Goal: Task Accomplishment & Management: Manage account settings

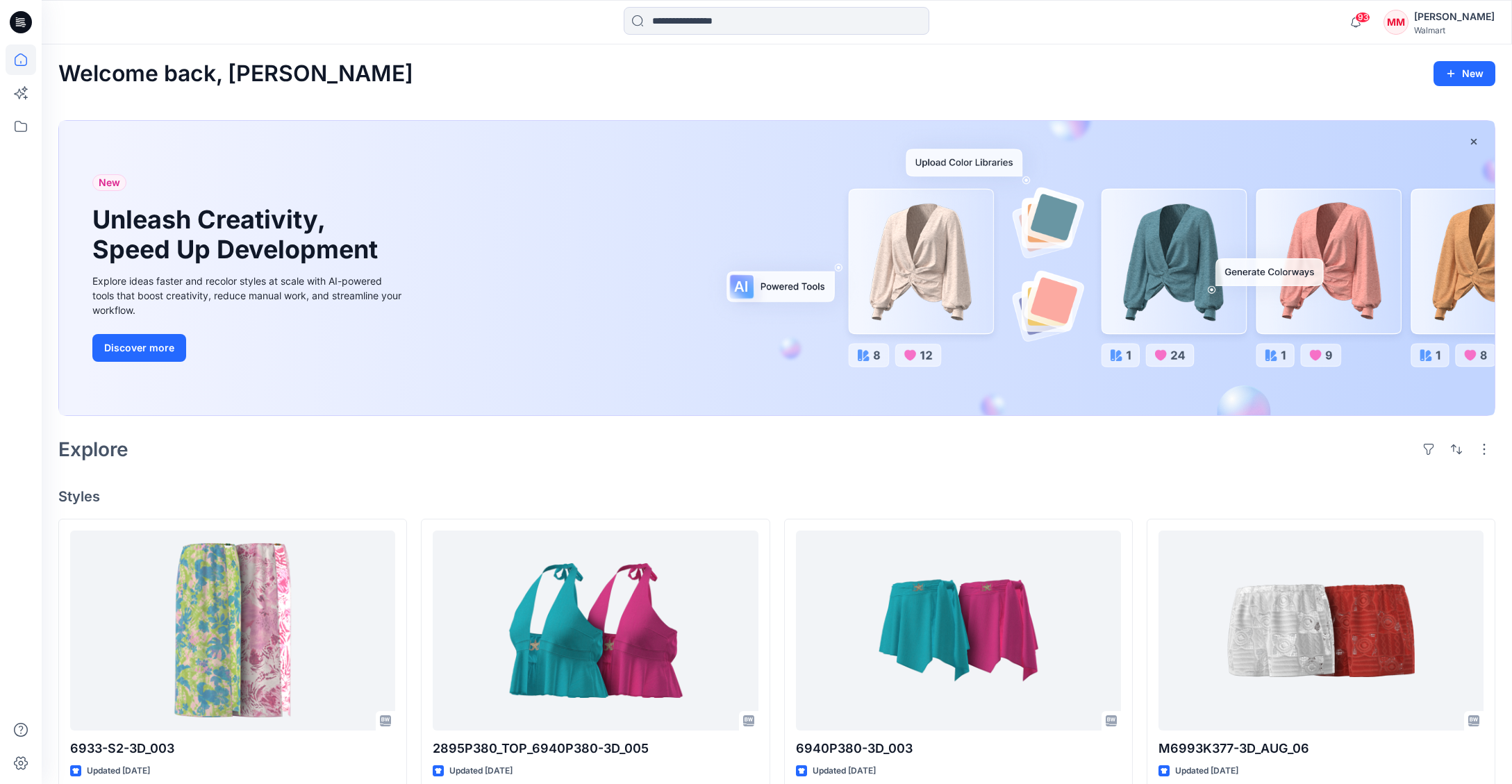
click at [1439, 22] on div "[PERSON_NAME]" at bounding box center [1455, 17] width 81 height 17
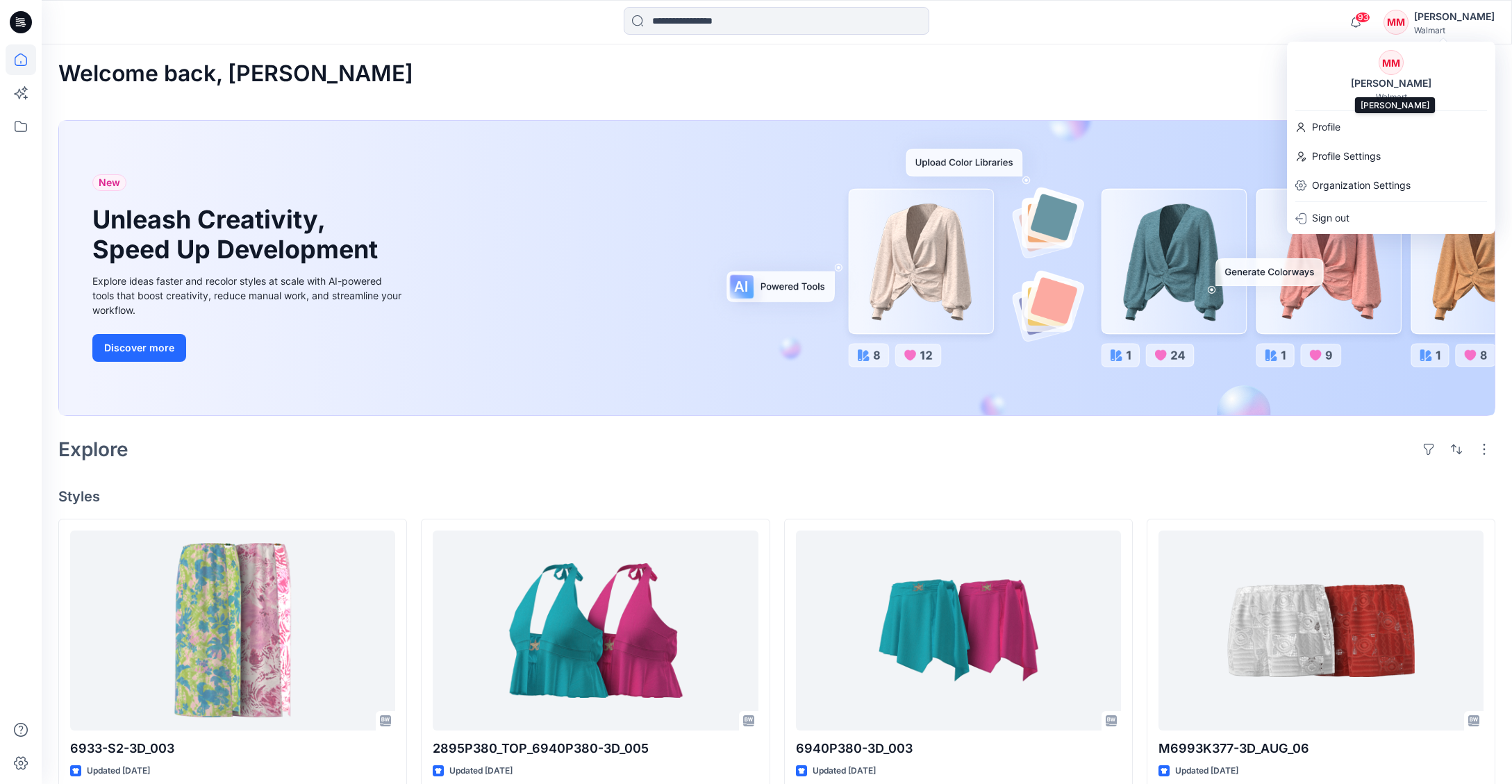
click at [1442, 84] on div "MM Michelle Minott Walmart" at bounding box center [1391, 76] width 209 height 52
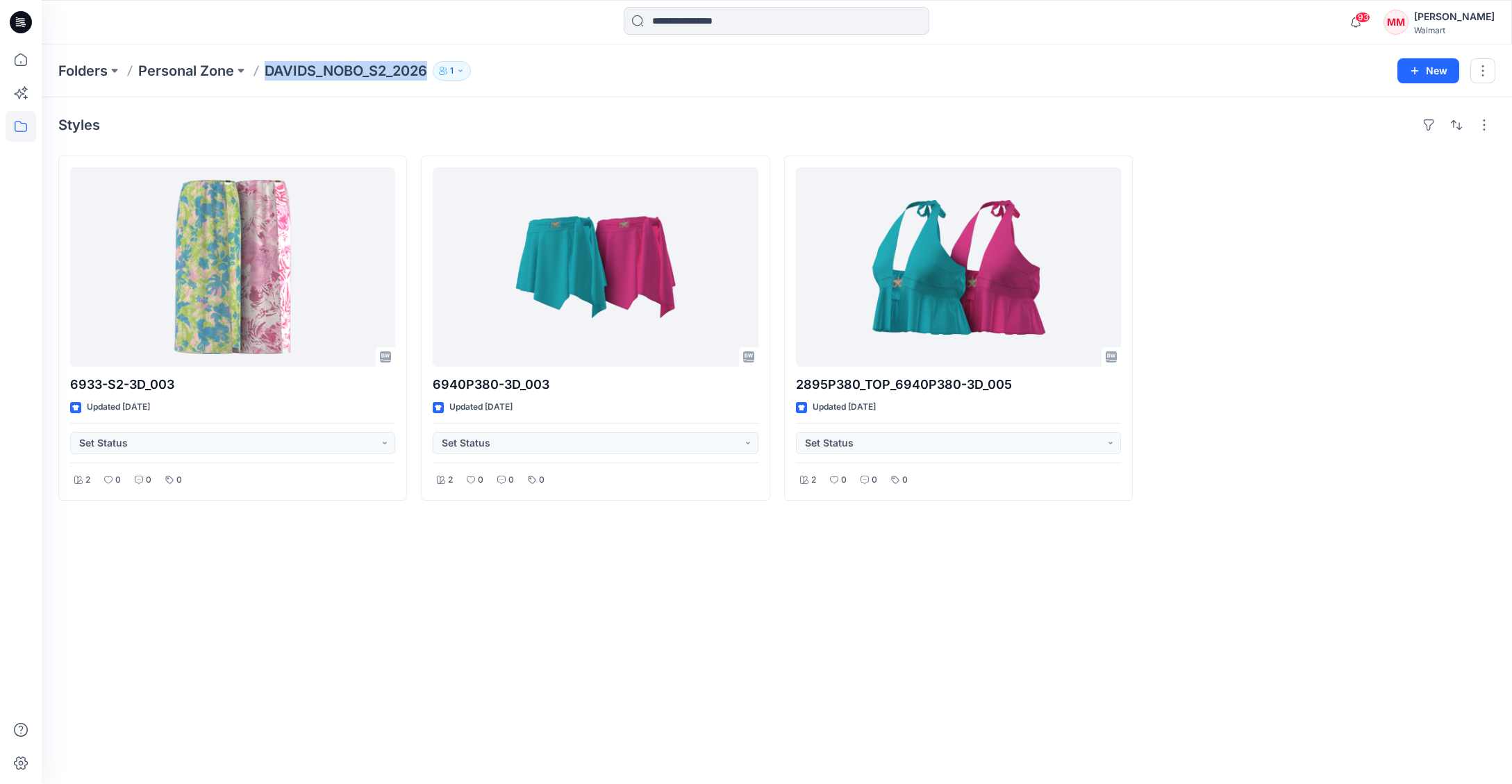
drag, startPoint x: 272, startPoint y: 78, endPoint x: 436, endPoint y: 82, distance: 164.0
click at [429, 74] on div "Folders Personal Zone DAVIDS_NOBO_S2_2026 1" at bounding box center [723, 70] width 1329 height 19
copy p "DAVIDS_NOBO_S2_2026"
click at [626, 80] on div "Folders Personal Zone DAVIDS_NOBO_S2_2026 1 New" at bounding box center [777, 70] width 1471 height 53
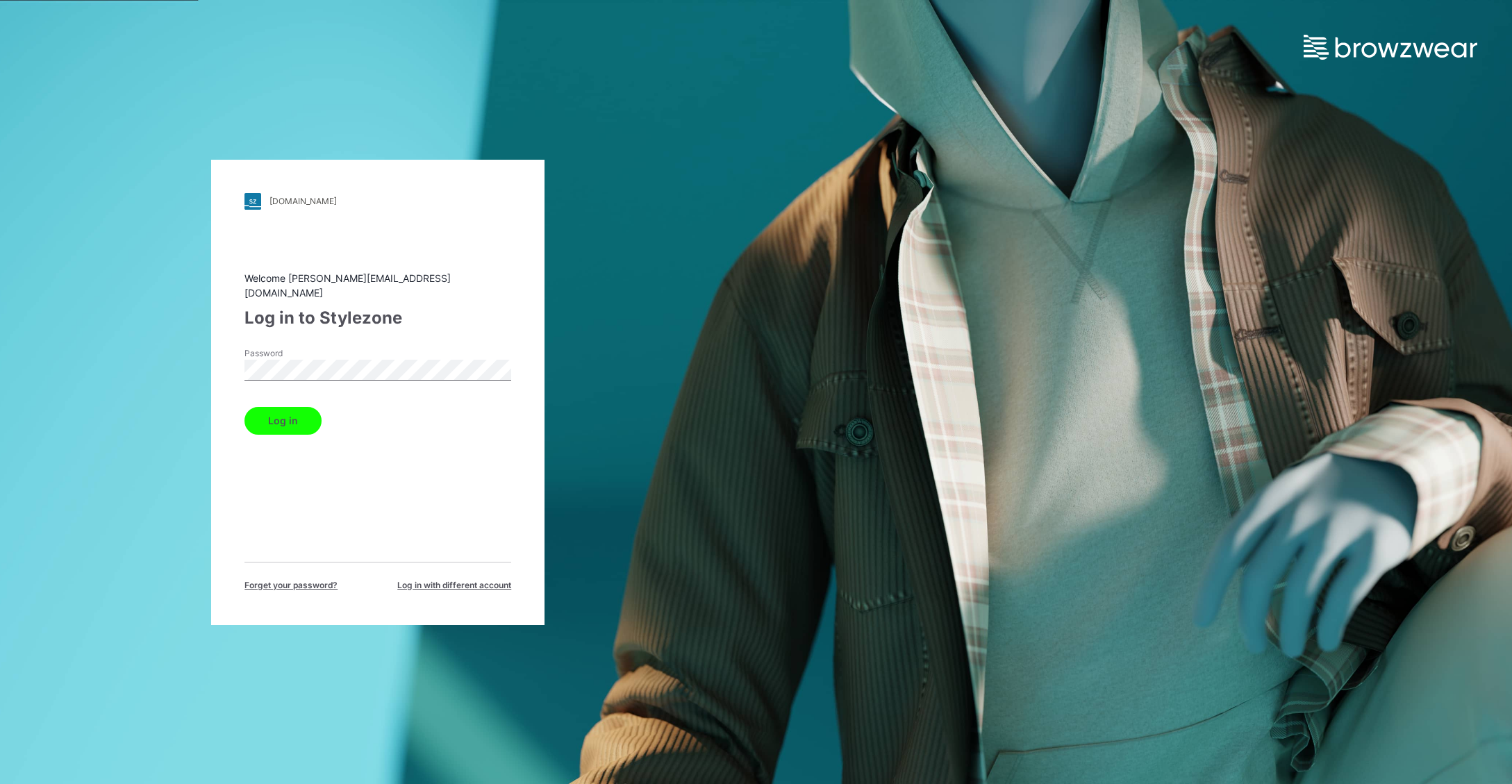
click at [286, 418] on button "Log in" at bounding box center [283, 420] width 77 height 28
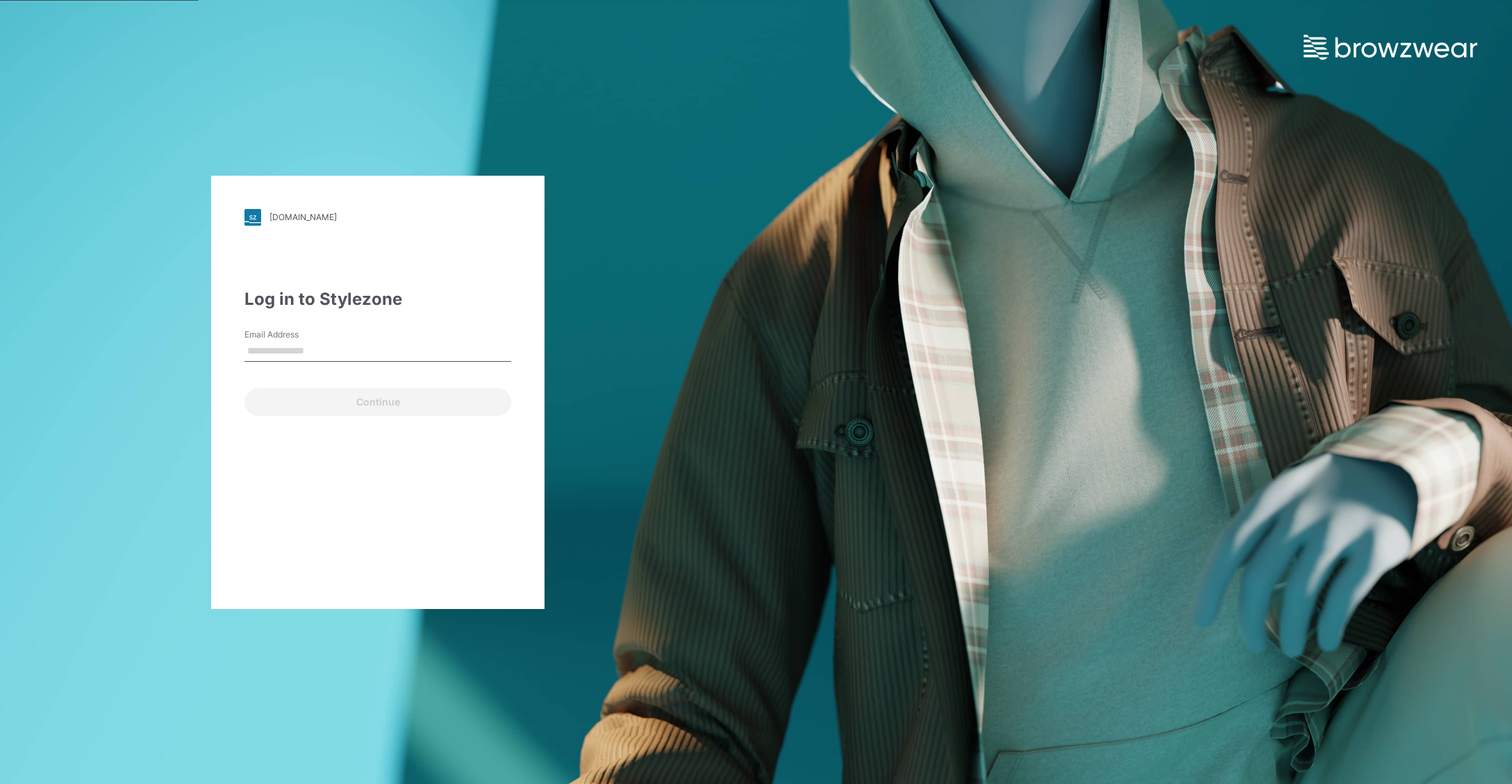
click at [342, 346] on input "Email Address" at bounding box center [378, 351] width 267 height 21
type input "**********"
drag, startPoint x: 370, startPoint y: 412, endPoint x: 352, endPoint y: 398, distance: 22.8
click at [370, 412] on button "Continue" at bounding box center [378, 402] width 267 height 28
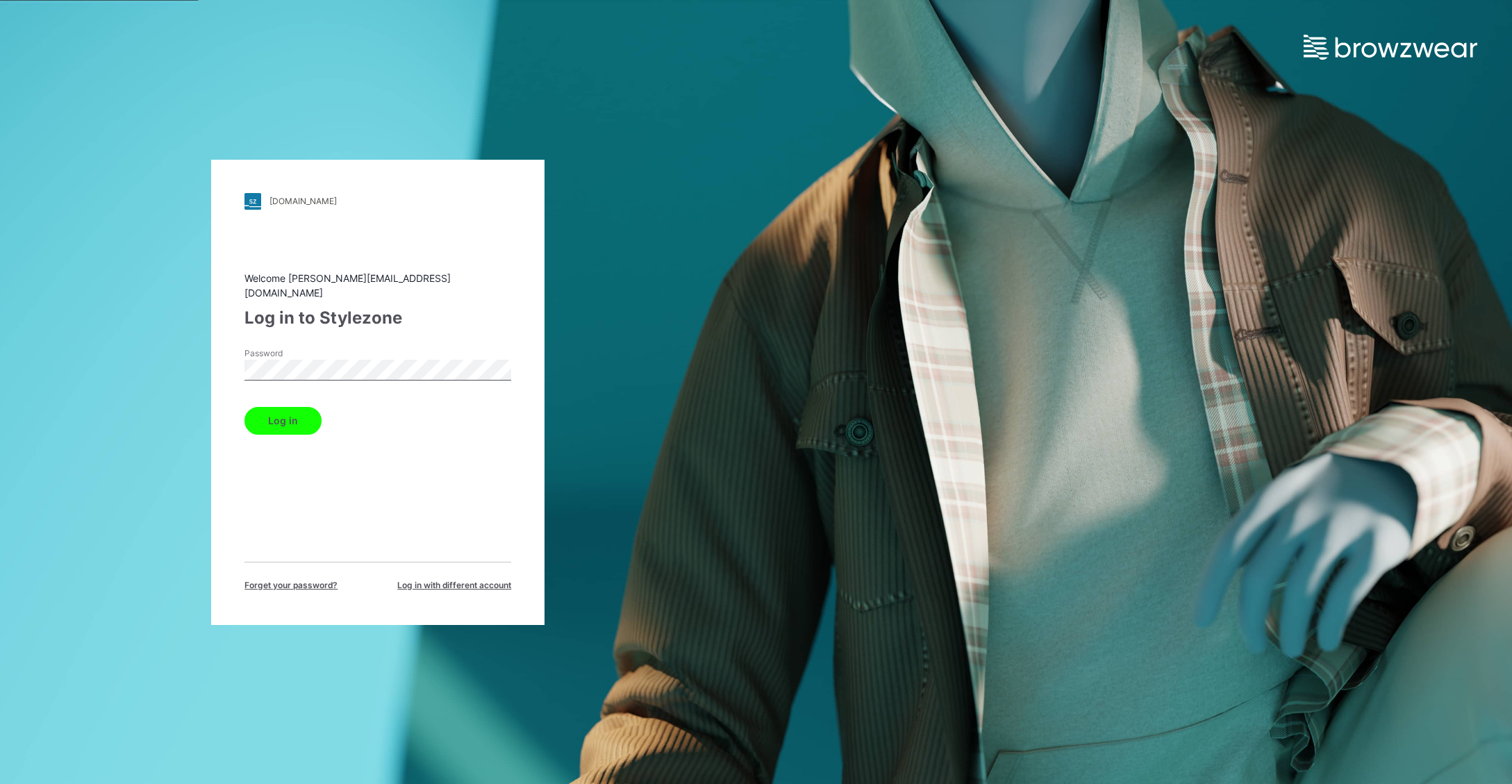
click at [302, 423] on button "Log in" at bounding box center [283, 420] width 77 height 28
click at [294, 415] on button "Log in" at bounding box center [283, 420] width 77 height 28
click at [291, 410] on button "Log in" at bounding box center [283, 420] width 77 height 28
click at [298, 419] on button "Log in" at bounding box center [283, 420] width 77 height 28
click at [293, 413] on button "Log in" at bounding box center [283, 420] width 77 height 28
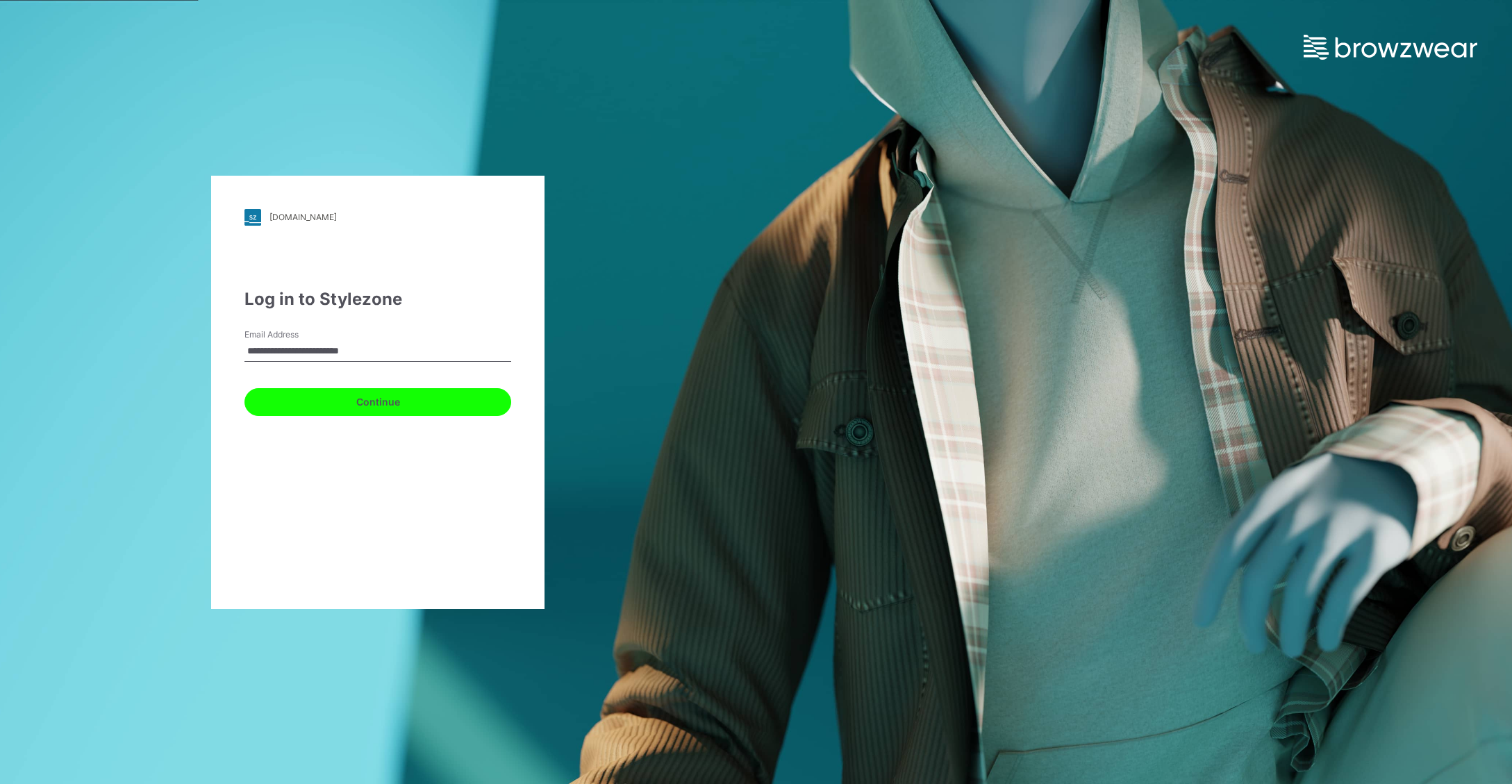
click at [429, 397] on button "Continue" at bounding box center [378, 402] width 267 height 28
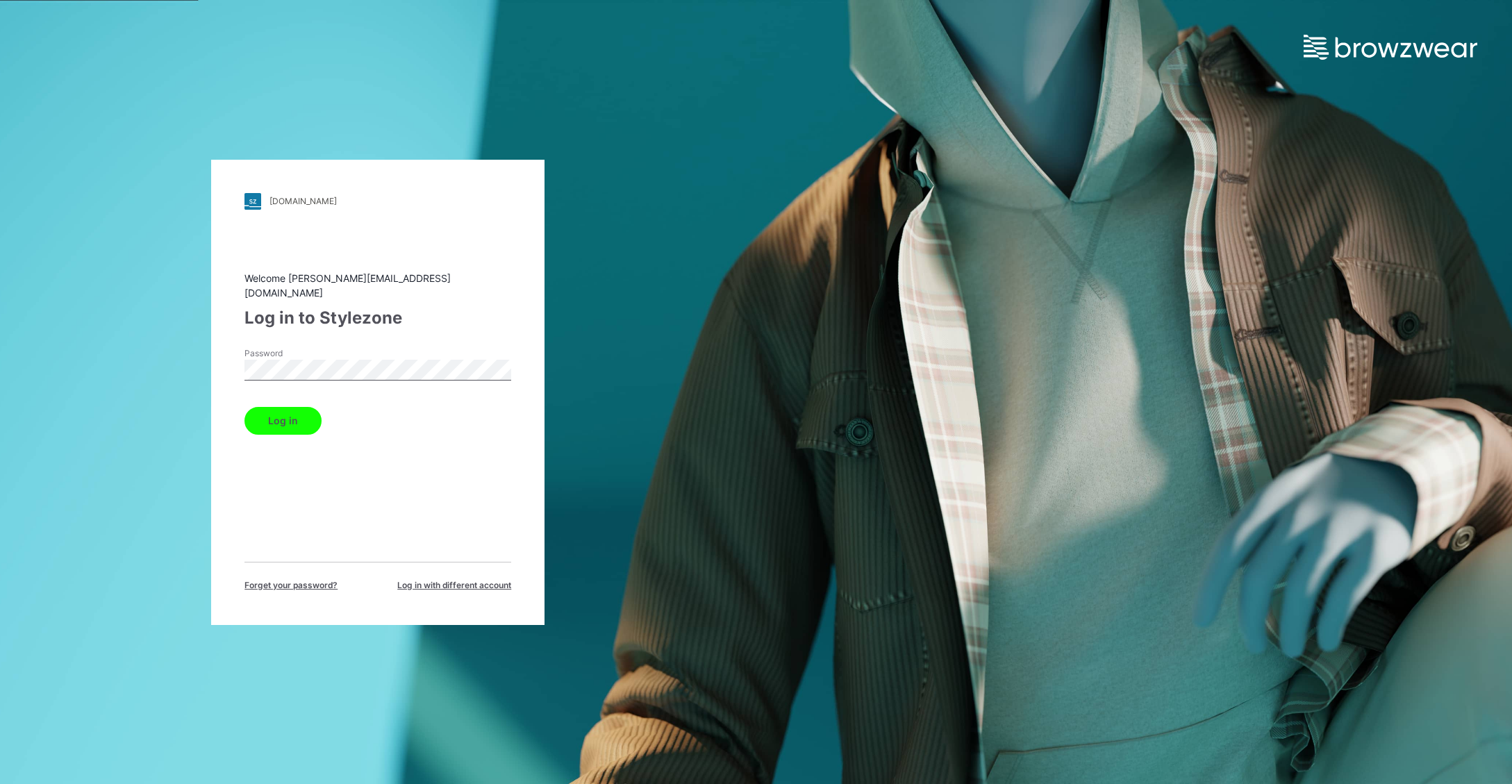
click at [288, 415] on button "Log in" at bounding box center [283, 420] width 77 height 28
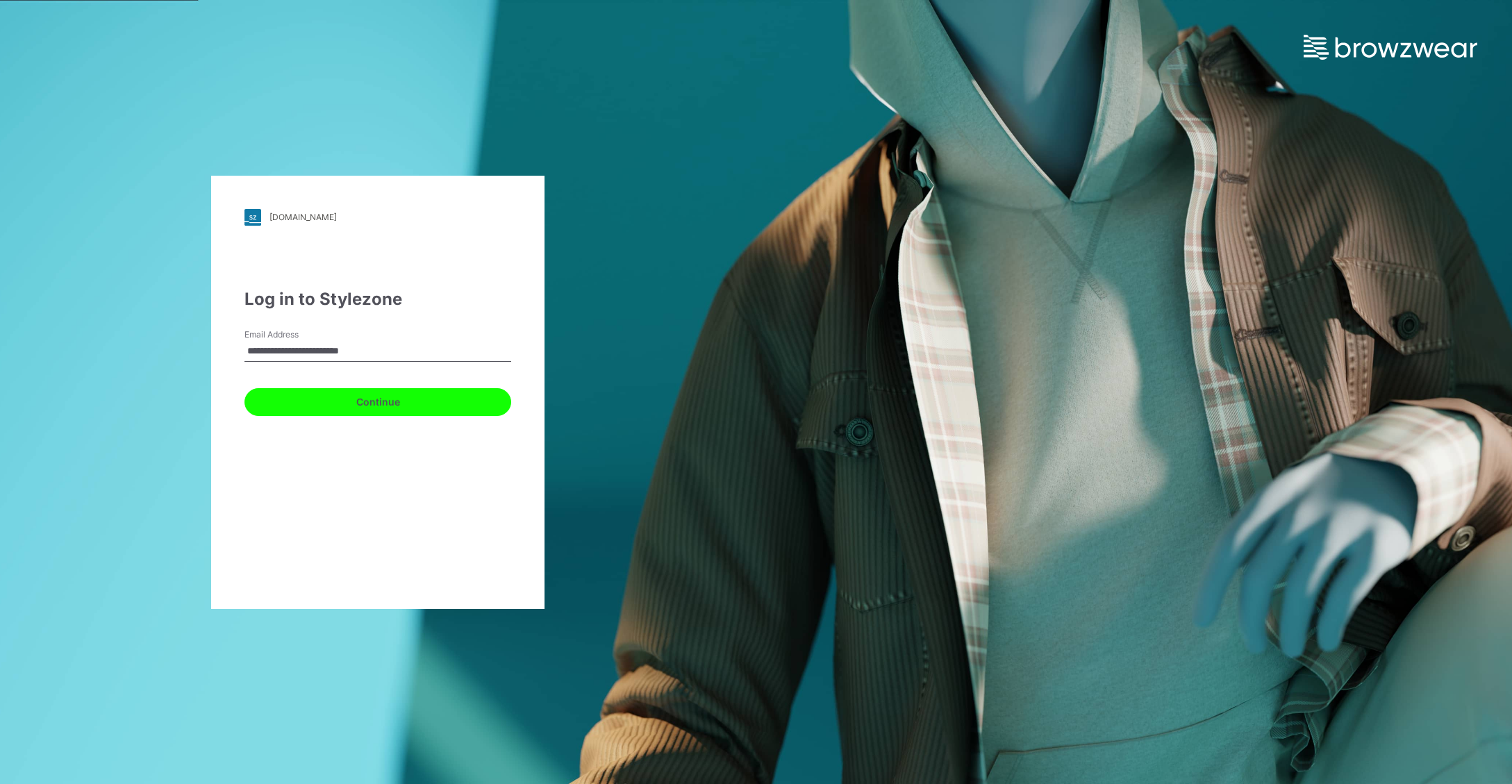
click at [425, 402] on button "Continue" at bounding box center [378, 402] width 267 height 28
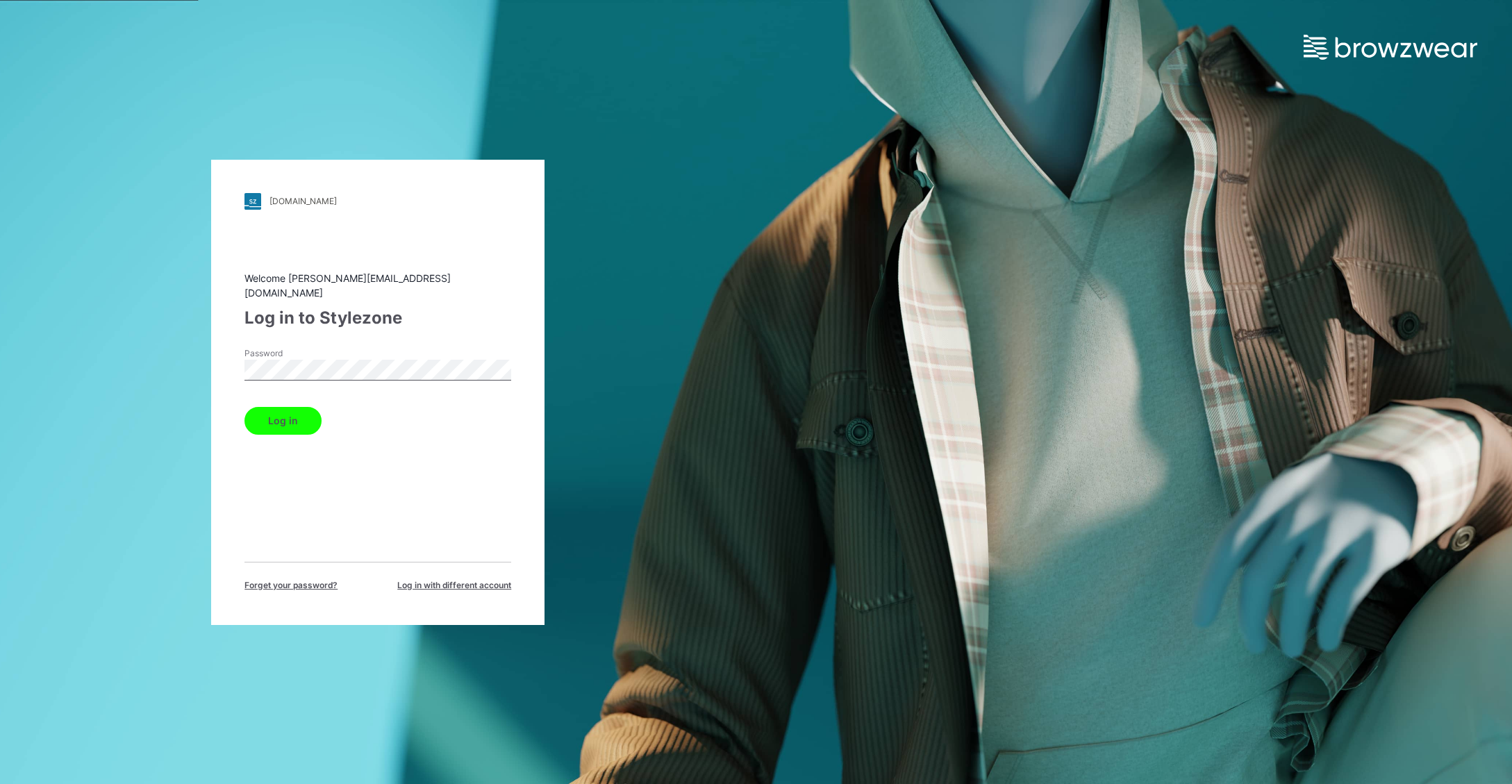
click at [293, 415] on button "Log in" at bounding box center [283, 420] width 77 height 28
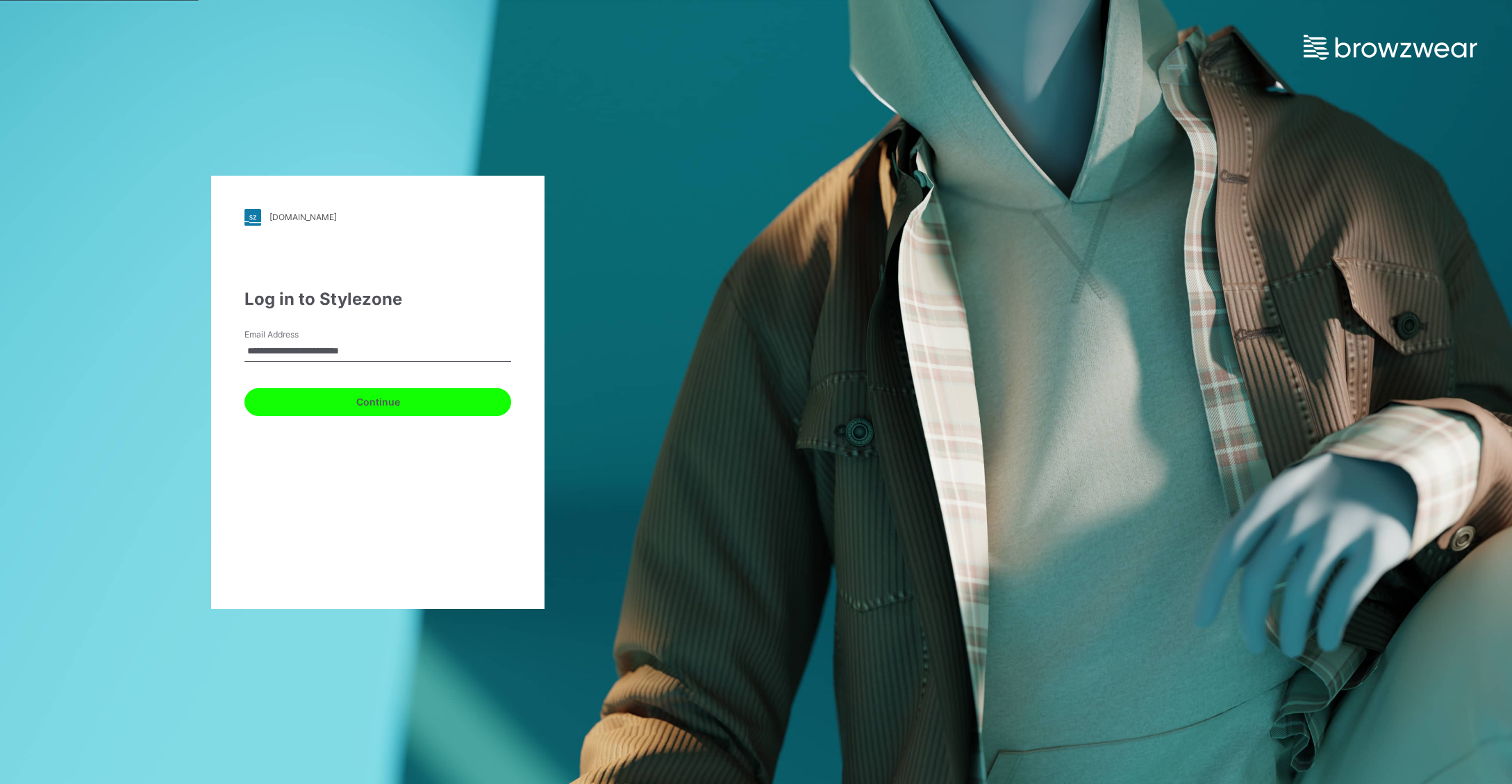
click at [415, 395] on button "Continue" at bounding box center [378, 402] width 267 height 28
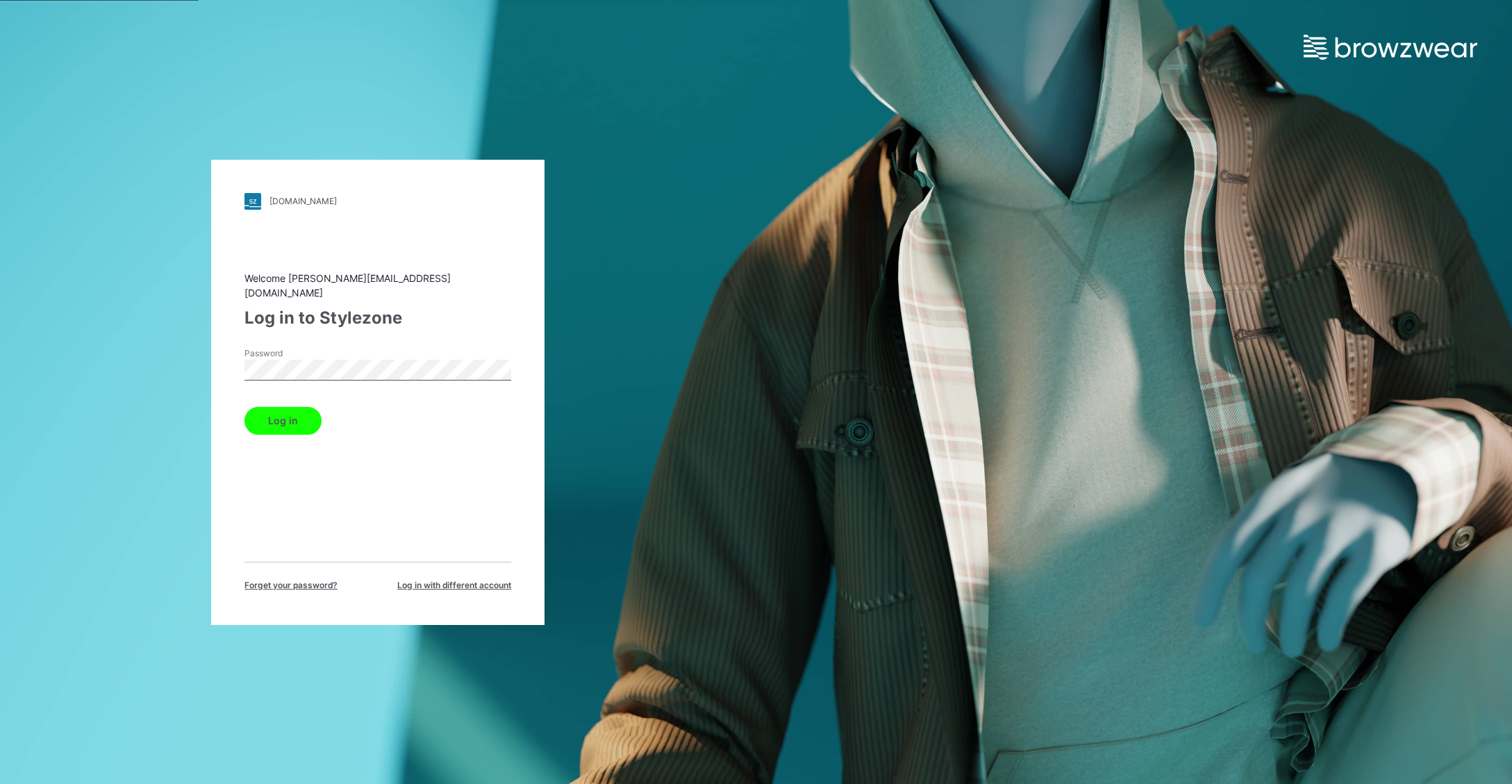
drag, startPoint x: 294, startPoint y: 414, endPoint x: 302, endPoint y: 409, distance: 9.4
click at [294, 414] on button "Log in" at bounding box center [283, 420] width 77 height 28
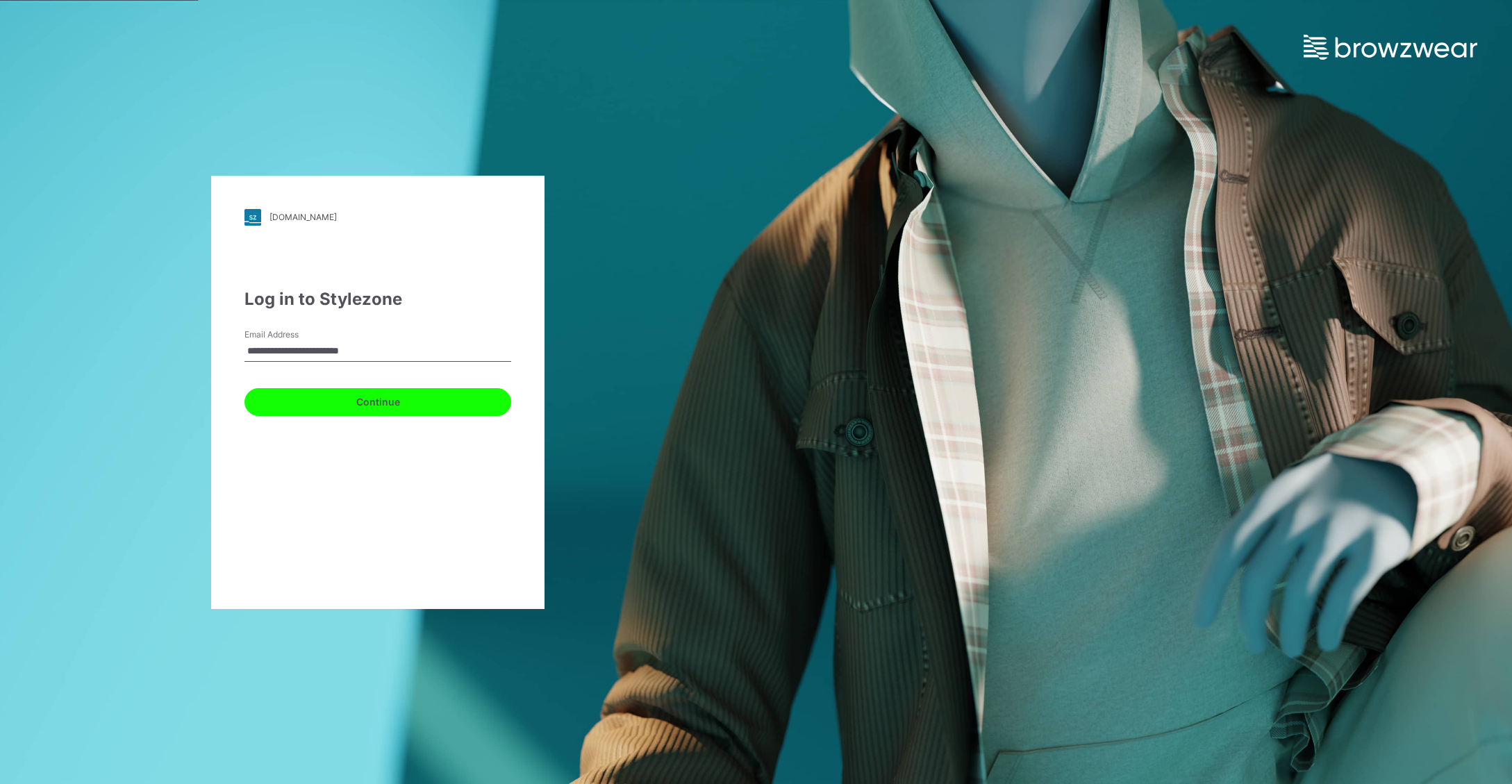
click at [439, 403] on button "Continue" at bounding box center [378, 402] width 267 height 28
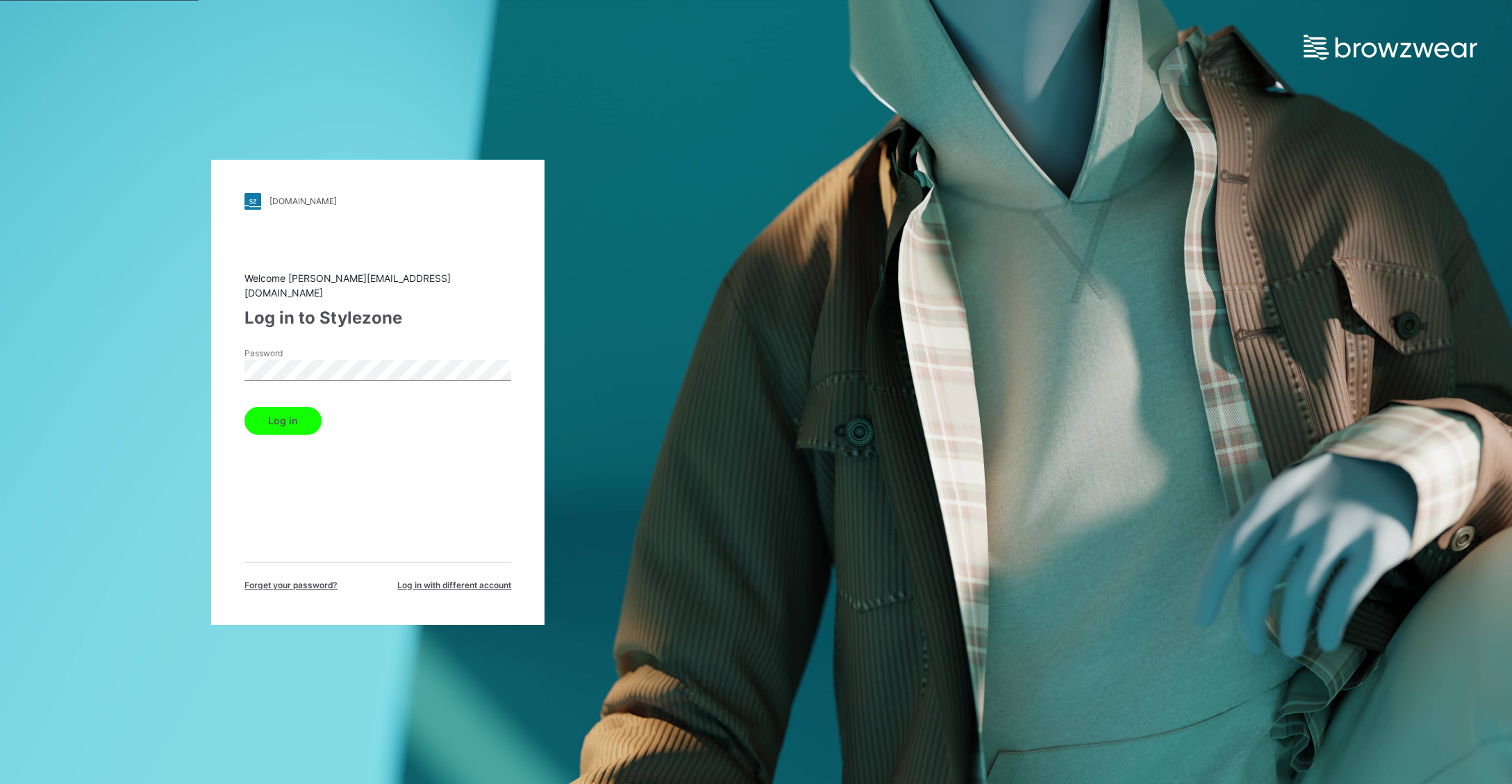
click at [245, 407] on button "Log in" at bounding box center [283, 420] width 77 height 28
click at [205, 357] on div "walmart.stylezone.com Loading... Welcome michelle@mikenclothing.com Log in to S…" at bounding box center [378, 392] width 756 height 784
click at [296, 416] on button "Log in" at bounding box center [283, 420] width 77 height 28
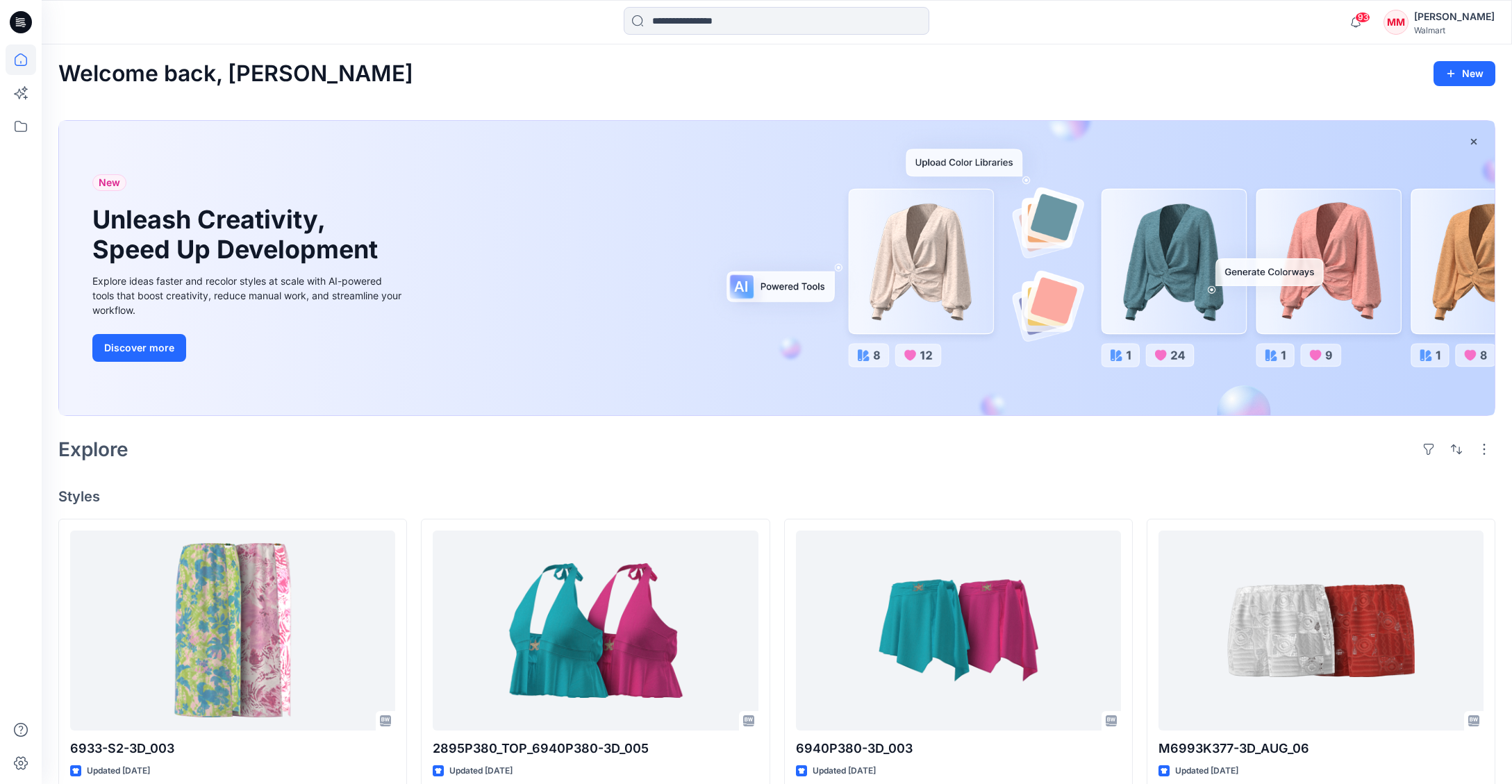
click at [1445, 23] on div "[PERSON_NAME]" at bounding box center [1455, 17] width 81 height 17
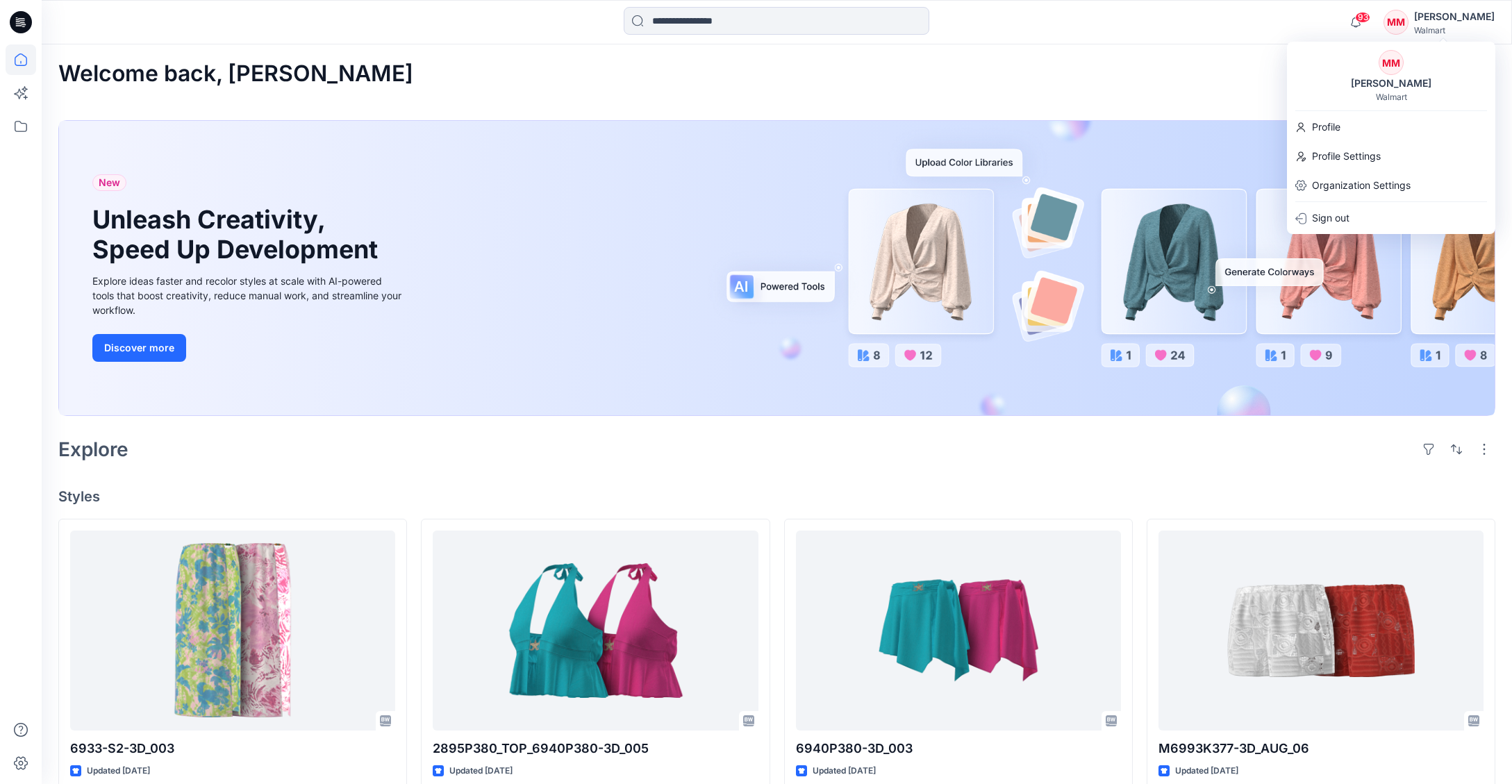
click at [1455, 22] on div "[PERSON_NAME]" at bounding box center [1455, 17] width 81 height 17
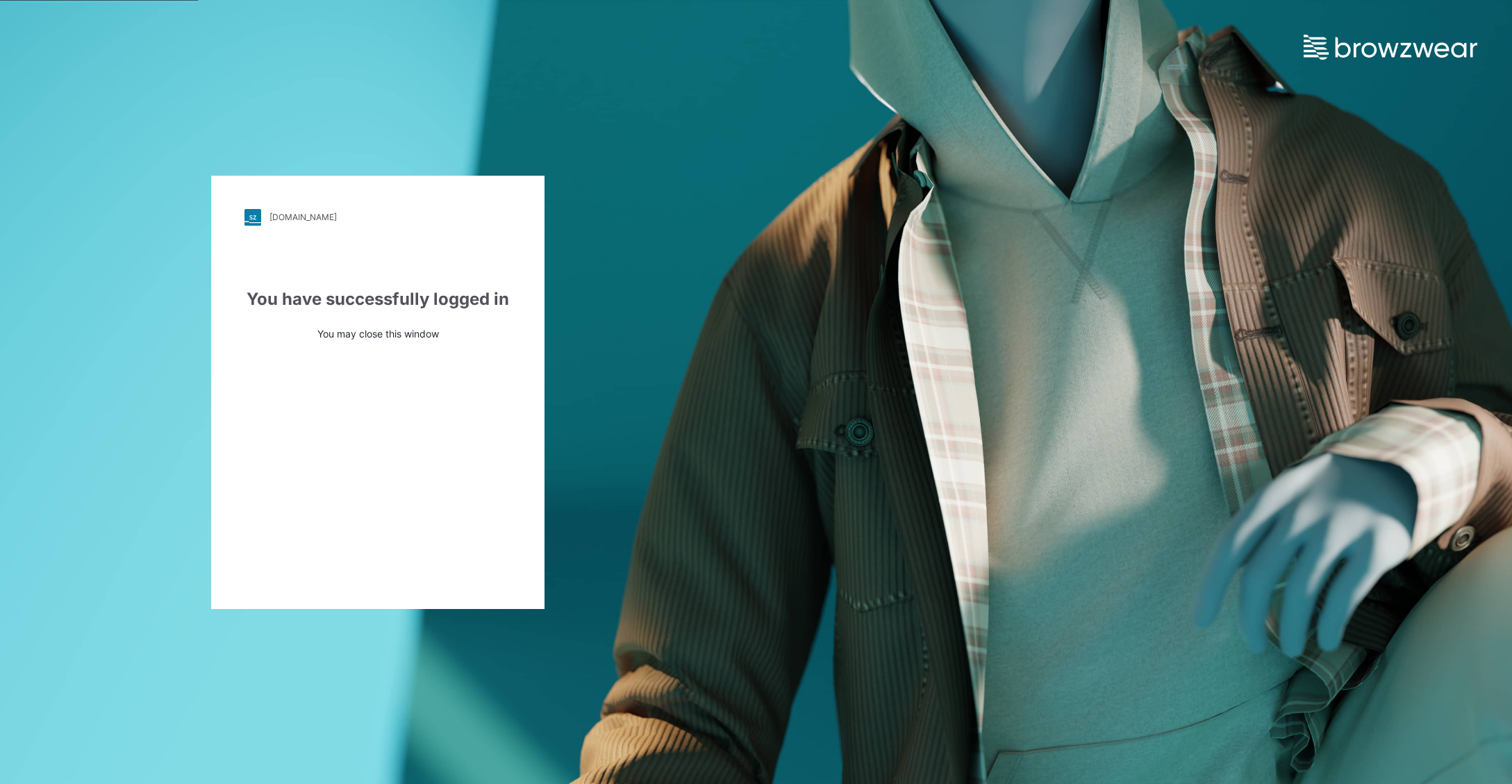
drag, startPoint x: 414, startPoint y: 268, endPoint x: 402, endPoint y: 261, distance: 13.9
click at [407, 266] on div "[DOMAIN_NAME] Loading... You have successfully logged in You may close this win…" at bounding box center [378, 392] width 334 height 434
click at [325, 224] on link "[DOMAIN_NAME]" at bounding box center [378, 217] width 267 height 17
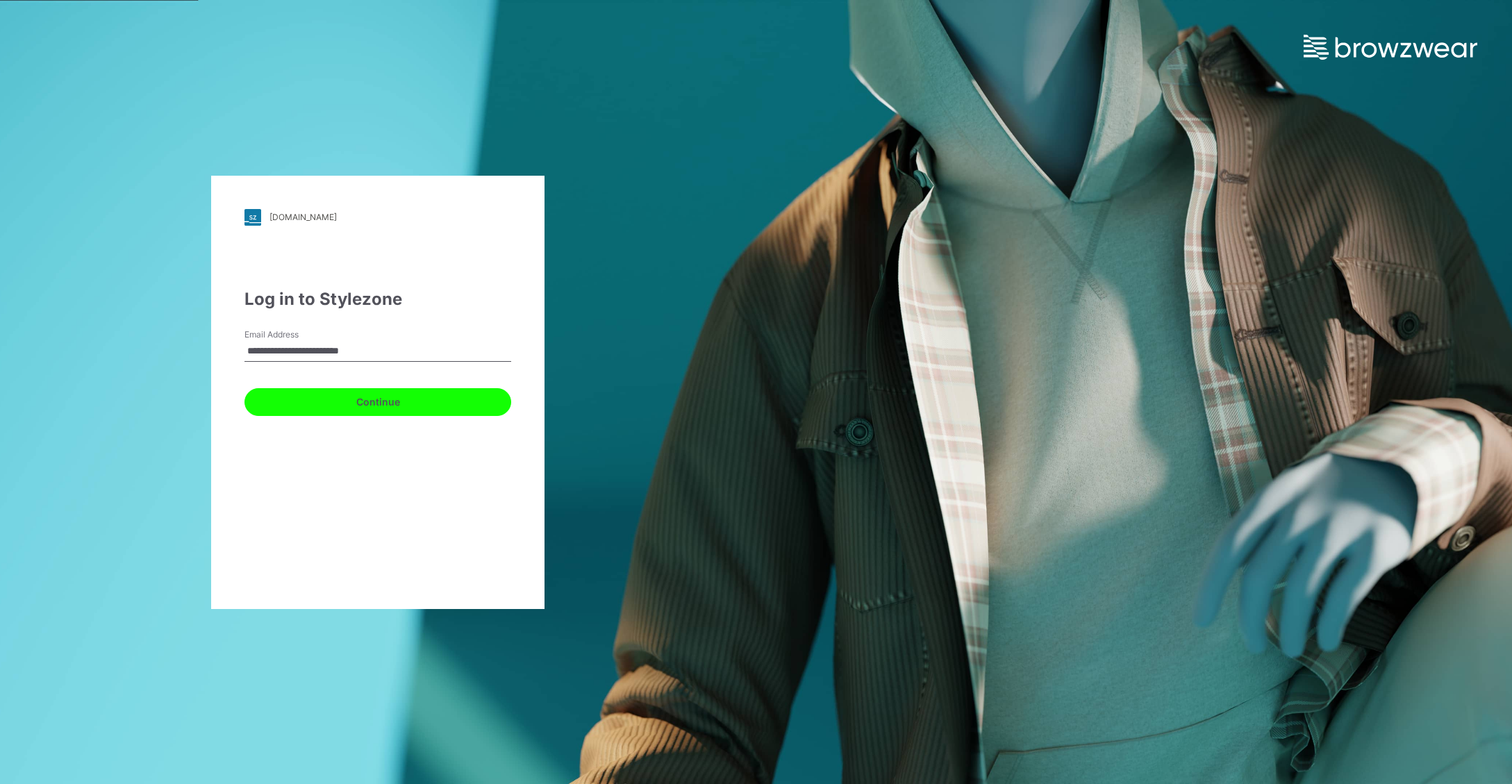
click at [372, 398] on button "Continue" at bounding box center [378, 402] width 267 height 28
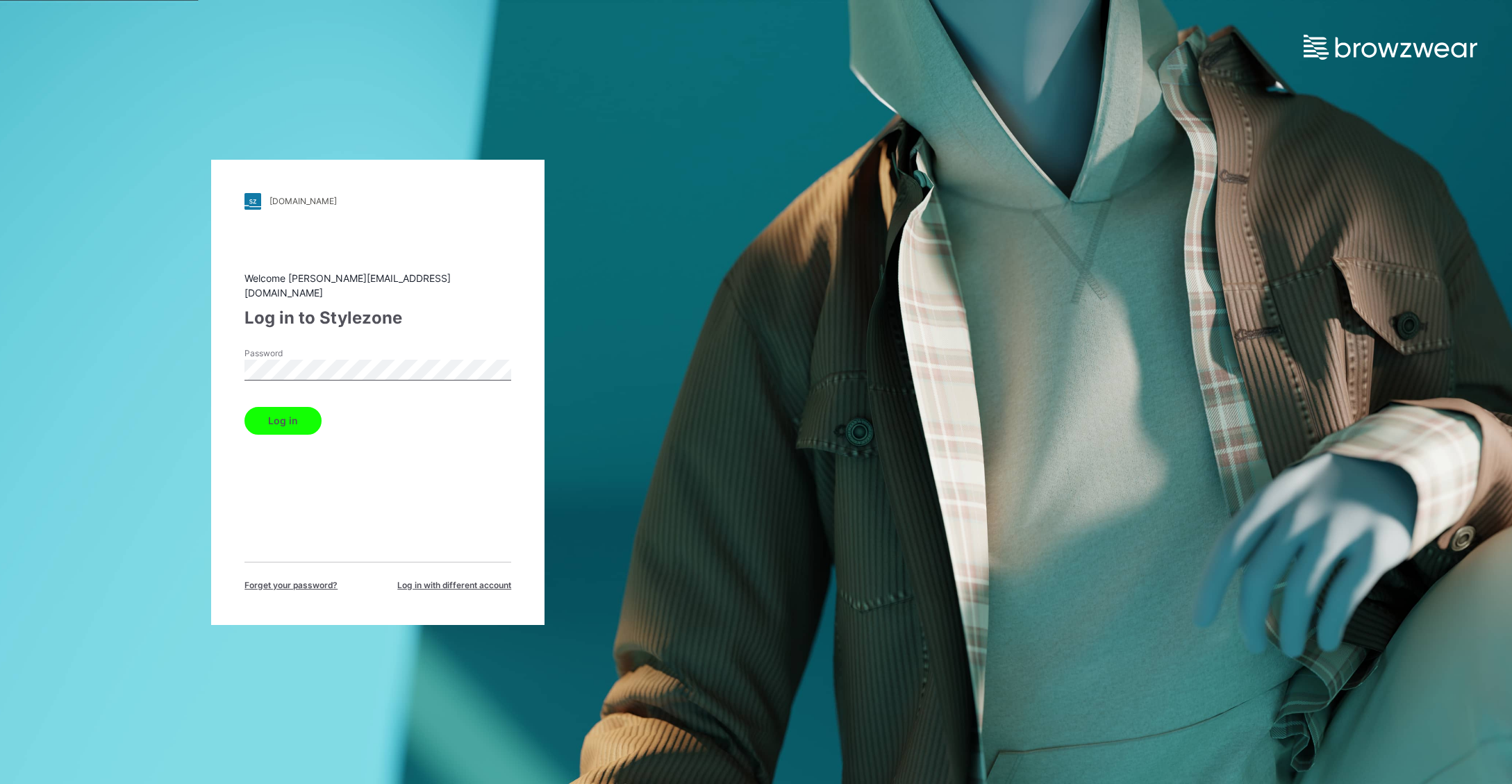
click at [291, 415] on button "Log in" at bounding box center [283, 420] width 77 height 28
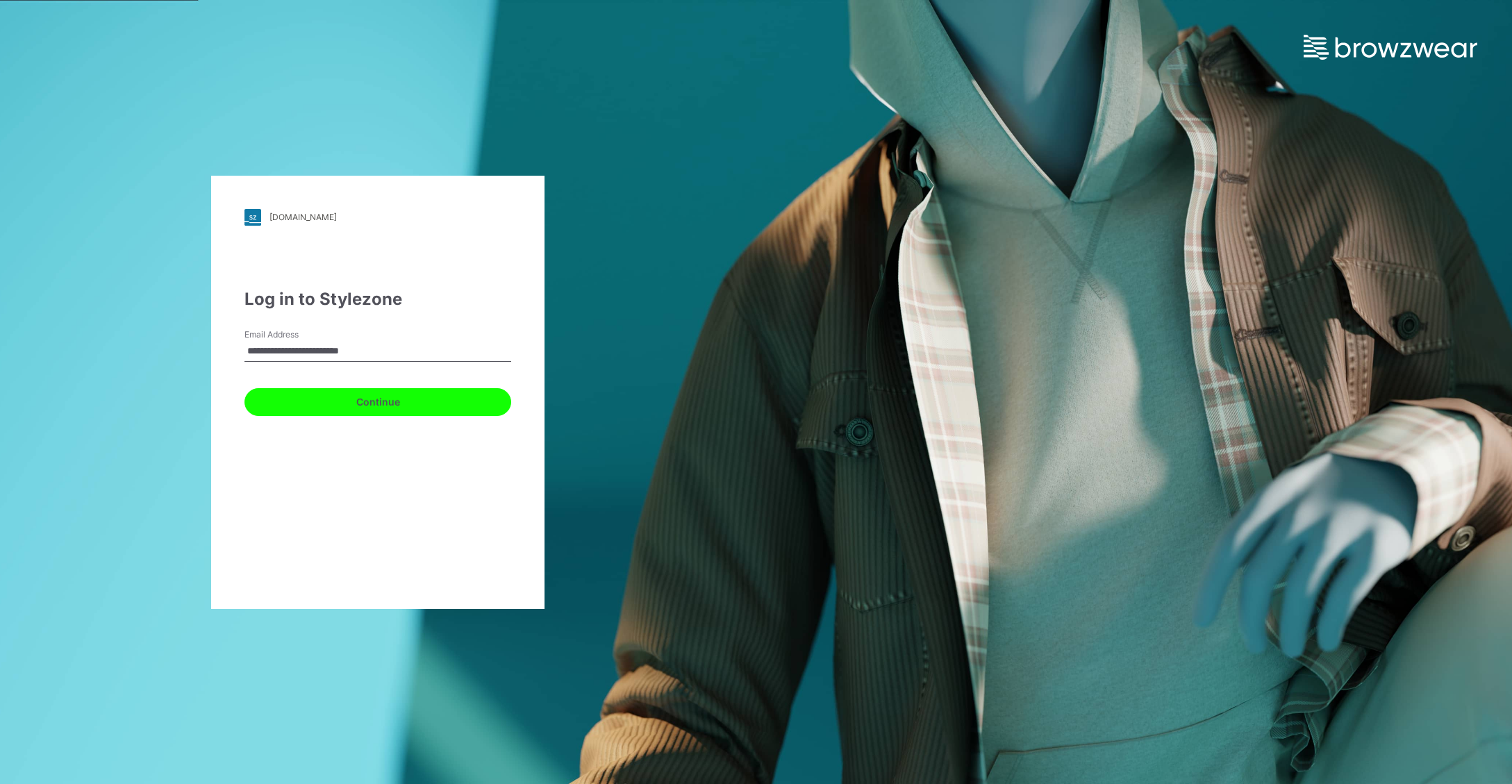
click at [408, 408] on button "Continue" at bounding box center [378, 402] width 267 height 28
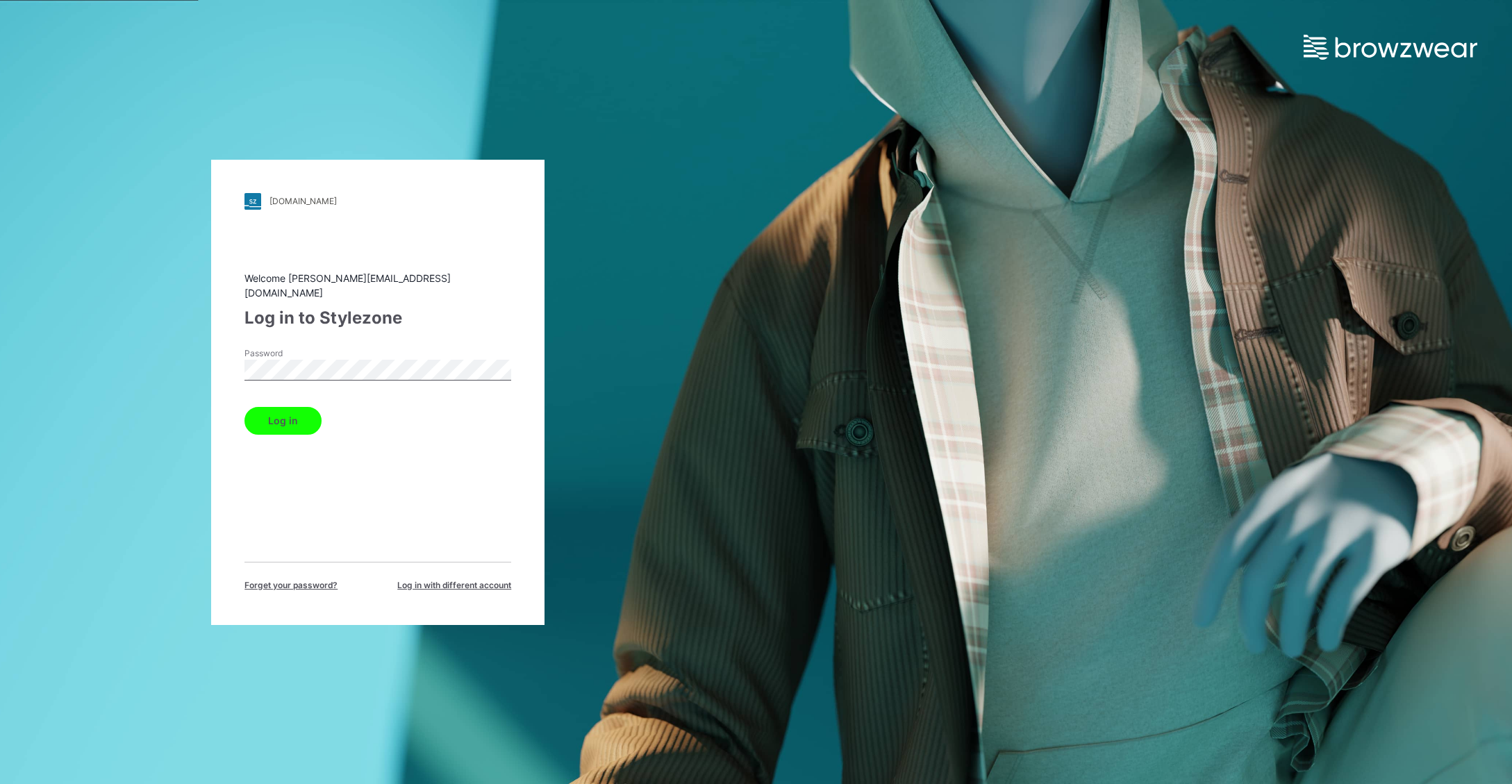
click at [302, 420] on button "Log in" at bounding box center [283, 420] width 77 height 28
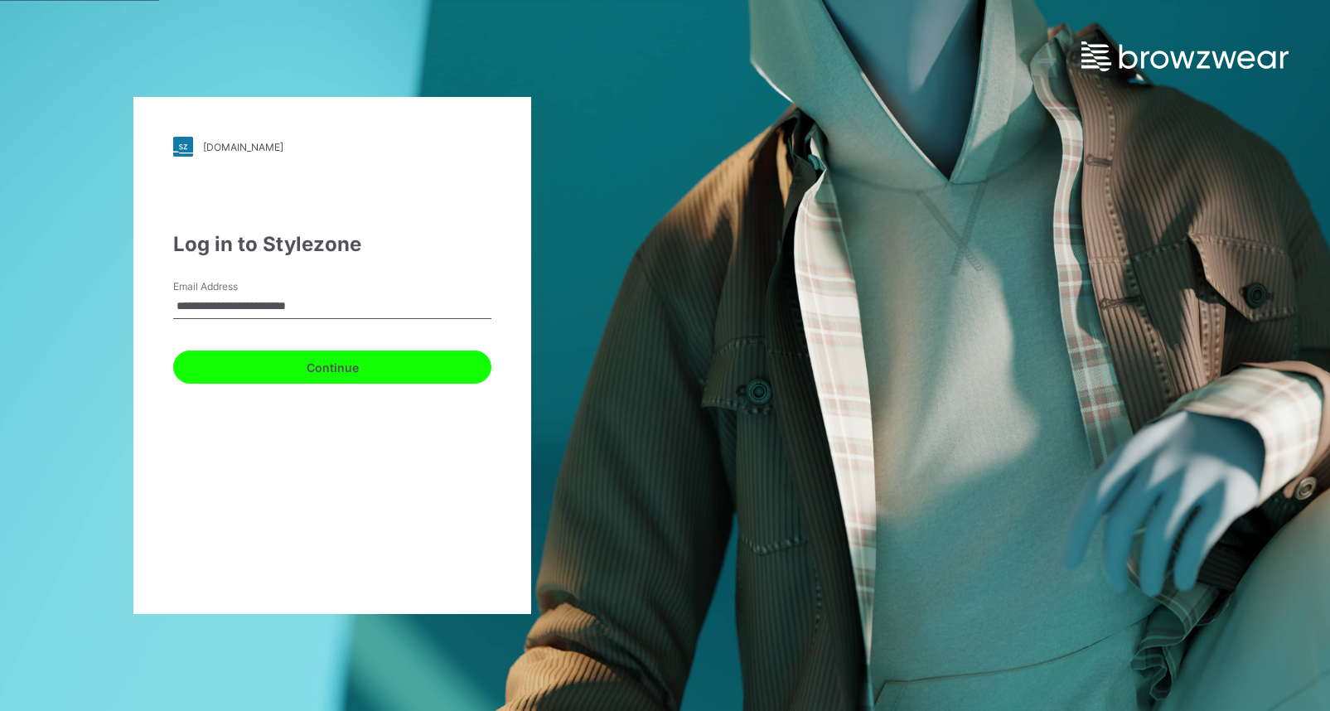
drag, startPoint x: 386, startPoint y: 370, endPoint x: 393, endPoint y: 382, distance: 13.8
click at [386, 370] on button "Continue" at bounding box center [332, 366] width 318 height 33
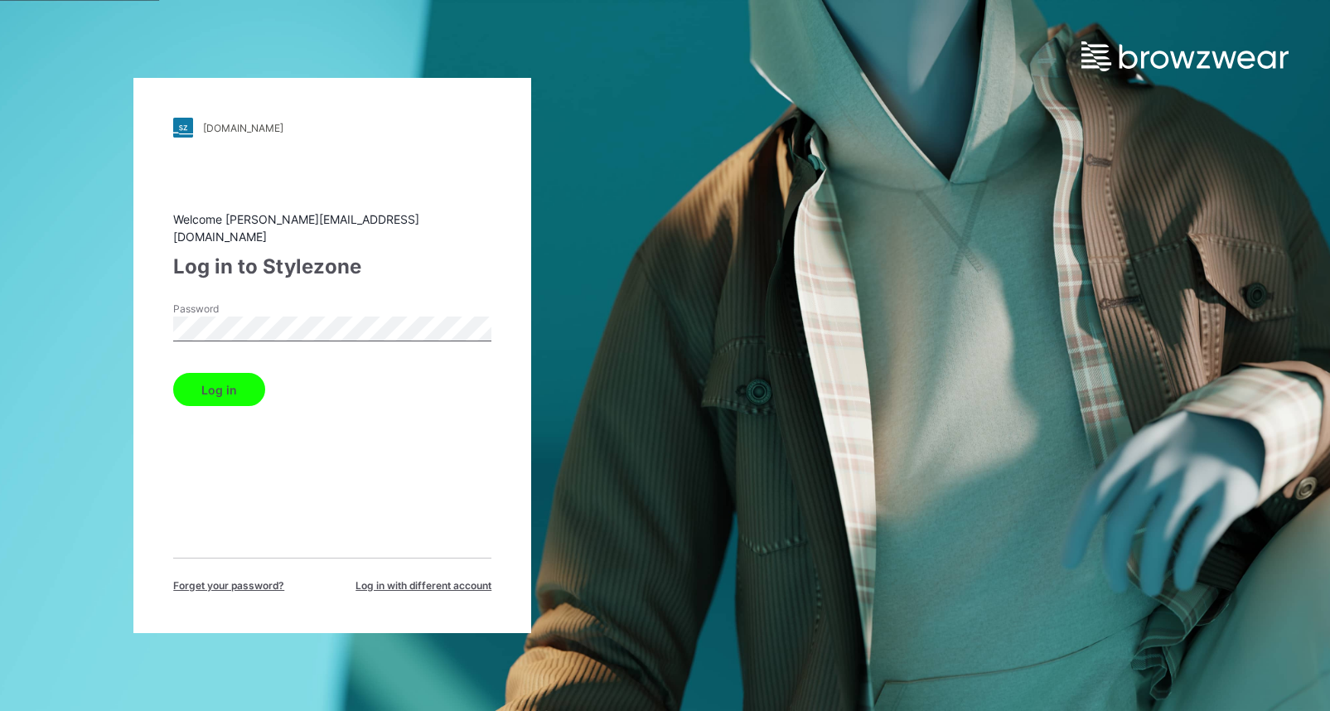
click at [173, 373] on button "Log in" at bounding box center [219, 389] width 92 height 33
click at [226, 384] on button "Log in" at bounding box center [219, 389] width 92 height 33
click at [228, 384] on button "Log in" at bounding box center [219, 389] width 92 height 33
drag, startPoint x: 226, startPoint y: 378, endPoint x: 217, endPoint y: 378, distance: 9.1
click at [220, 380] on button "Log in" at bounding box center [219, 389] width 92 height 33
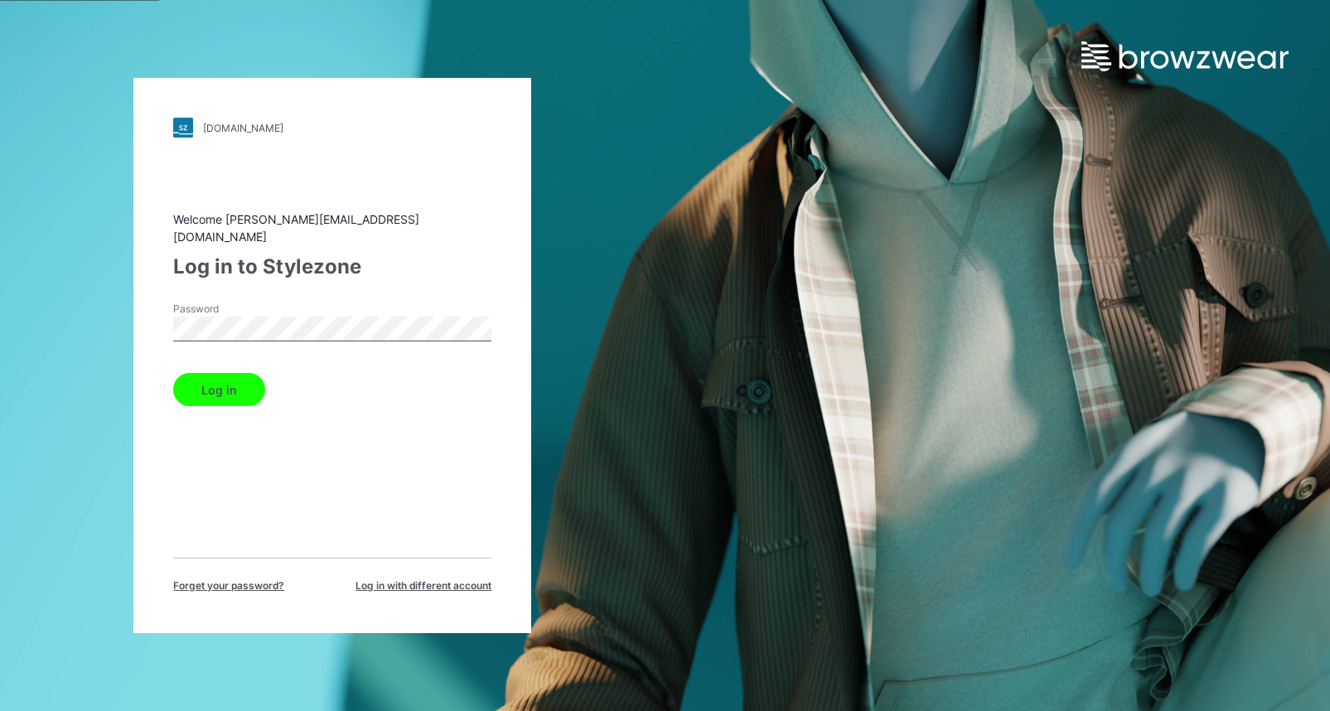
click at [139, 315] on div "walmart.stylezone.com Loading... Welcome michelle@mikenclothing.com Log in to S…" at bounding box center [332, 355] width 398 height 555
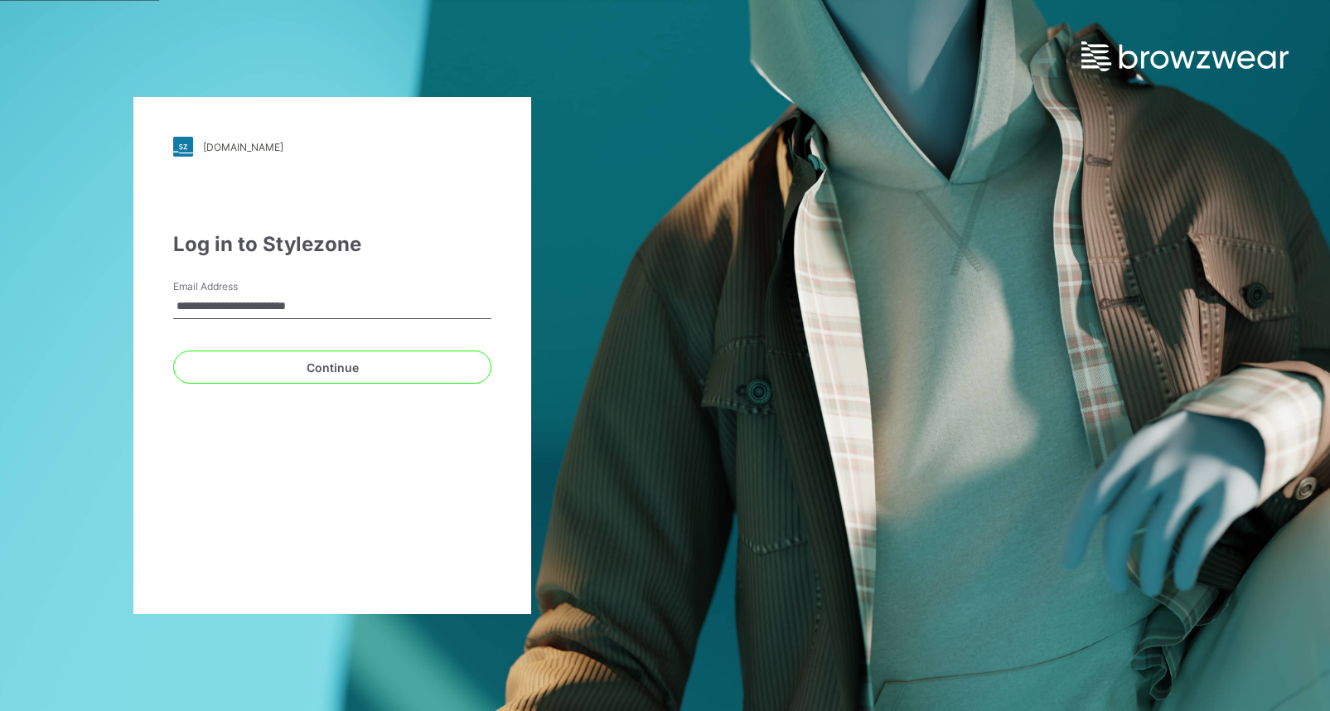
drag, startPoint x: 356, startPoint y: 306, endPoint x: 12, endPoint y: 294, distance: 344.0
click at [52, 304] on div "**********" at bounding box center [332, 355] width 665 height 711
type input "**********"
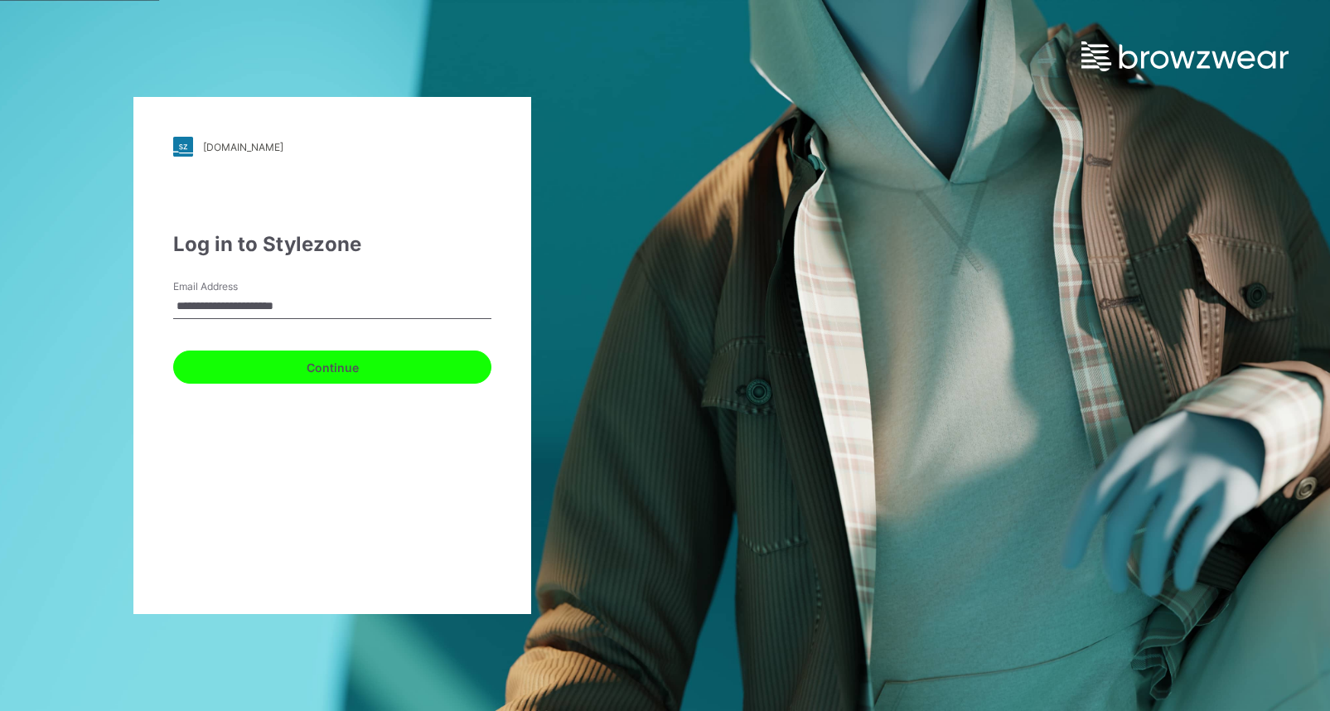
click at [408, 366] on button "Continue" at bounding box center [332, 366] width 318 height 33
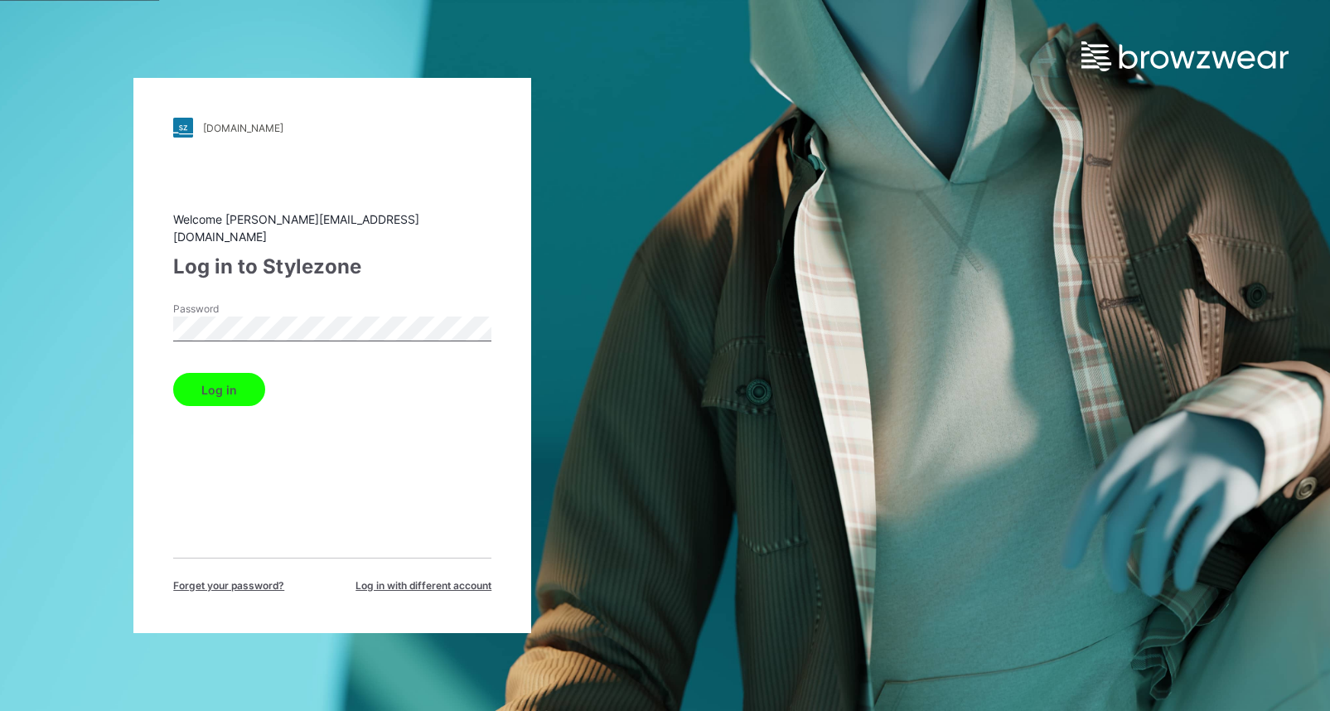
click at [173, 373] on button "Log in" at bounding box center [219, 389] width 92 height 33
click at [226, 389] on button "Log in" at bounding box center [219, 389] width 92 height 33
click at [147, 312] on div "walmart.stylezone.com Loading... Welcome david@mikenclothing.com Log in to Styl…" at bounding box center [332, 355] width 398 height 555
drag, startPoint x: 229, startPoint y: 382, endPoint x: 245, endPoint y: 388, distance: 16.8
click at [231, 383] on button "Log in" at bounding box center [219, 389] width 92 height 33
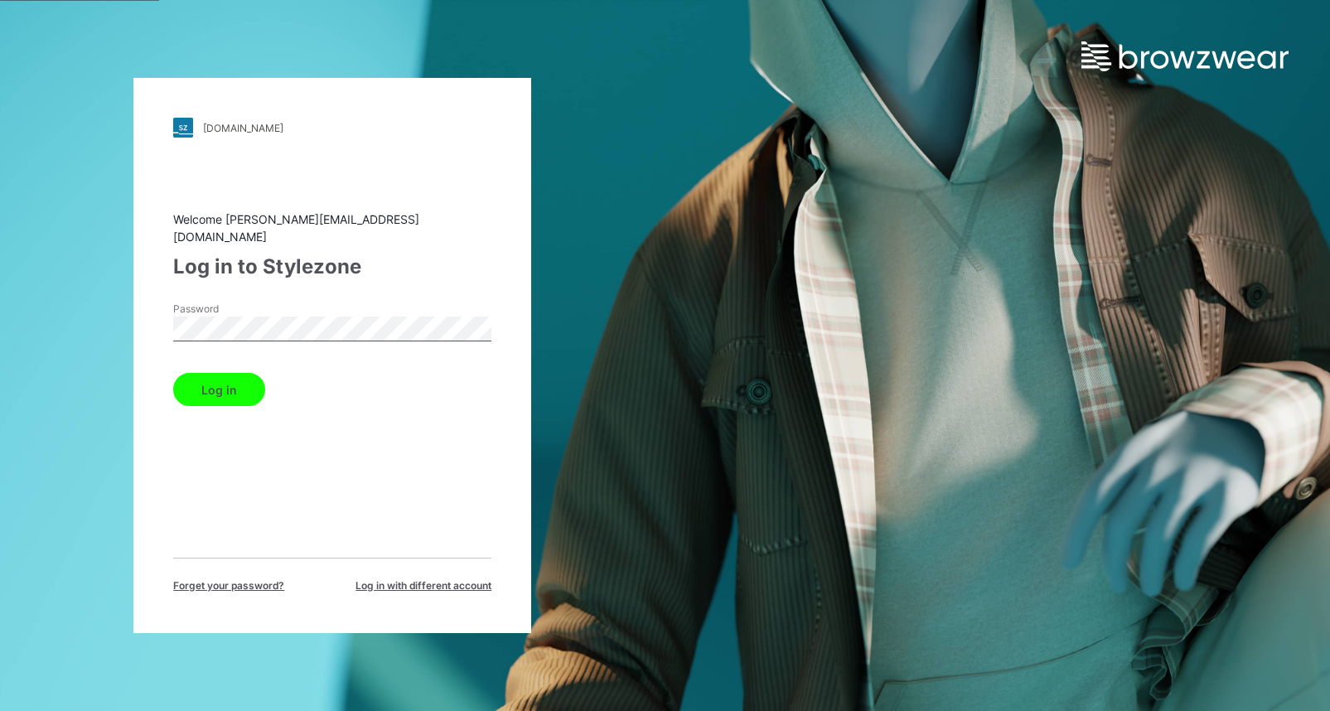
click at [229, 384] on button "Log in" at bounding box center [219, 389] width 92 height 33
click at [234, 382] on button "Log in" at bounding box center [219, 389] width 92 height 33
click at [236, 384] on button "Log in" at bounding box center [219, 389] width 92 height 33
click at [239, 386] on button "Log in" at bounding box center [219, 389] width 92 height 33
click at [240, 387] on div "Log in" at bounding box center [332, 386] width 318 height 40
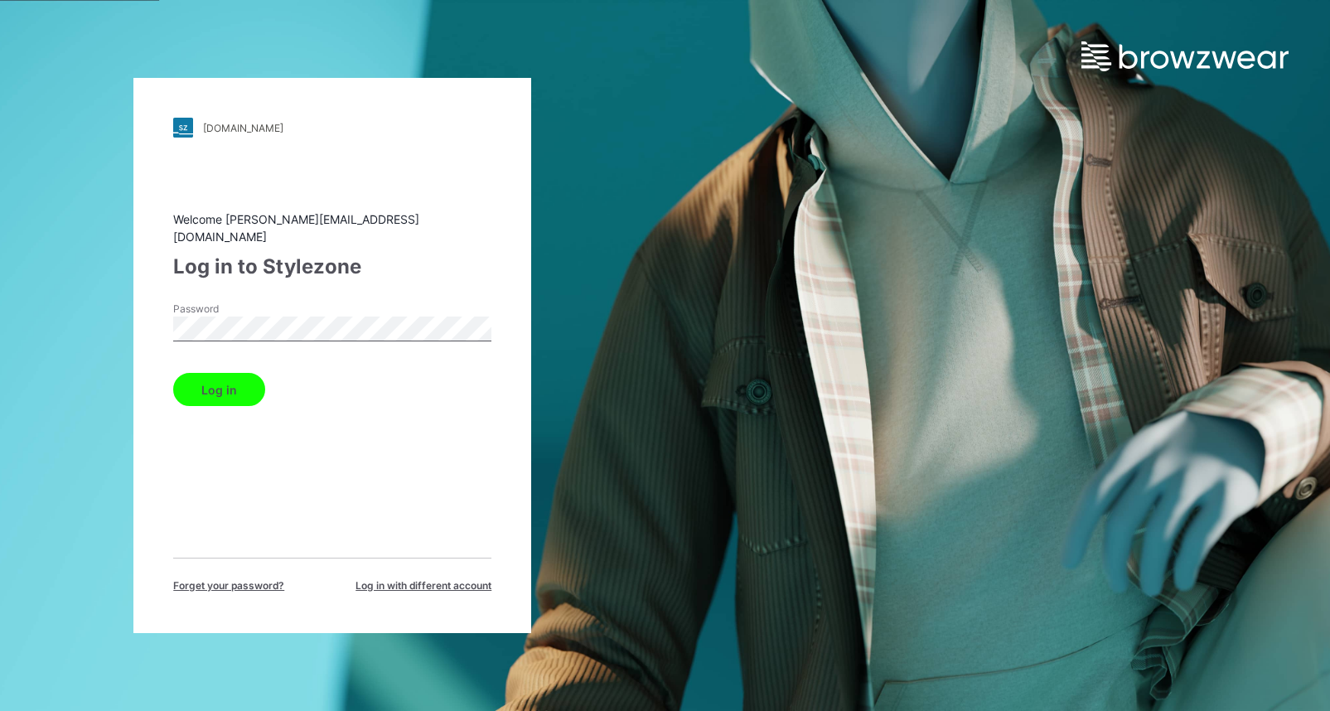
click at [240, 387] on button "Log in" at bounding box center [219, 389] width 92 height 33
click at [236, 384] on div "Log in" at bounding box center [332, 386] width 318 height 40
click at [236, 384] on button "Log in" at bounding box center [219, 389] width 92 height 33
click at [239, 384] on div "Log in" at bounding box center [332, 386] width 318 height 40
click at [239, 384] on button "Log in" at bounding box center [219, 389] width 92 height 33
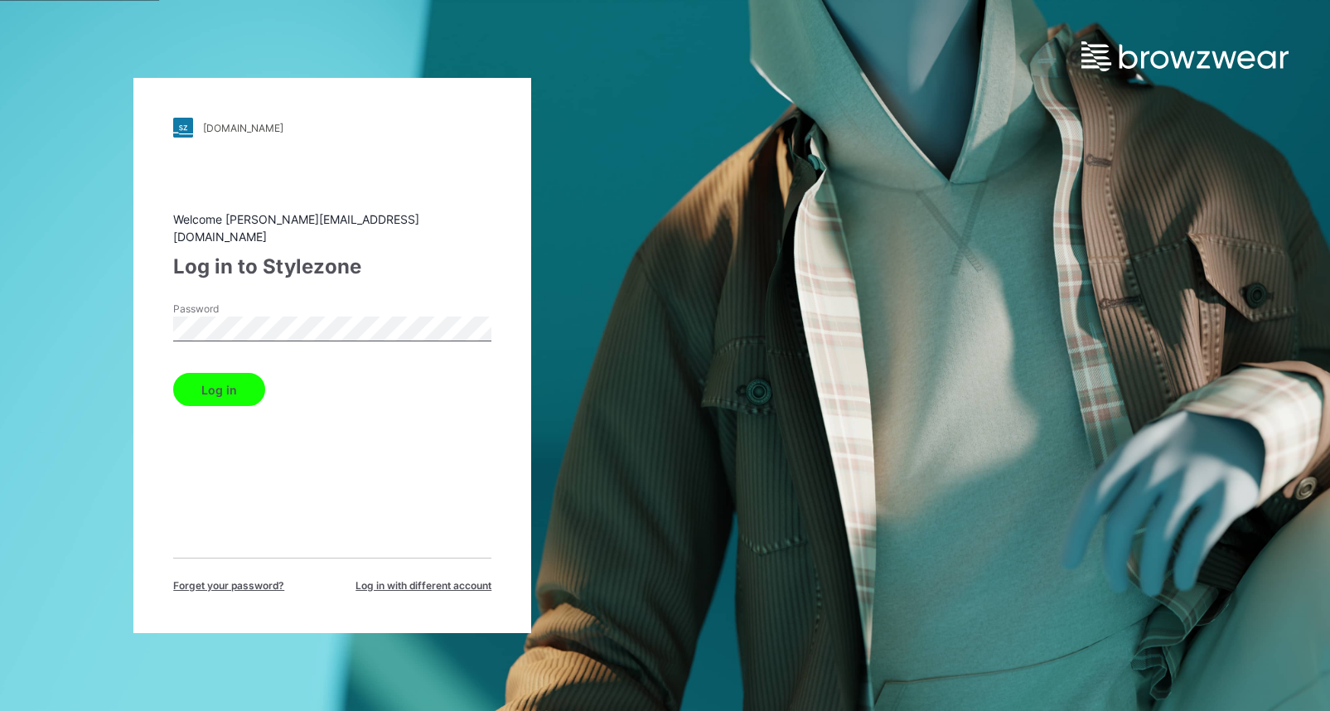
drag, startPoint x: 269, startPoint y: 142, endPoint x: 353, endPoint y: 136, distance: 83.9
click at [269, 134] on div "[DOMAIN_NAME]" at bounding box center [243, 128] width 80 height 12
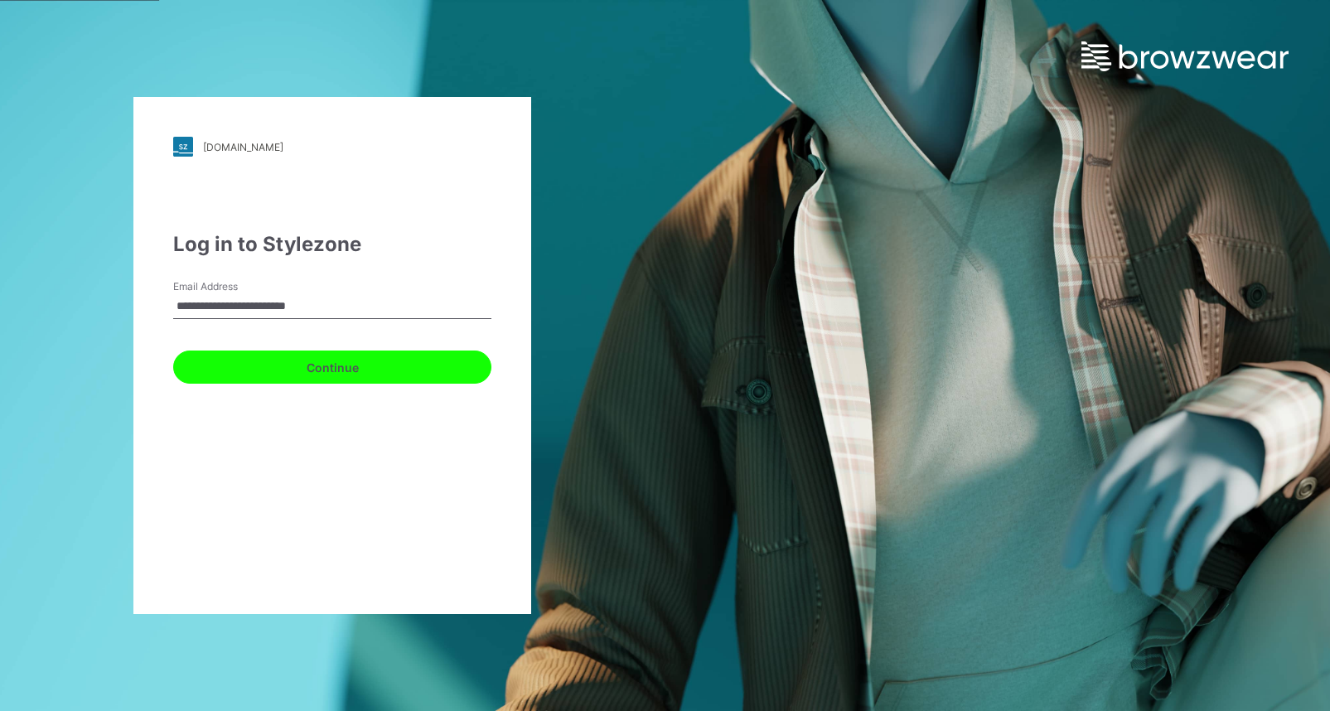
click at [355, 371] on button "Continue" at bounding box center [332, 366] width 318 height 33
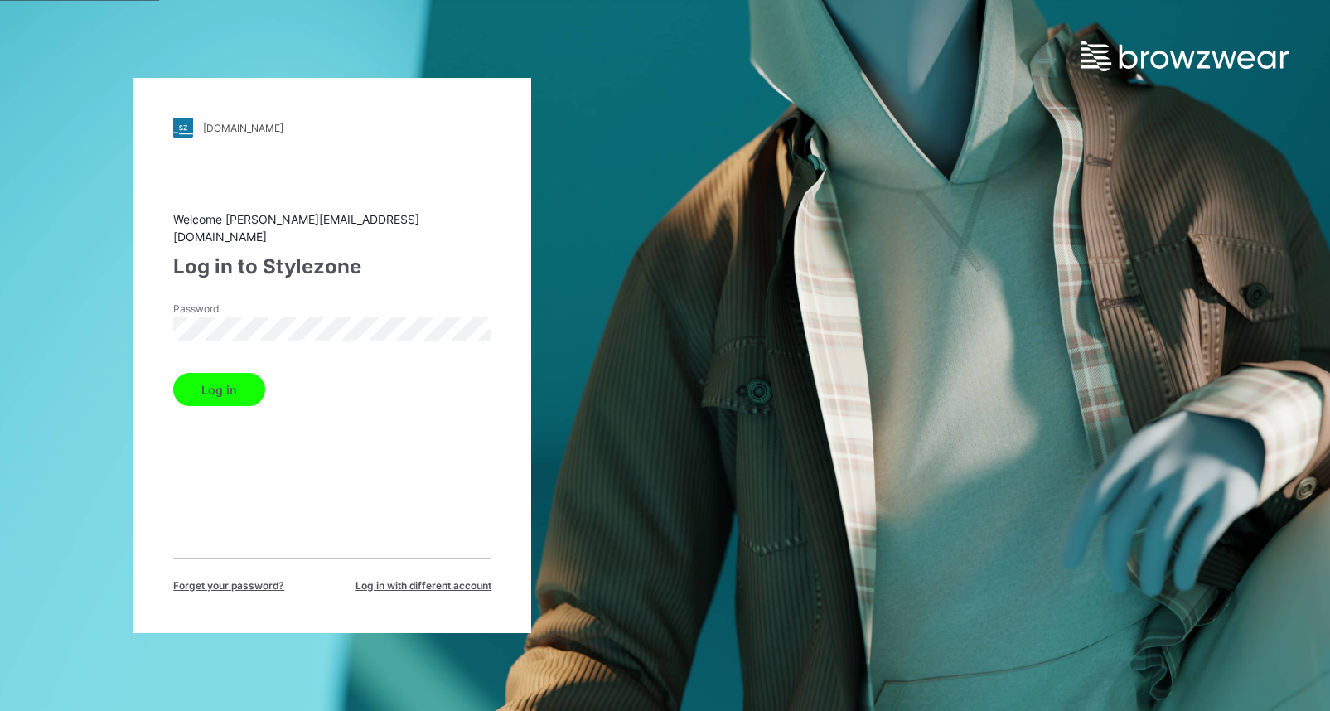
click at [231, 383] on button "Log in" at bounding box center [219, 389] width 92 height 33
click at [227, 387] on button "Log in" at bounding box center [219, 389] width 92 height 33
click at [232, 387] on button "Log in" at bounding box center [219, 389] width 92 height 33
drag, startPoint x: 233, startPoint y: 386, endPoint x: 226, endPoint y: 380, distance: 8.8
click at [233, 386] on button "Log in" at bounding box center [219, 389] width 92 height 33
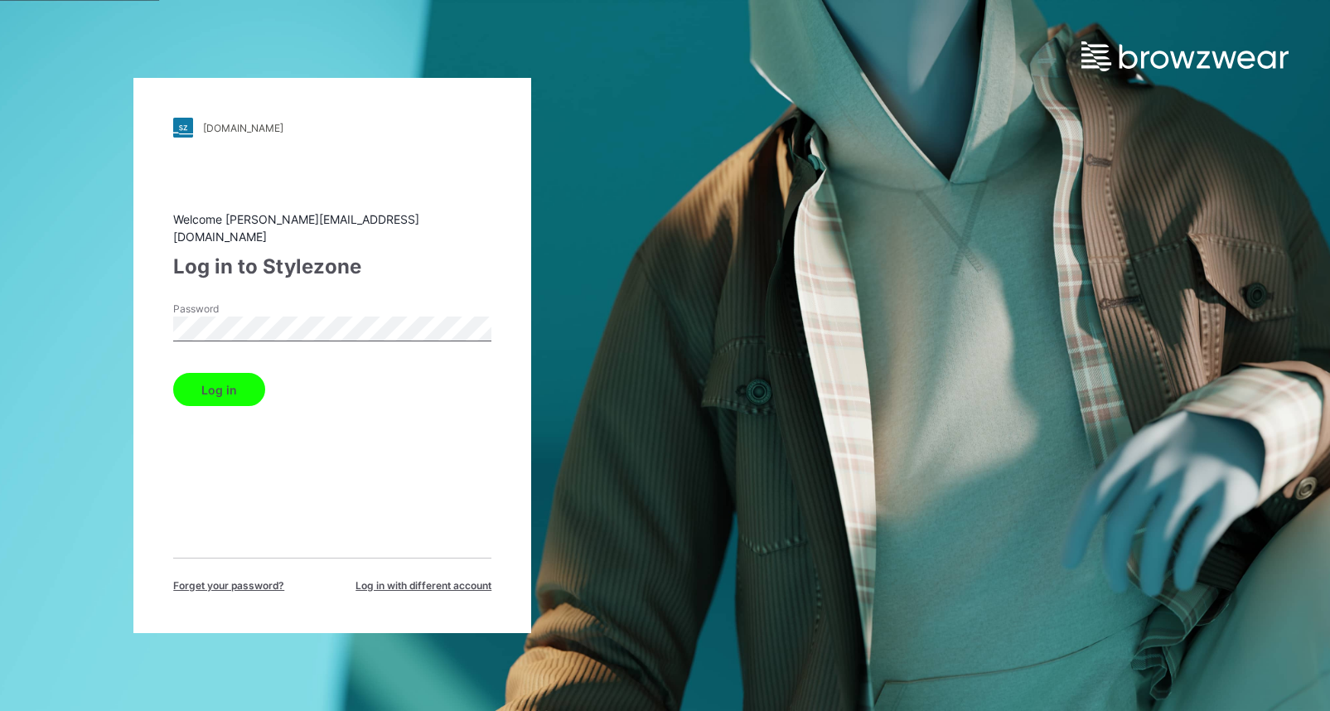
click at [238, 385] on button "Log in" at bounding box center [219, 389] width 92 height 33
click at [238, 385] on div "Log in" at bounding box center [332, 386] width 318 height 40
click at [237, 384] on button "Log in" at bounding box center [219, 389] width 92 height 33
click at [239, 382] on div "Log in" at bounding box center [332, 386] width 318 height 40
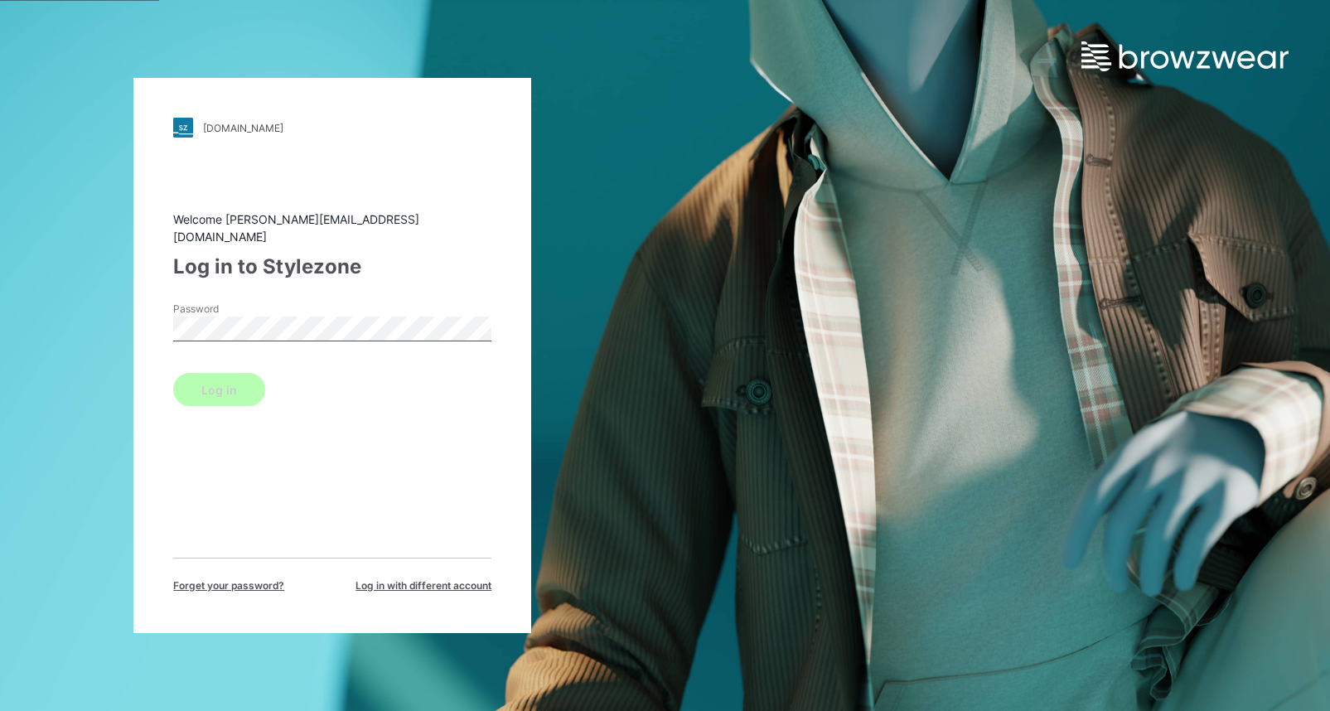
click at [239, 382] on button "Log in" at bounding box center [219, 389] width 92 height 33
click at [242, 380] on div "Log in" at bounding box center [332, 386] width 318 height 40
click at [242, 380] on button "Log in" at bounding box center [219, 389] width 92 height 33
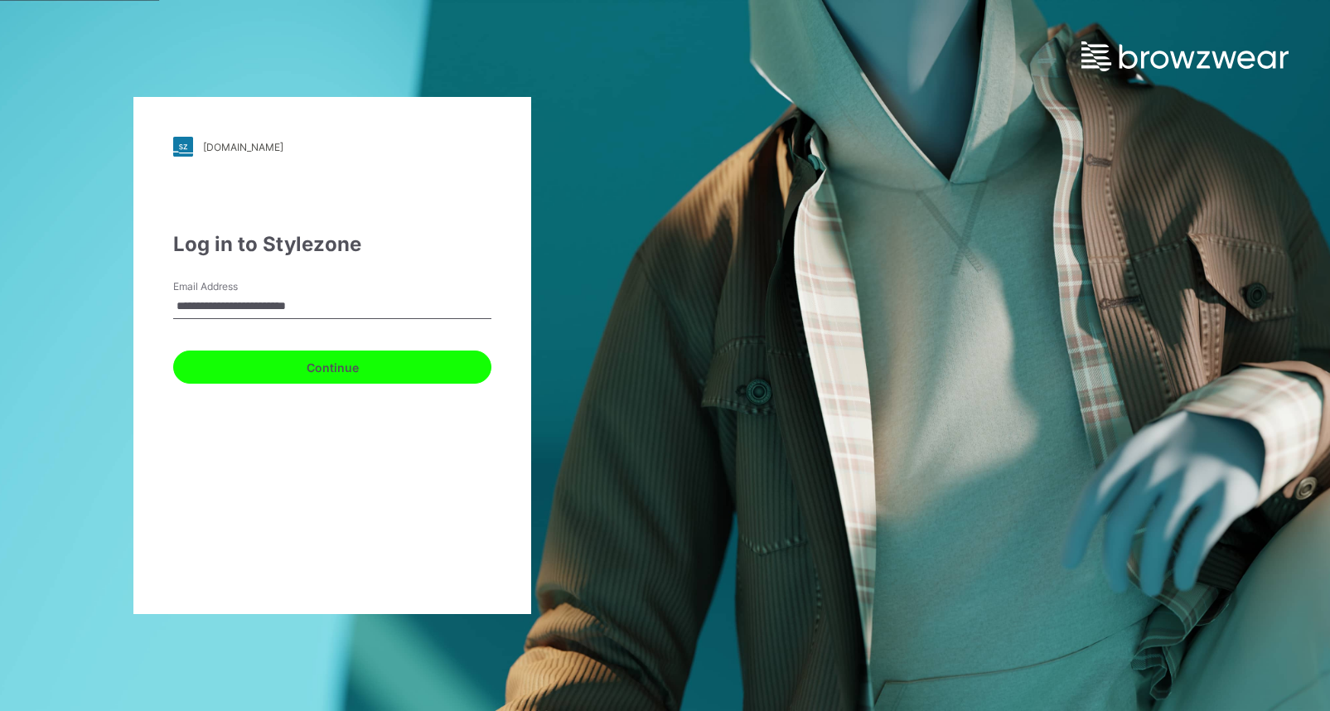
click at [377, 372] on button "Continue" at bounding box center [332, 366] width 318 height 33
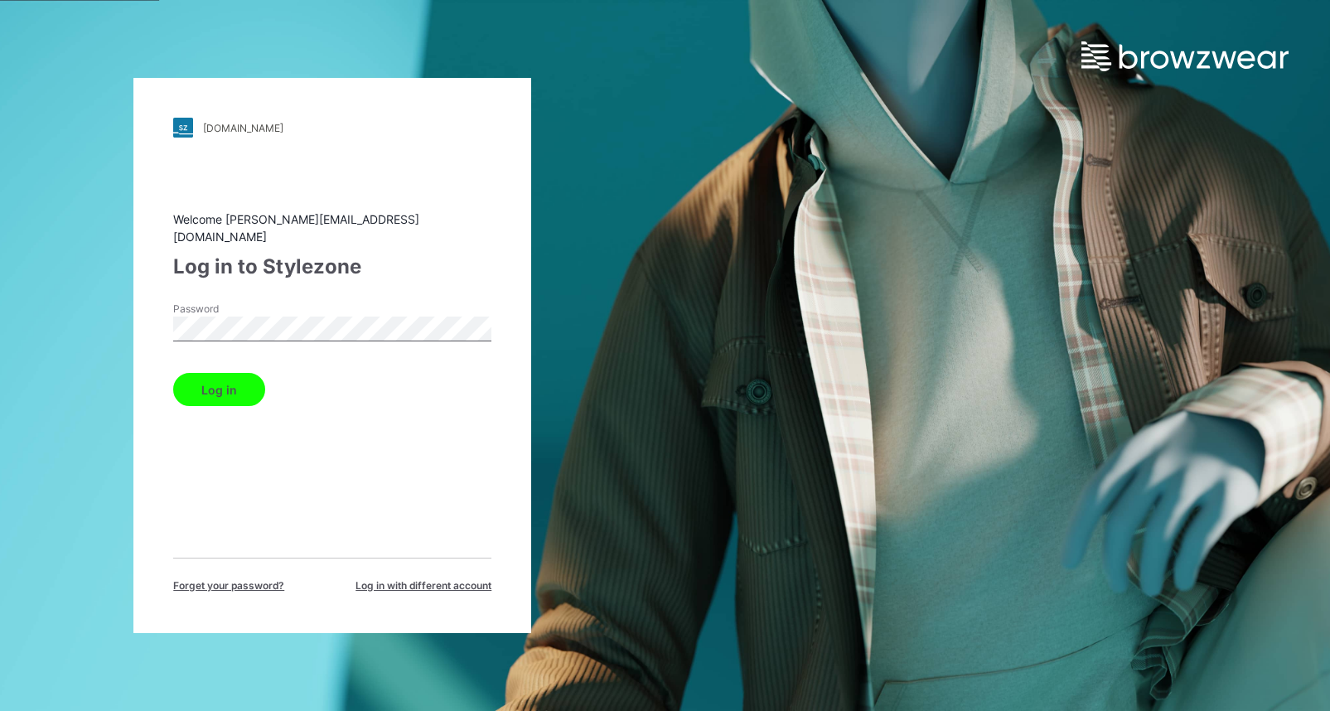
click at [229, 385] on button "Log in" at bounding box center [219, 389] width 92 height 33
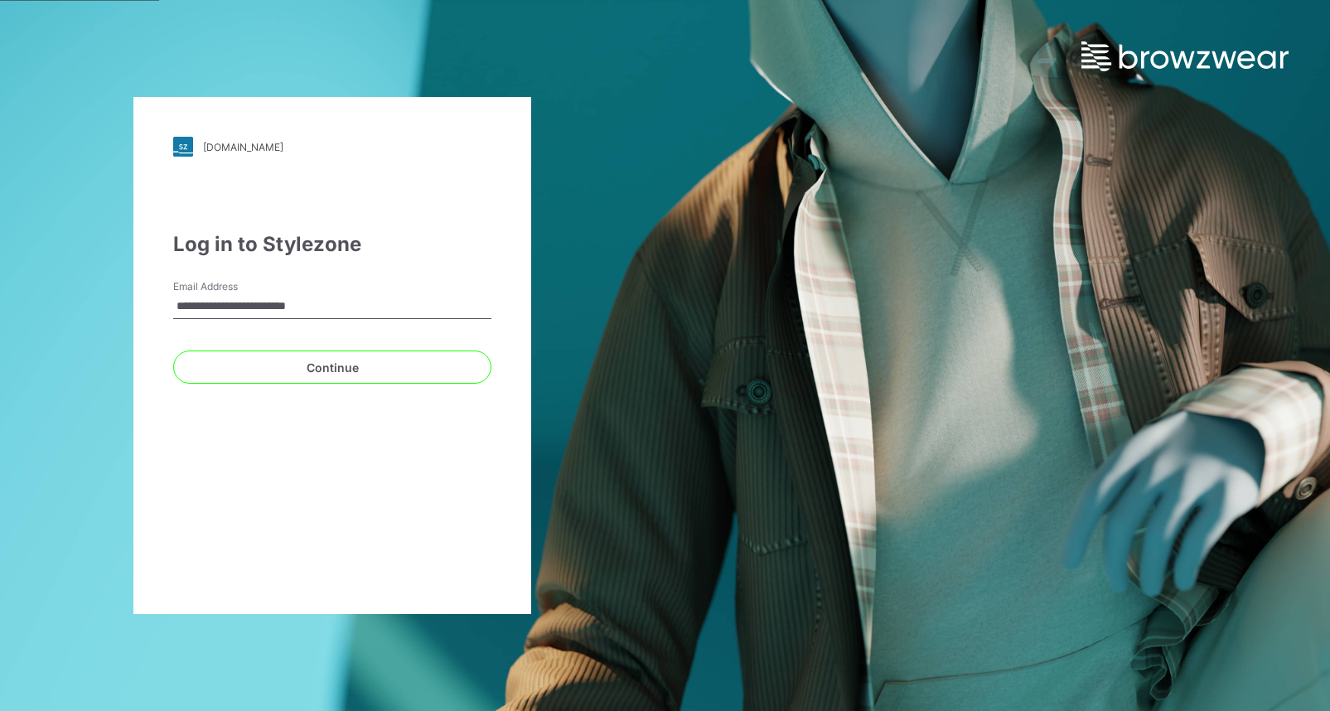
click at [1066, 251] on div "**********" at bounding box center [665, 355] width 1330 height 711
type input "**********"
click at [929, 323] on div "**********" at bounding box center [665, 355] width 1330 height 711
click at [340, 370] on button "Continue" at bounding box center [332, 366] width 318 height 33
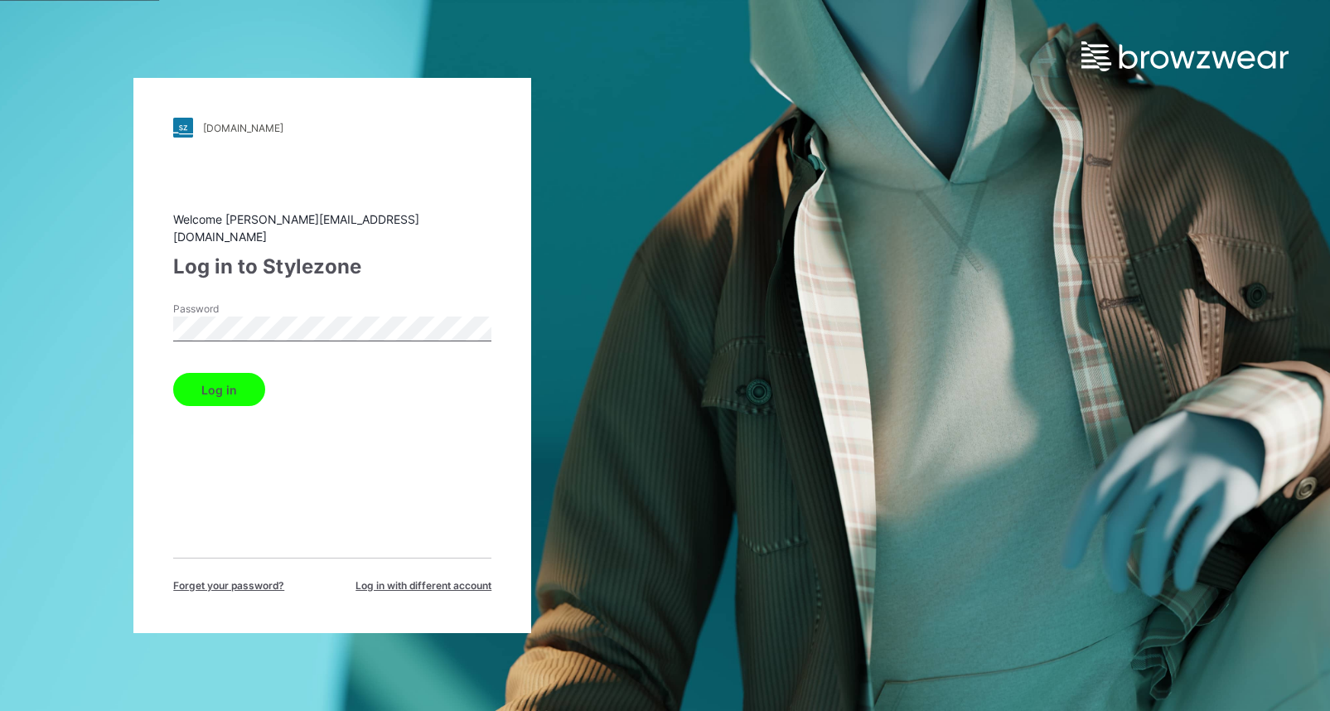
click at [234, 390] on button "Log in" at bounding box center [219, 389] width 92 height 33
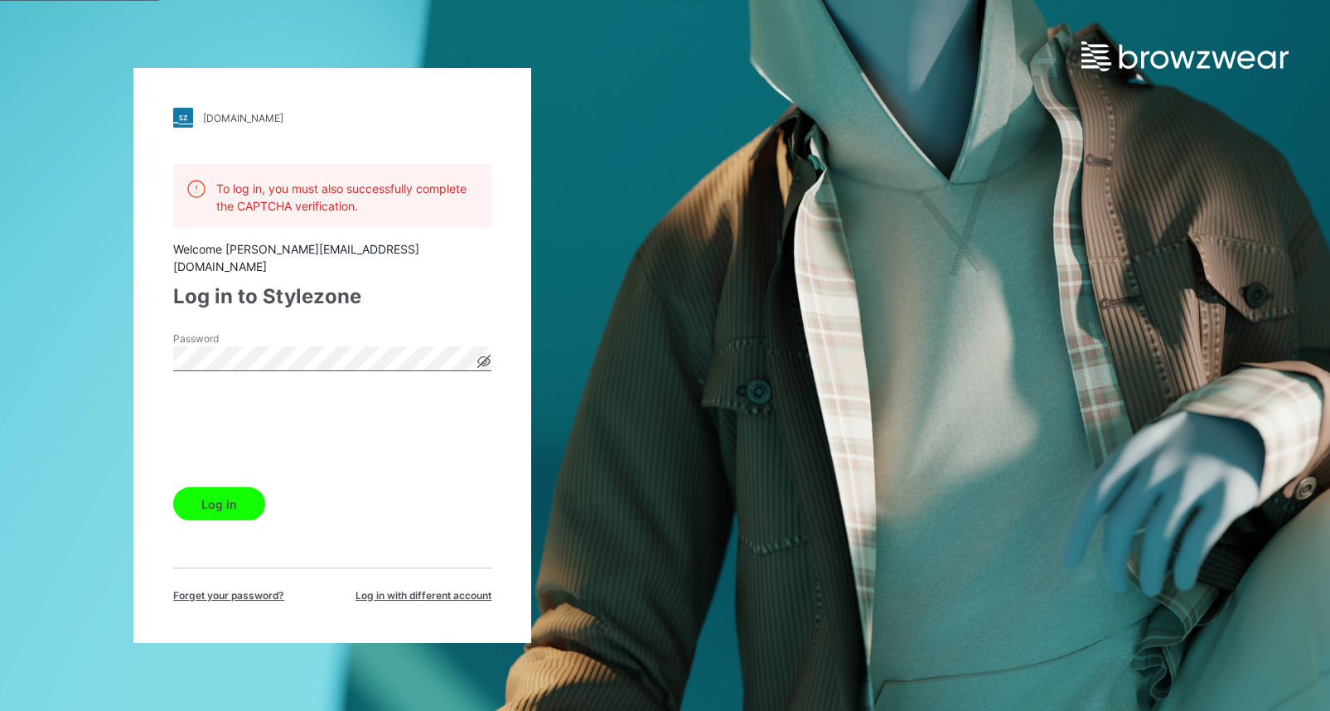
click at [232, 499] on button "Log in" at bounding box center [219, 503] width 92 height 33
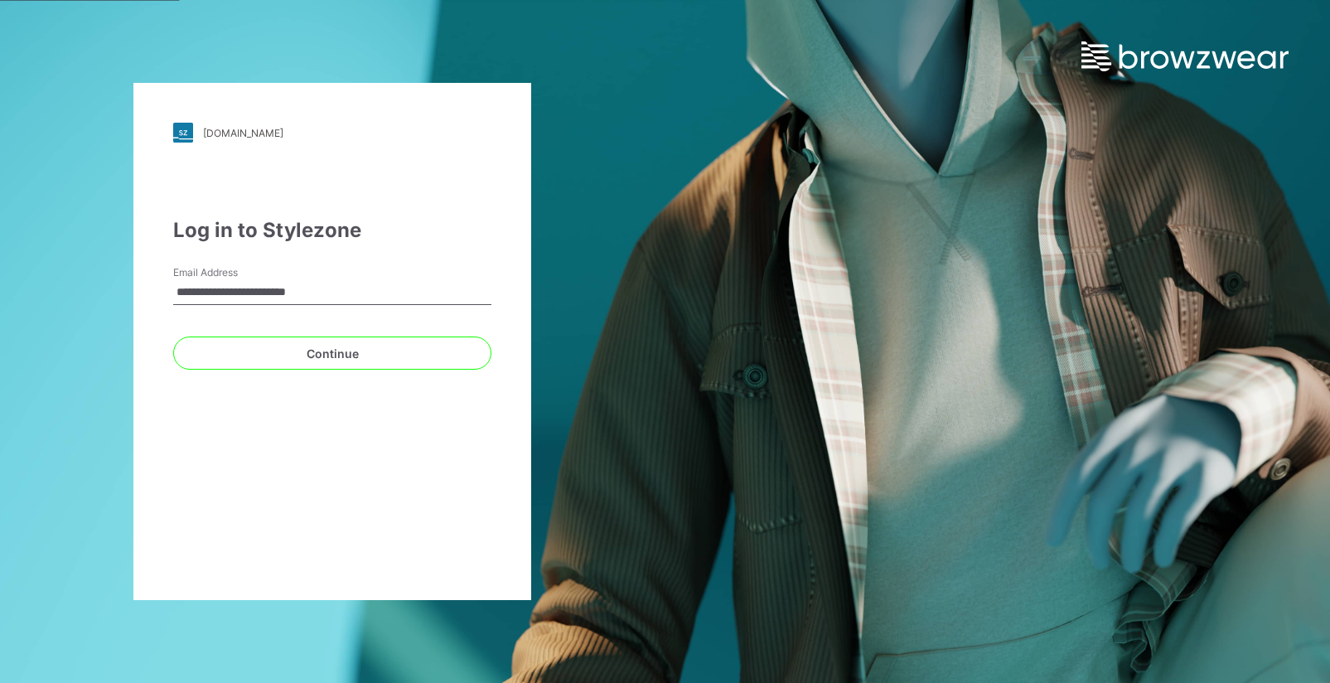
click at [881, 369] on div "**********" at bounding box center [665, 341] width 1330 height 683
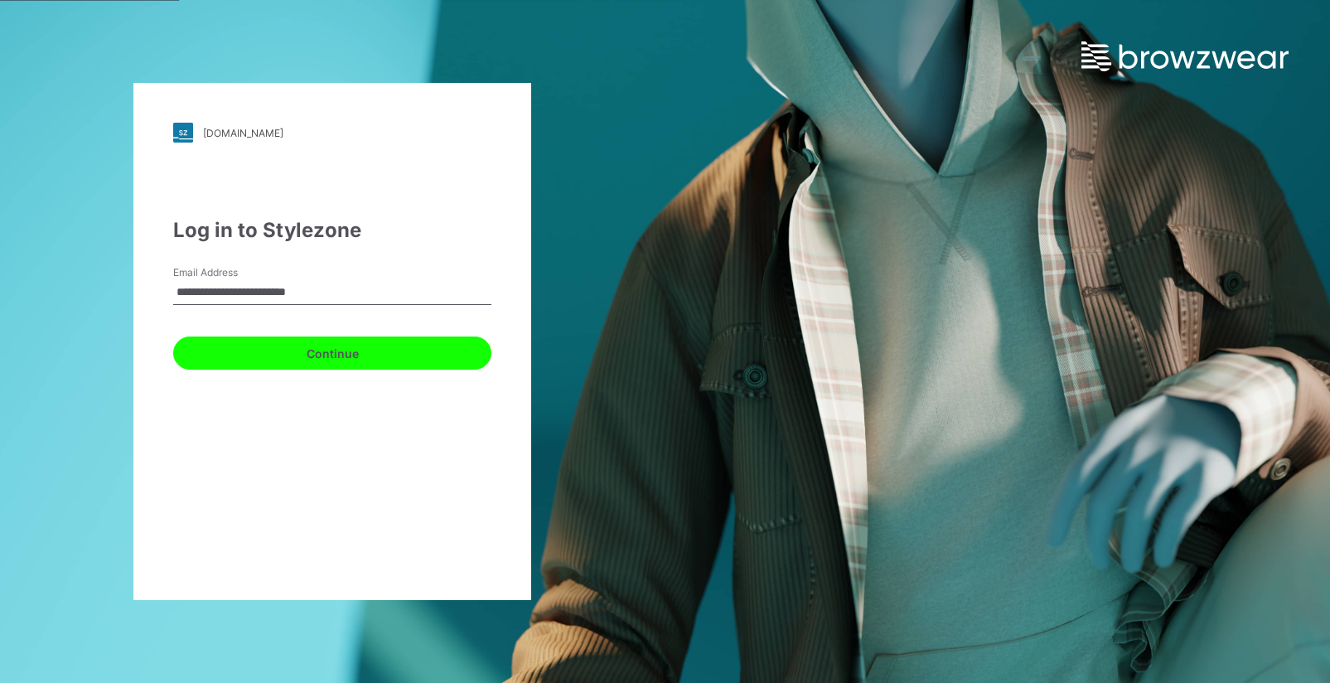
click at [347, 346] on button "Continue" at bounding box center [332, 352] width 318 height 33
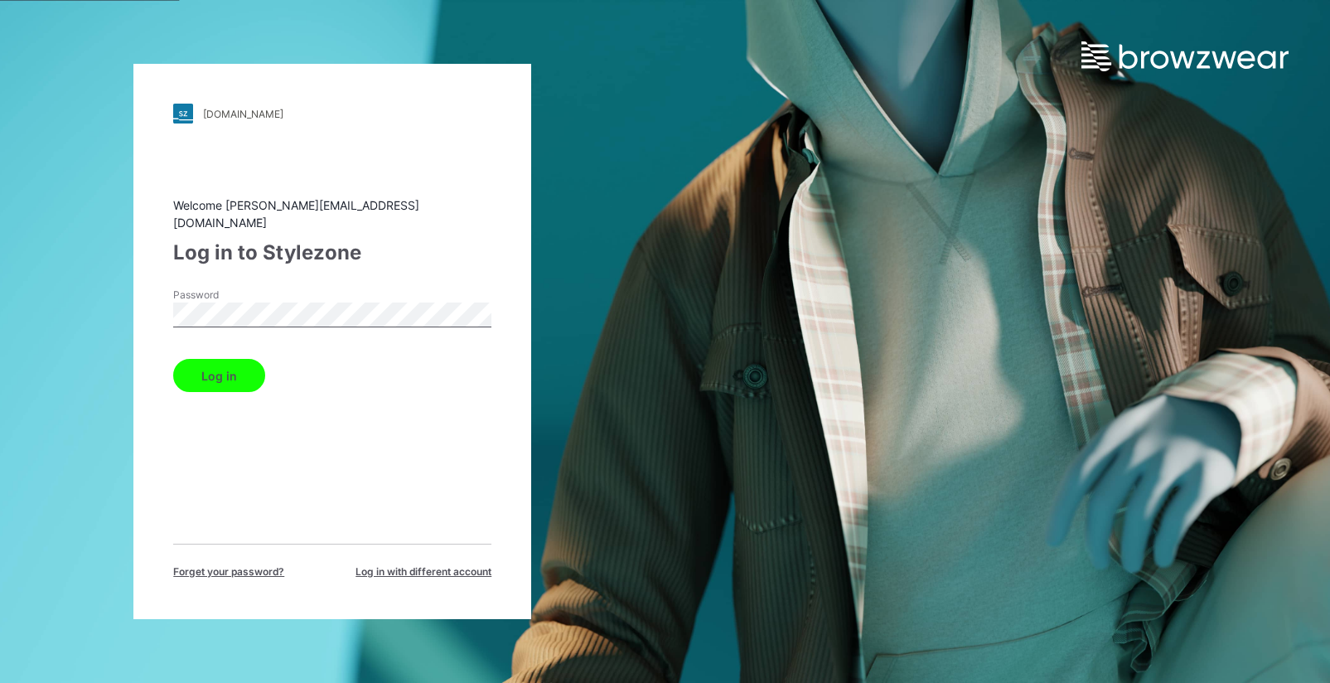
click at [229, 364] on button "Log in" at bounding box center [219, 375] width 92 height 33
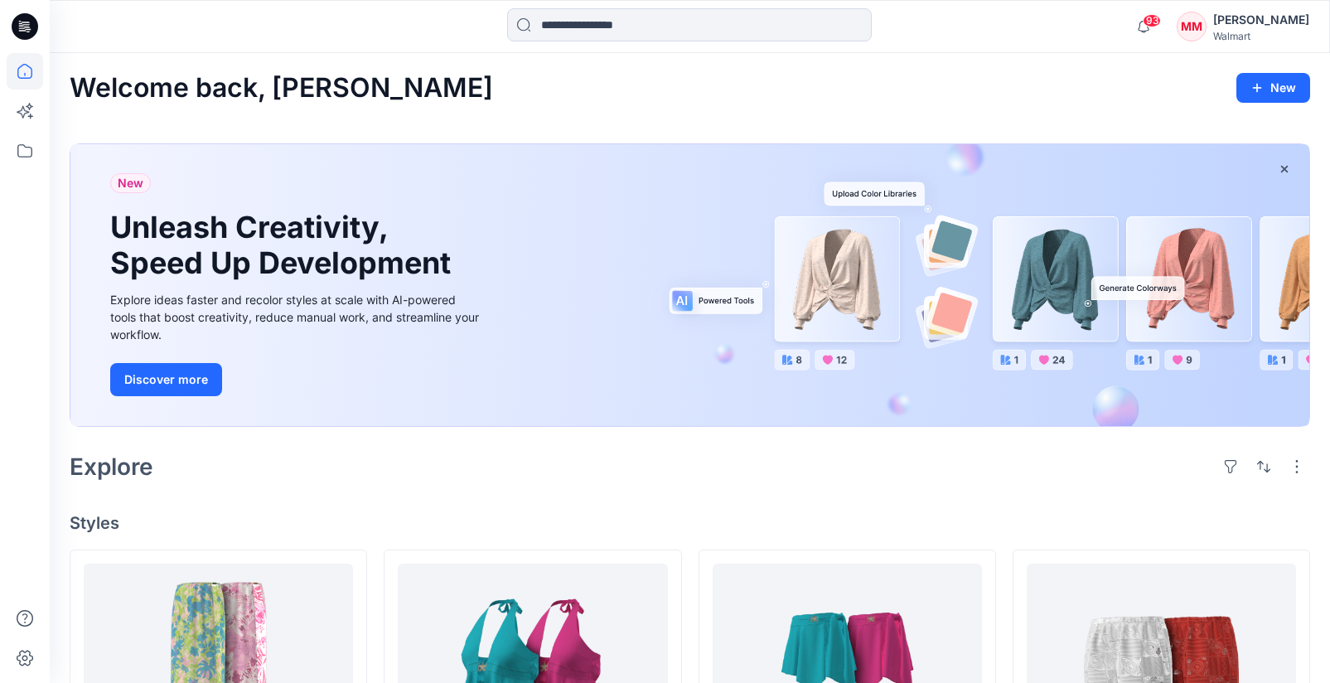
click at [1273, 31] on div "Walmart" at bounding box center [1261, 36] width 96 height 12
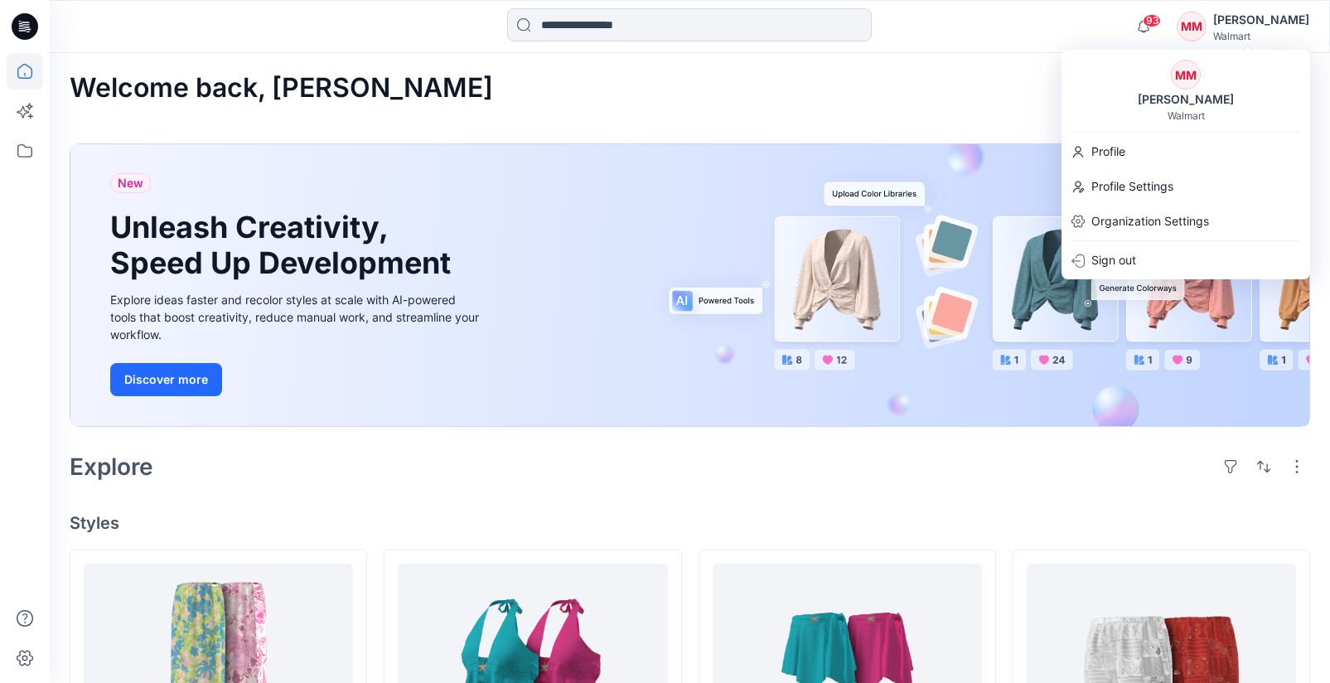
click at [1259, 105] on div "MM Michelle Minott Walmart" at bounding box center [1185, 91] width 249 height 62
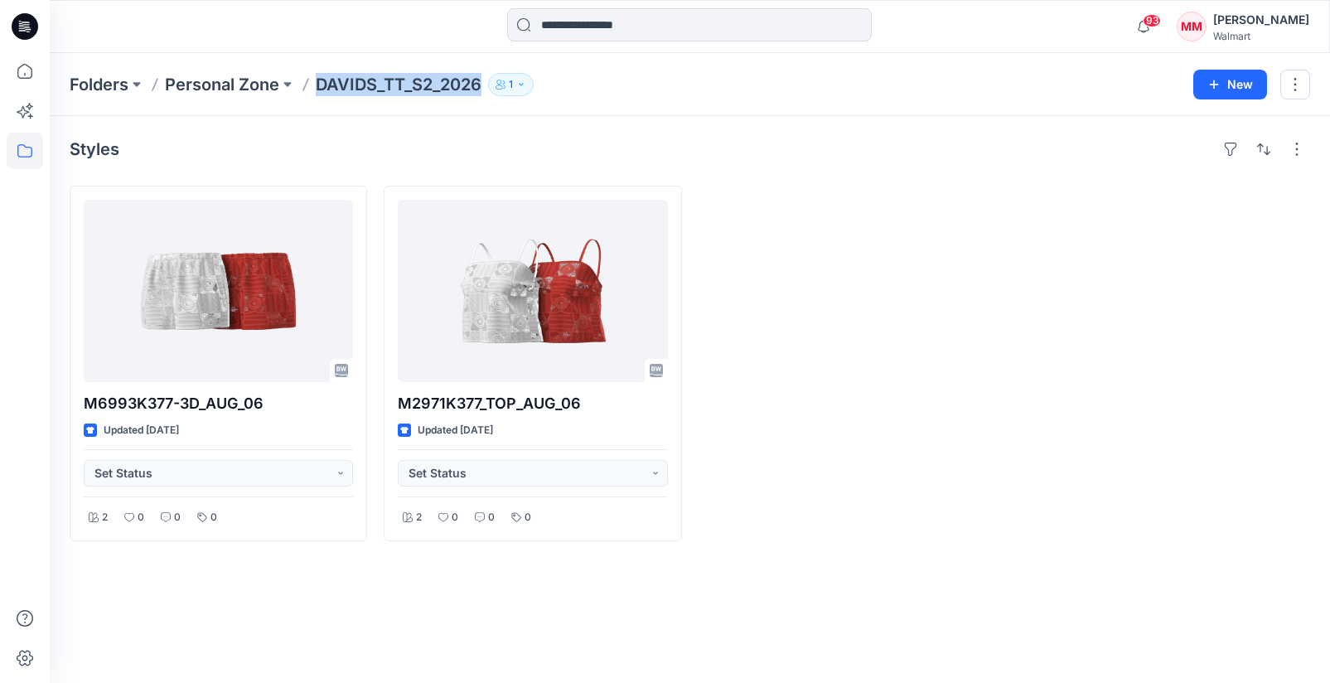
drag, startPoint x: 340, startPoint y: 88, endPoint x: 484, endPoint y: 96, distance: 144.4
click at [481, 89] on p "DAVIDS_TT_S2_2026" at bounding box center [399, 84] width 166 height 23
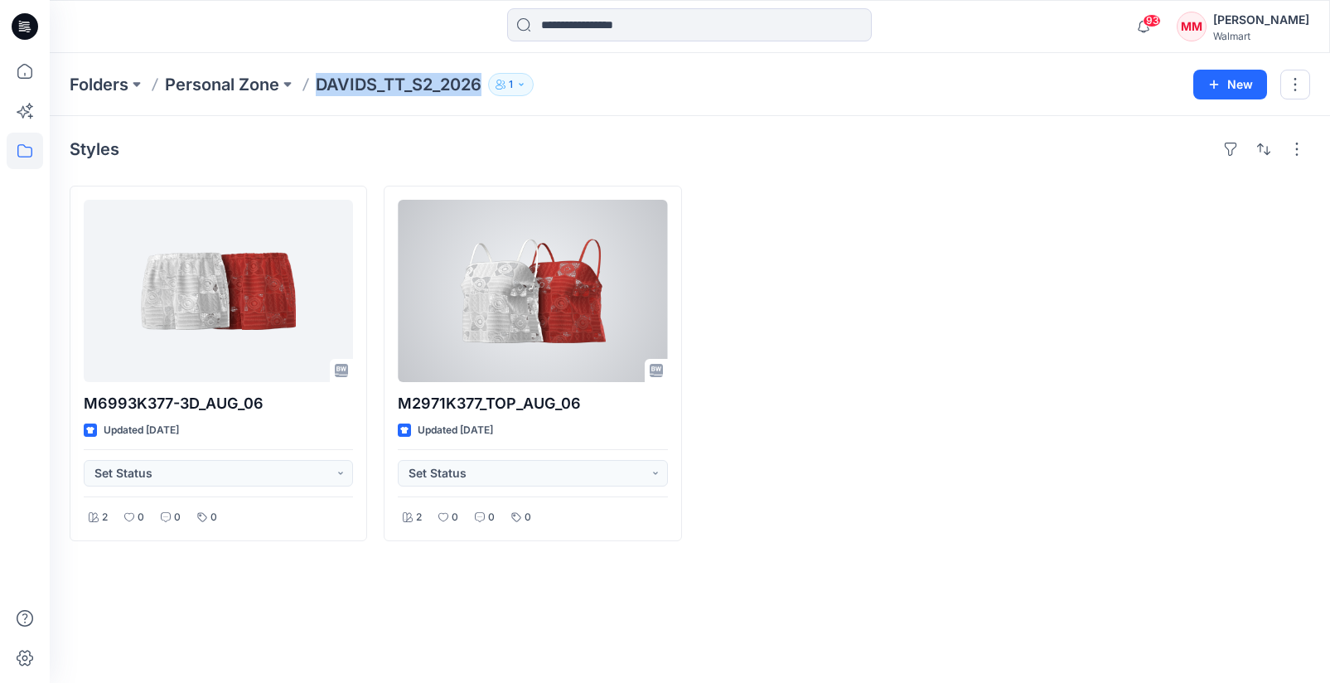
copy p "DAVIDS_TT_S2_2026"
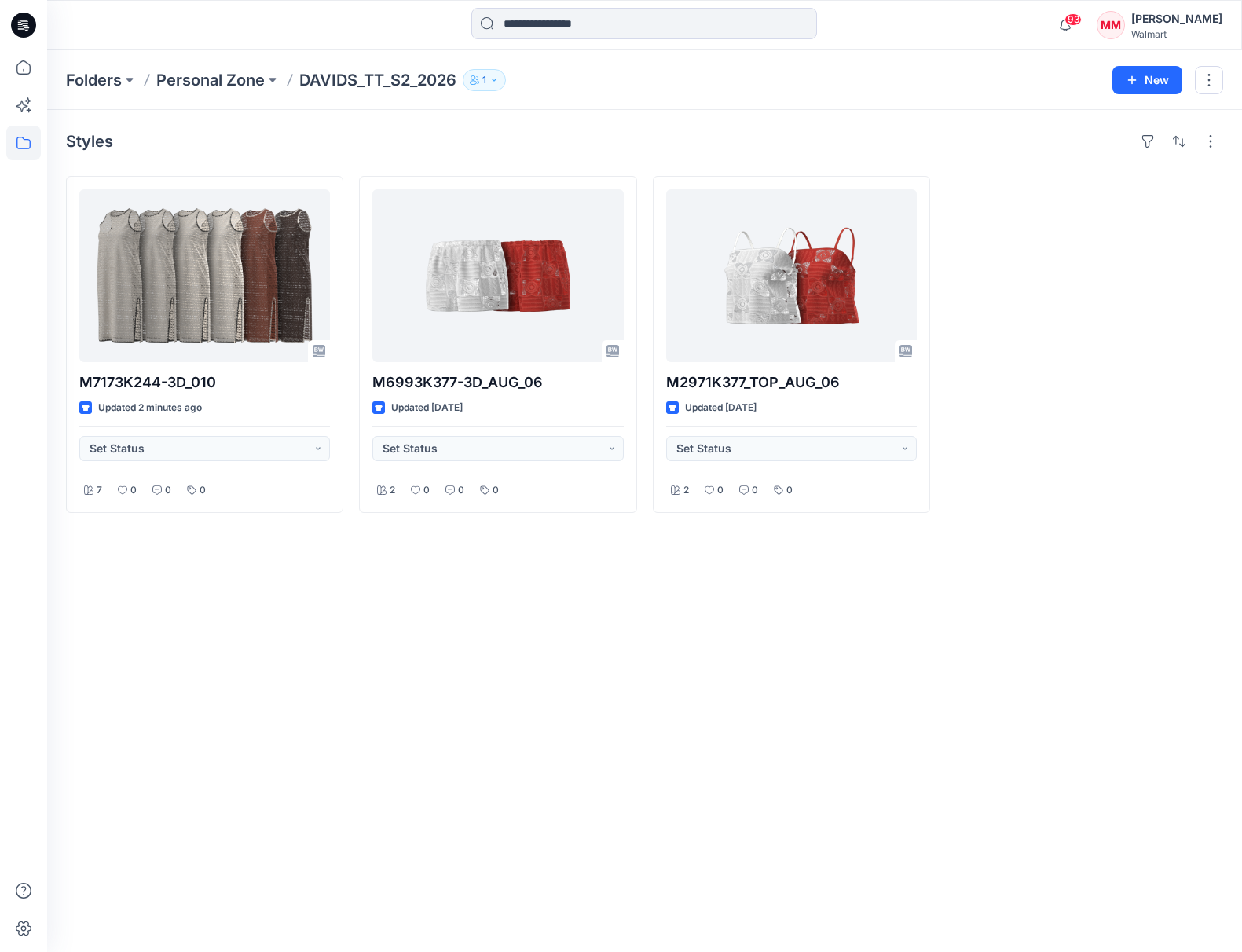
drag, startPoint x: 423, startPoint y: 654, endPoint x: 416, endPoint y: 649, distance: 8.6
click at [422, 651] on div "Styles M7173K244-3D_010 Updated 2 minutes ago Set Status 7 0 0 0 M6993K377-3D_A…" at bounding box center [645, 531] width 1195 height 842
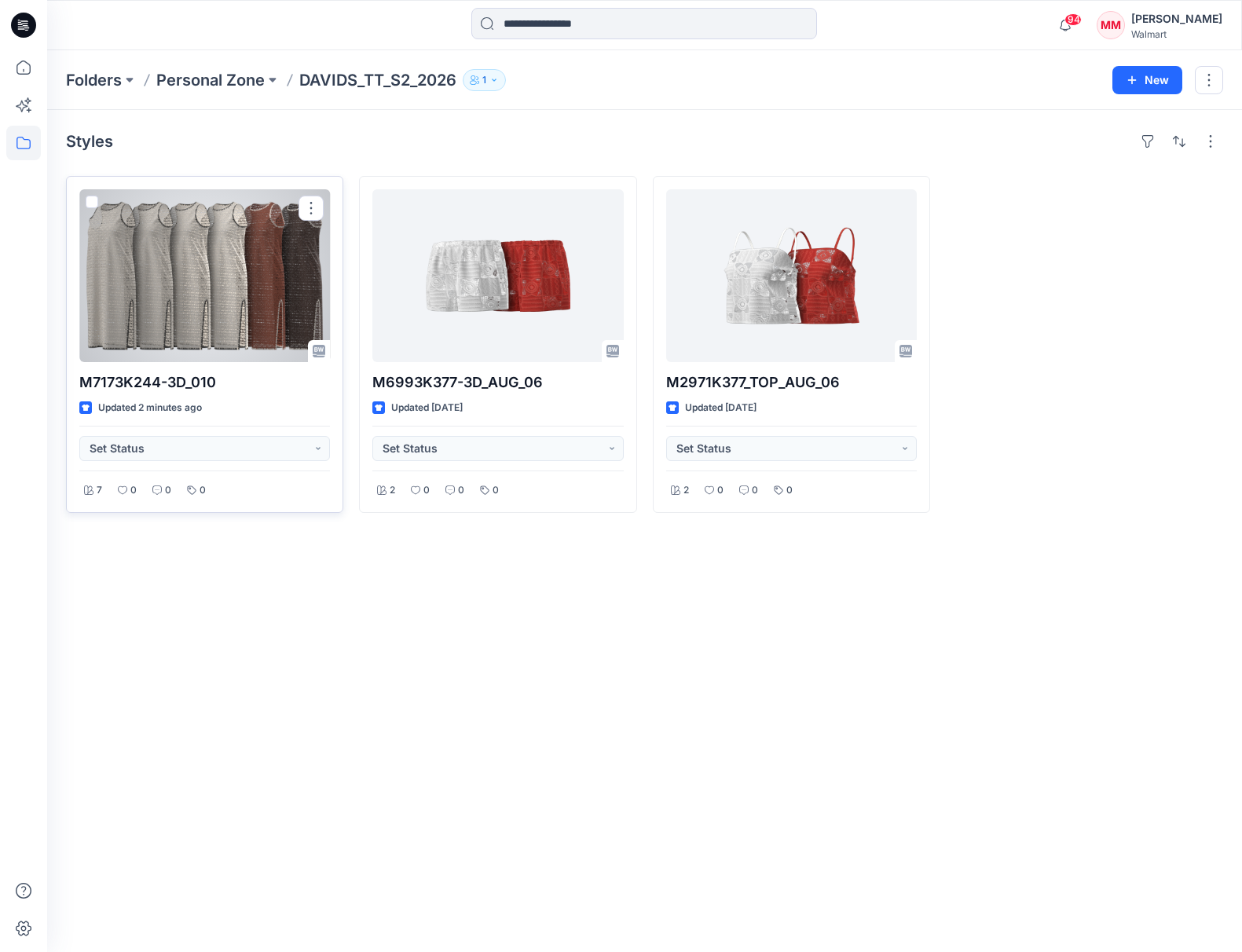
click at [216, 277] on div at bounding box center [205, 276] width 250 height 173
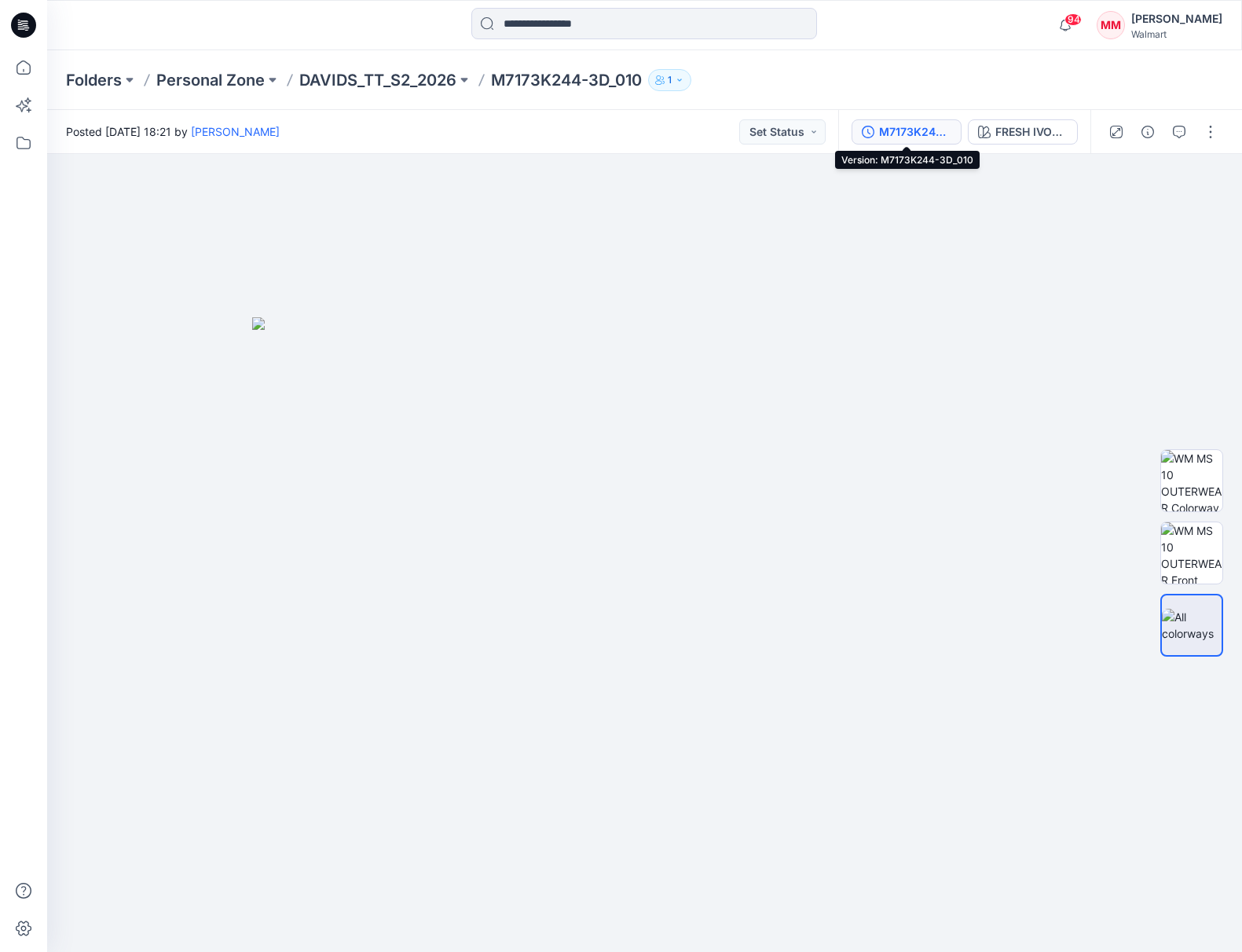
click at [915, 130] on div "M7173K244-3D_010" at bounding box center [915, 132] width 72 height 17
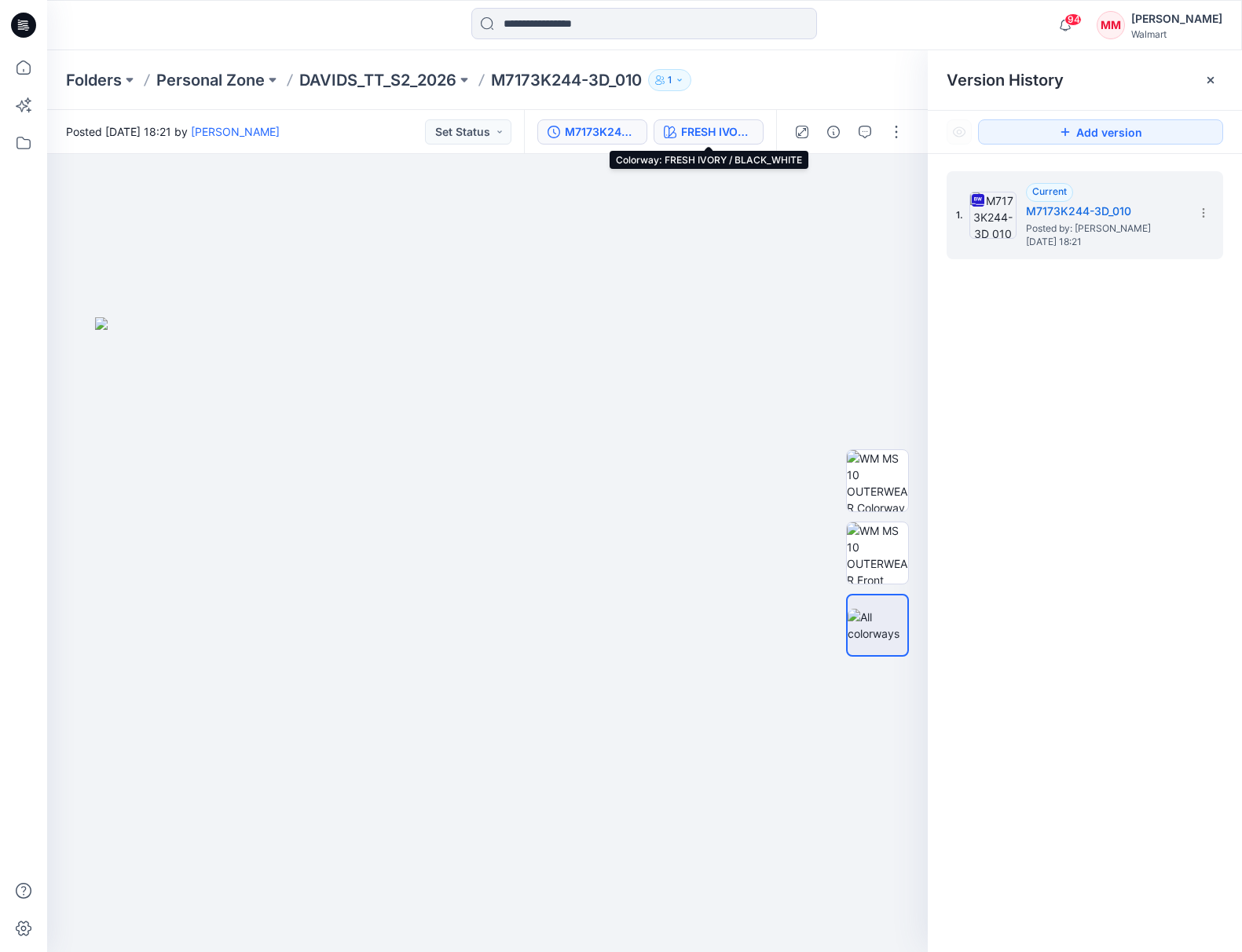
click at [716, 132] on div "FRESH IVORY / BLACK_WHITE" at bounding box center [717, 132] width 72 height 17
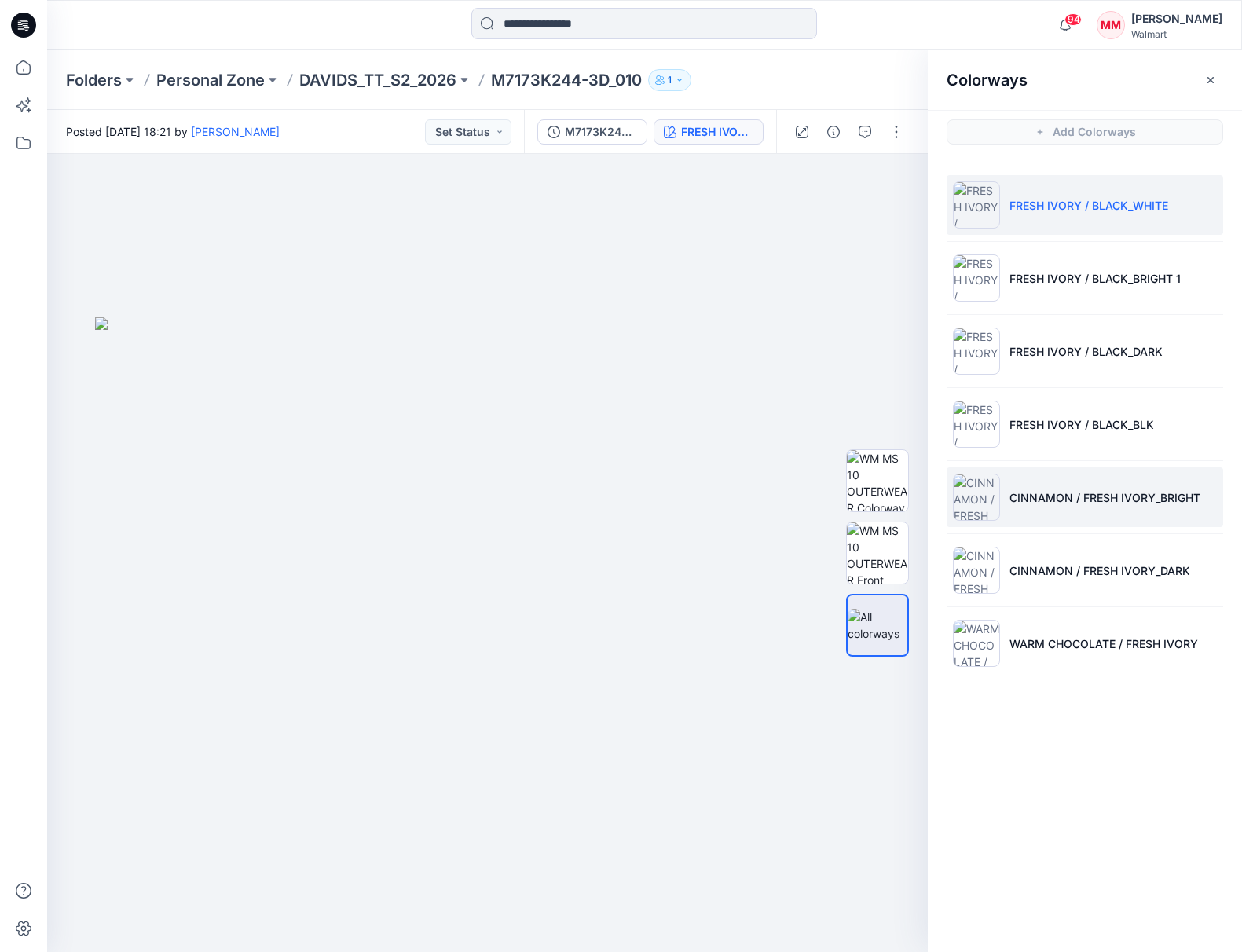
click at [981, 496] on img at bounding box center [977, 498] width 47 height 47
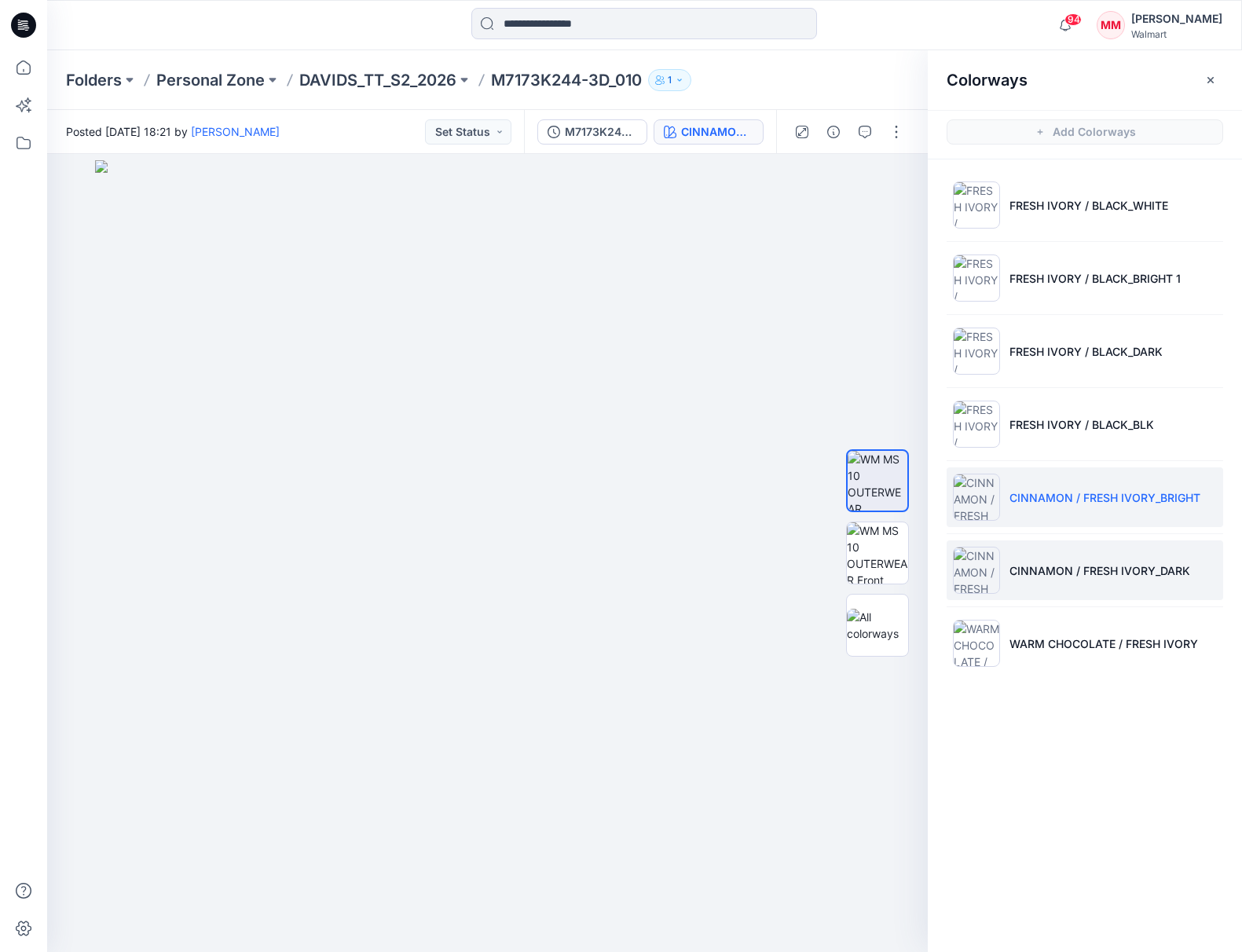
click at [986, 563] on img at bounding box center [977, 571] width 47 height 47
click at [978, 493] on img at bounding box center [977, 498] width 47 height 47
click at [979, 563] on img at bounding box center [977, 571] width 47 height 47
click at [981, 518] on img at bounding box center [977, 498] width 47 height 47
click at [979, 573] on img at bounding box center [977, 571] width 47 height 47
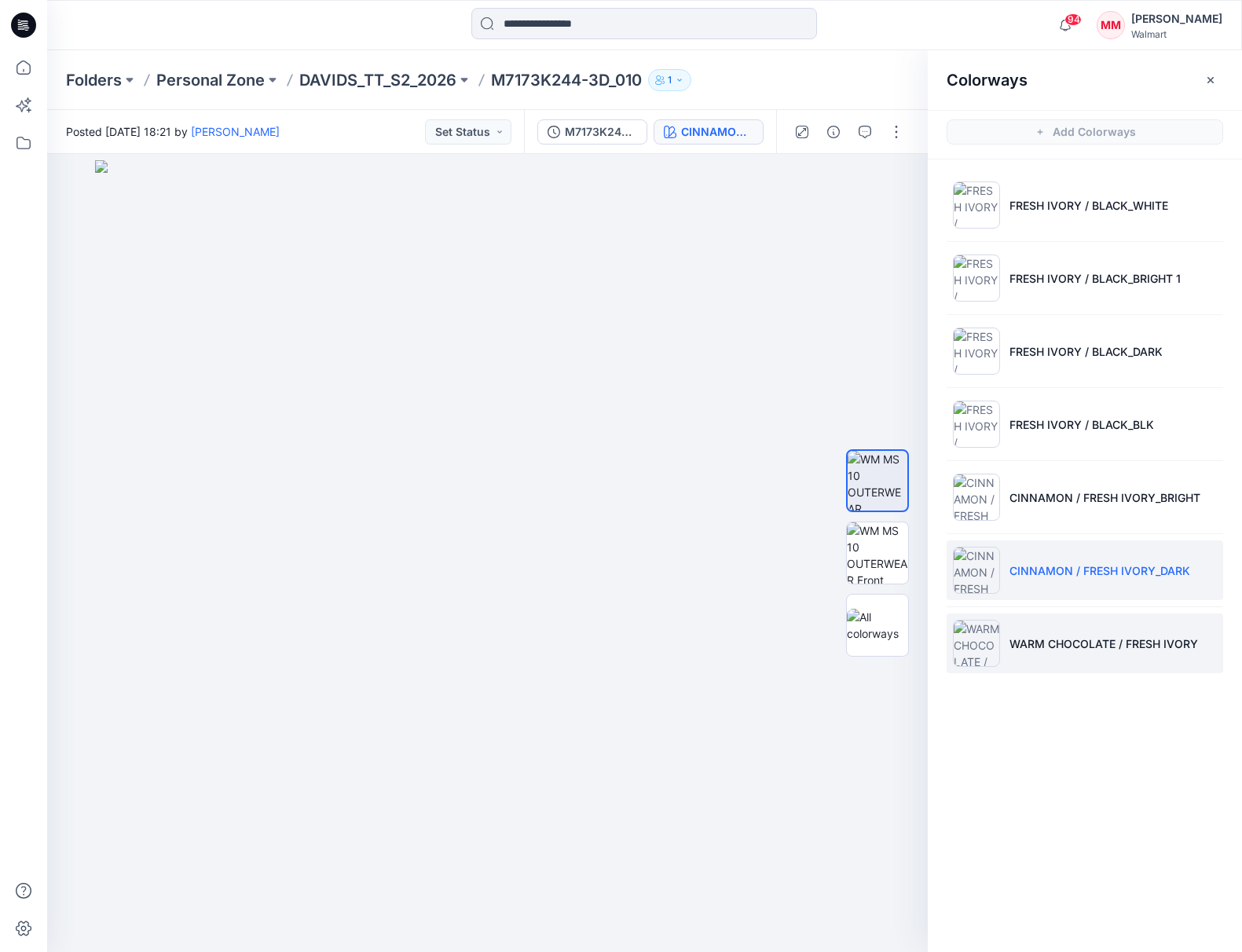
click at [972, 639] on img at bounding box center [977, 644] width 47 height 47
click at [975, 565] on img at bounding box center [977, 571] width 47 height 47
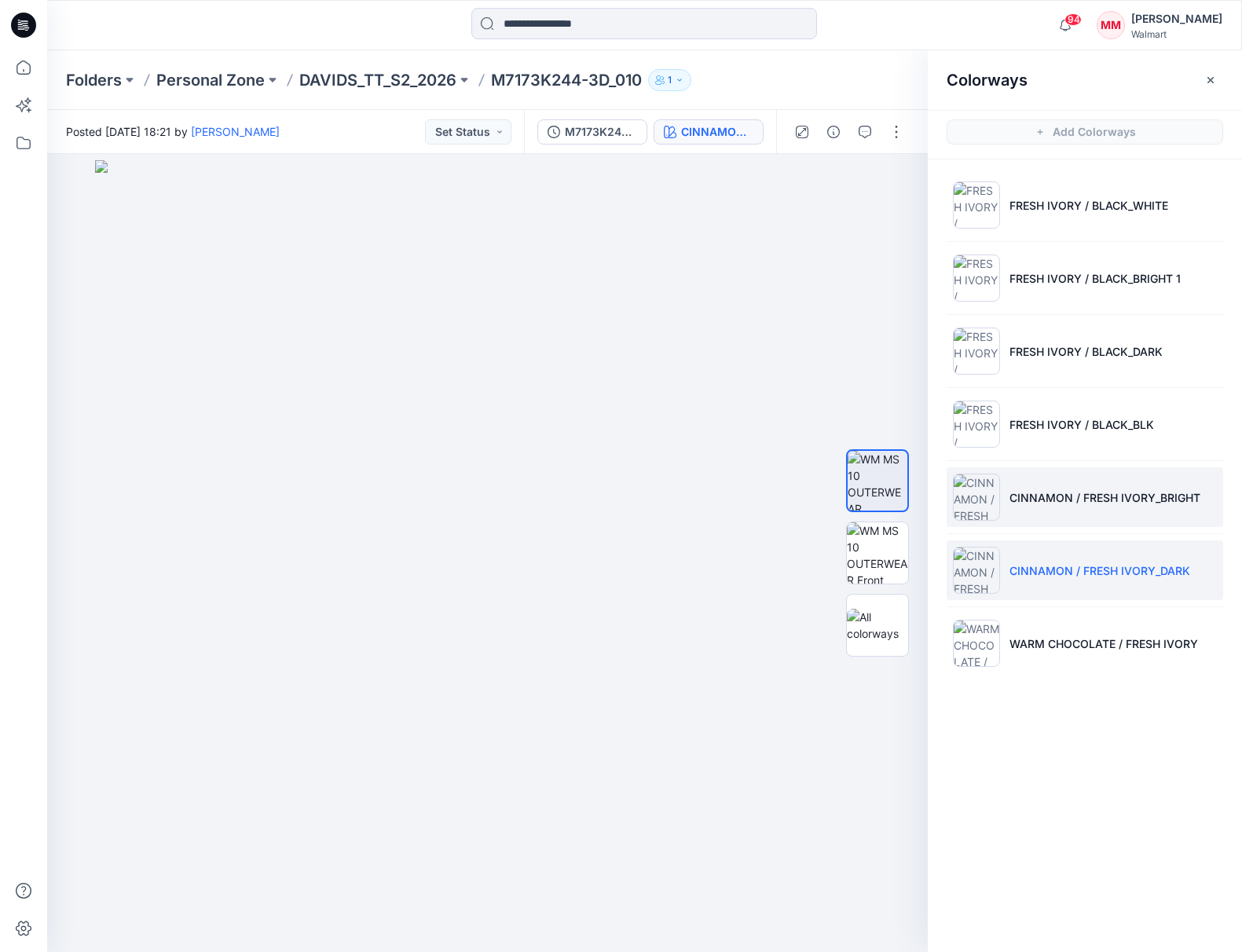
click at [979, 493] on img at bounding box center [977, 498] width 47 height 47
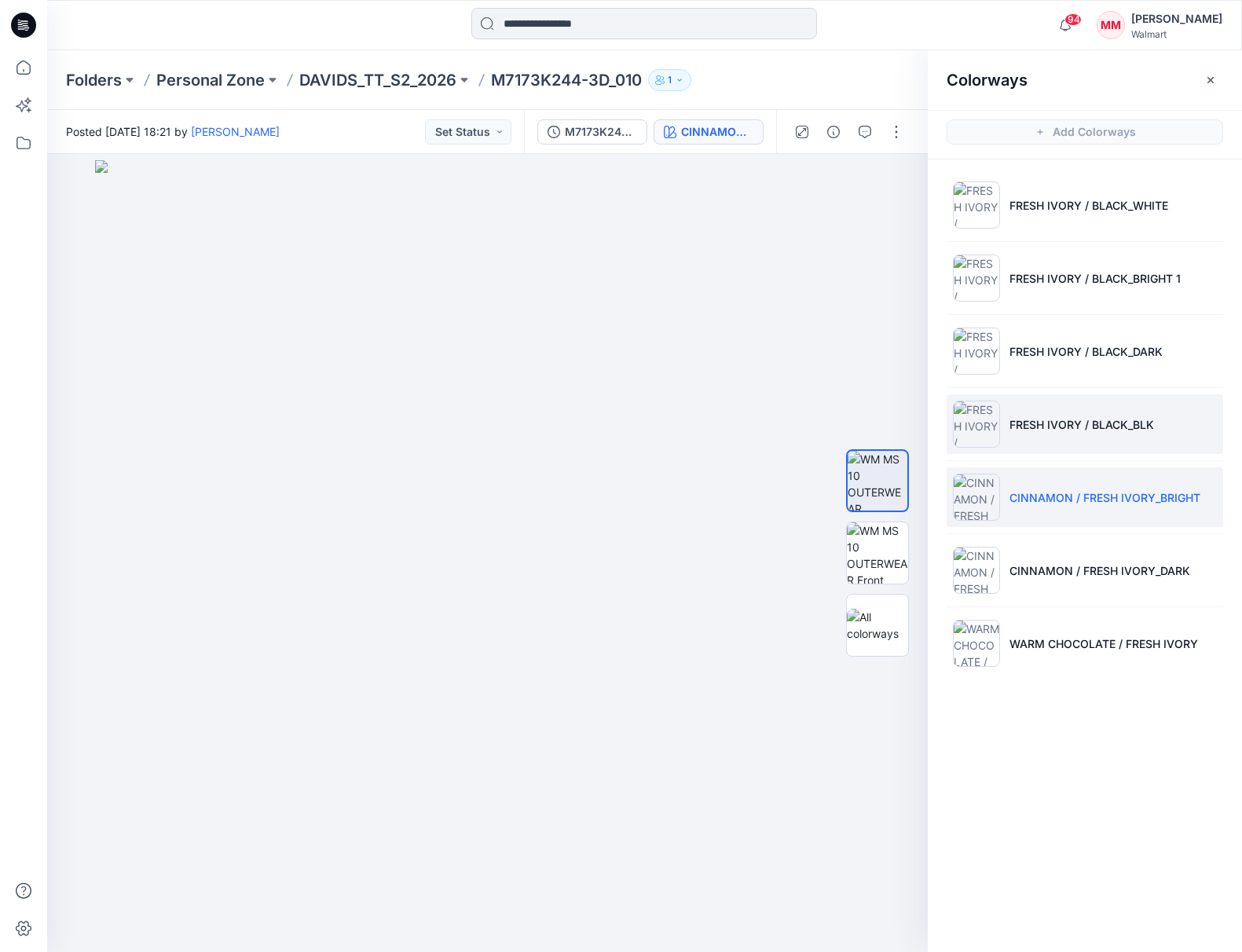
click at [977, 417] on img at bounding box center [977, 424] width 47 height 47
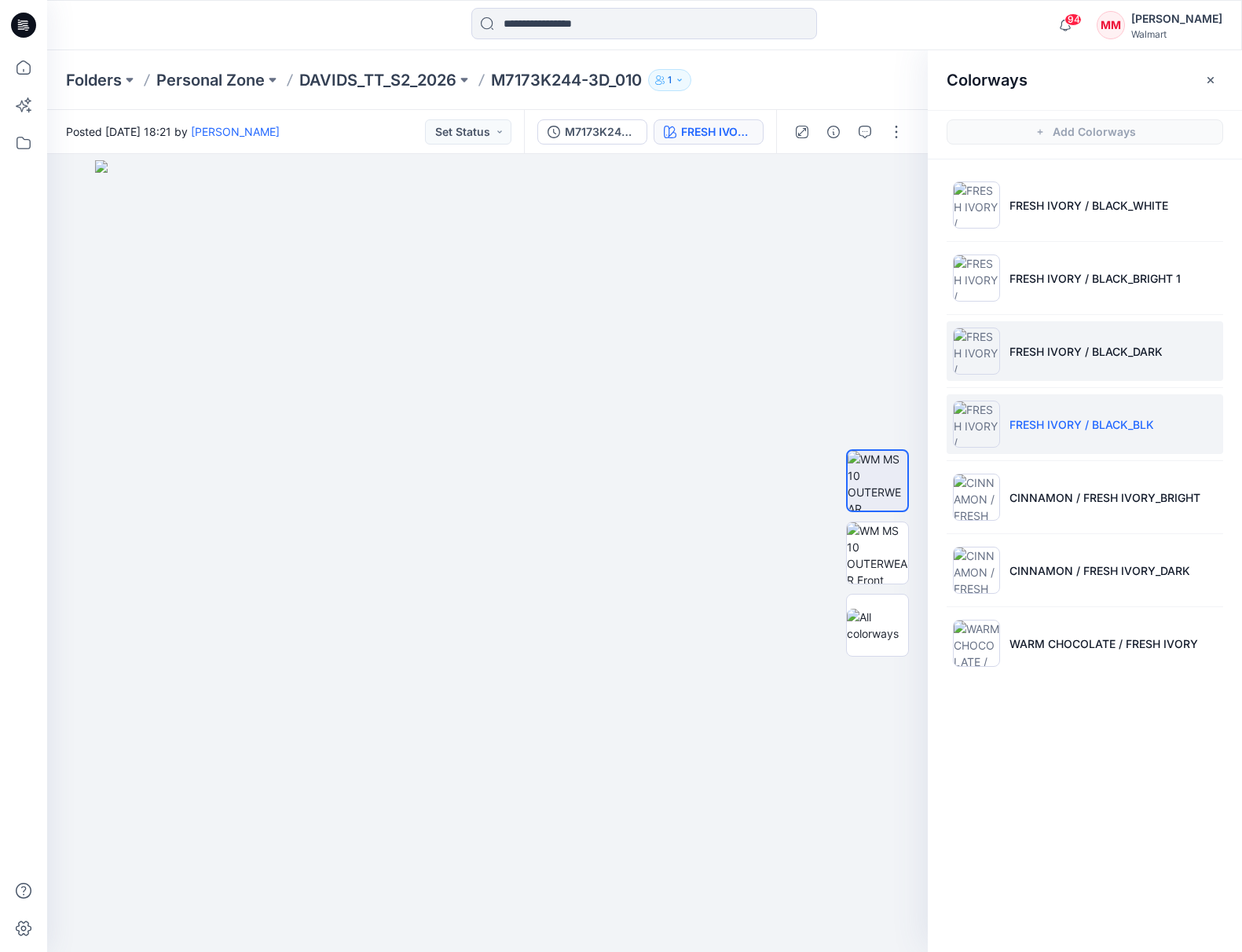
click at [980, 350] on img at bounding box center [977, 351] width 47 height 47
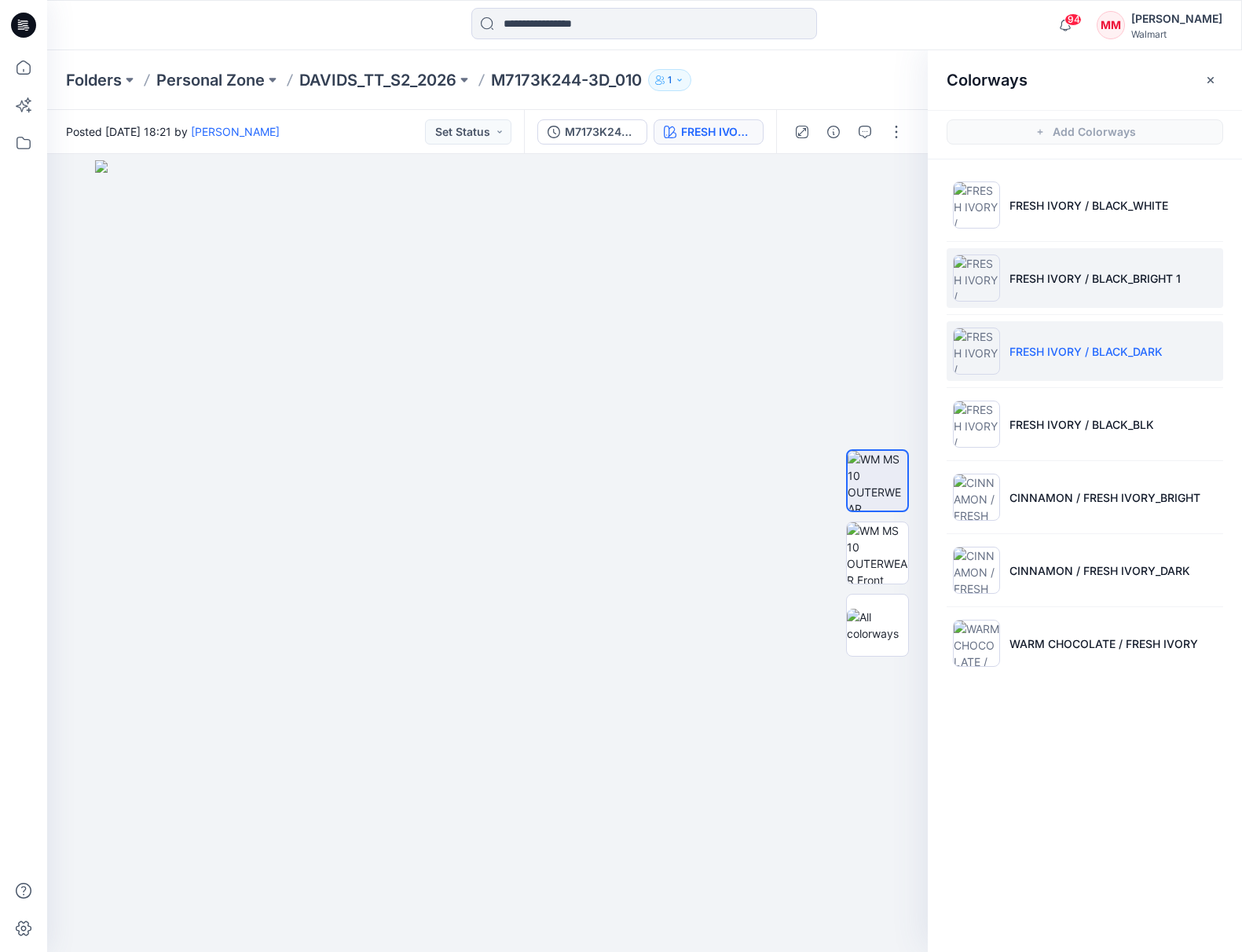
click at [980, 272] on img at bounding box center [977, 278] width 47 height 47
click at [977, 340] on img at bounding box center [977, 351] width 47 height 47
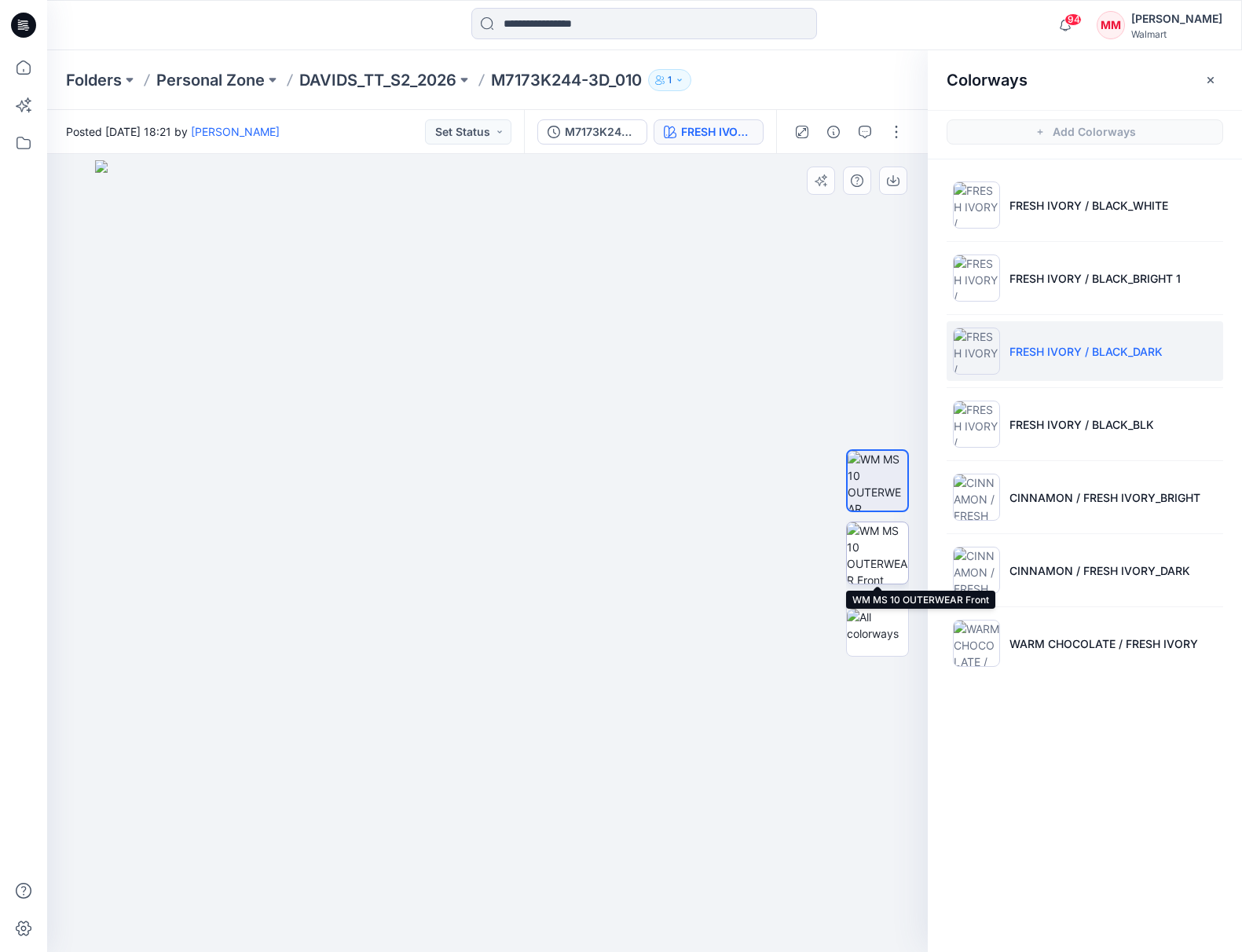
click at [875, 547] on img at bounding box center [877, 553] width 62 height 62
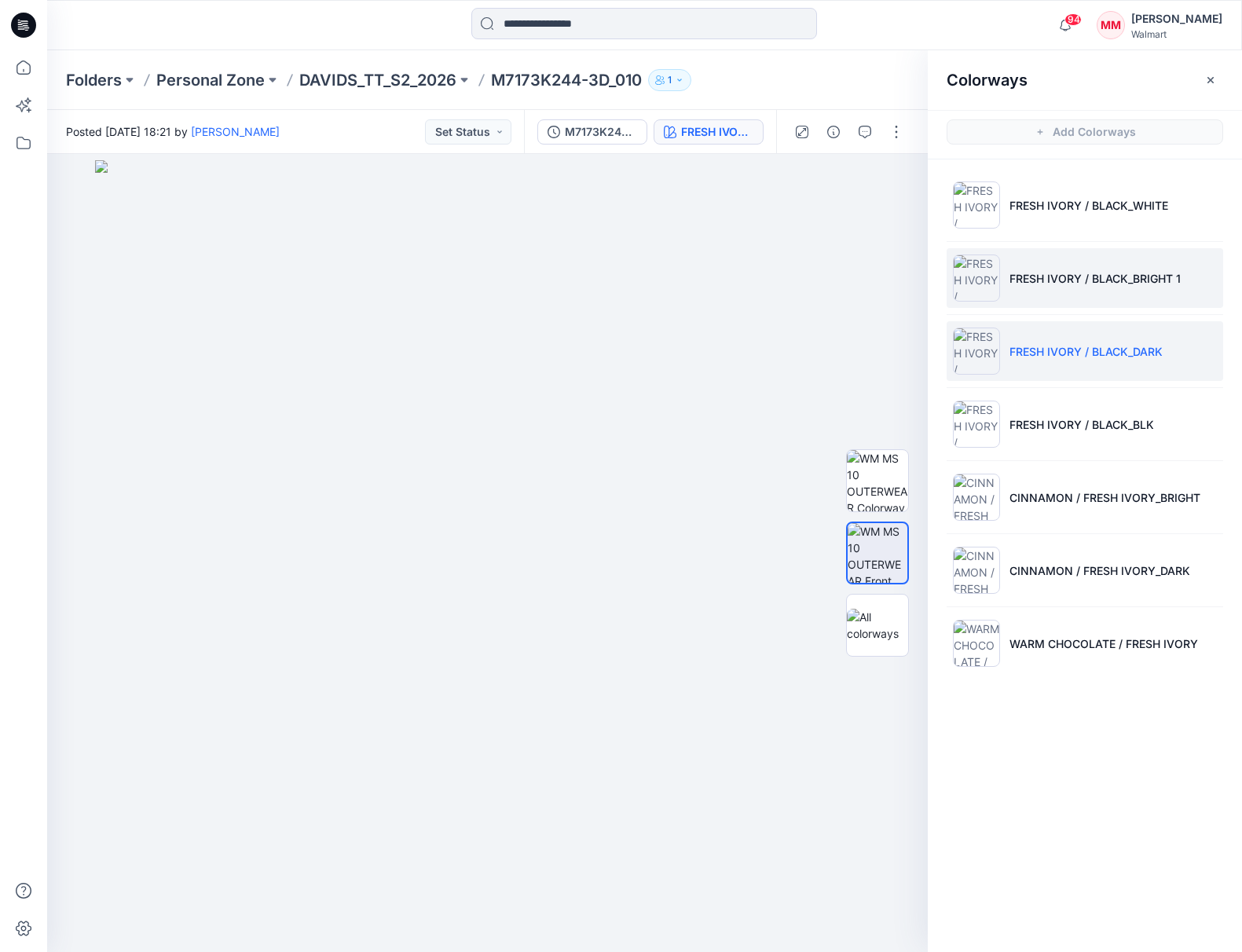
click at [973, 282] on img at bounding box center [977, 278] width 47 height 47
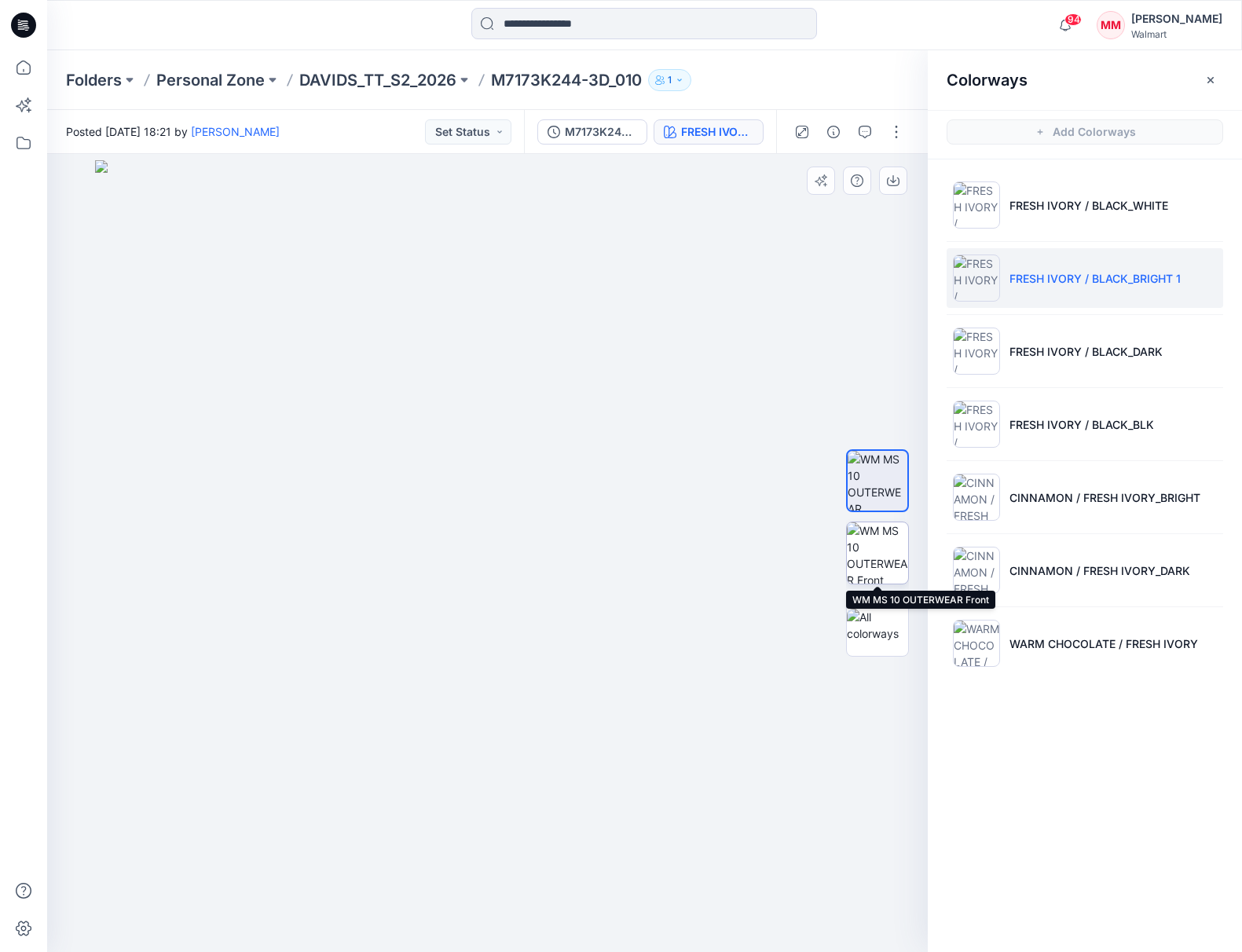
click at [880, 550] on img at bounding box center [877, 553] width 62 height 62
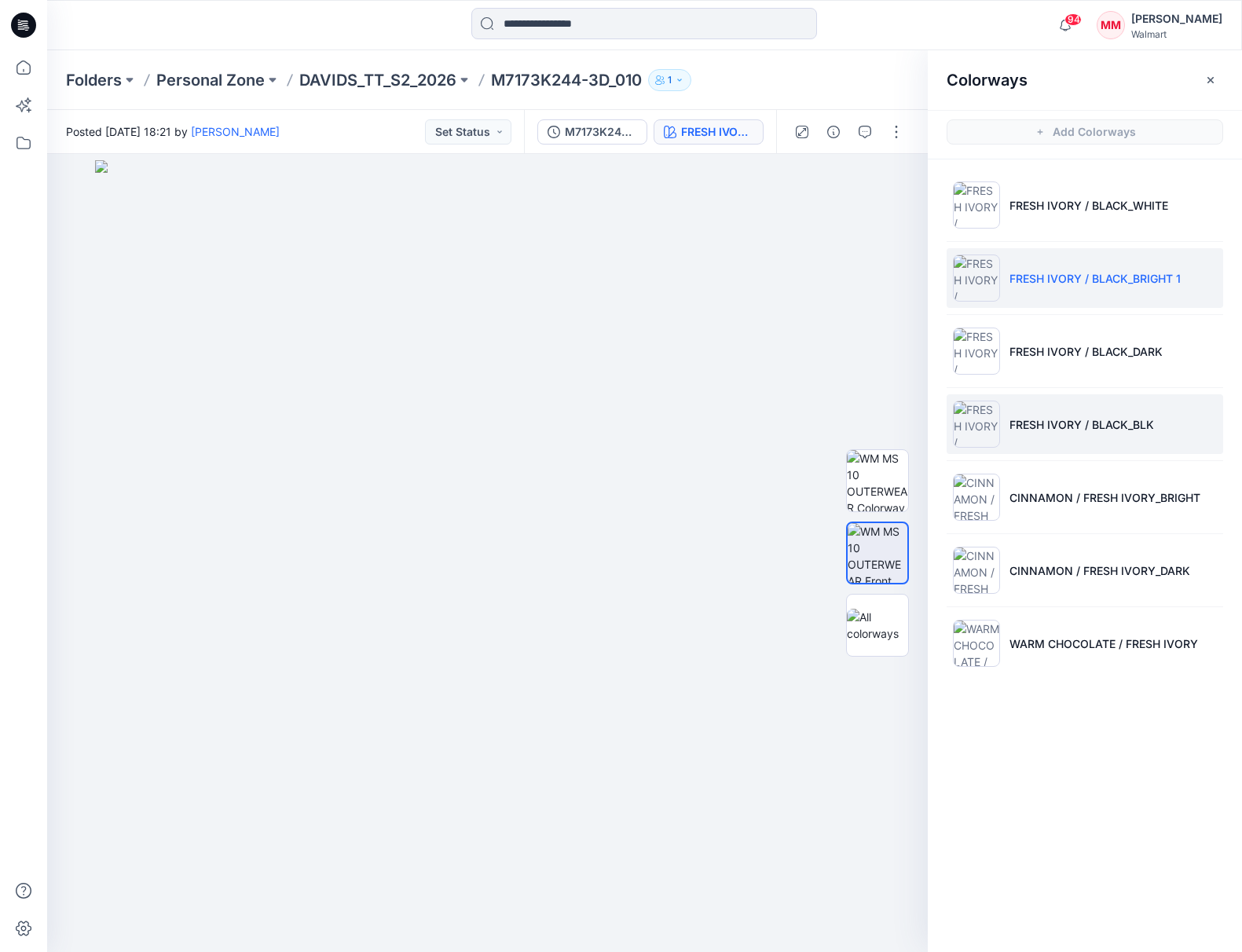
drag, startPoint x: 977, startPoint y: 421, endPoint x: 959, endPoint y: 438, distance: 24.8
click at [978, 421] on img at bounding box center [977, 424] width 47 height 47
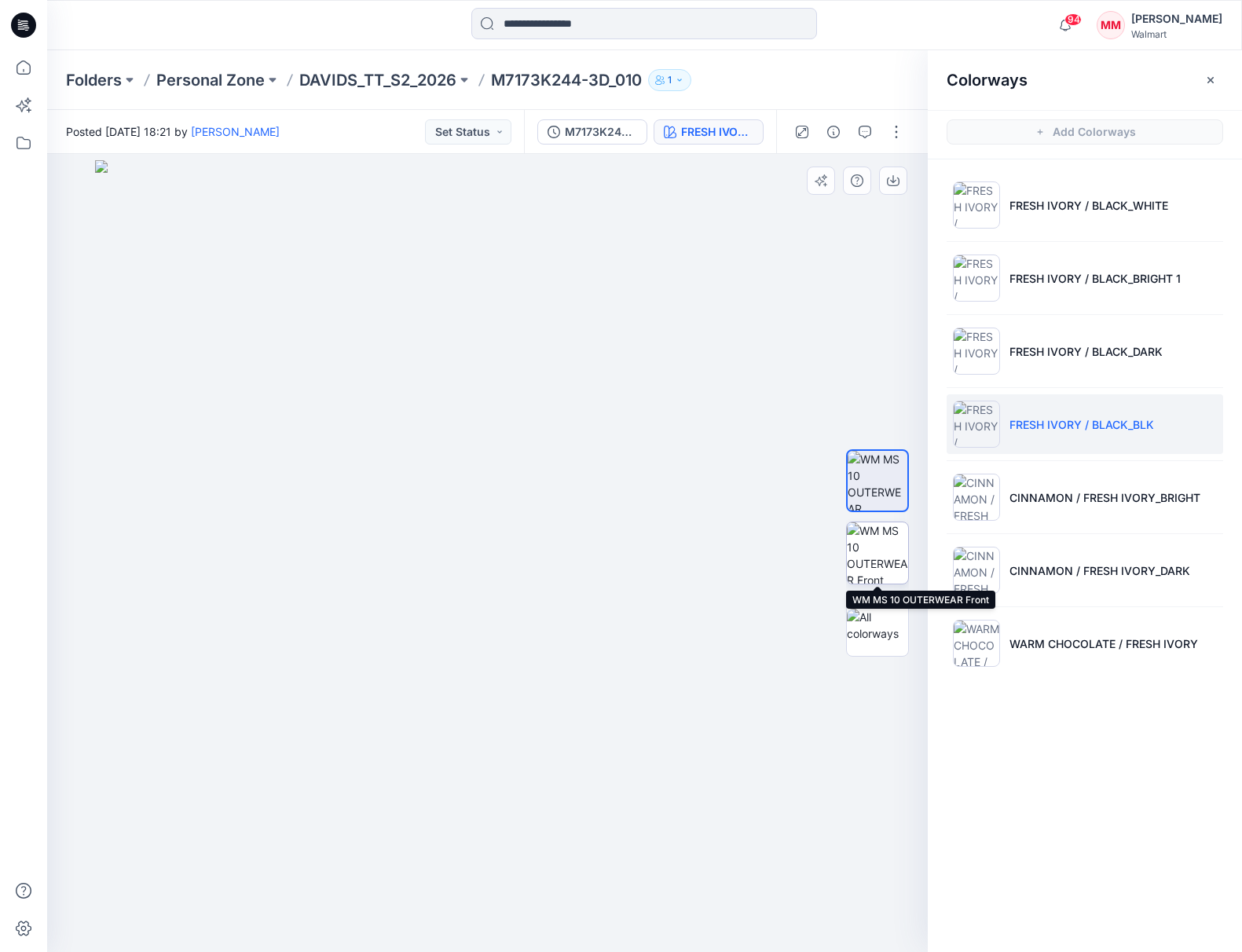
click at [884, 539] on img at bounding box center [877, 553] width 62 height 62
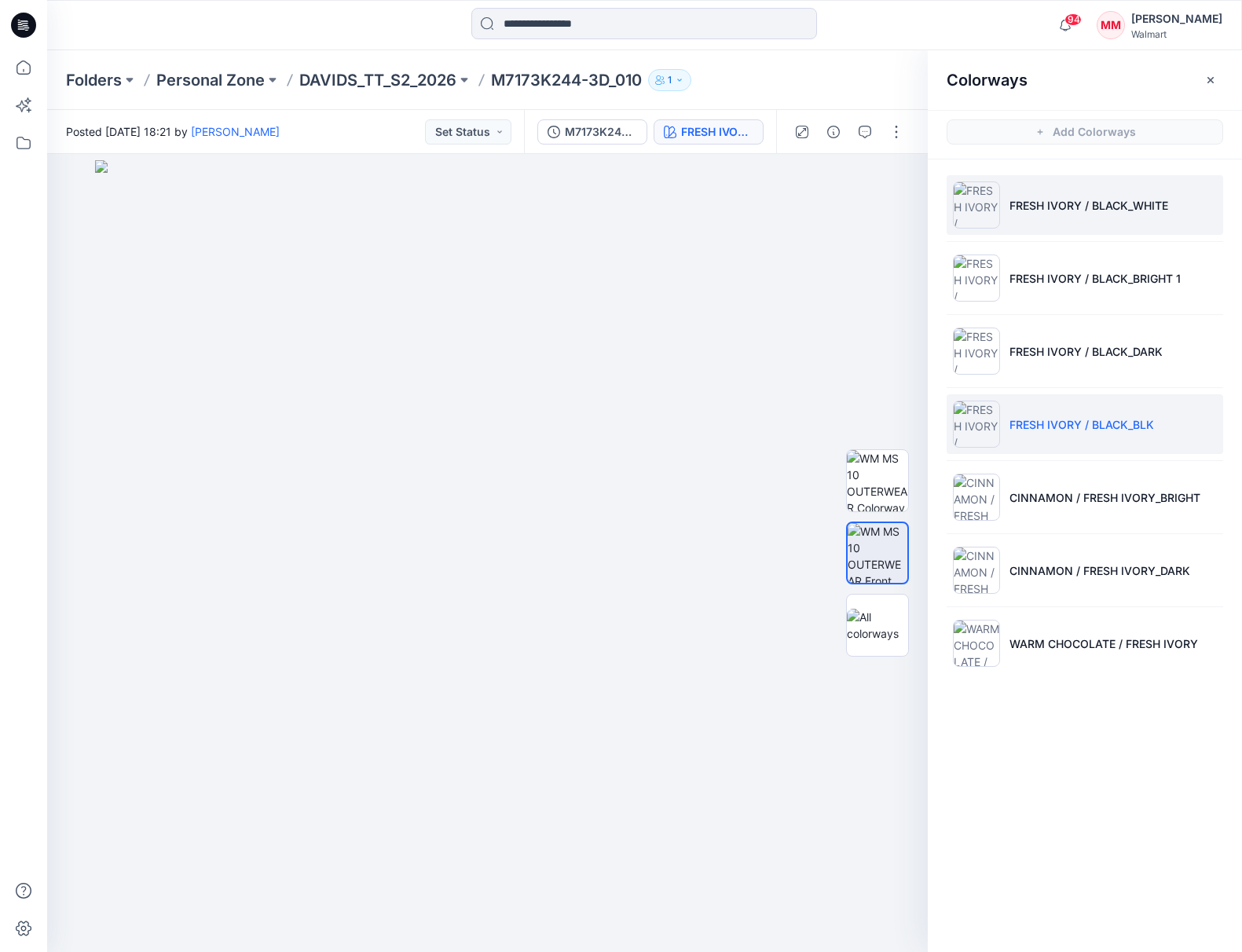
click at [977, 202] on img at bounding box center [977, 205] width 47 height 47
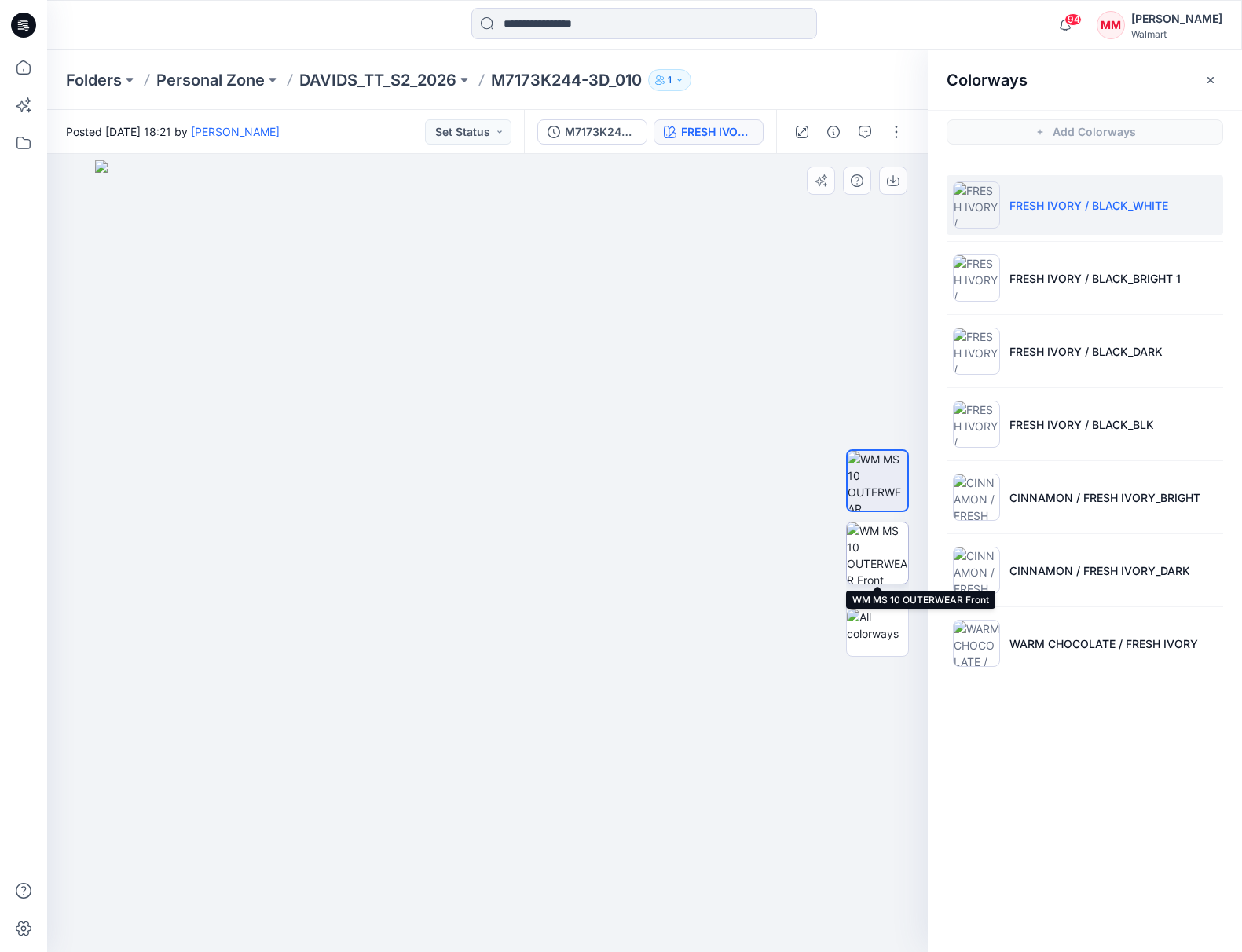
click at [875, 550] on img at bounding box center [877, 553] width 62 height 62
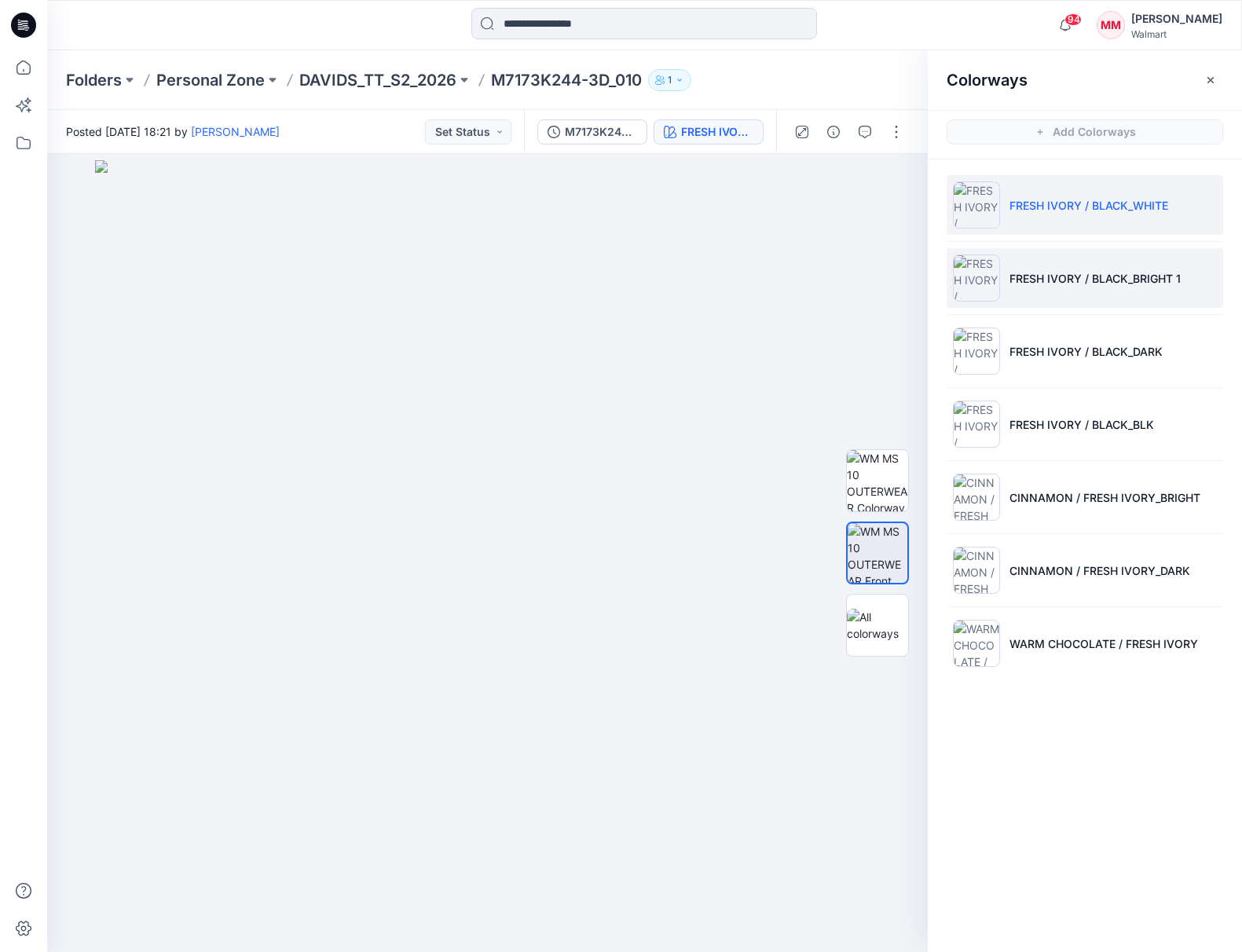
click at [981, 283] on img at bounding box center [977, 278] width 47 height 47
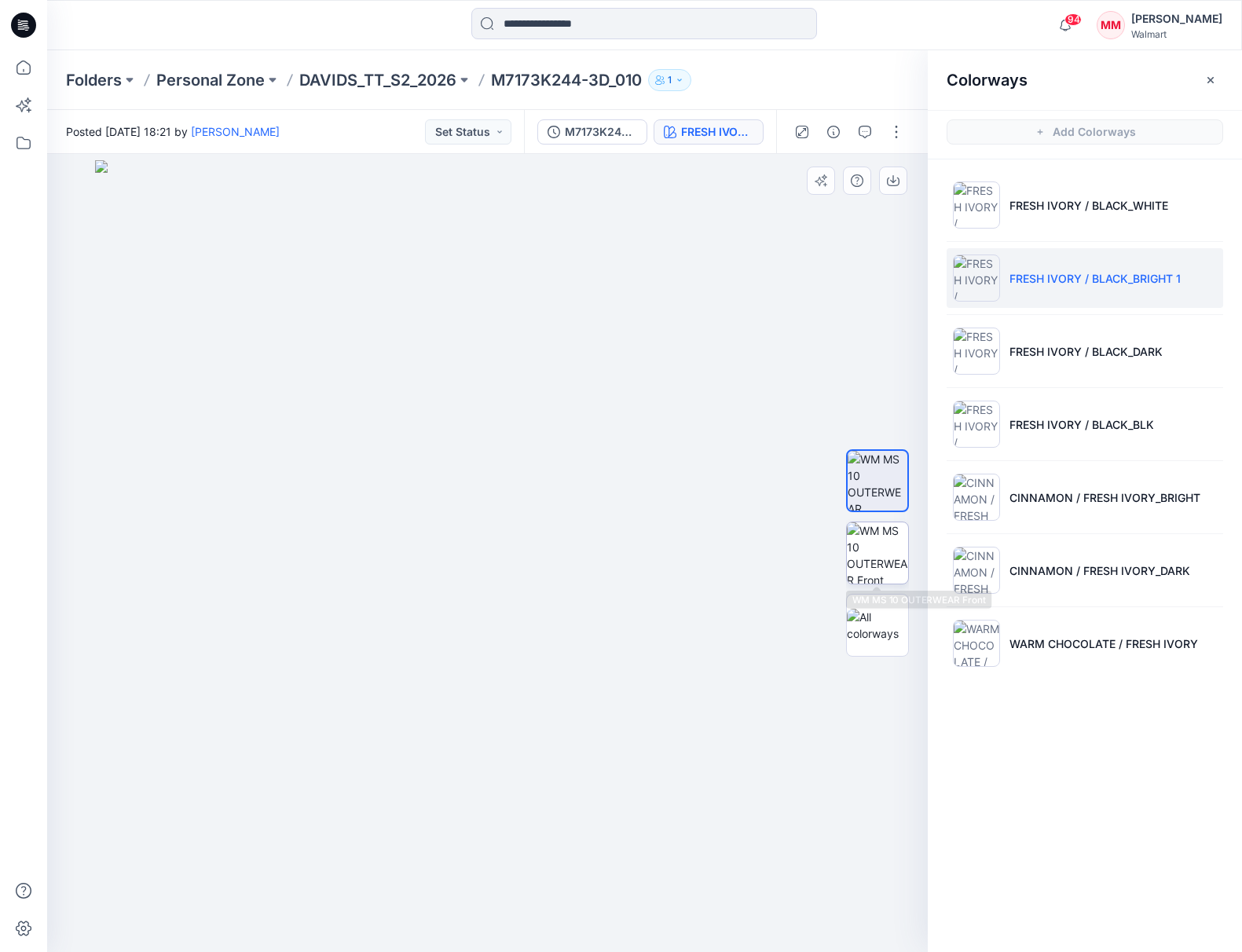
click at [872, 551] on img at bounding box center [877, 553] width 62 height 62
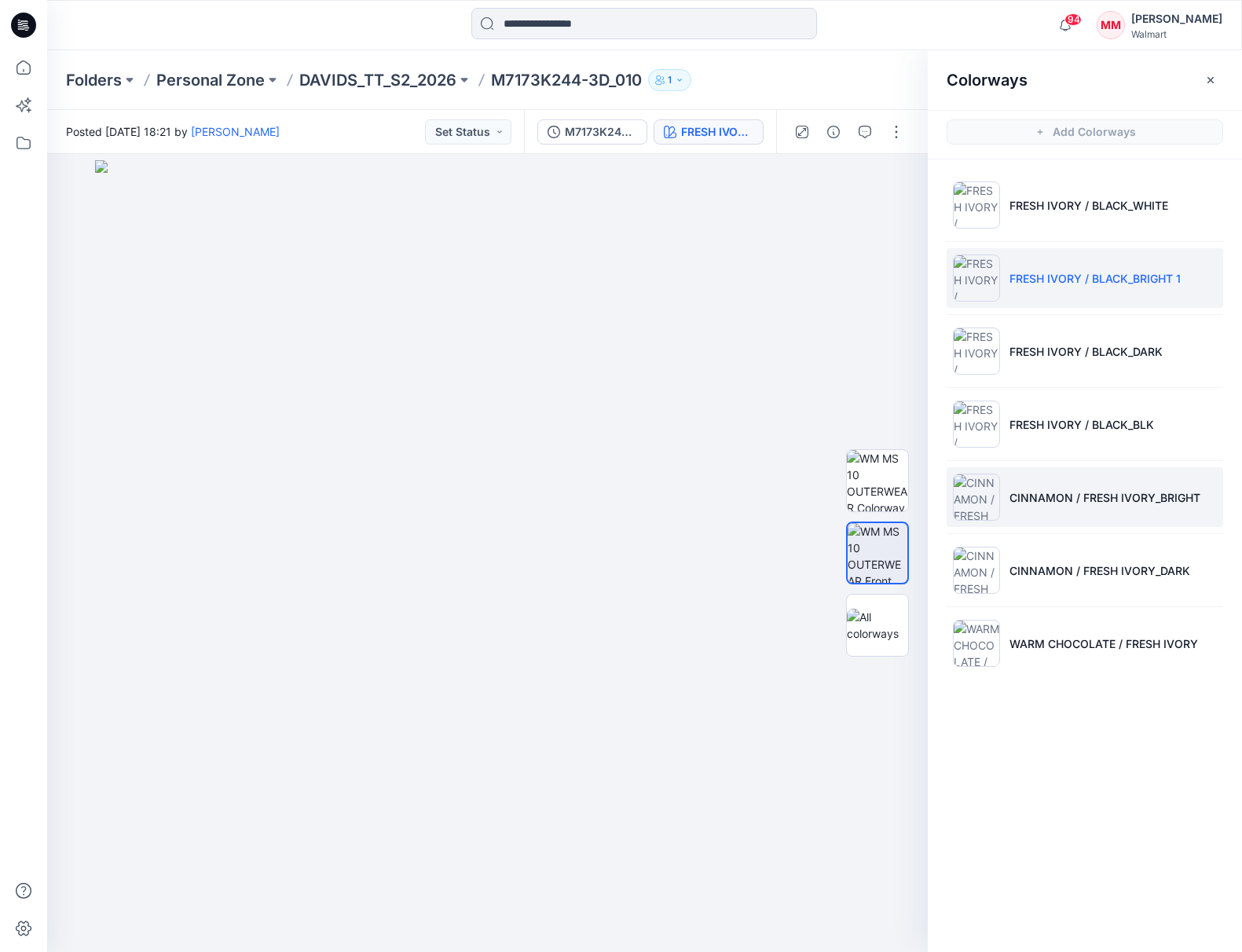
click at [983, 497] on img at bounding box center [977, 498] width 47 height 47
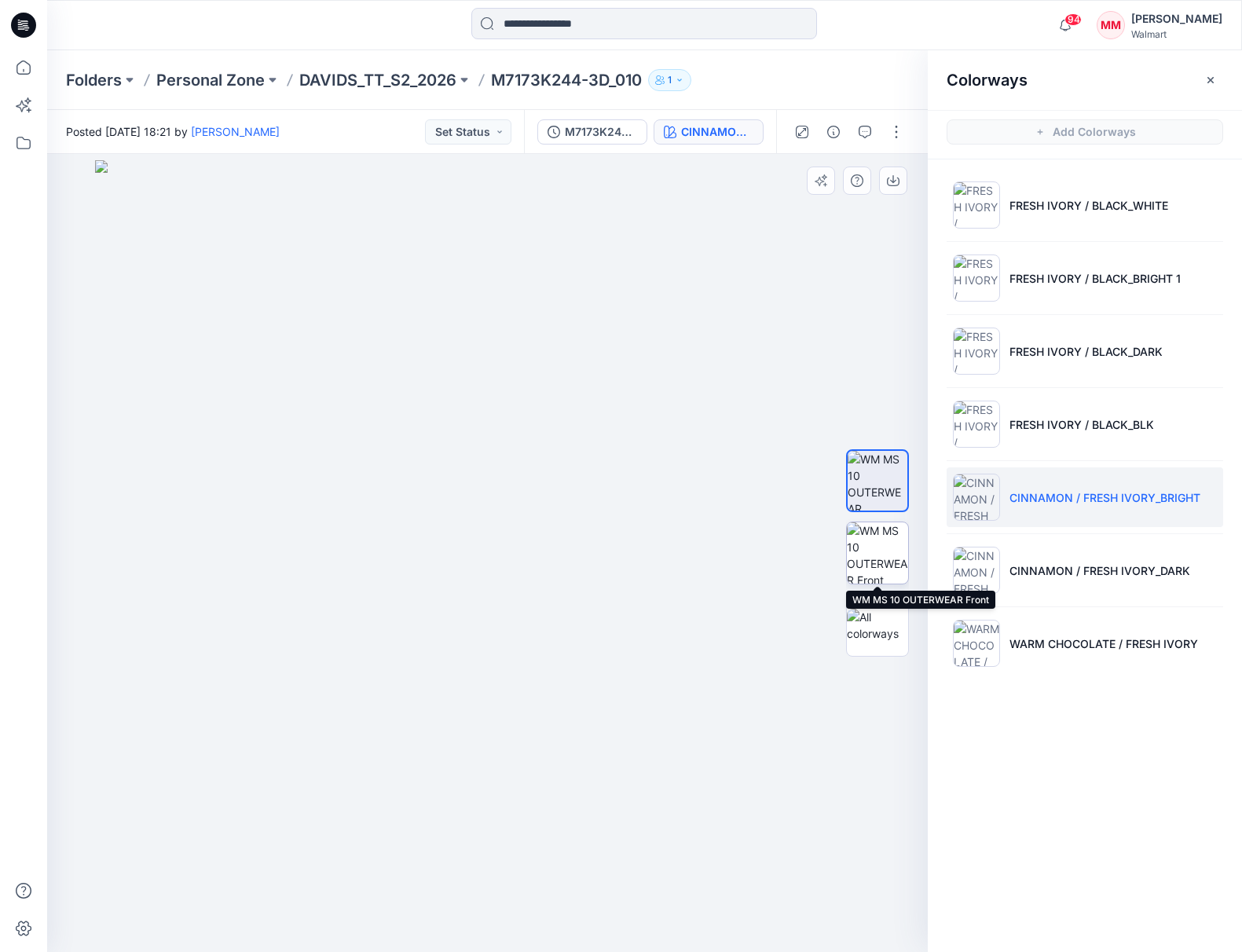
click at [870, 555] on img at bounding box center [877, 553] width 62 height 62
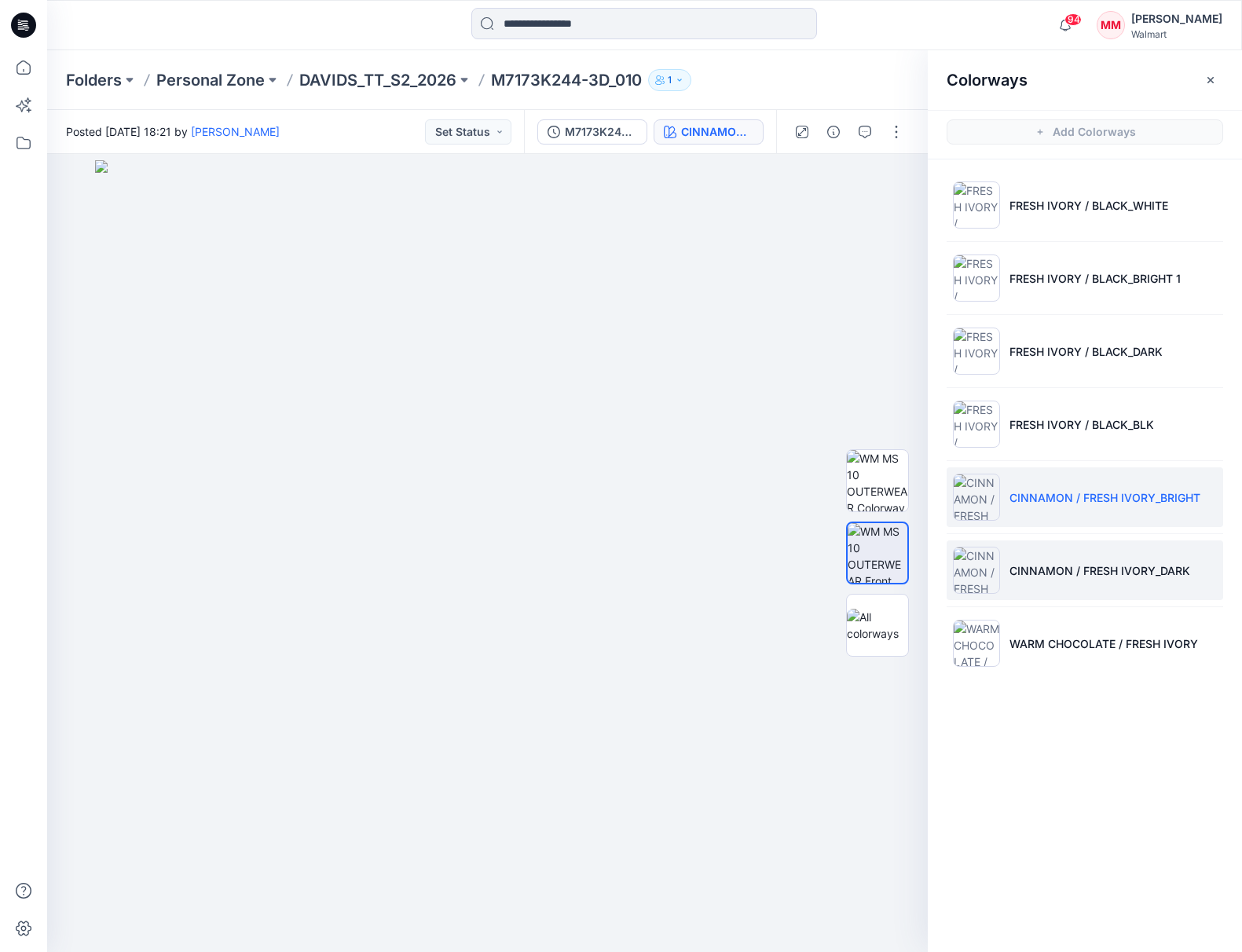
click at [980, 563] on img at bounding box center [977, 571] width 47 height 47
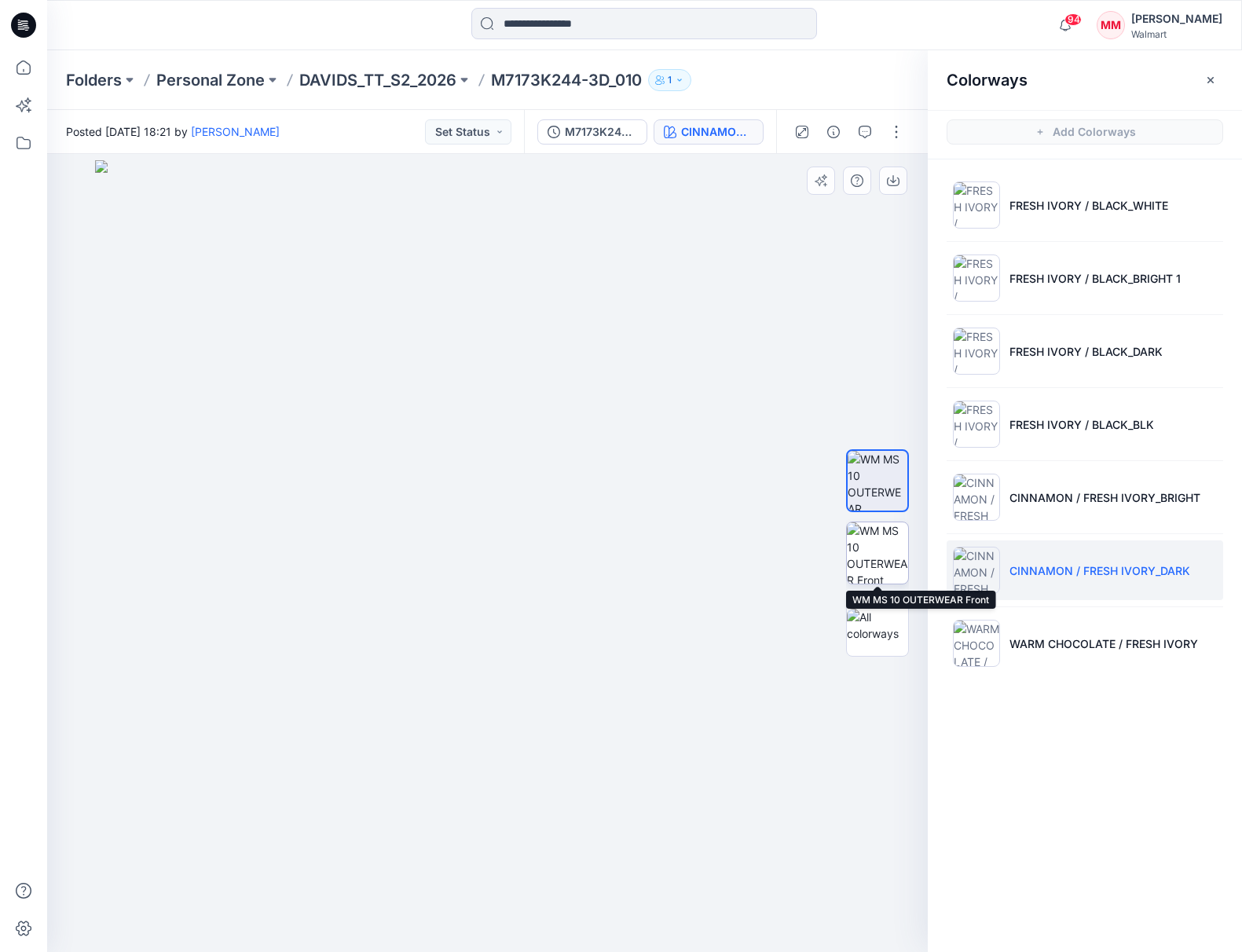
click at [884, 551] on img at bounding box center [877, 553] width 62 height 62
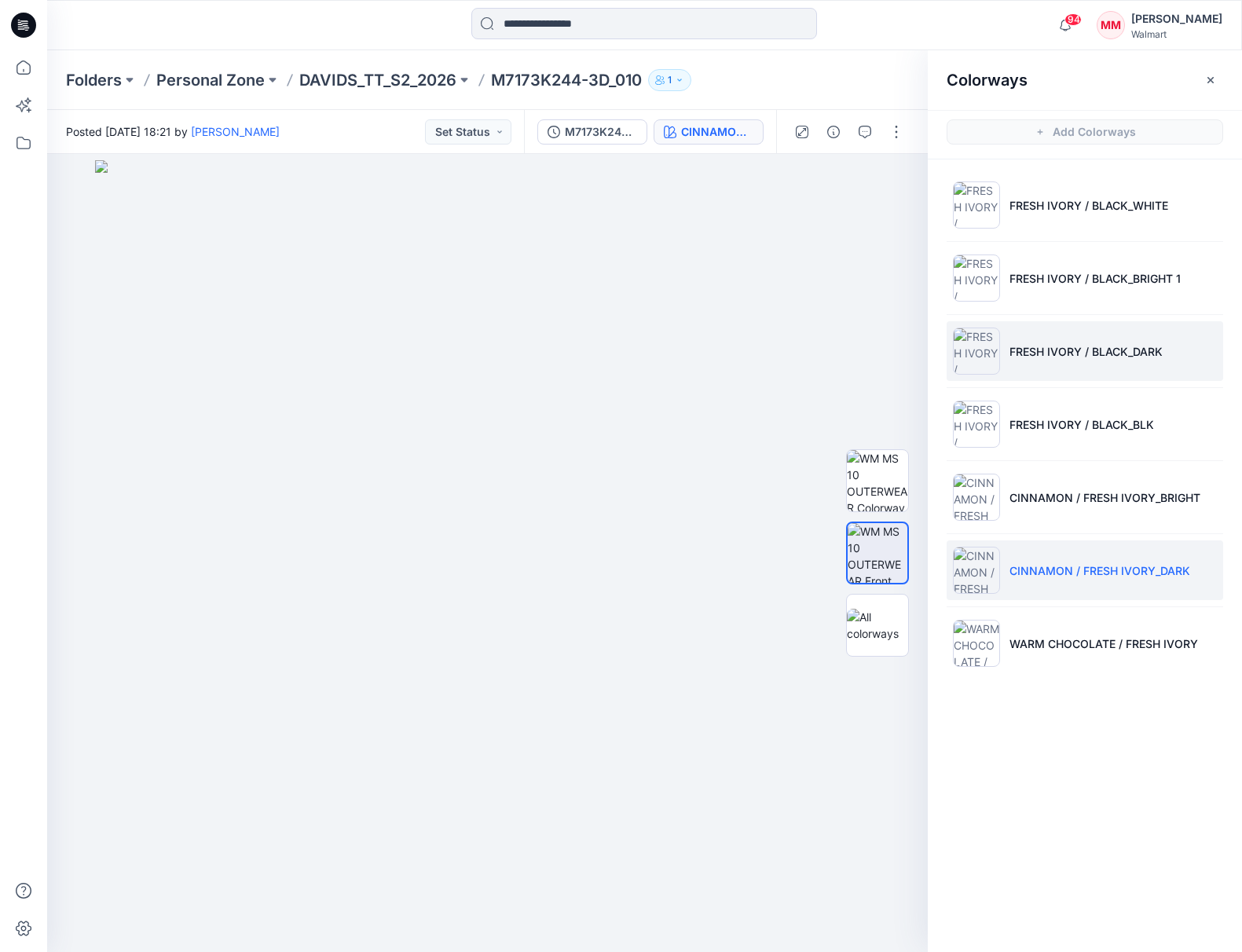
click at [981, 360] on img at bounding box center [977, 351] width 47 height 47
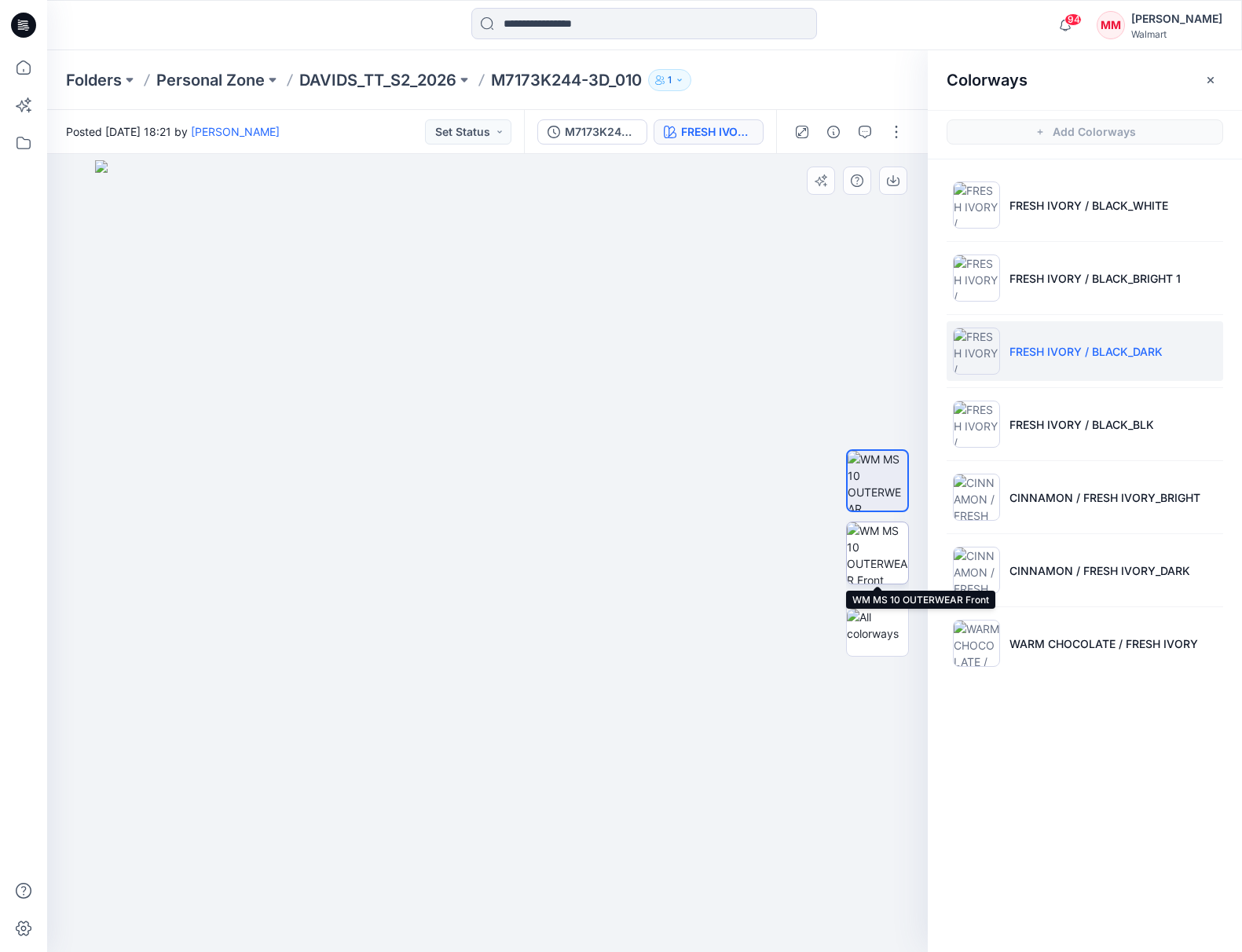
click at [886, 539] on img at bounding box center [877, 553] width 62 height 62
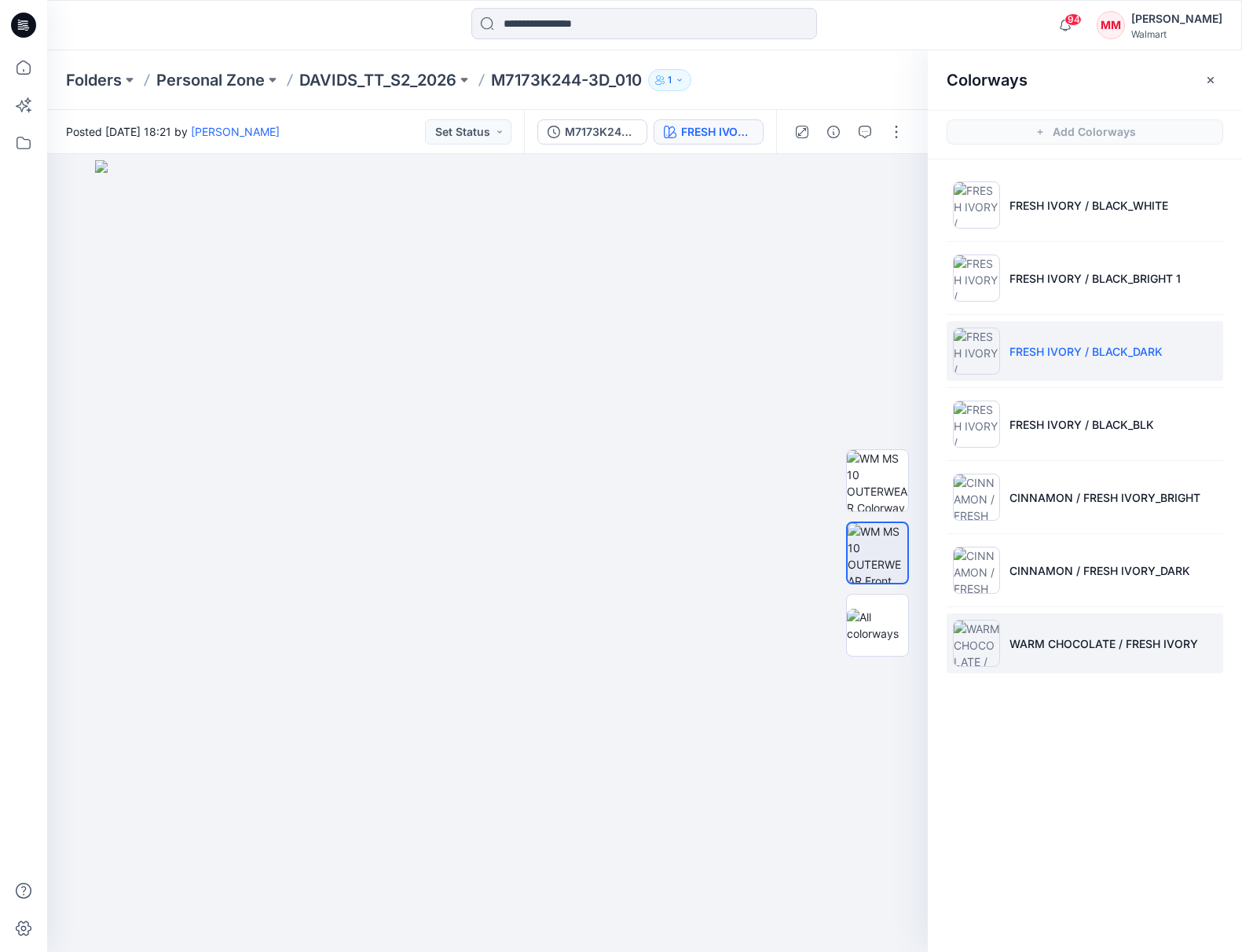
click at [973, 646] on img at bounding box center [977, 644] width 47 height 47
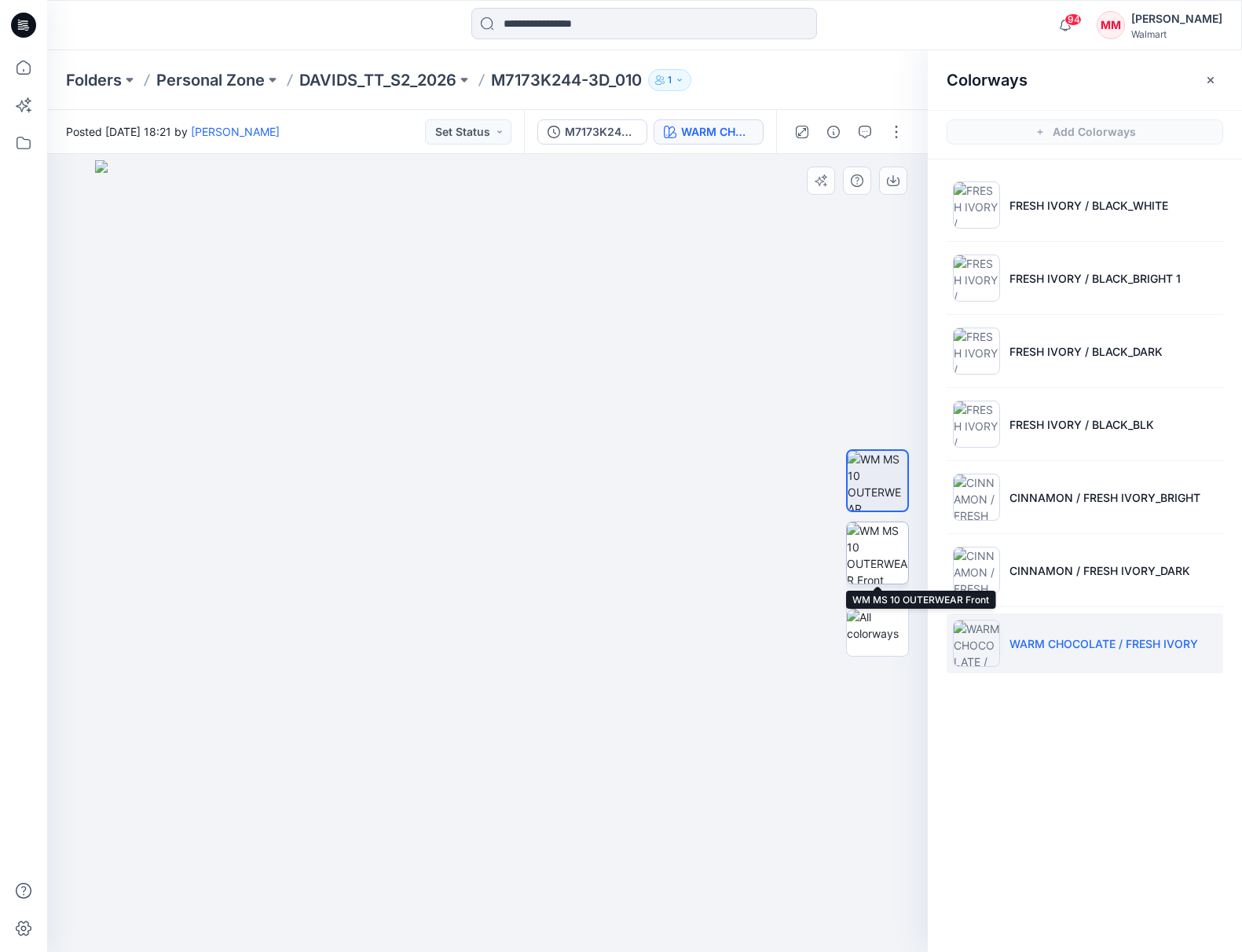
click at [879, 554] on img at bounding box center [877, 553] width 62 height 62
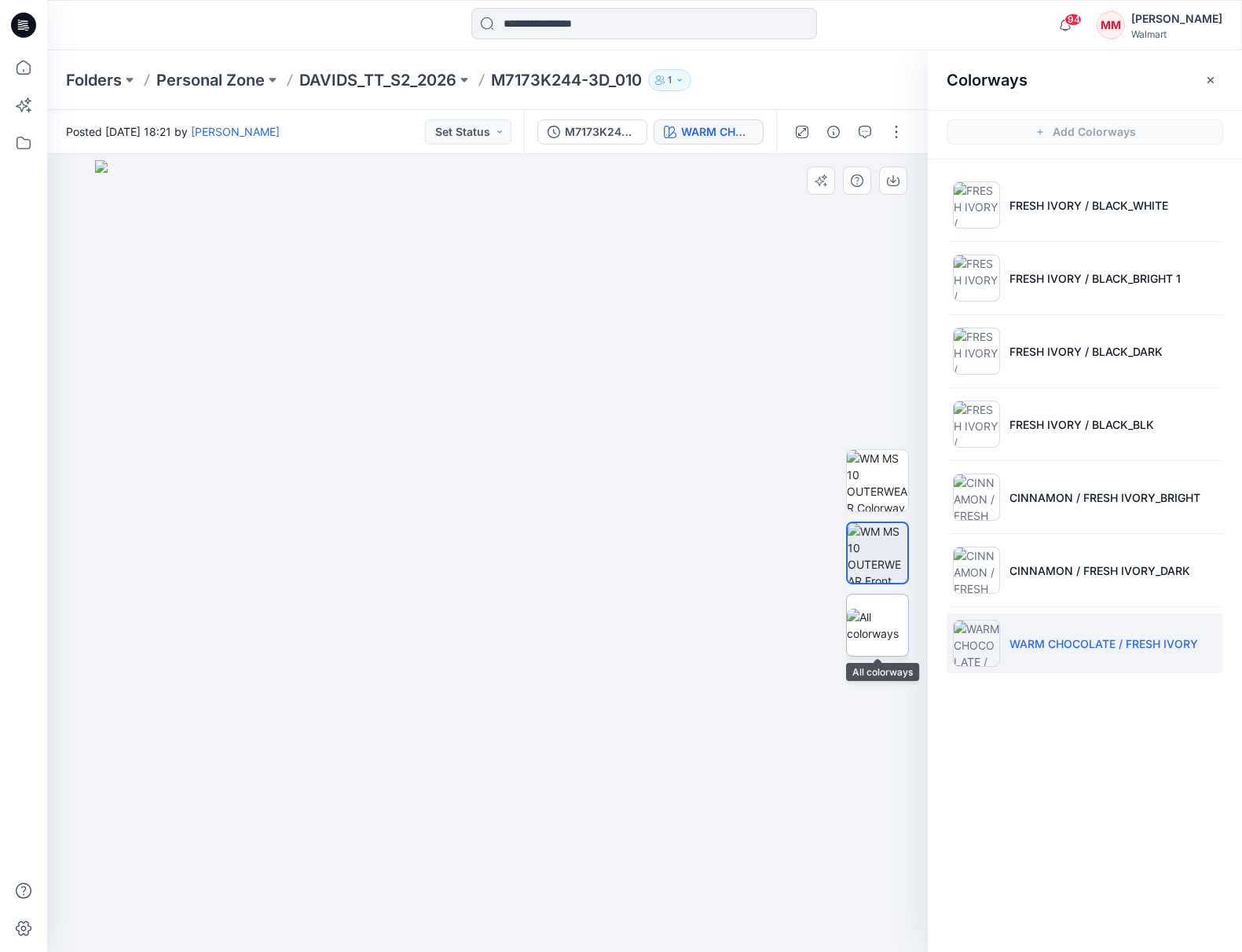
click at [880, 628] on img at bounding box center [877, 625] width 62 height 33
click at [415, 82] on p "DAVIDS_TT_S2_2026" at bounding box center [378, 80] width 157 height 22
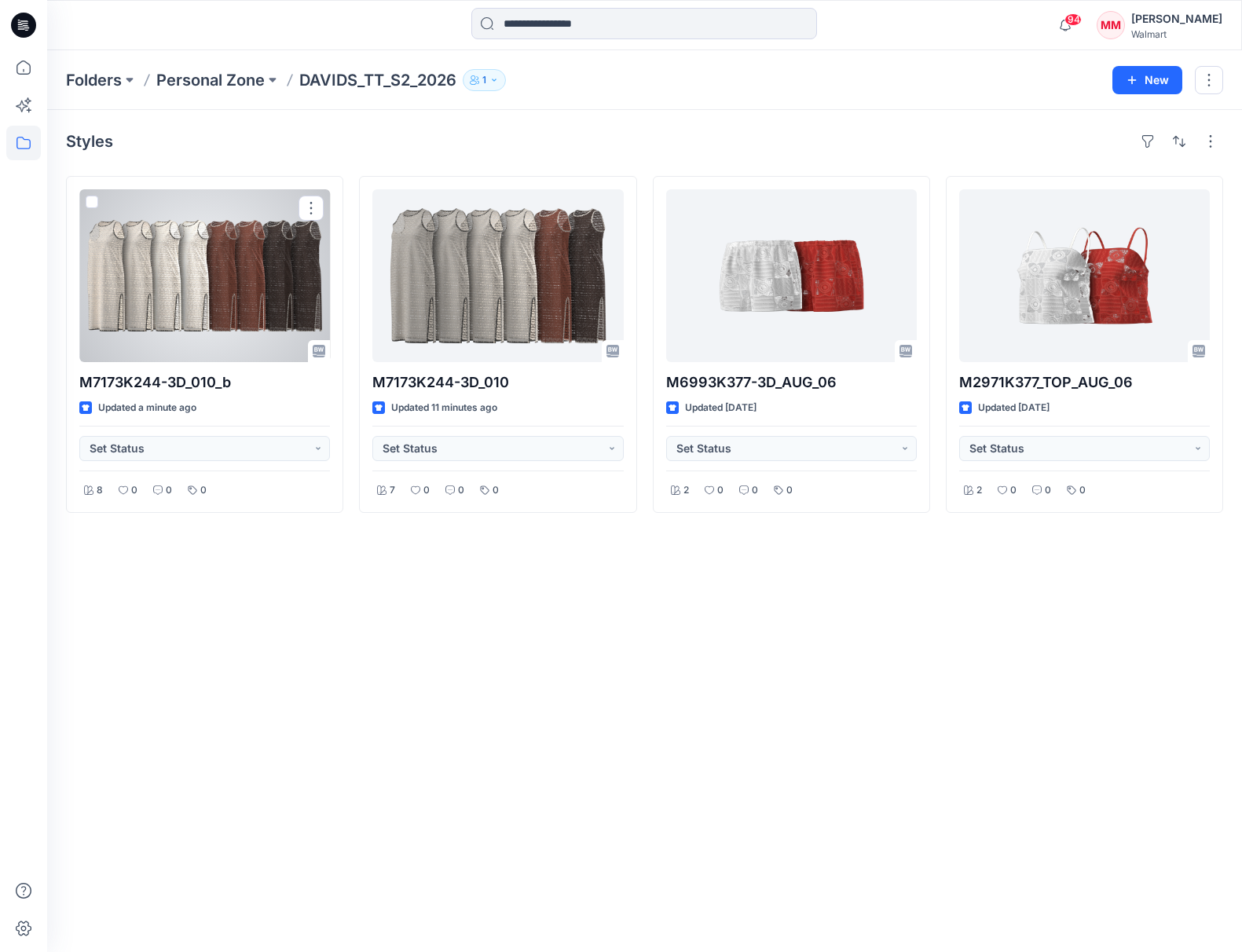
click at [192, 281] on div at bounding box center [205, 276] width 250 height 173
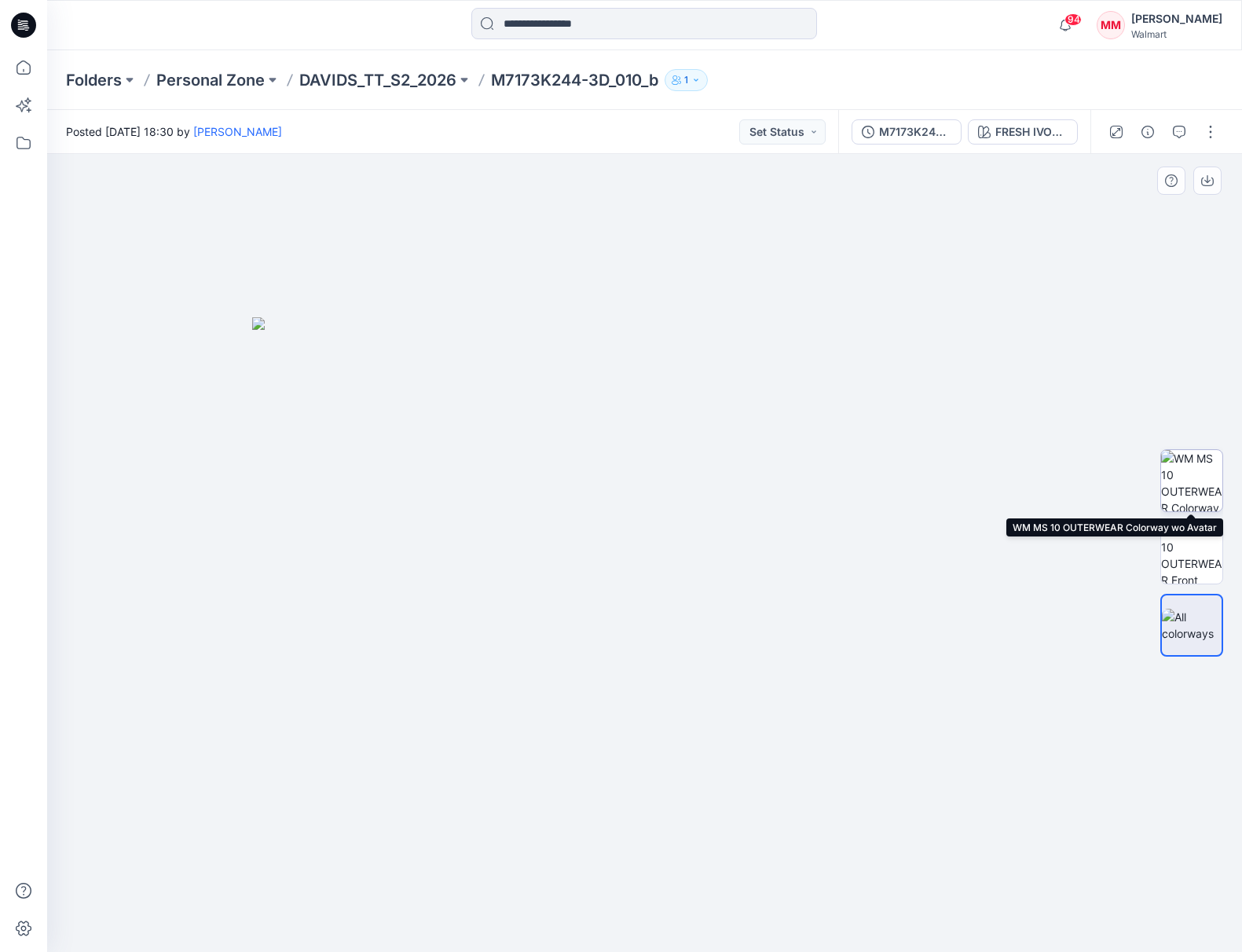
click at [1195, 473] on img at bounding box center [1191, 481] width 62 height 62
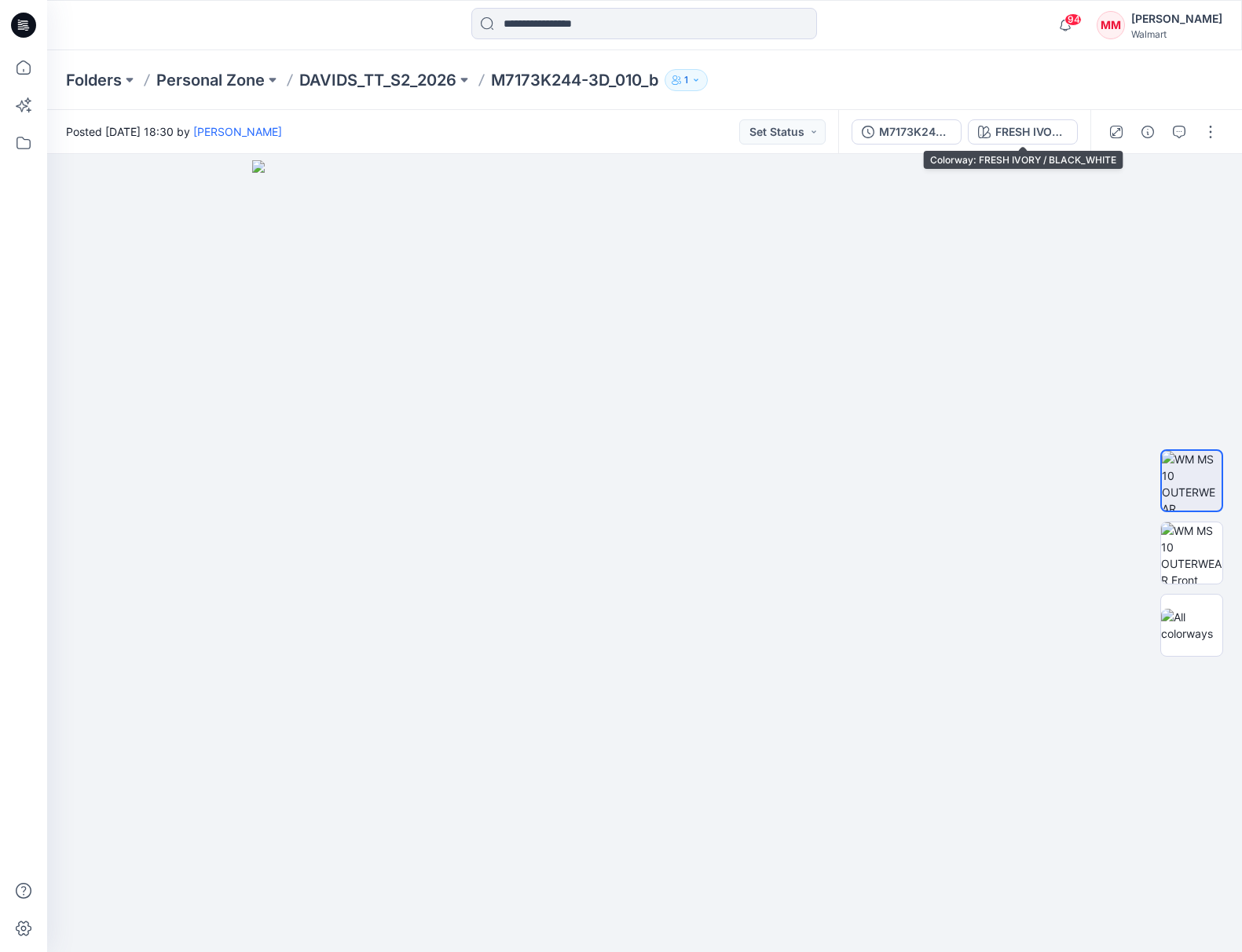
click at [1021, 129] on div "FRESH IVORY / BLACK_WHITE" at bounding box center [1032, 132] width 72 height 17
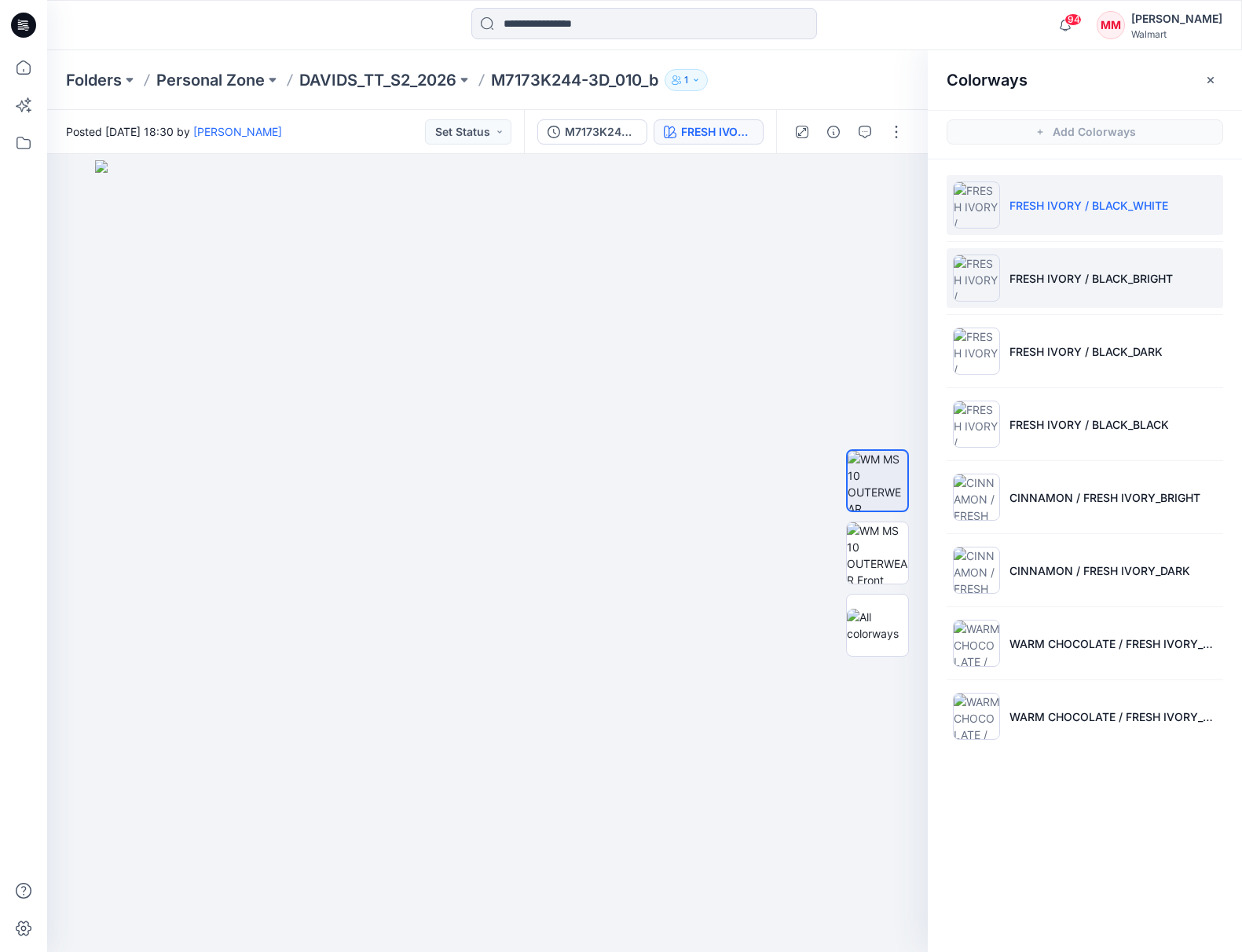
click at [1158, 263] on li "FRESH IVORY / BLACK_BRIGHT" at bounding box center [1085, 278] width 277 height 60
click at [1167, 204] on p "FRESH IVORY / BLACK_WHITE" at bounding box center [1087, 205] width 158 height 16
click at [1176, 260] on li "FRESH IVORY / BLACK_BRIGHT" at bounding box center [1085, 278] width 277 height 60
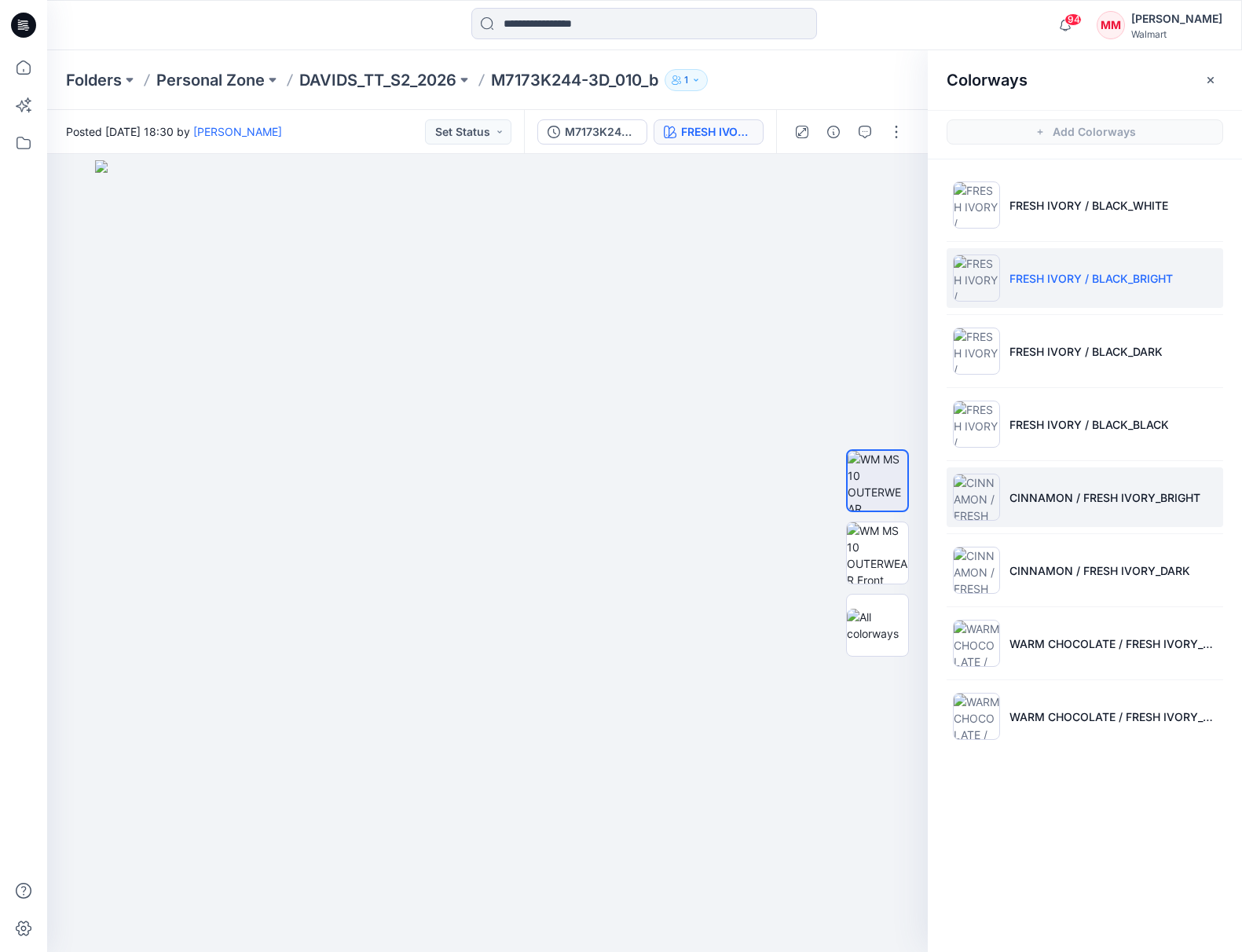
click at [1087, 478] on li "CINNAMON / FRESH IVORY_BRIGHT" at bounding box center [1085, 497] width 277 height 60
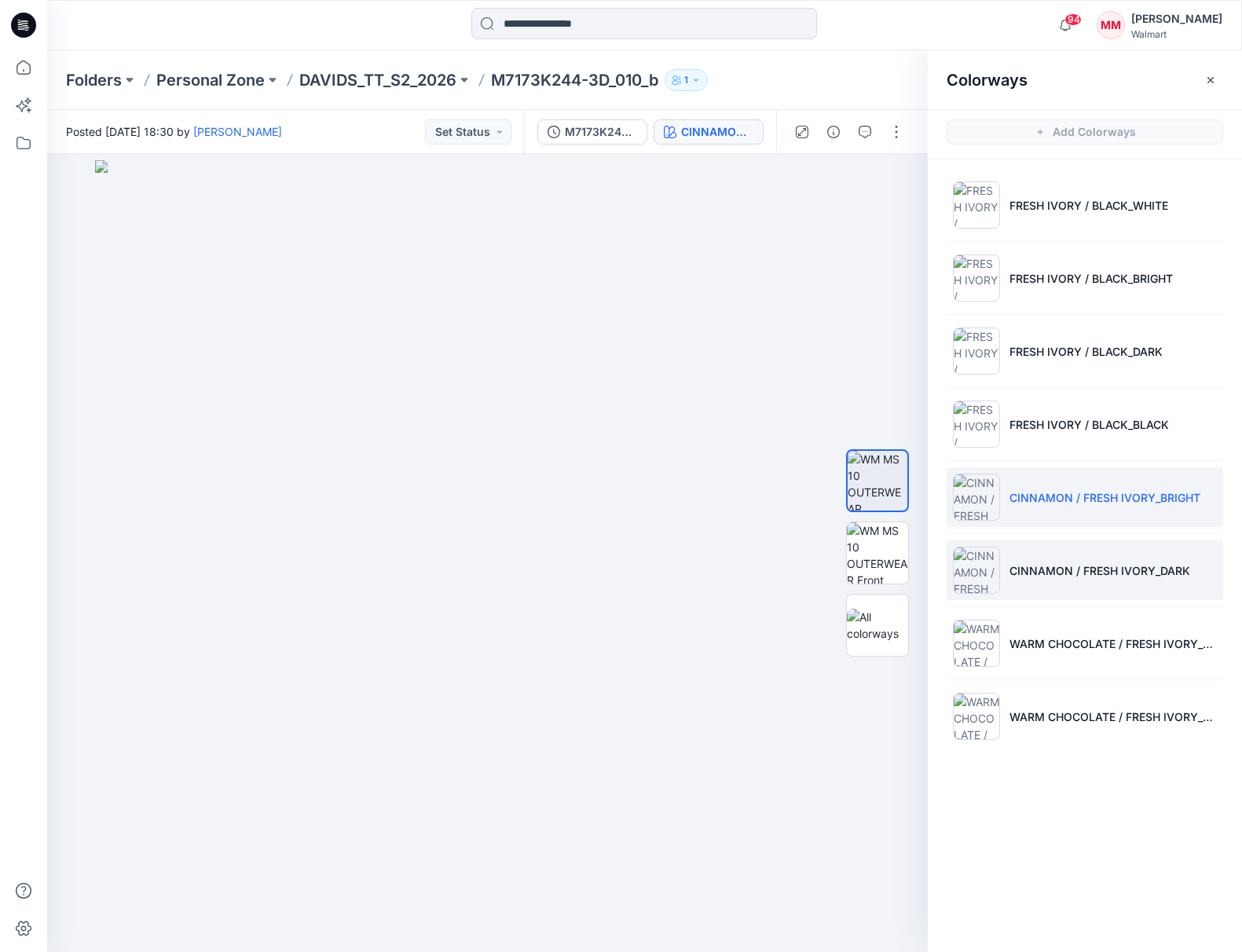
click at [1078, 556] on li "CINNAMON / FRESH IVORY_DARK" at bounding box center [1085, 570] width 277 height 60
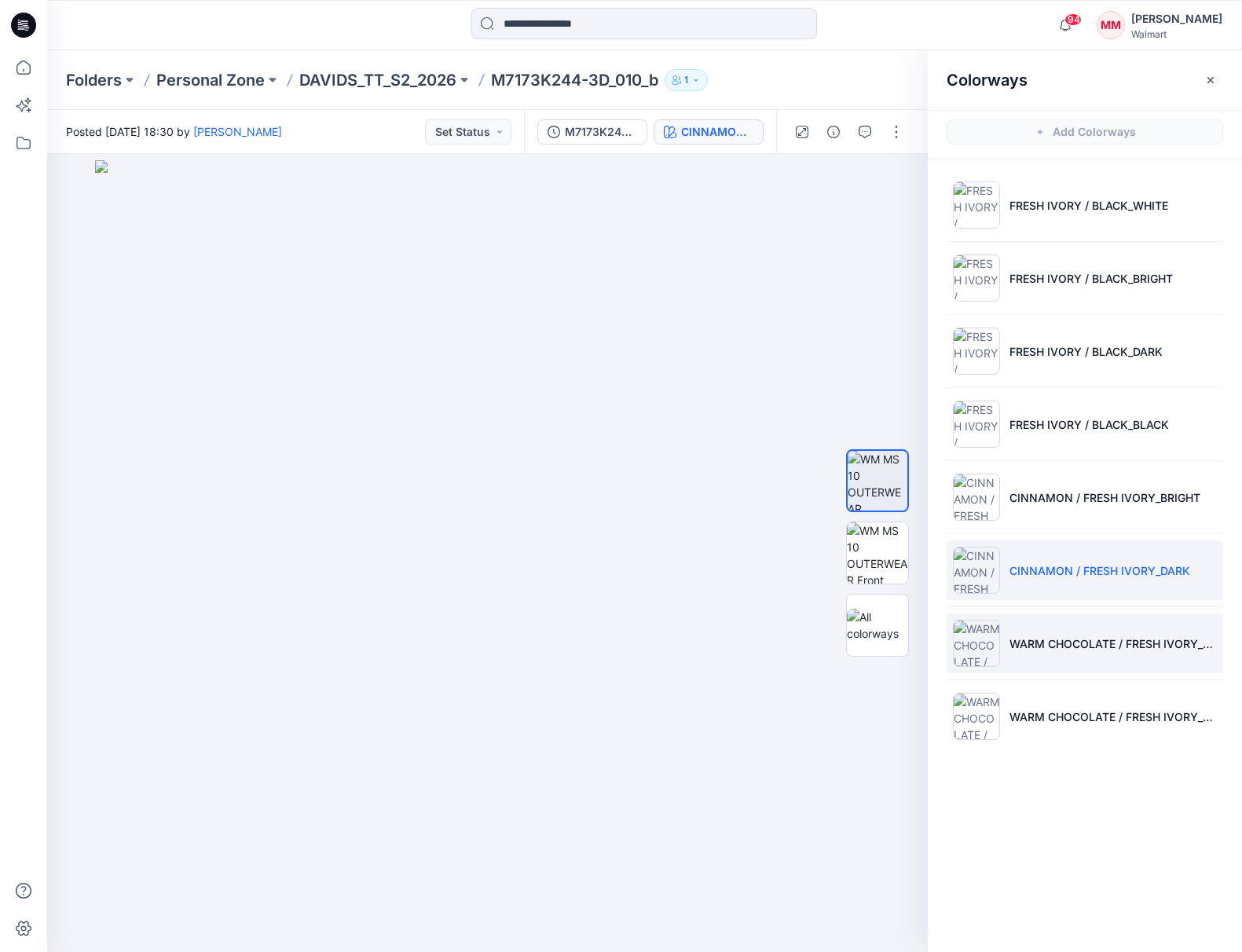
click at [1065, 630] on li "WARM CHOCOLATE / FRESH IVORY_DARK" at bounding box center [1085, 643] width 277 height 60
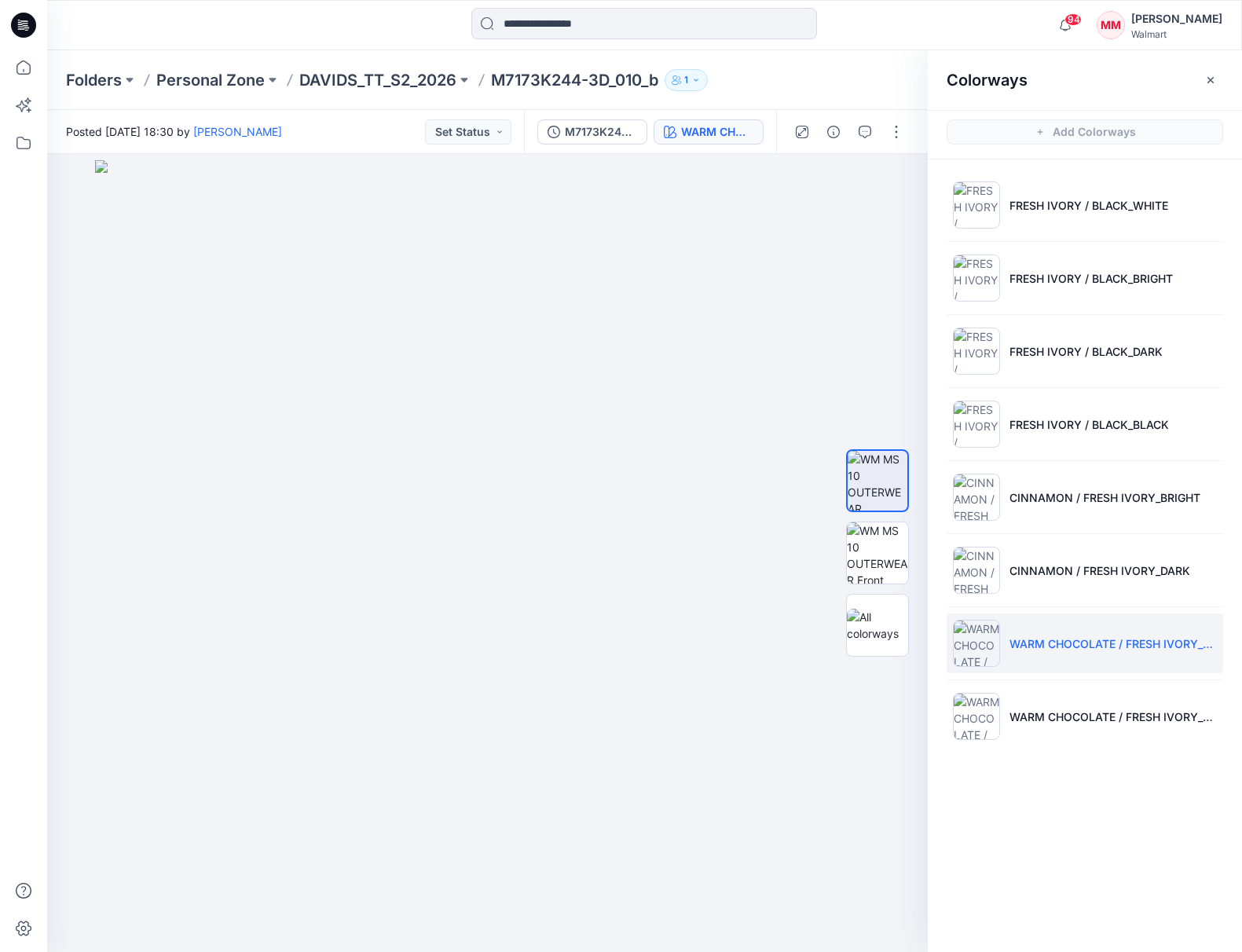
click at [1072, 682] on ul "FRESH IVORY / BLACK_WHITE FRESH IVORY / BLACK_BRIGHT FRESH IVORY / BLACK_DARK F…" at bounding box center [1084, 460] width 314 height 602
click at [1068, 685] on ul "FRESH IVORY / BLACK_WHITE FRESH IVORY / BLACK_BRIGHT FRESH IVORY / BLACK_DARK F…" at bounding box center [1084, 460] width 314 height 602
click at [1032, 701] on li "WARM CHOCOLATE / FRESH IVORY_BLACK" at bounding box center [1085, 716] width 277 height 60
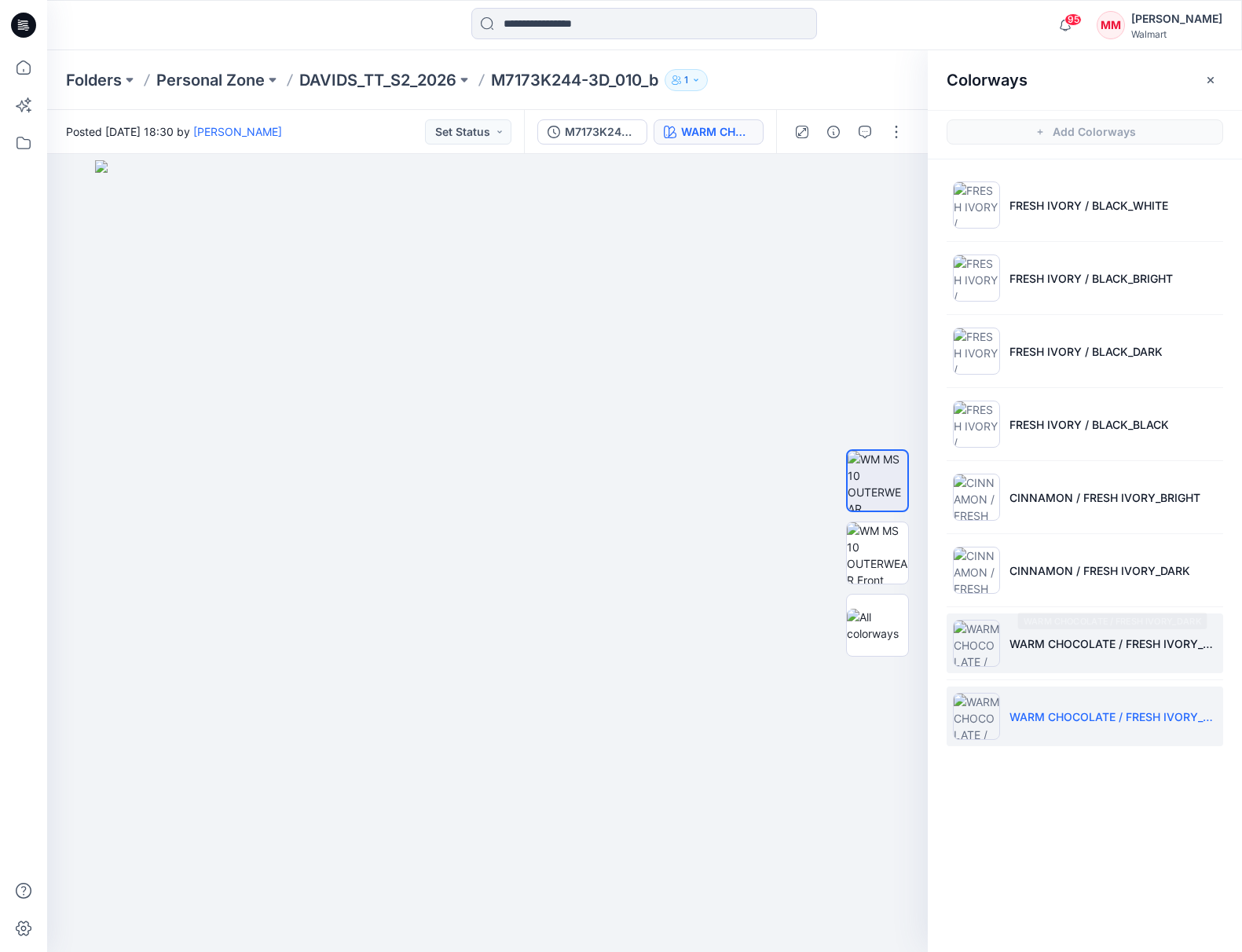
click at [1024, 630] on li "WARM CHOCOLATE / FRESH IVORY_DARK" at bounding box center [1085, 643] width 277 height 60
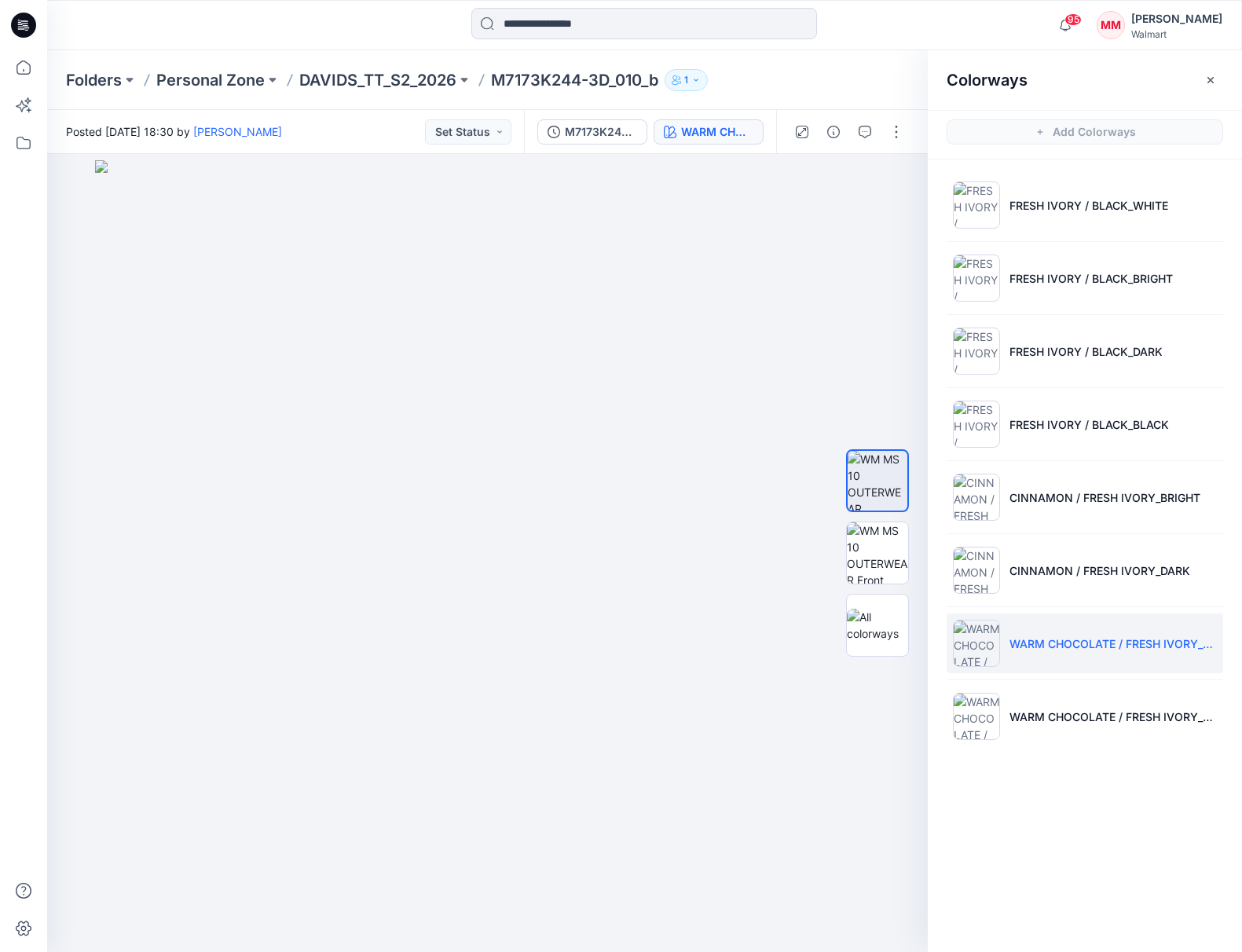
click at [1033, 631] on li "WARM CHOCOLATE / FRESH IVORY_DARK" at bounding box center [1085, 643] width 277 height 60
click at [1048, 189] on li "FRESH IVORY / BLACK_WHITE" at bounding box center [1085, 205] width 277 height 60
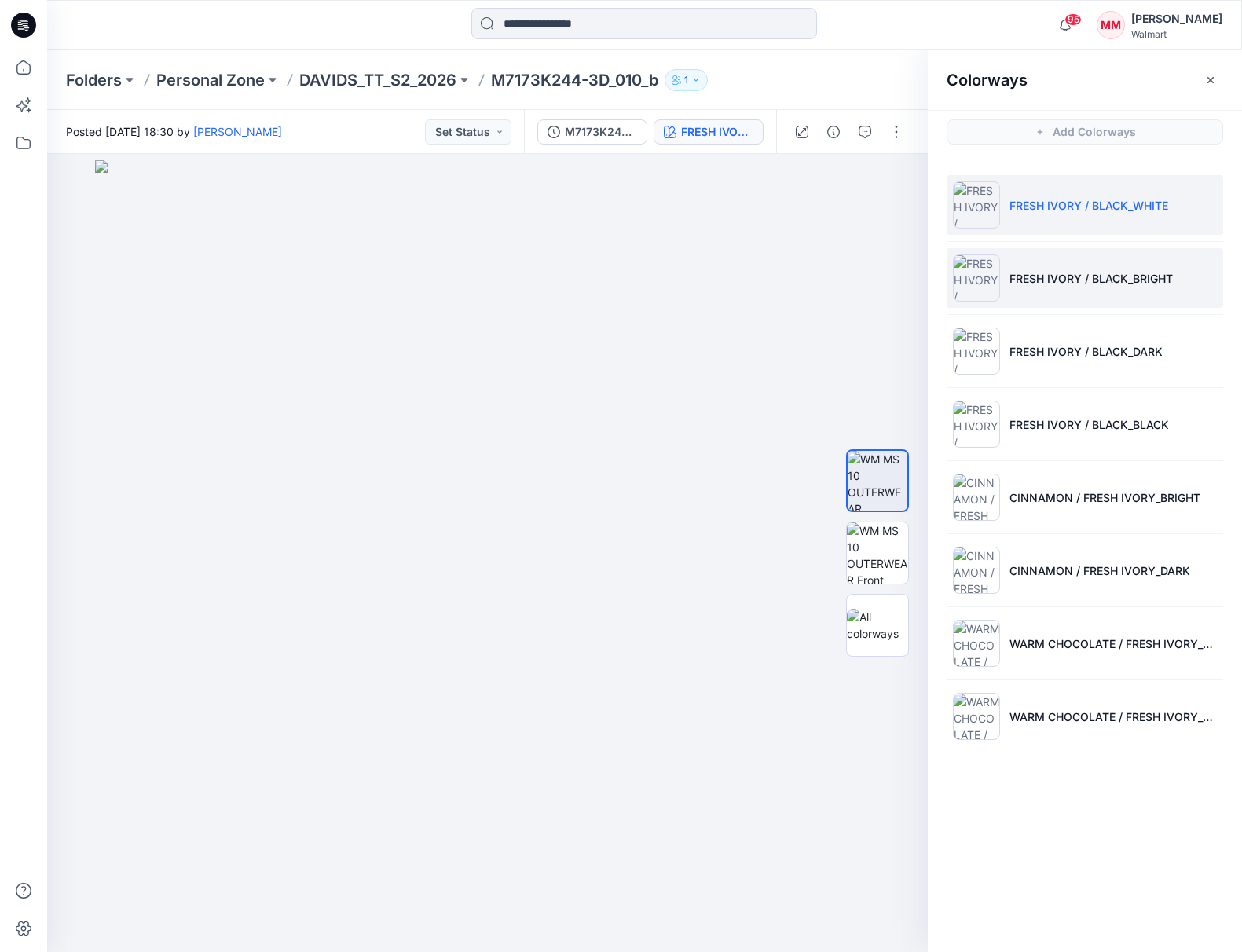
click at [1180, 264] on li "FRESH IVORY / BLACK_BRIGHT" at bounding box center [1085, 278] width 277 height 60
click at [1183, 198] on li "FRESH IVORY / BLACK_WHITE" at bounding box center [1085, 205] width 277 height 60
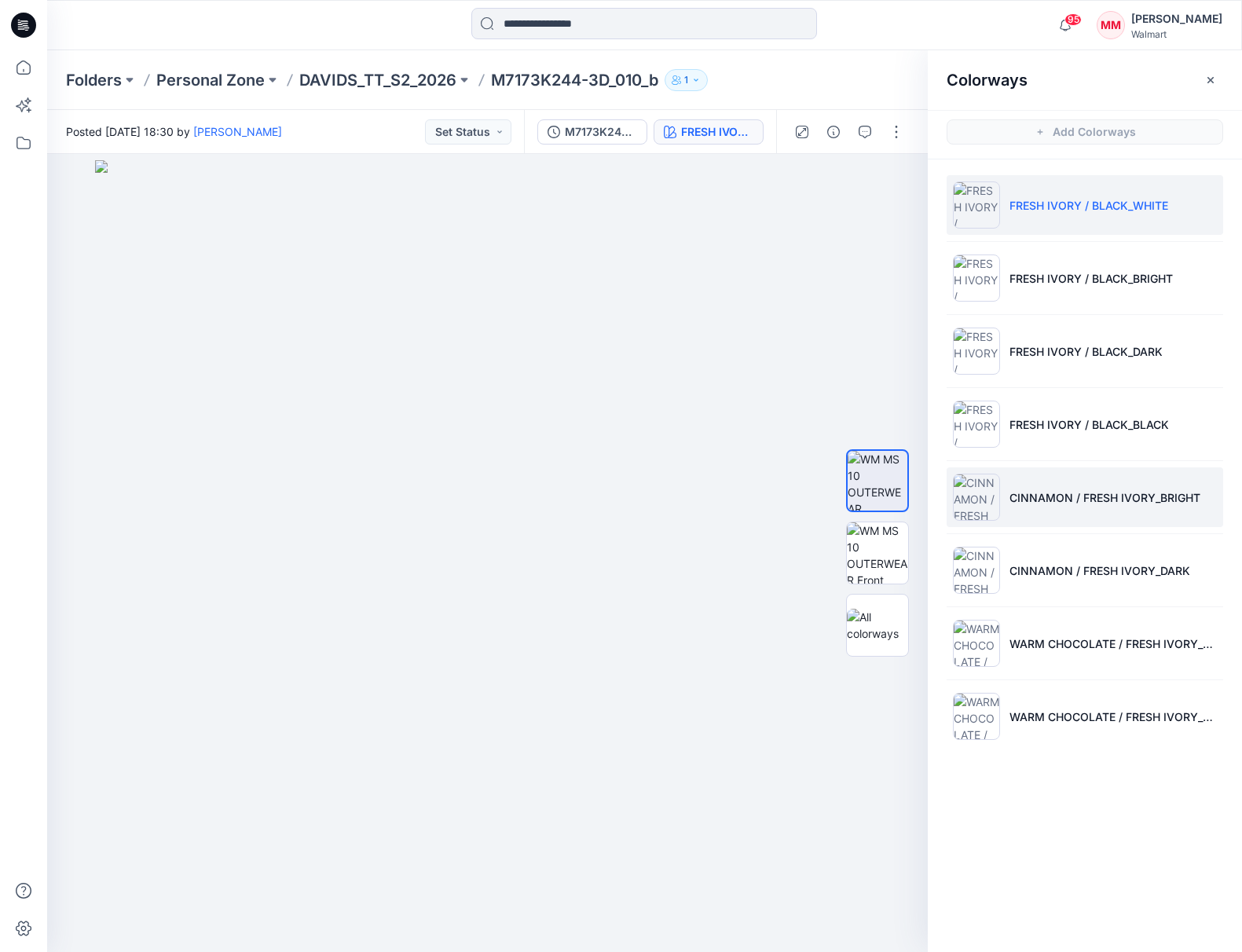
click at [1068, 475] on li "CINNAMON / FRESH IVORY_BRIGHT" at bounding box center [1085, 497] width 277 height 60
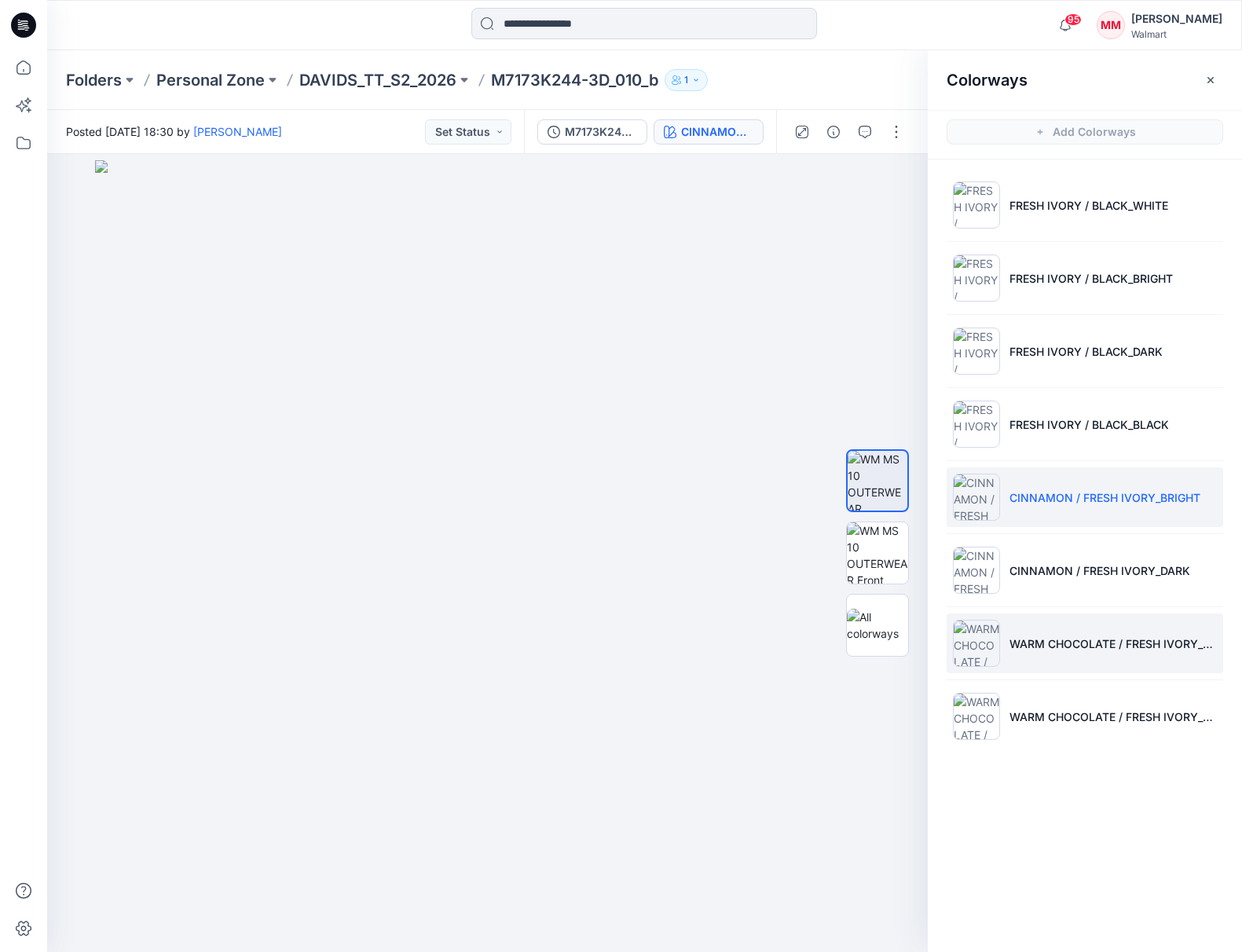
click at [1069, 631] on li "WARM CHOCOLATE / FRESH IVORY_DARK" at bounding box center [1085, 643] width 277 height 60
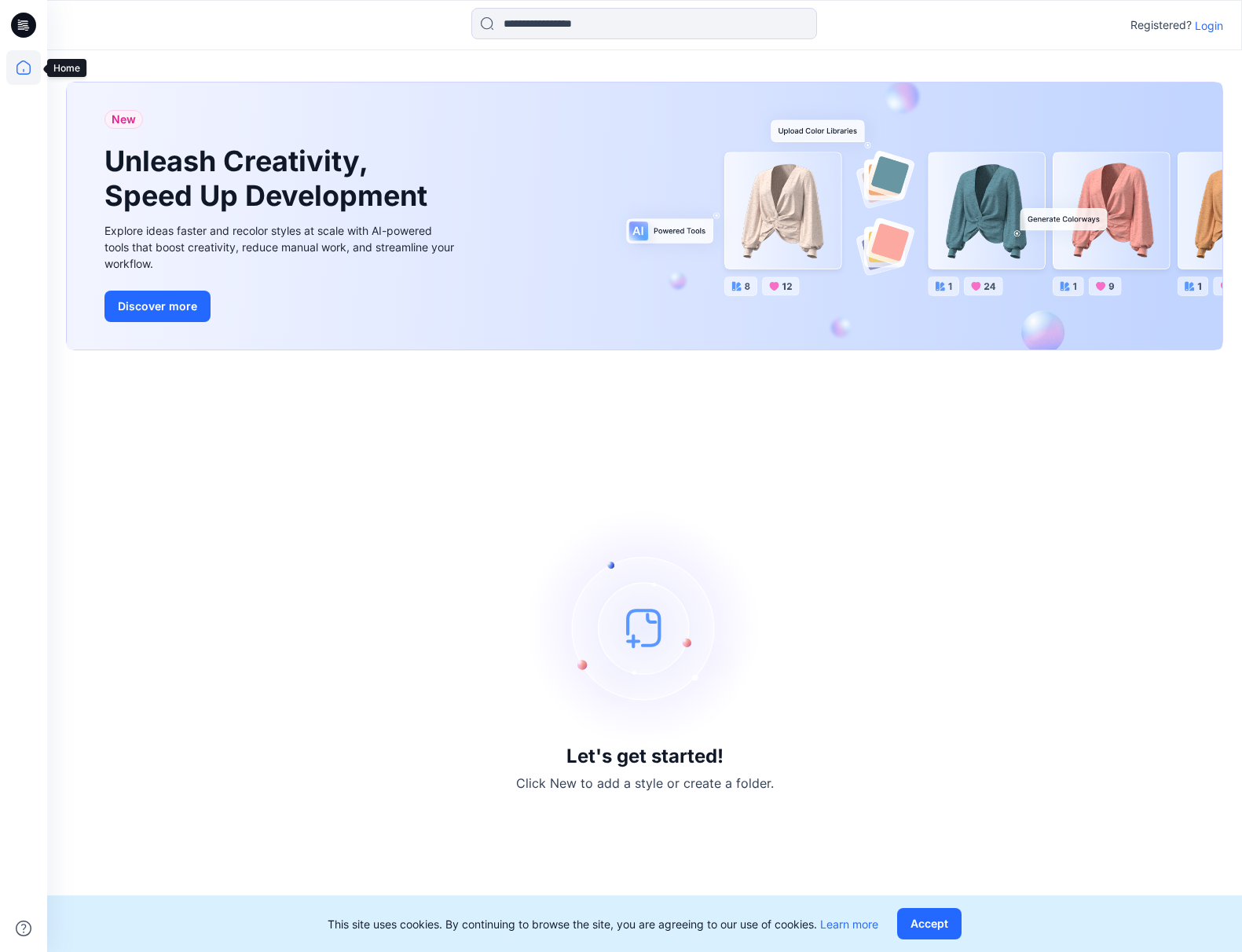
click at [24, 69] on icon at bounding box center [24, 67] width 34 height 34
click at [23, 70] on icon at bounding box center [23, 70] width 1 height 3
click at [1215, 23] on p "Login" at bounding box center [1209, 25] width 28 height 16
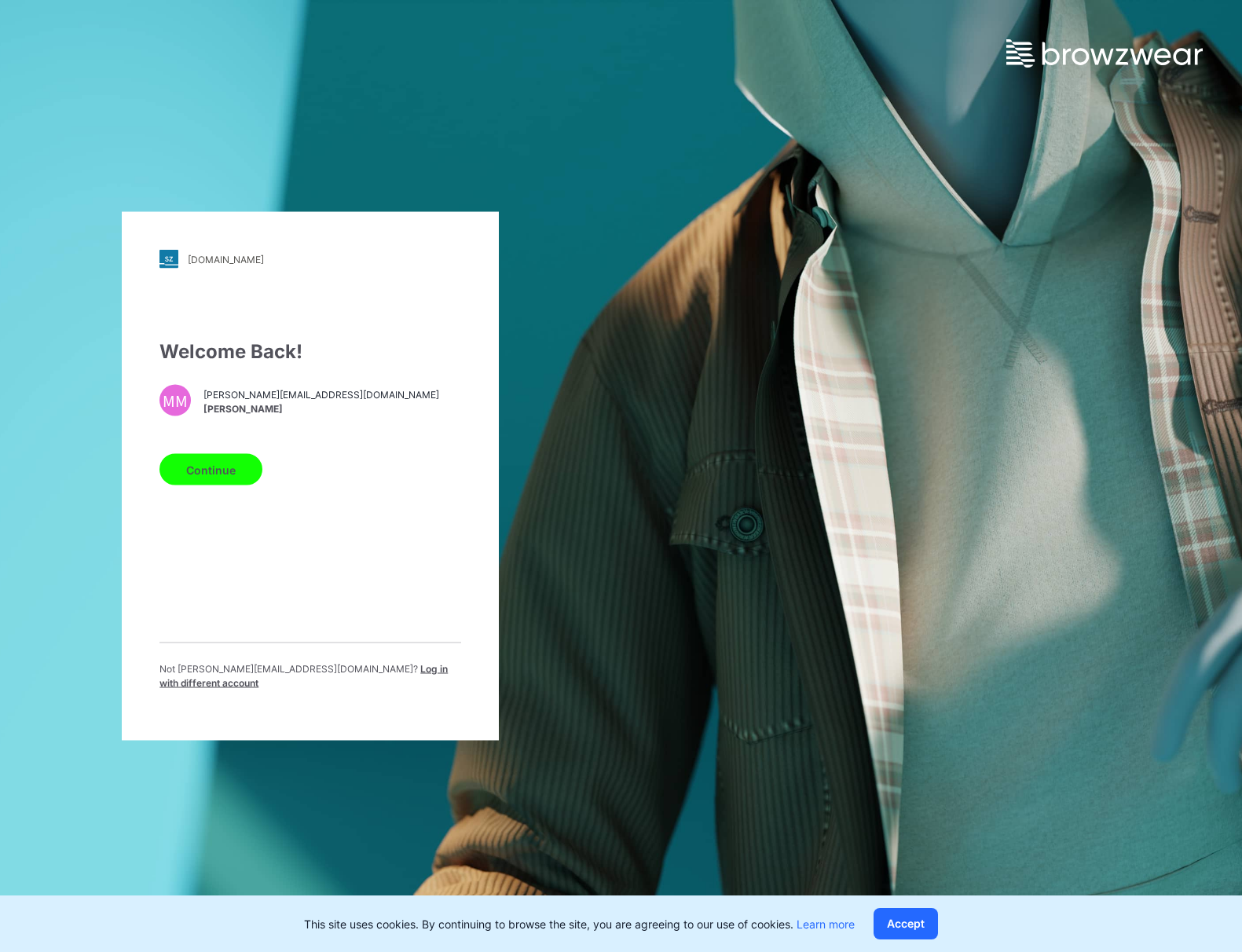
click at [217, 480] on button "Continue" at bounding box center [210, 469] width 103 height 31
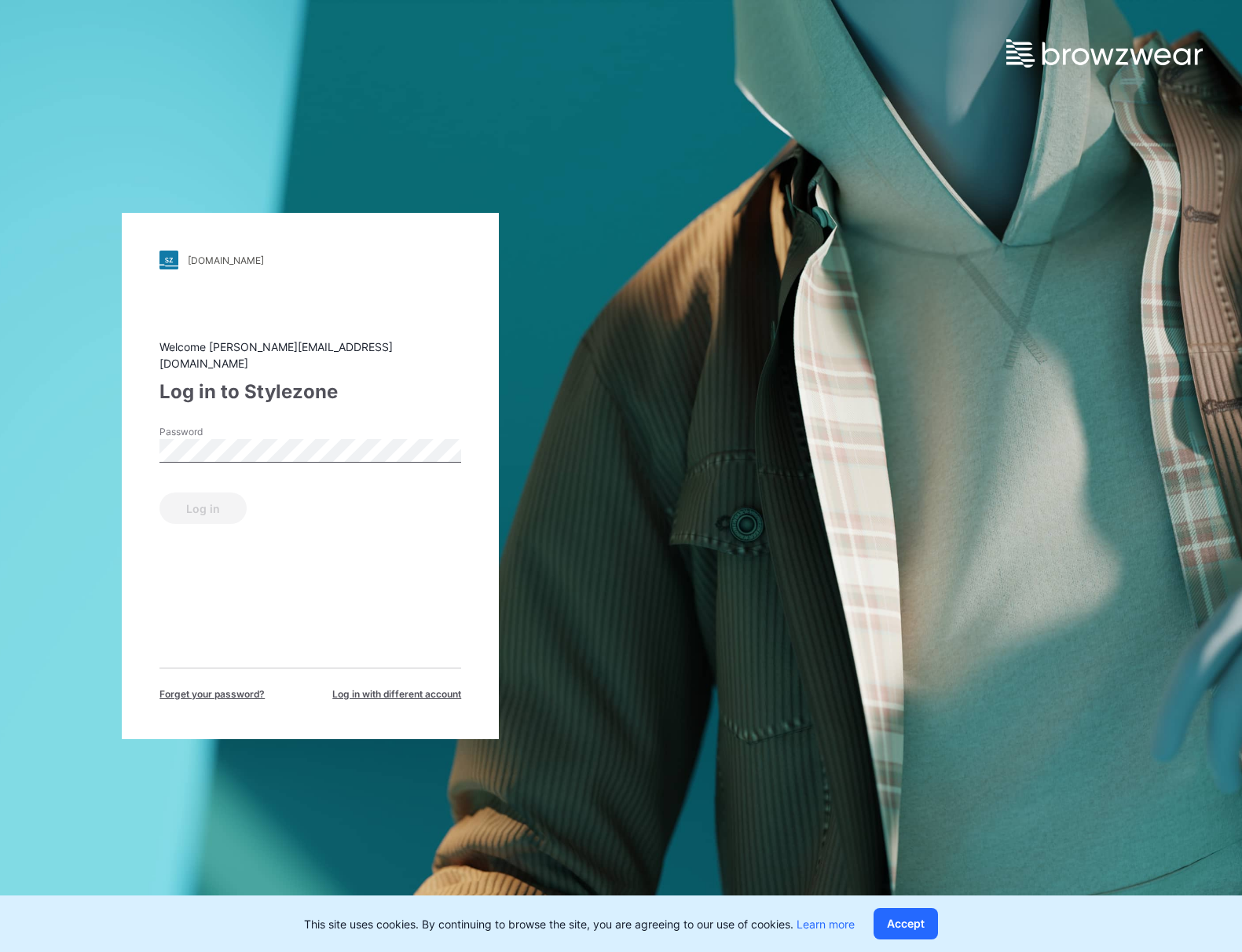
click at [249, 429] on label "Password" at bounding box center [214, 431] width 110 height 14
click at [246, 435] on div "Password" at bounding box center [310, 449] width 301 height 47
click at [204, 501] on button "Log in" at bounding box center [203, 507] width 87 height 31
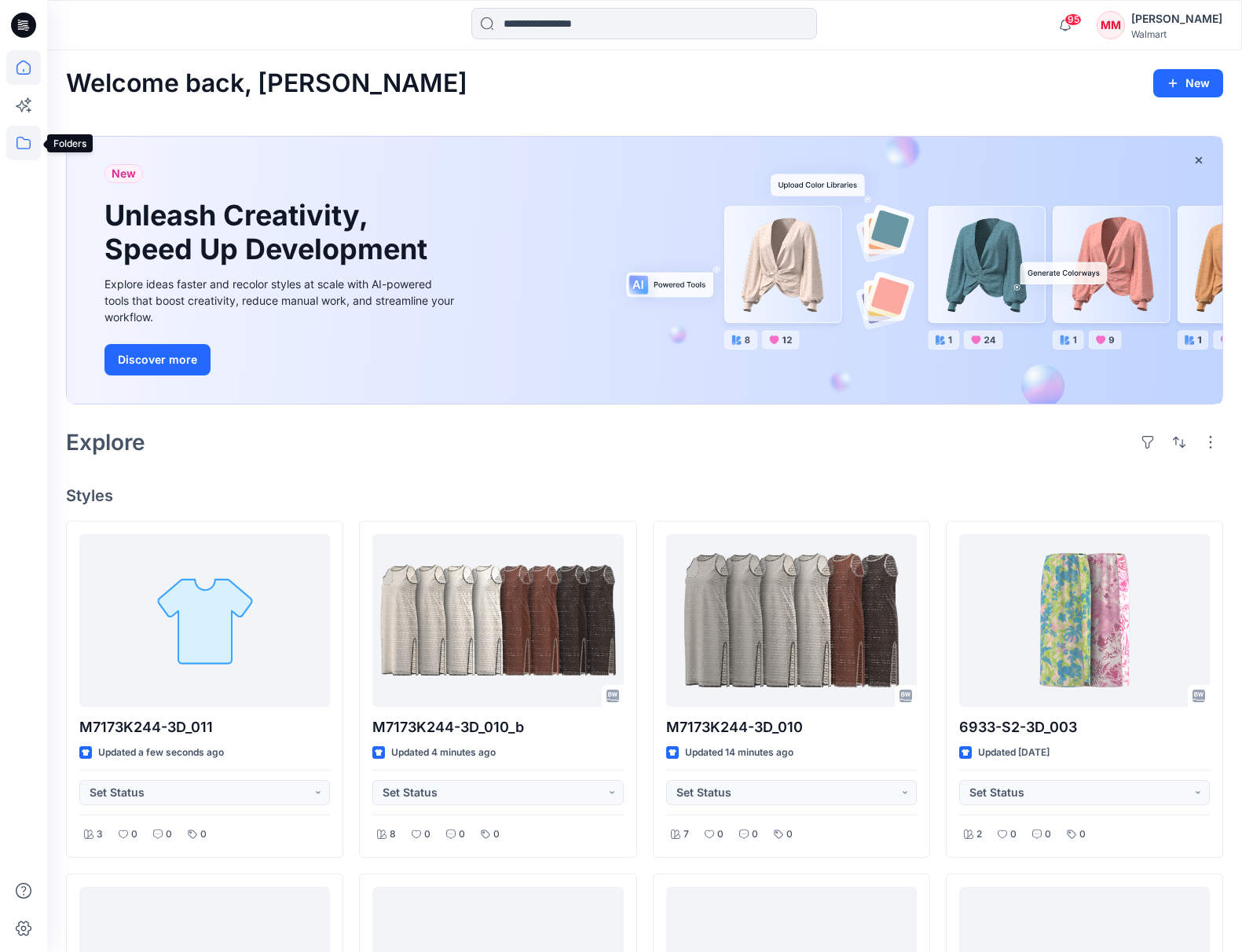
click at [24, 144] on icon at bounding box center [24, 143] width 34 height 34
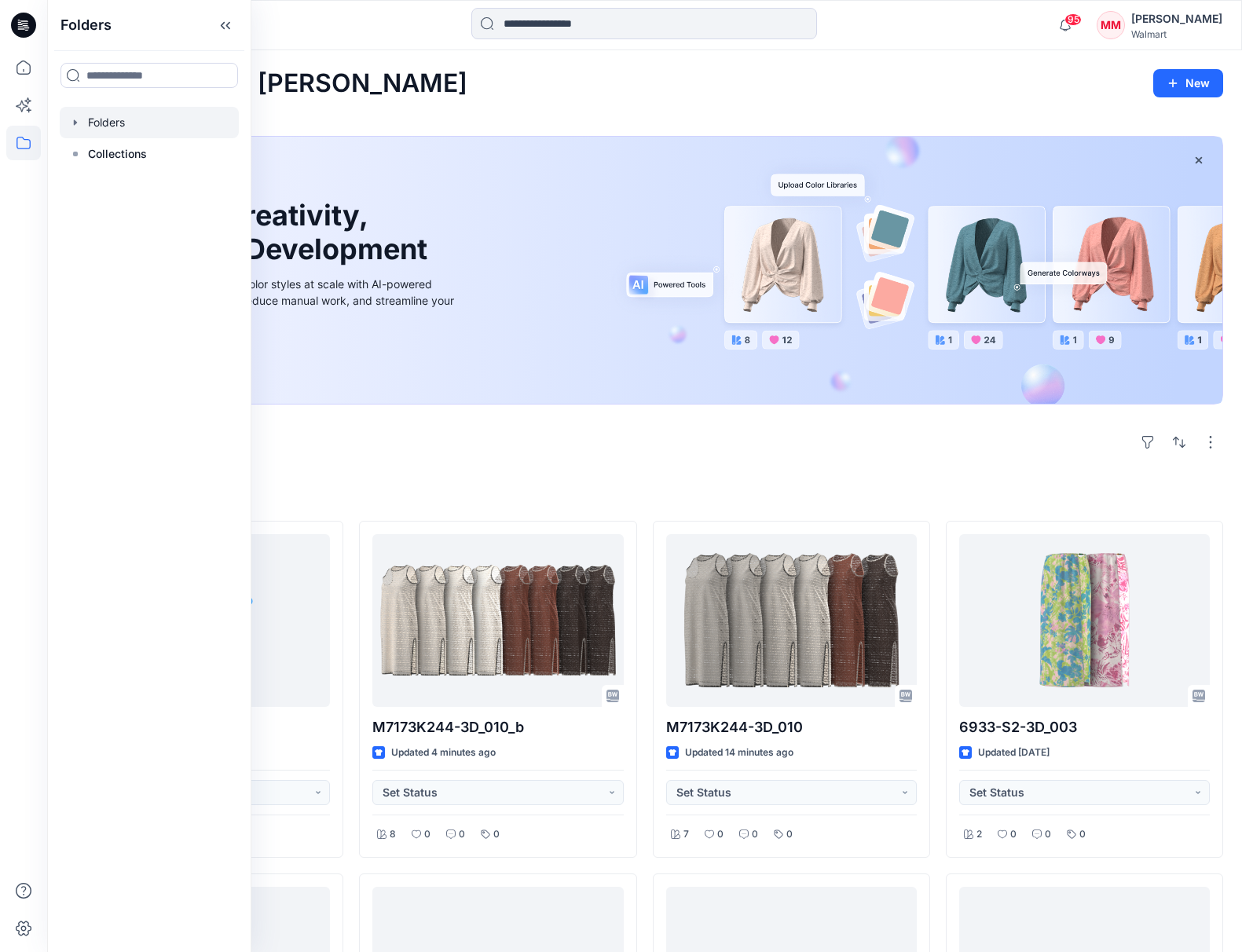
click at [73, 126] on icon "button" at bounding box center [75, 122] width 12 height 12
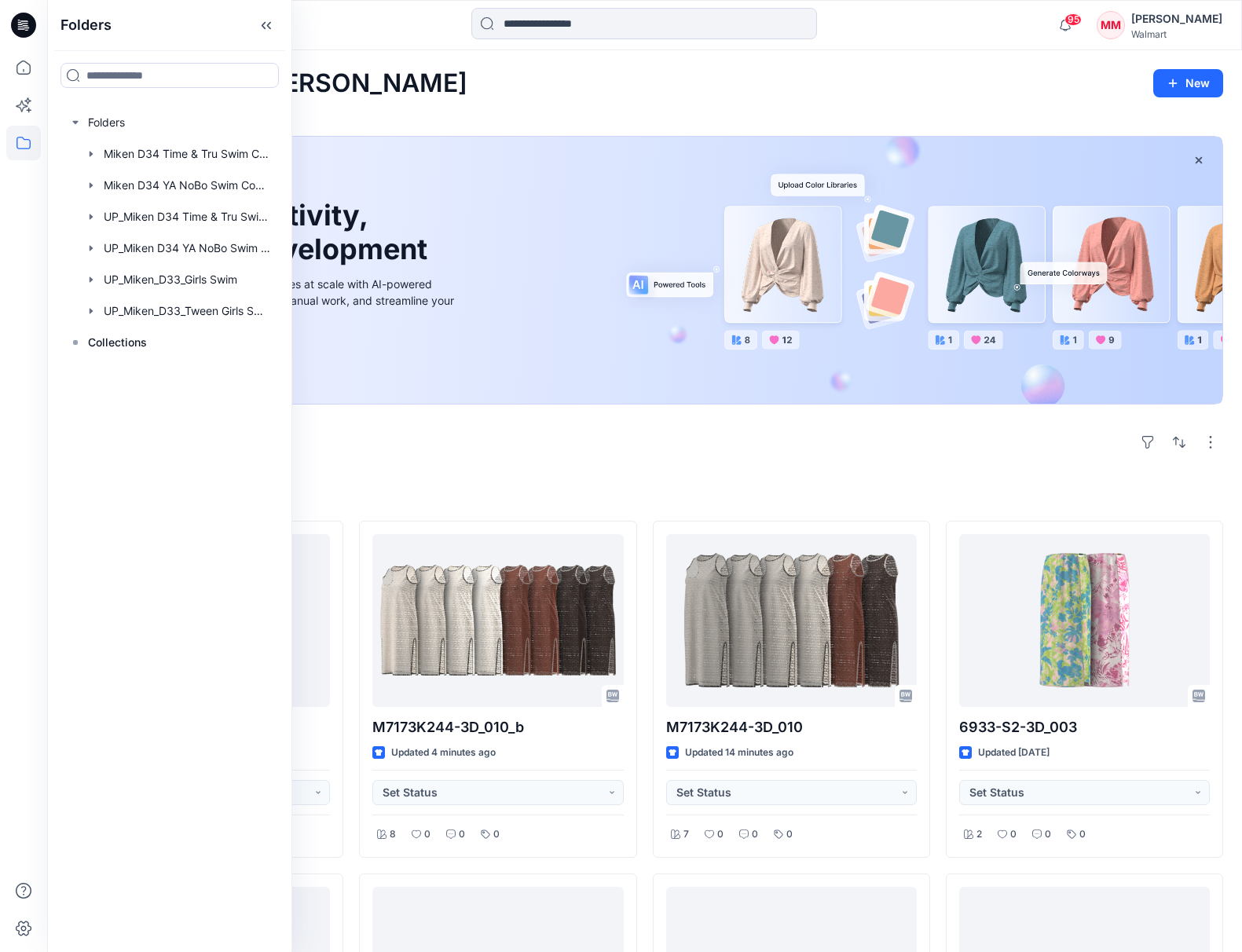
click at [1050, 82] on div "Welcome back, Michelle New" at bounding box center [645, 83] width 1157 height 29
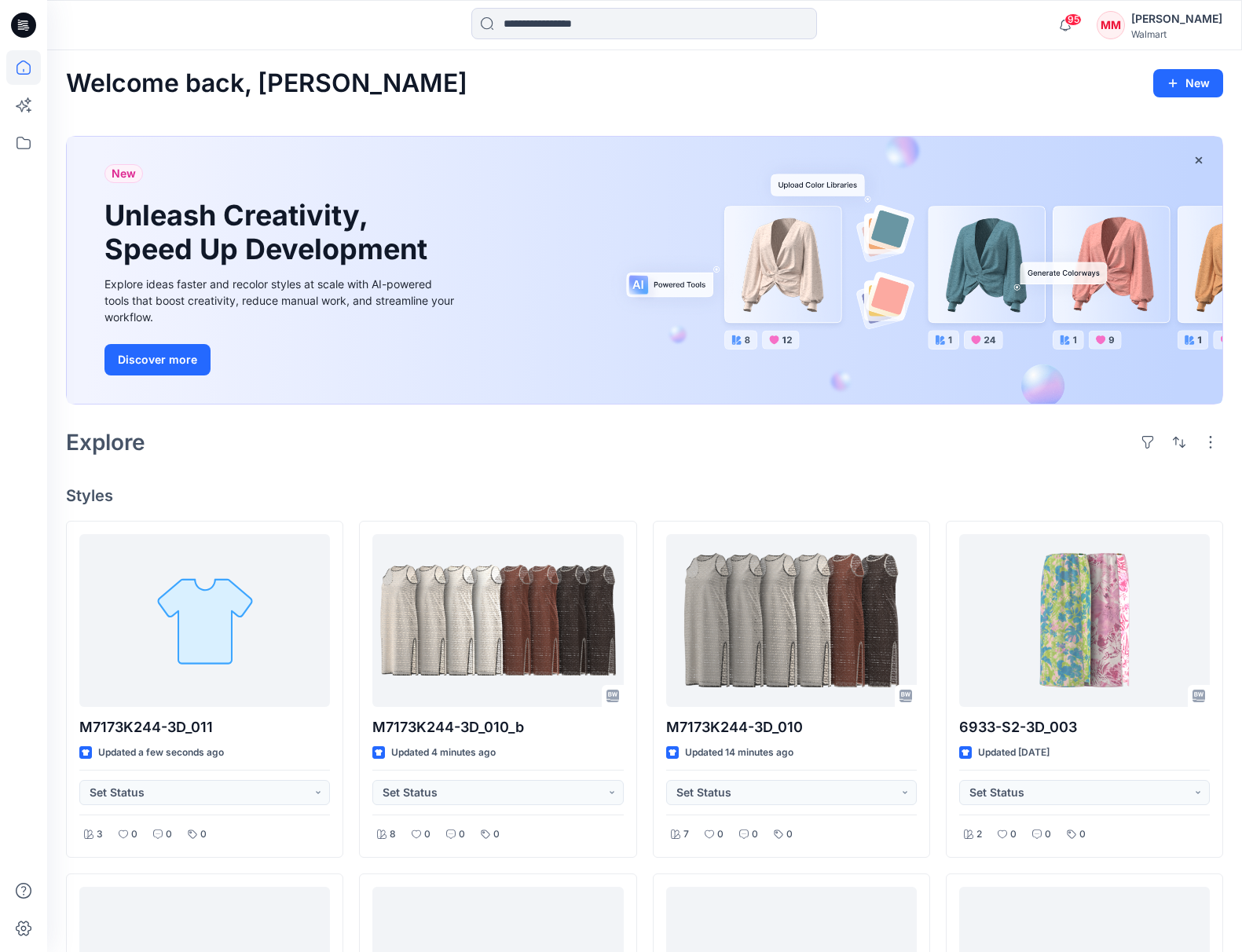
click at [1162, 31] on div "Walmart" at bounding box center [1177, 34] width 91 height 11
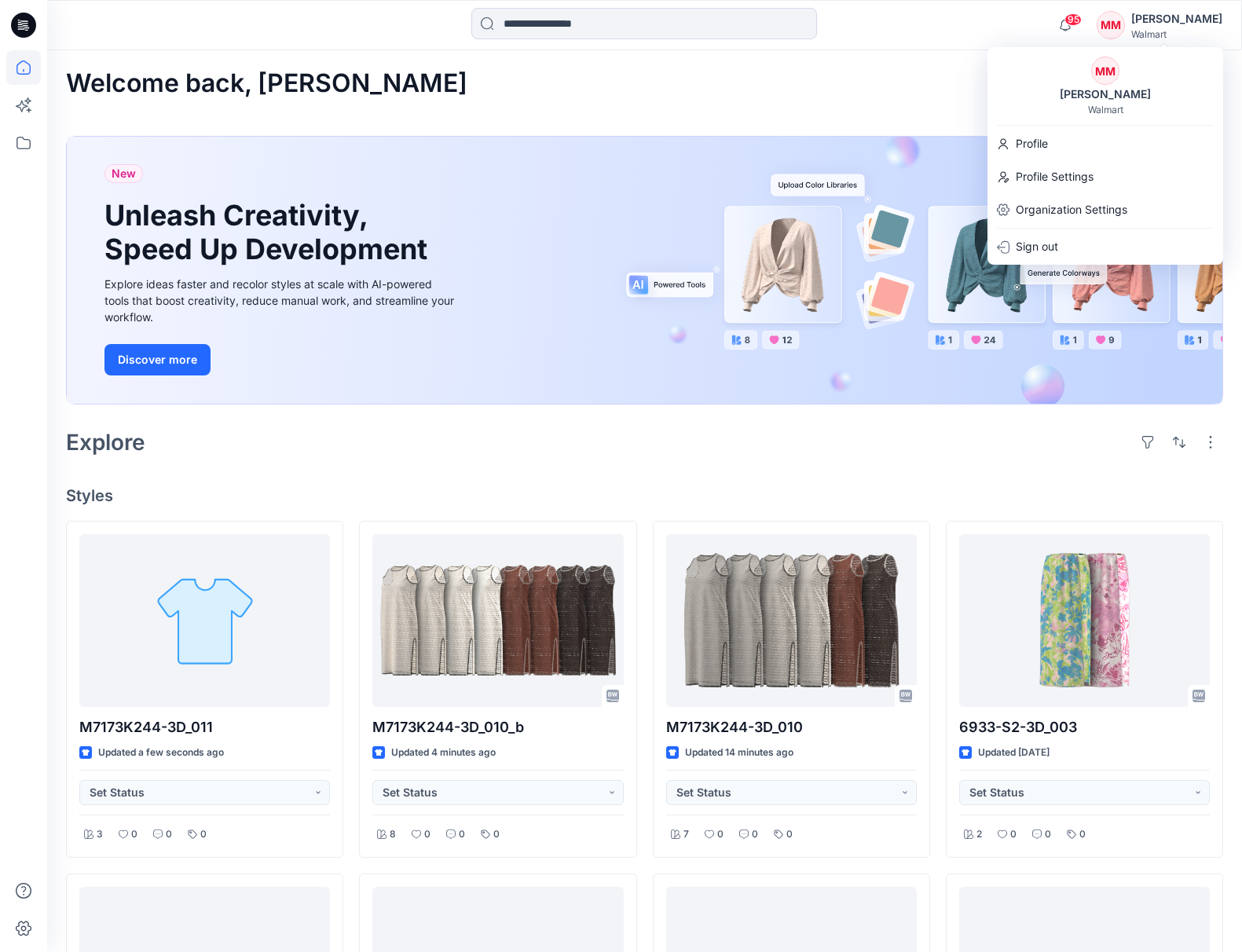
click at [1160, 30] on div "Walmart" at bounding box center [1177, 34] width 91 height 11
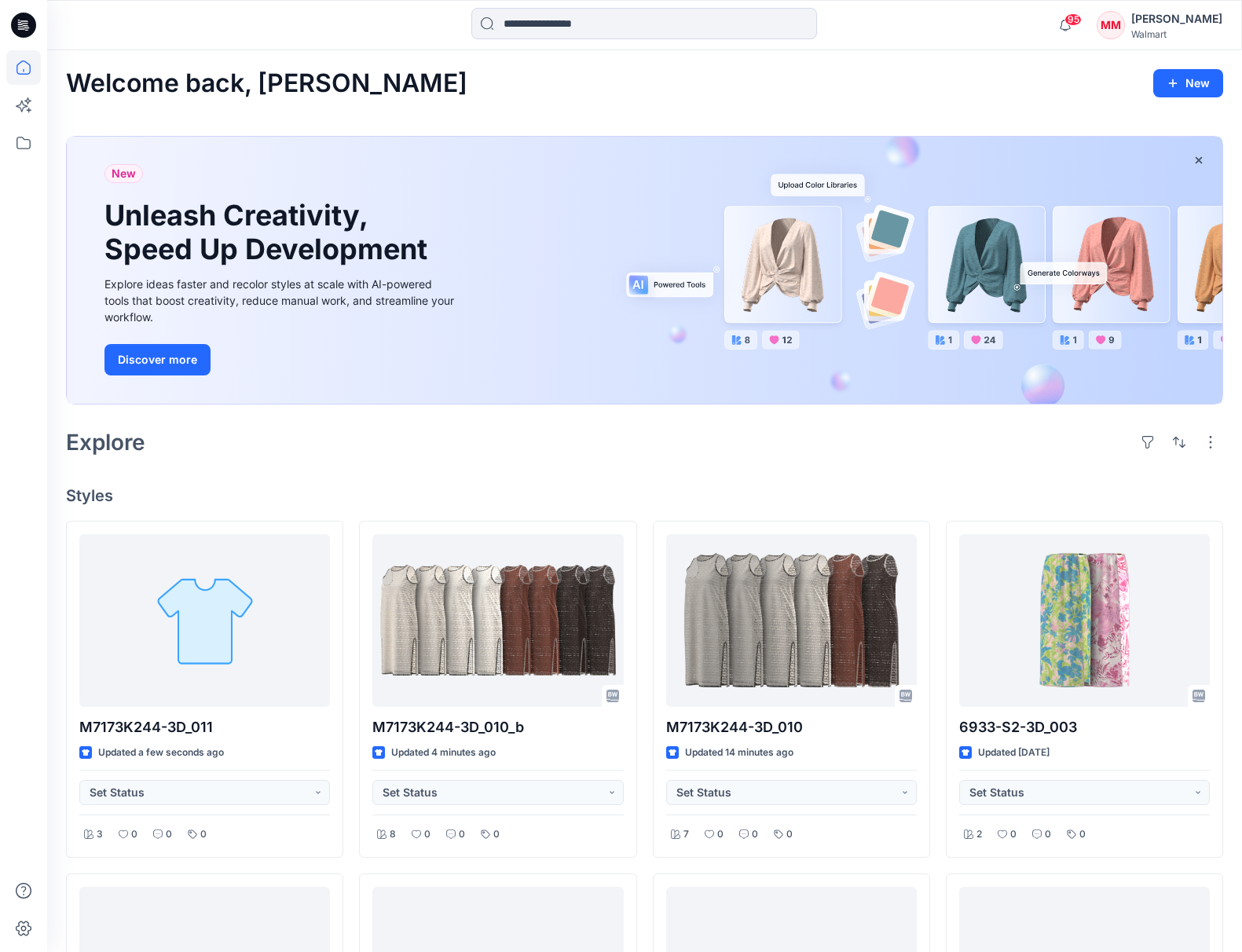
click at [1160, 18] on div "[PERSON_NAME]" at bounding box center [1177, 19] width 91 height 19
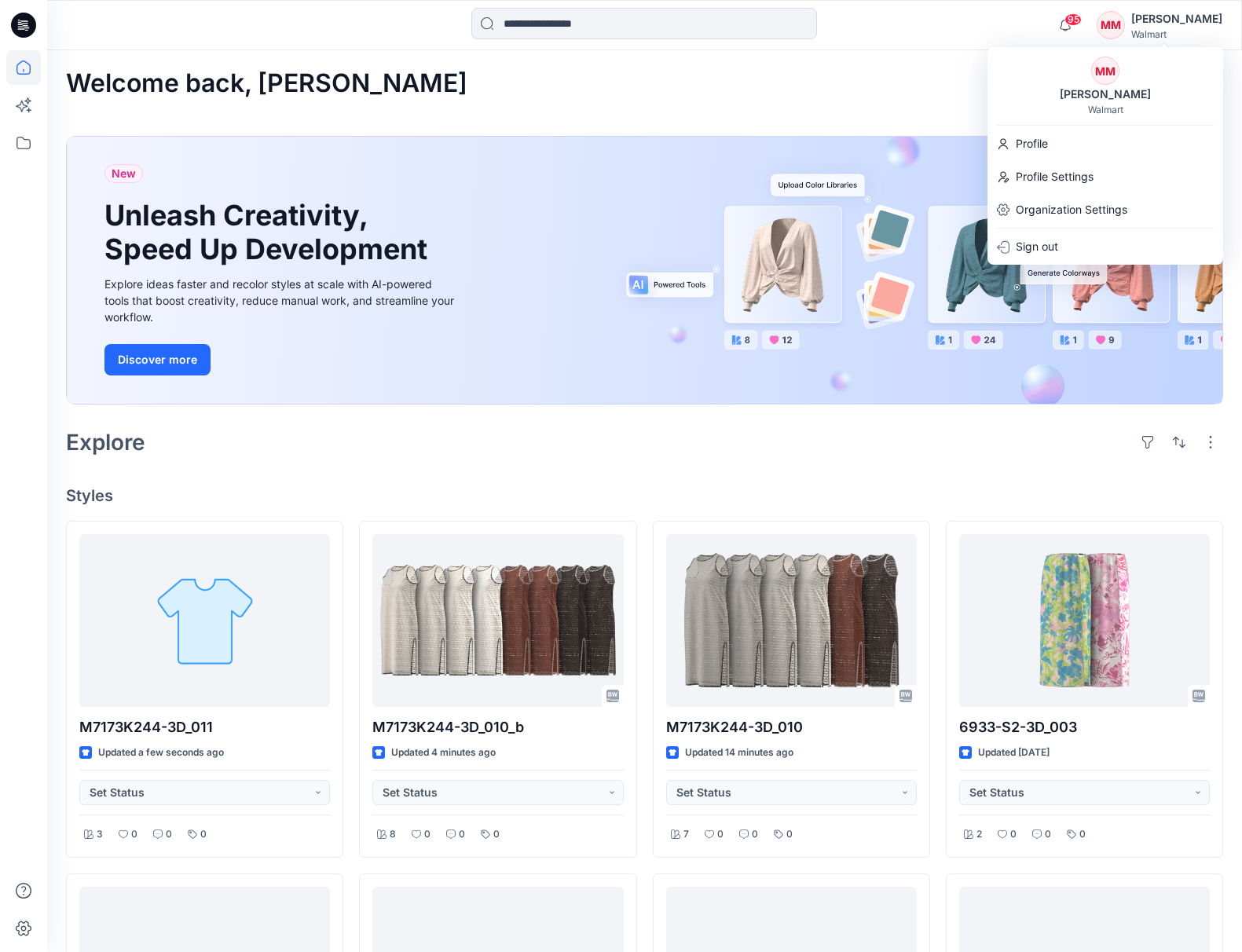
click at [1107, 101] on div "[PERSON_NAME]" at bounding box center [1105, 94] width 110 height 19
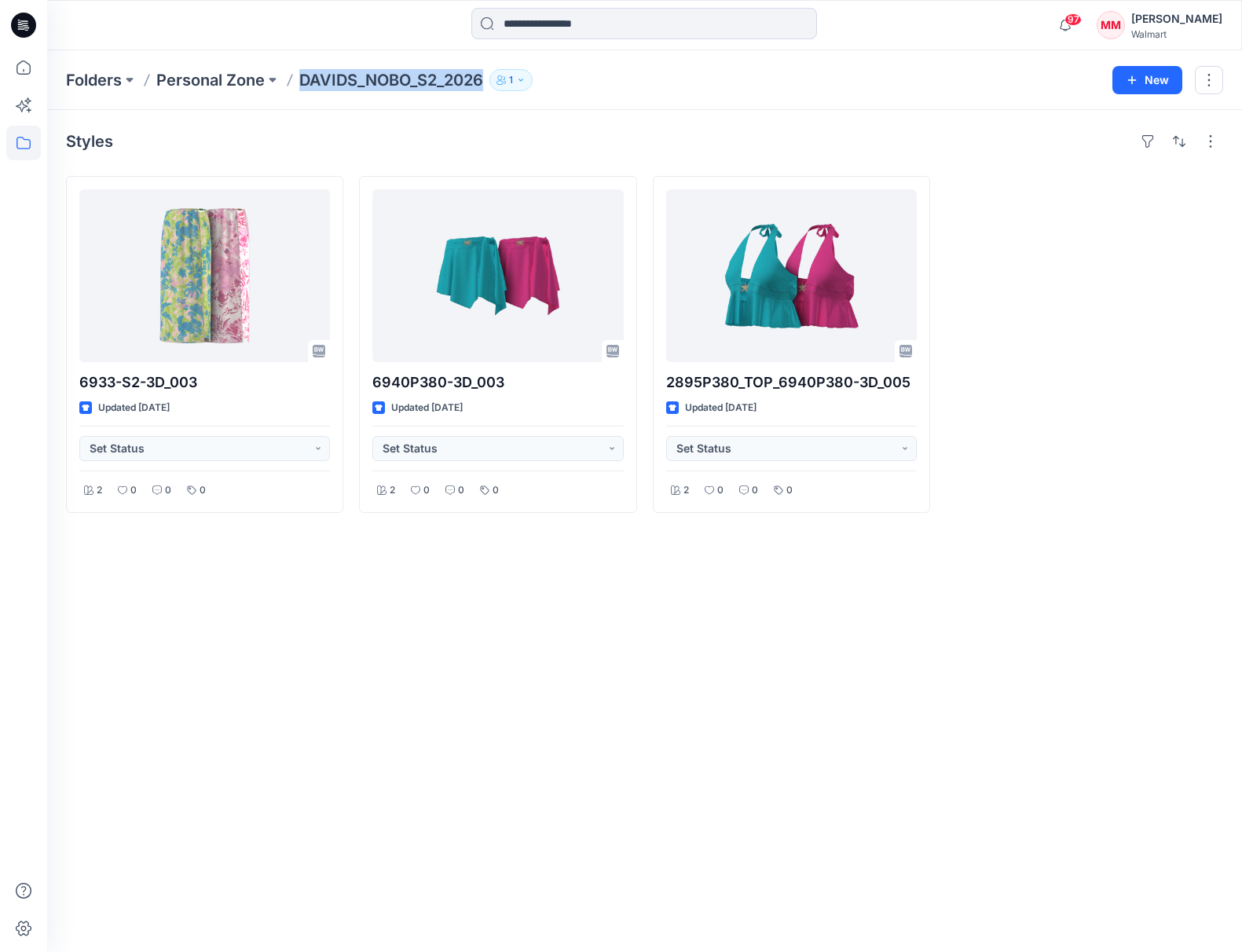
drag, startPoint x: 372, startPoint y: 82, endPoint x: 478, endPoint y: 86, distance: 106.1
click at [483, 83] on div "Folders Personal Zone DAVIDS_NOBO_S2_2026 1" at bounding box center [583, 80] width 1034 height 22
copy p "DAVIDS_NOBO_S2_2026"
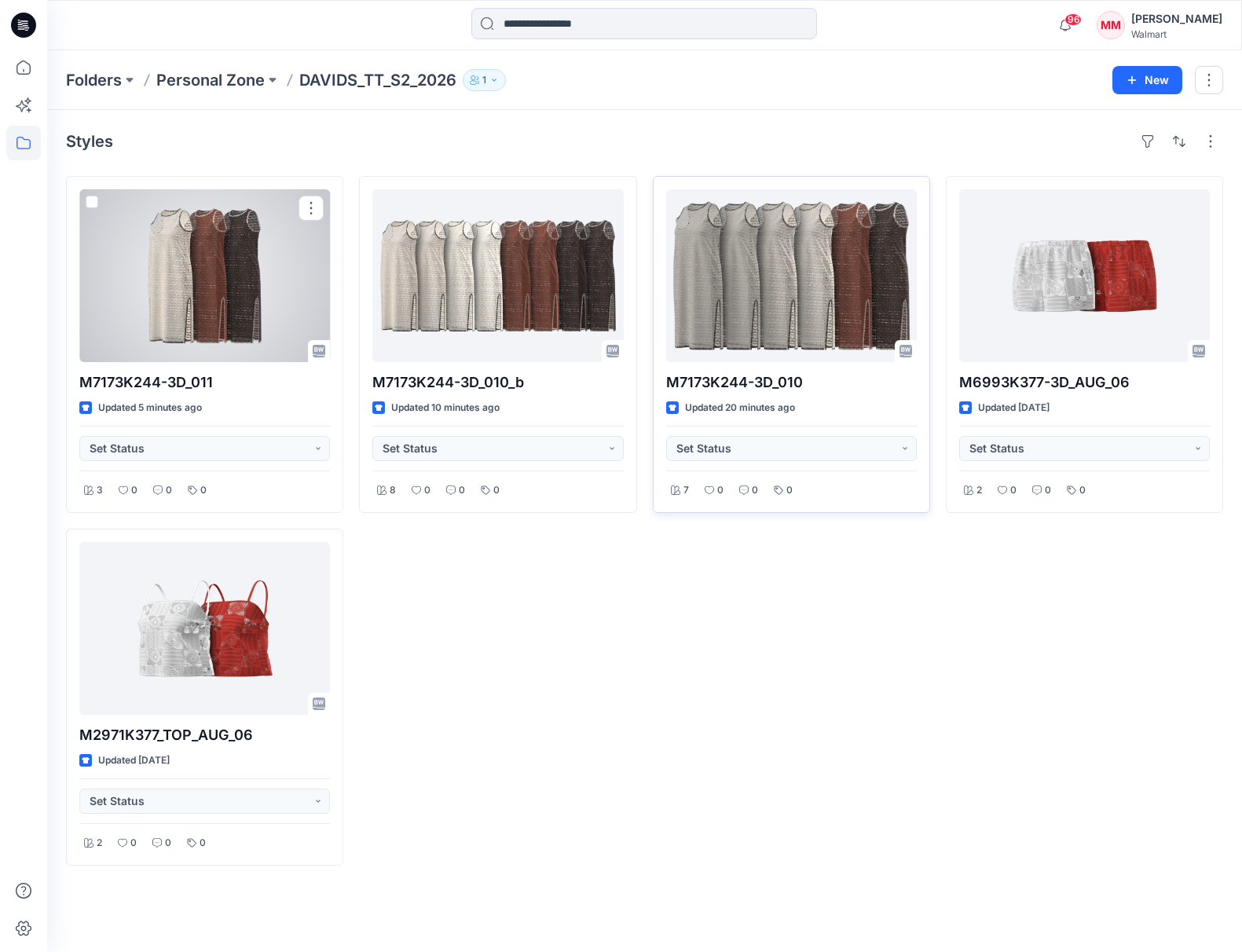
click at [232, 259] on div at bounding box center [205, 276] width 250 height 173
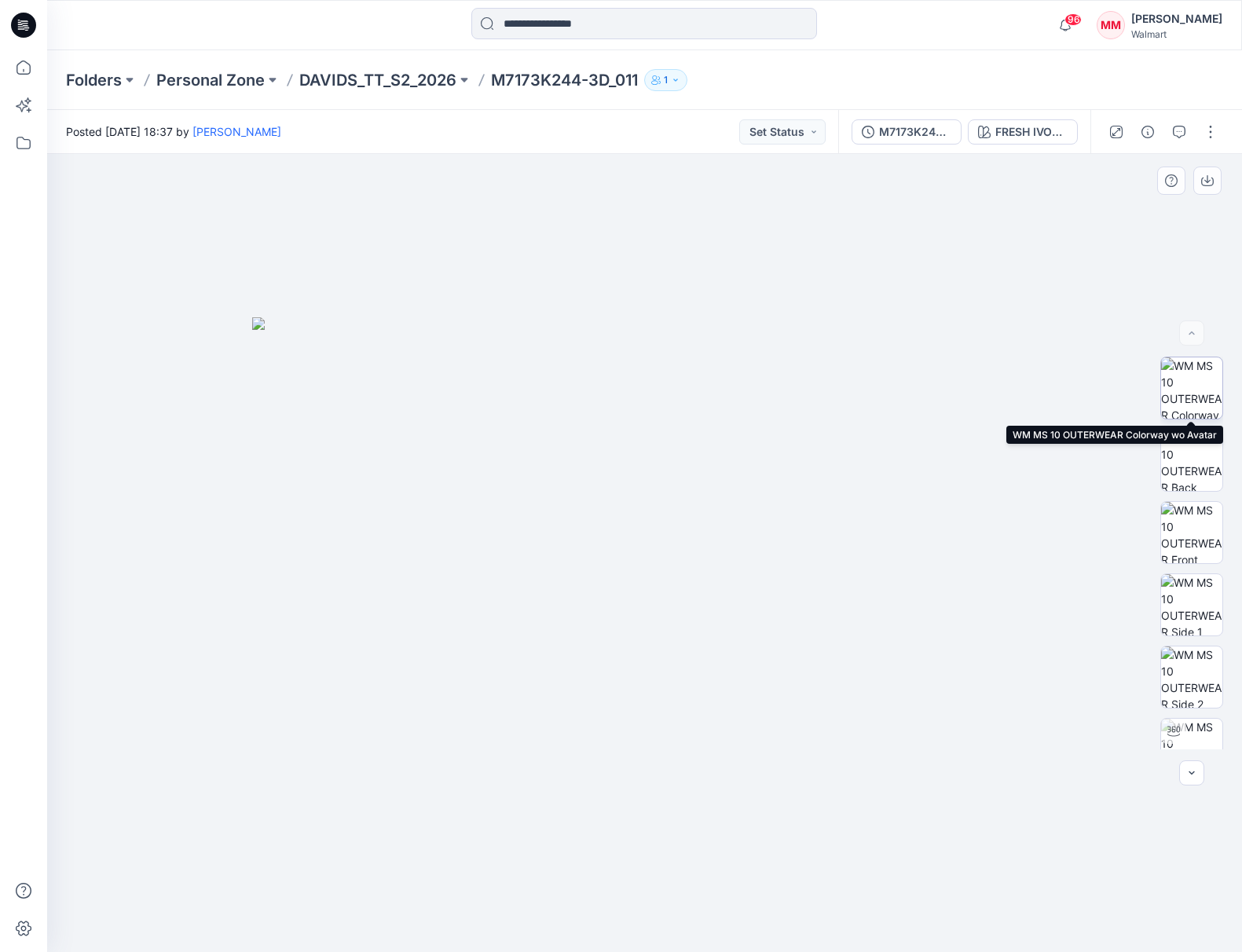
click at [1195, 376] on img at bounding box center [1191, 388] width 62 height 62
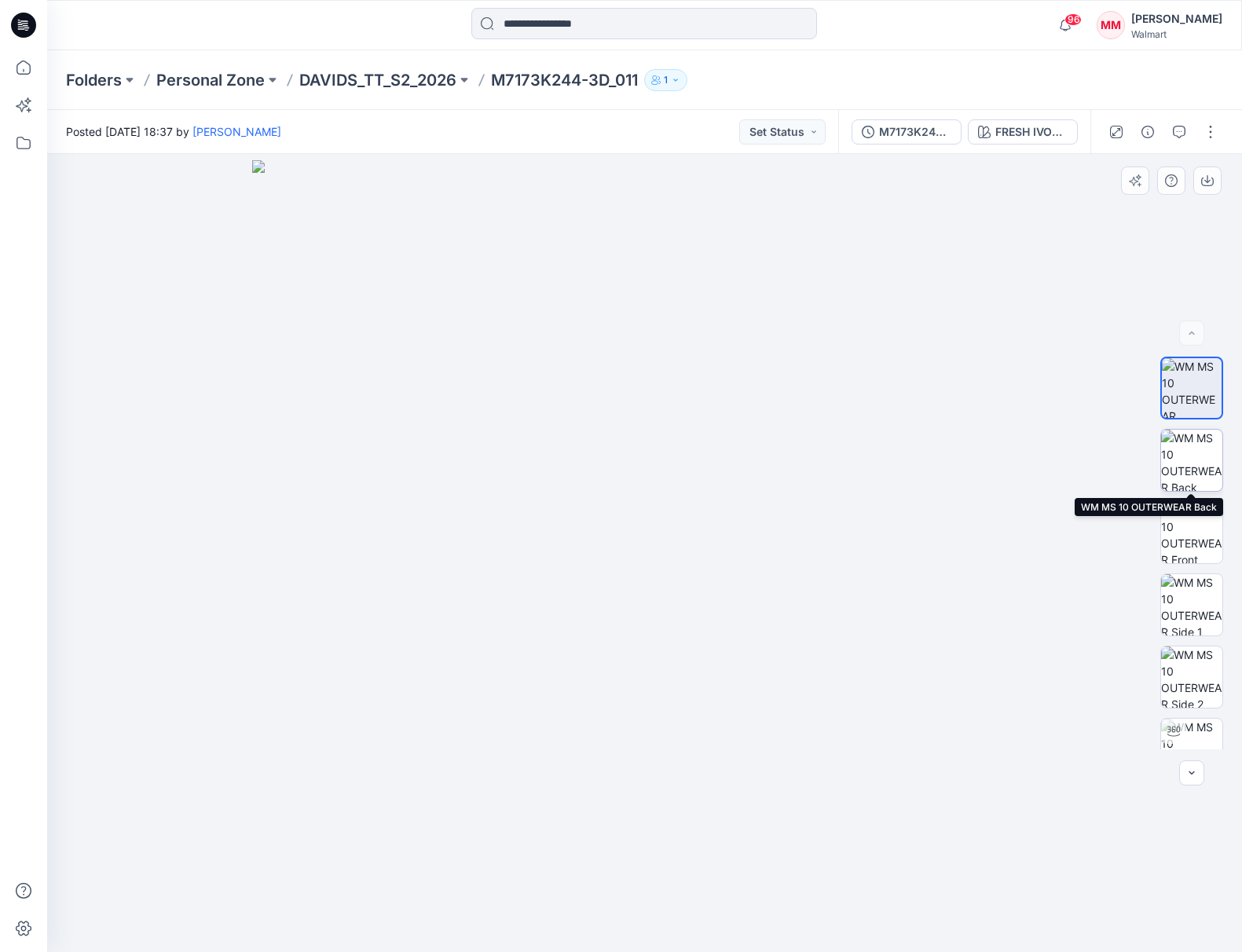
click at [1191, 451] on img at bounding box center [1191, 460] width 62 height 62
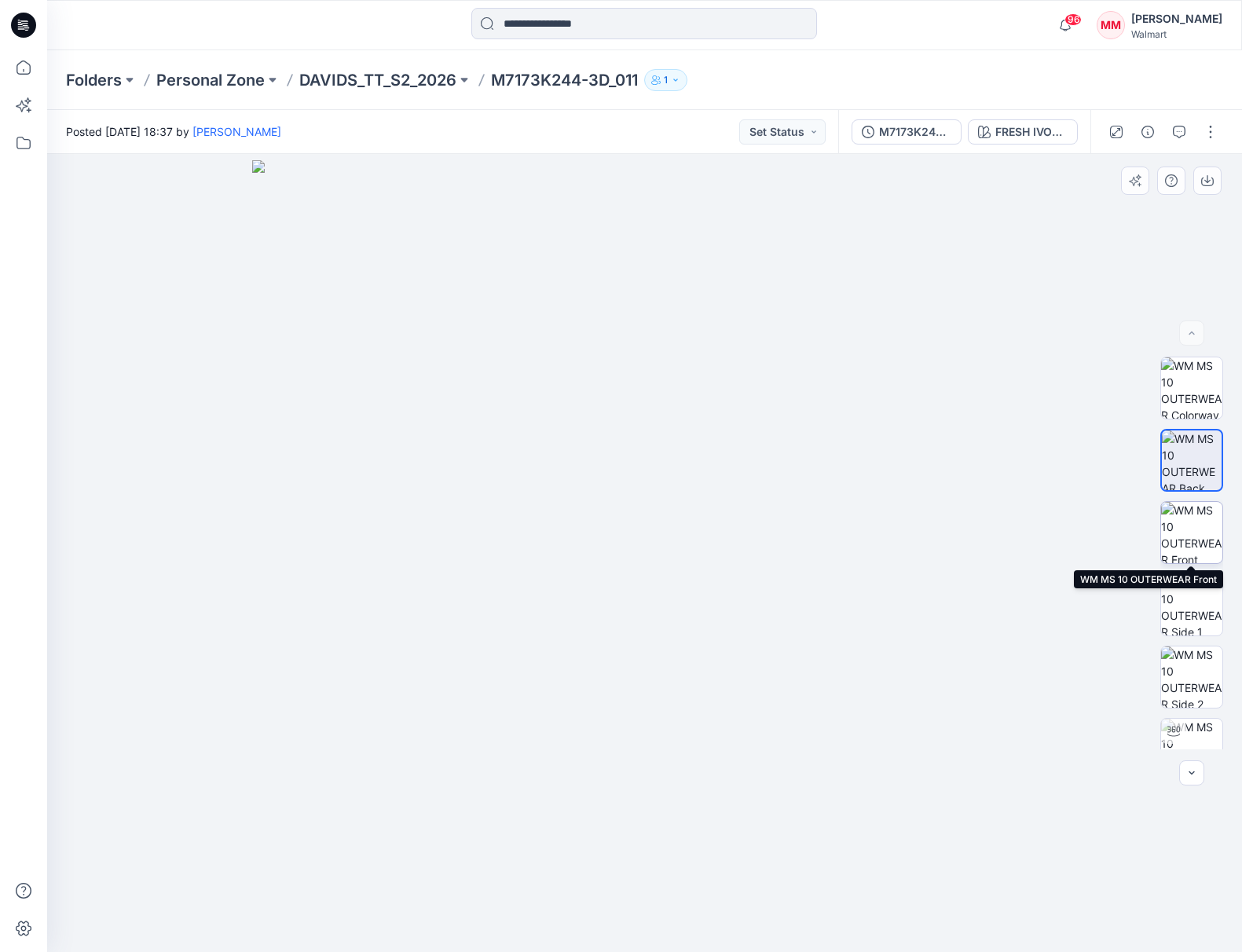
click at [1180, 541] on img at bounding box center [1191, 532] width 62 height 62
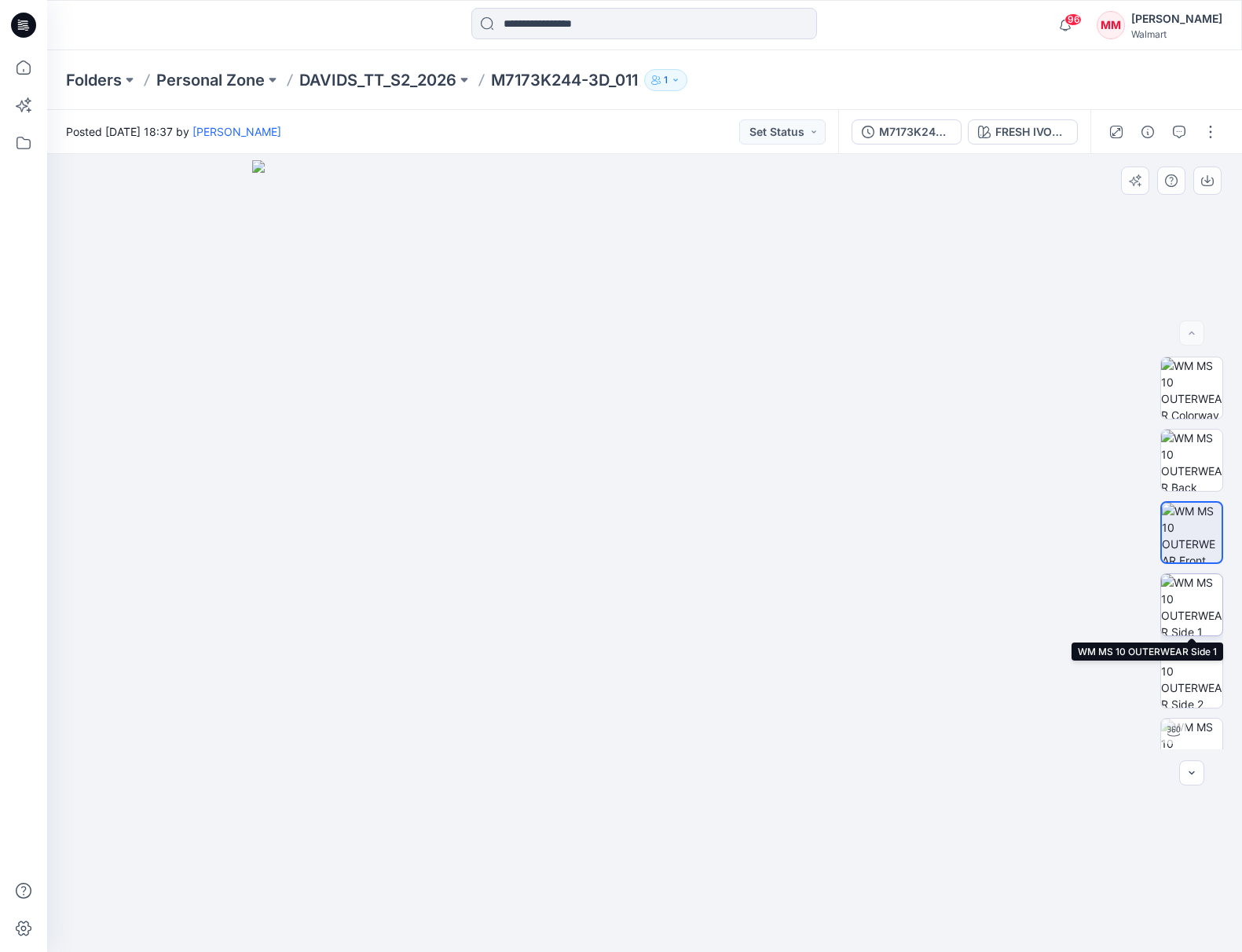
drag, startPoint x: 1196, startPoint y: 587, endPoint x: 1185, endPoint y: 593, distance: 12.5
click at [1196, 587] on img at bounding box center [1191, 605] width 62 height 62
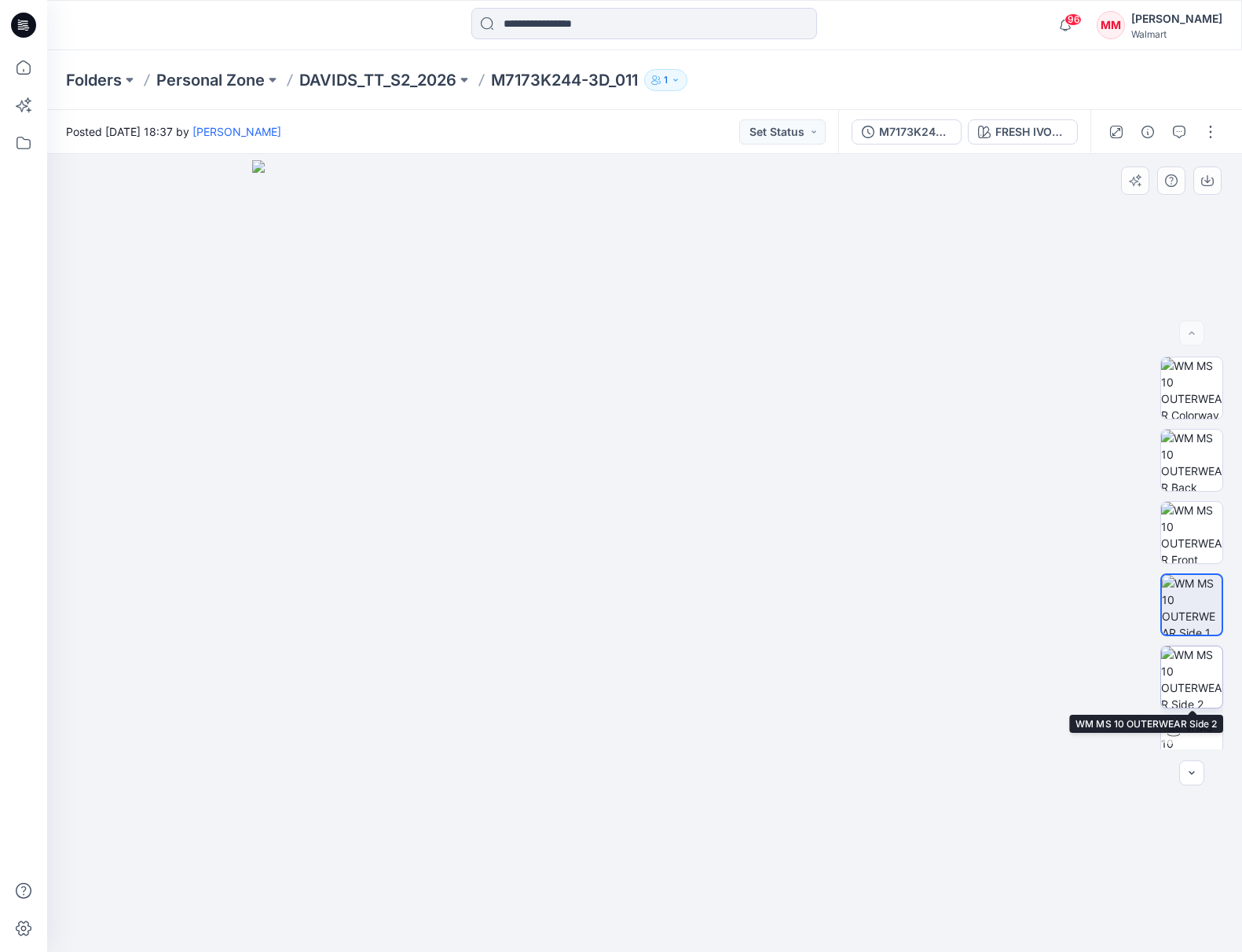
click at [1200, 665] on img at bounding box center [1191, 677] width 62 height 62
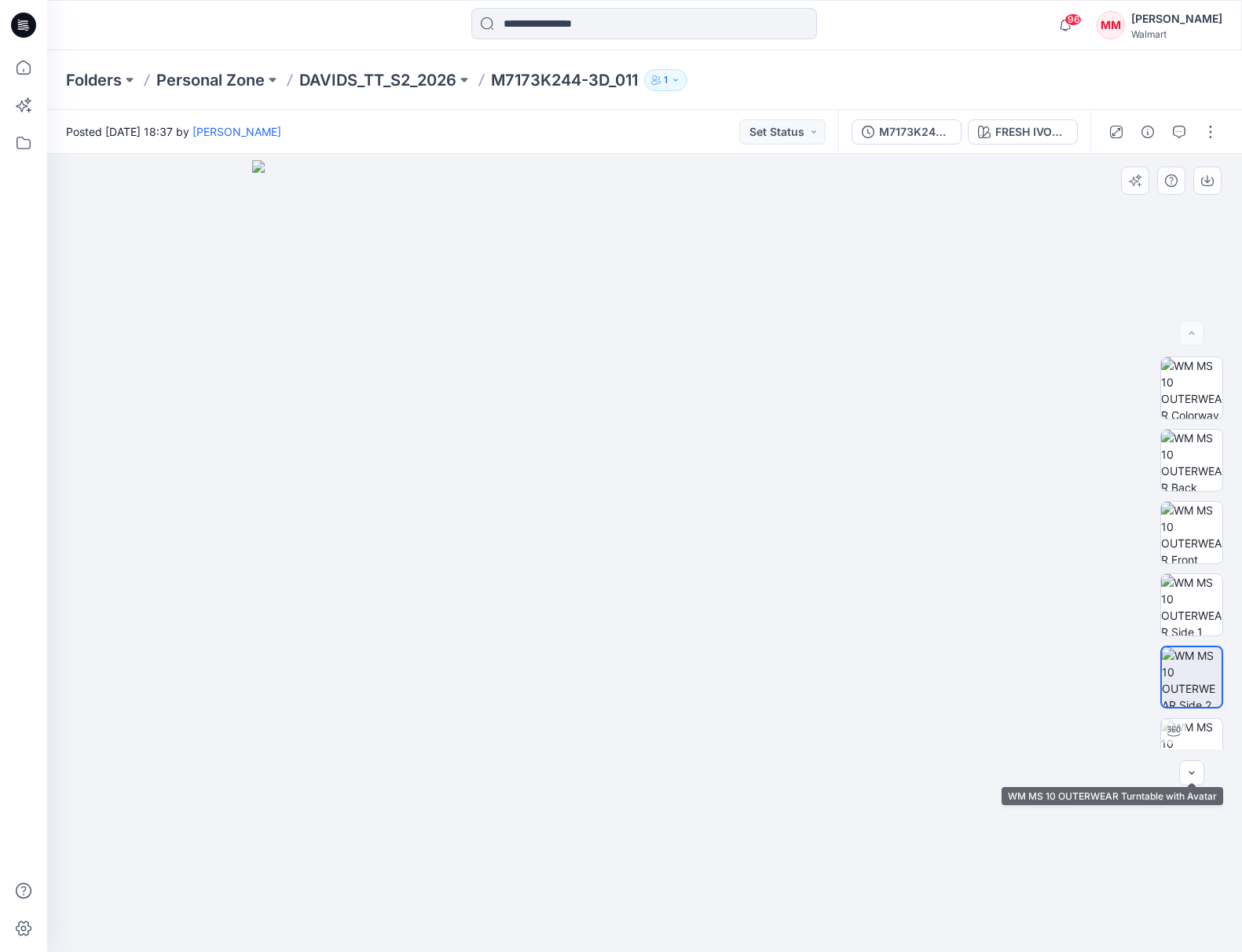
drag, startPoint x: 1195, startPoint y: 726, endPoint x: 1178, endPoint y: 715, distance: 20.2
click at [1195, 726] on img at bounding box center [1191, 749] width 62 height 62
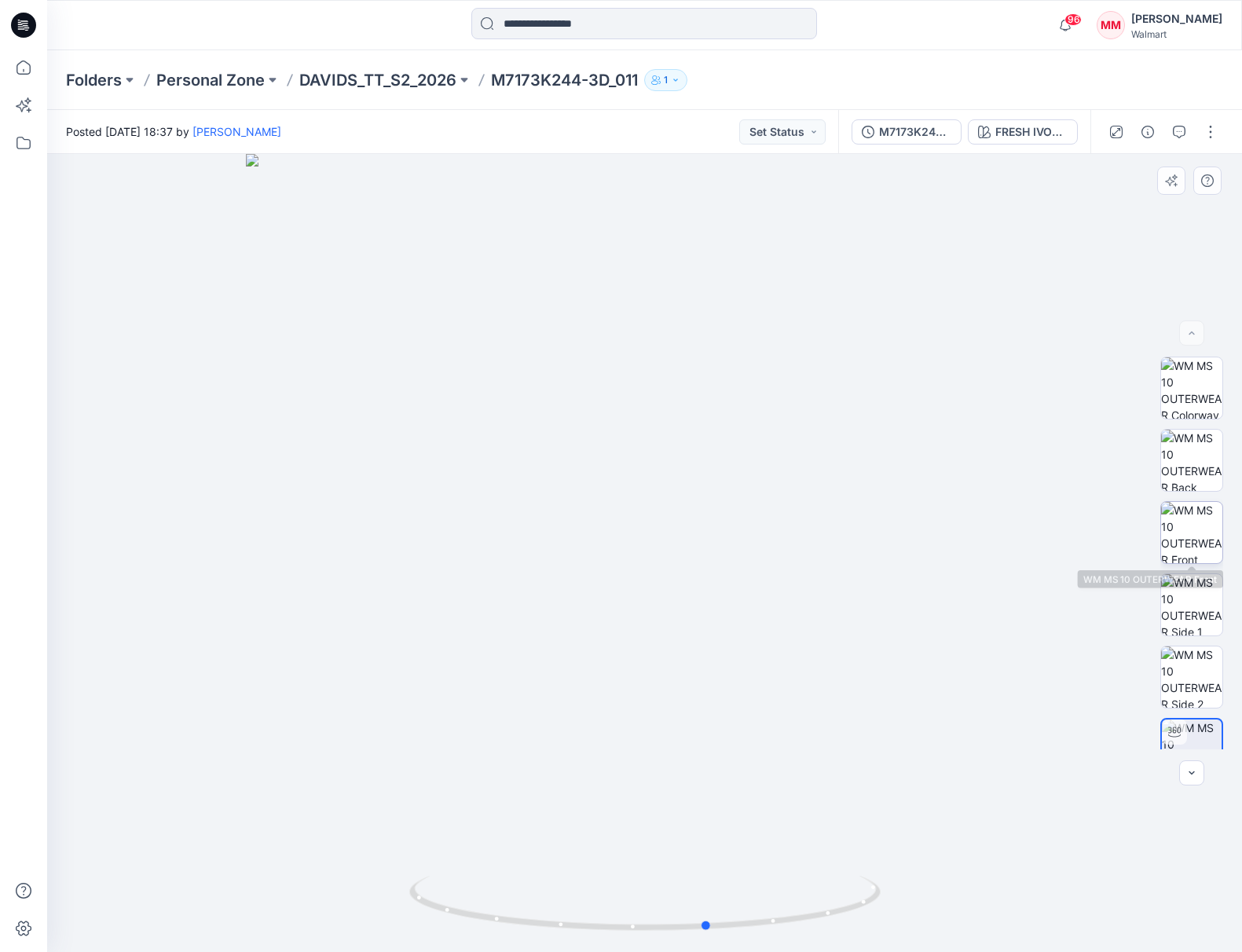
drag, startPoint x: 742, startPoint y: 538, endPoint x: 1174, endPoint y: 559, distance: 432.5
click at [1186, 554] on div "FRESH IVORY / BLACK_WHITE Loading... Material Properties Loading..." at bounding box center [645, 553] width 1195 height 798
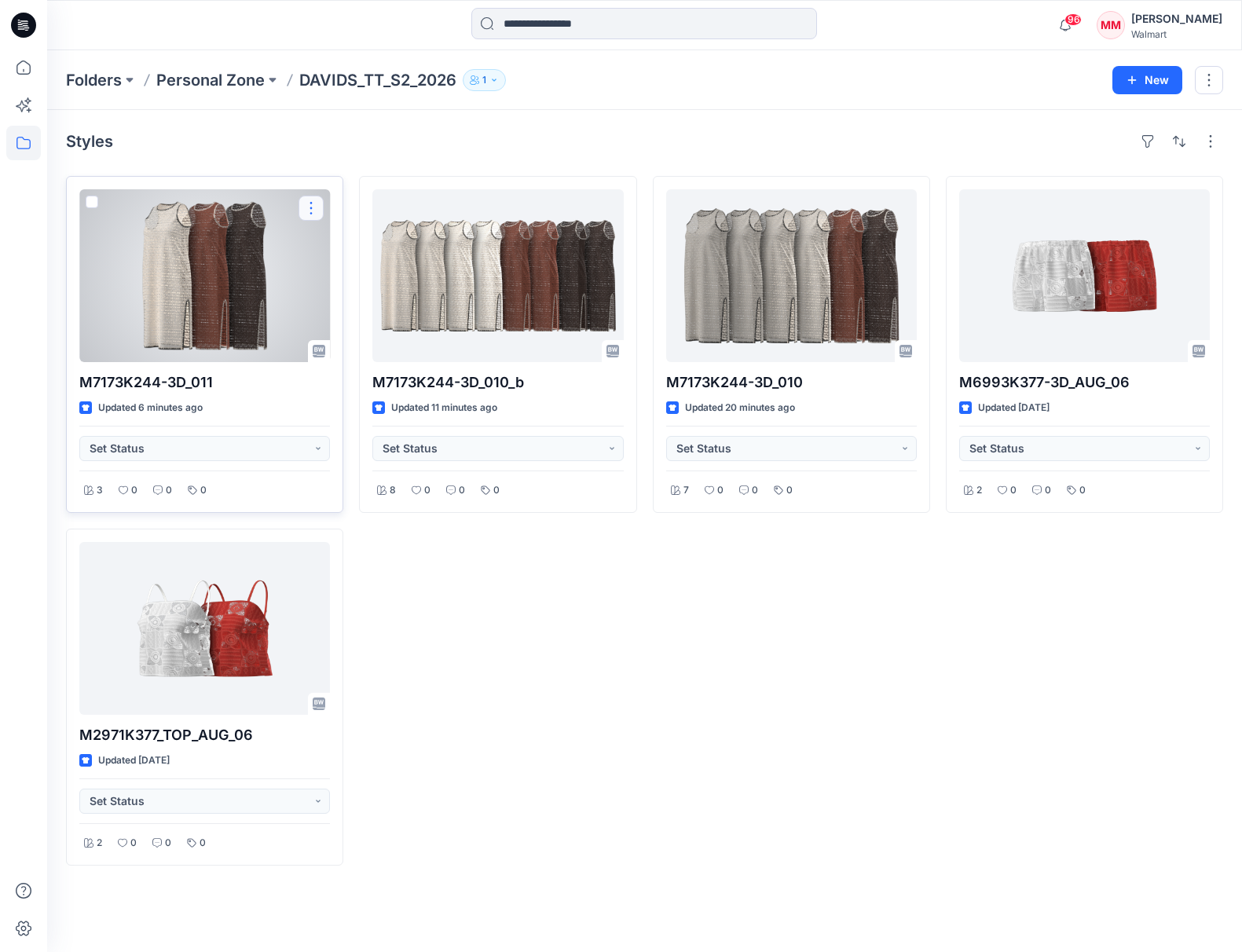
click at [313, 212] on button "button" at bounding box center [311, 208] width 26 height 26
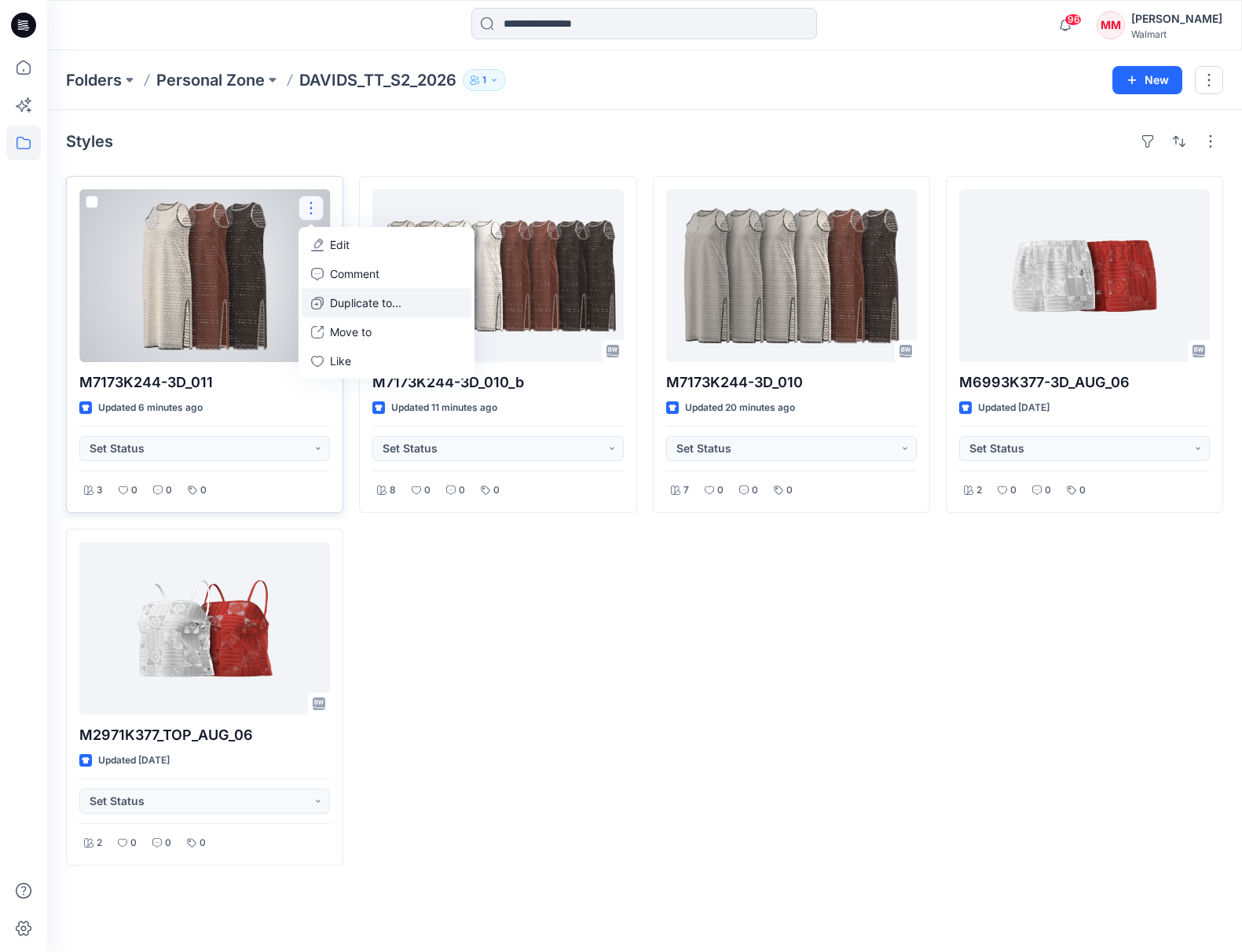
click at [392, 302] on p "Duplicate to..." at bounding box center [365, 302] width 71 height 16
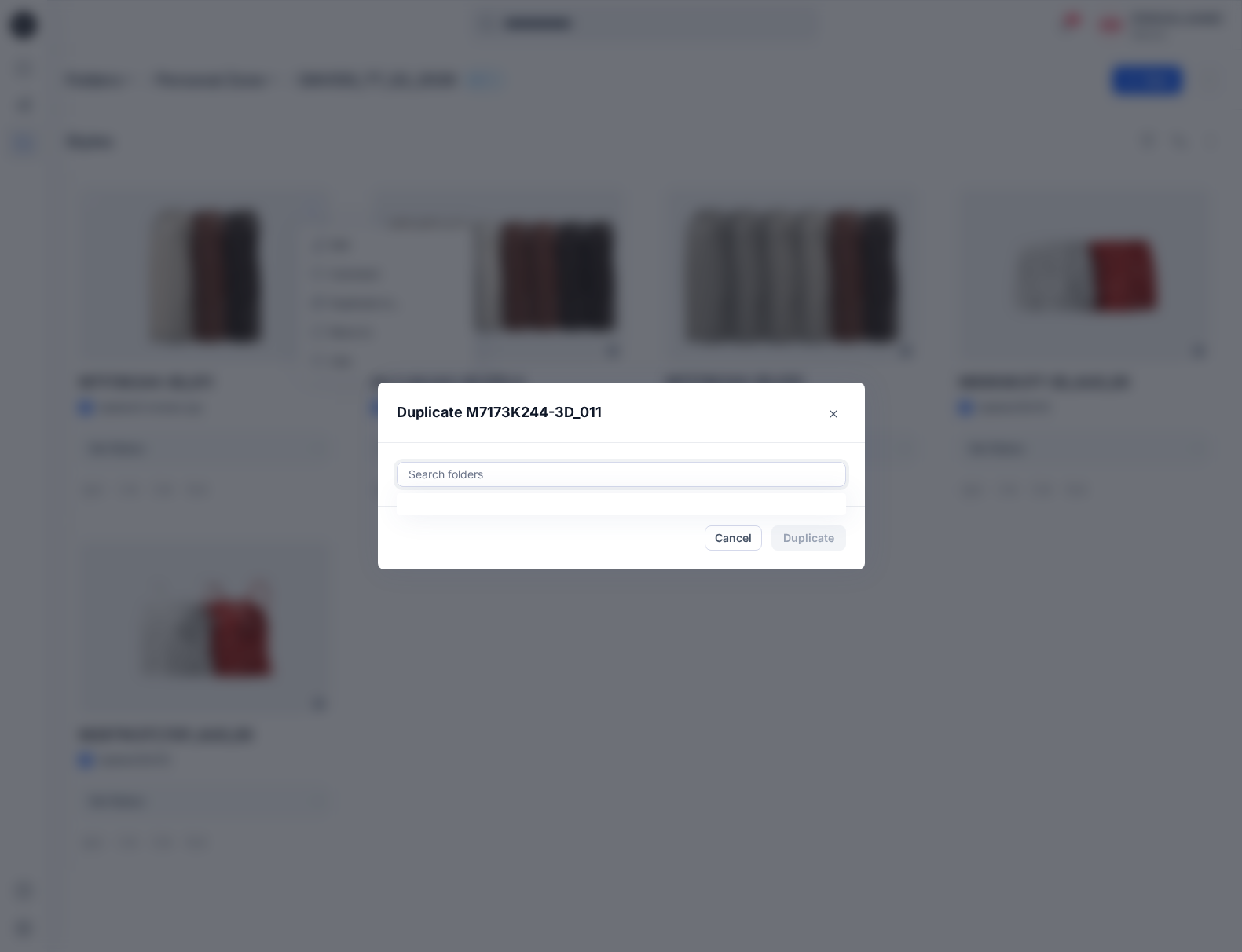
click at [585, 480] on div at bounding box center [621, 474] width 429 height 19
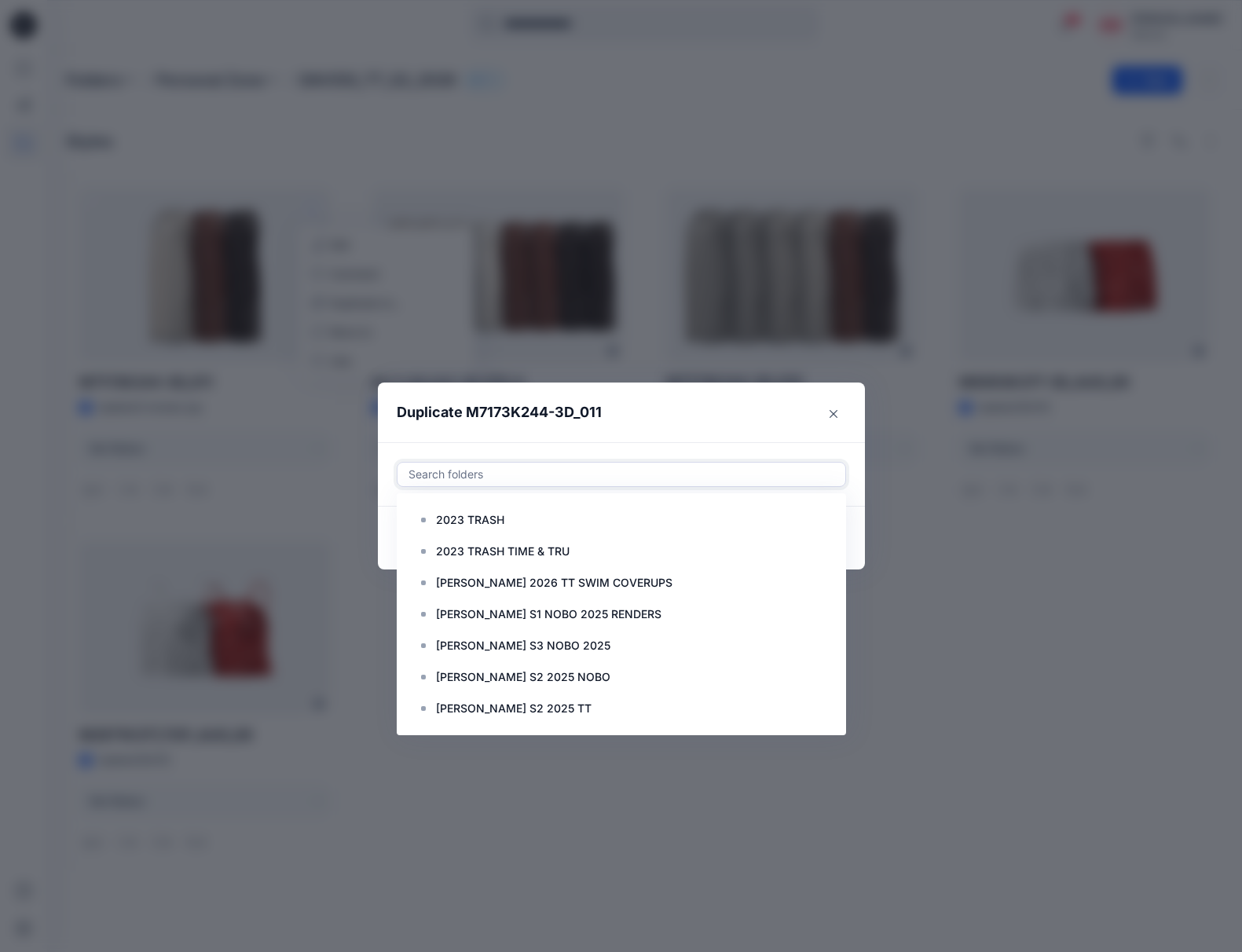
paste input "**********"
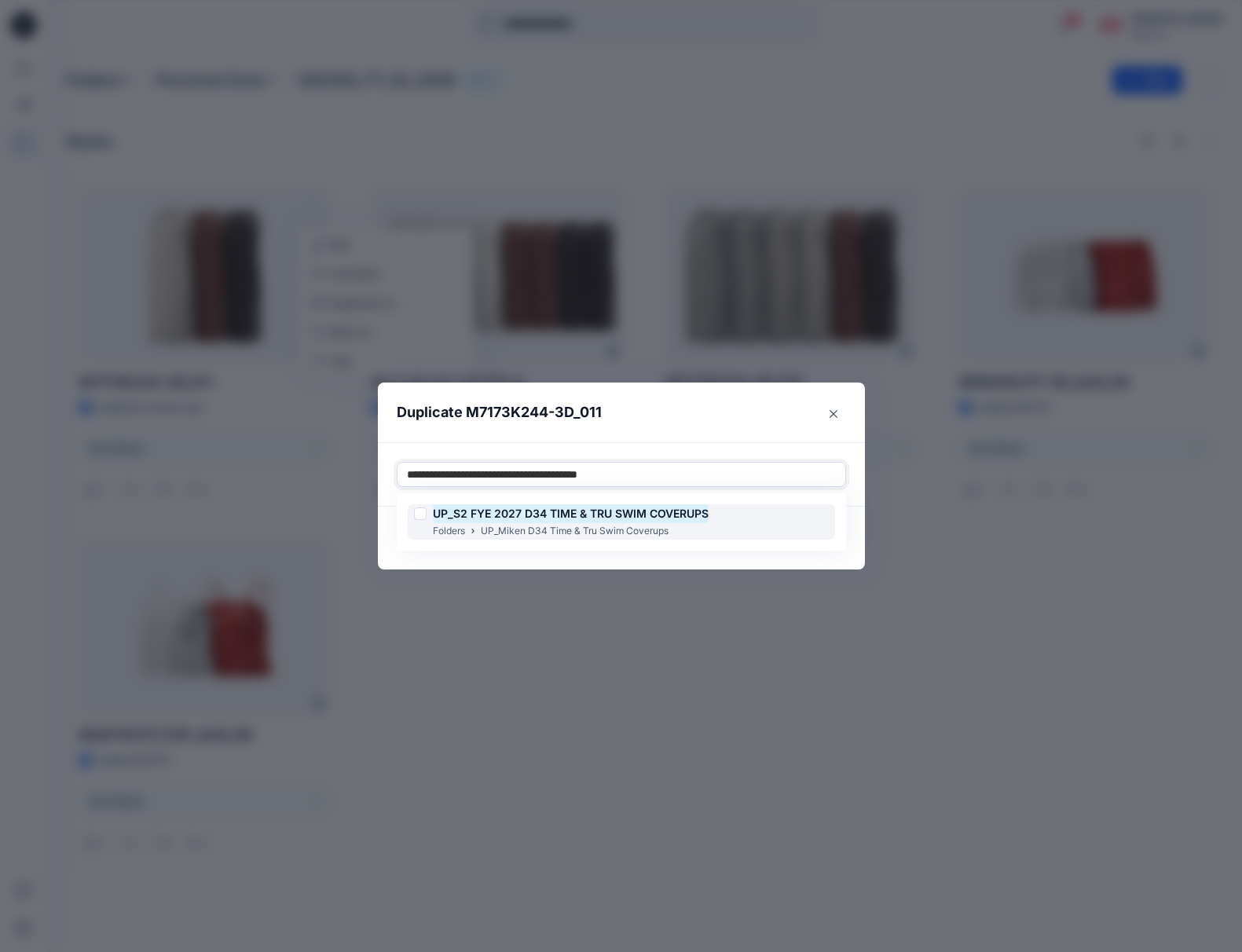
click at [646, 523] on p "UP_Miken D34 Time & Tru Swim Coverups" at bounding box center [575, 531] width 188 height 16
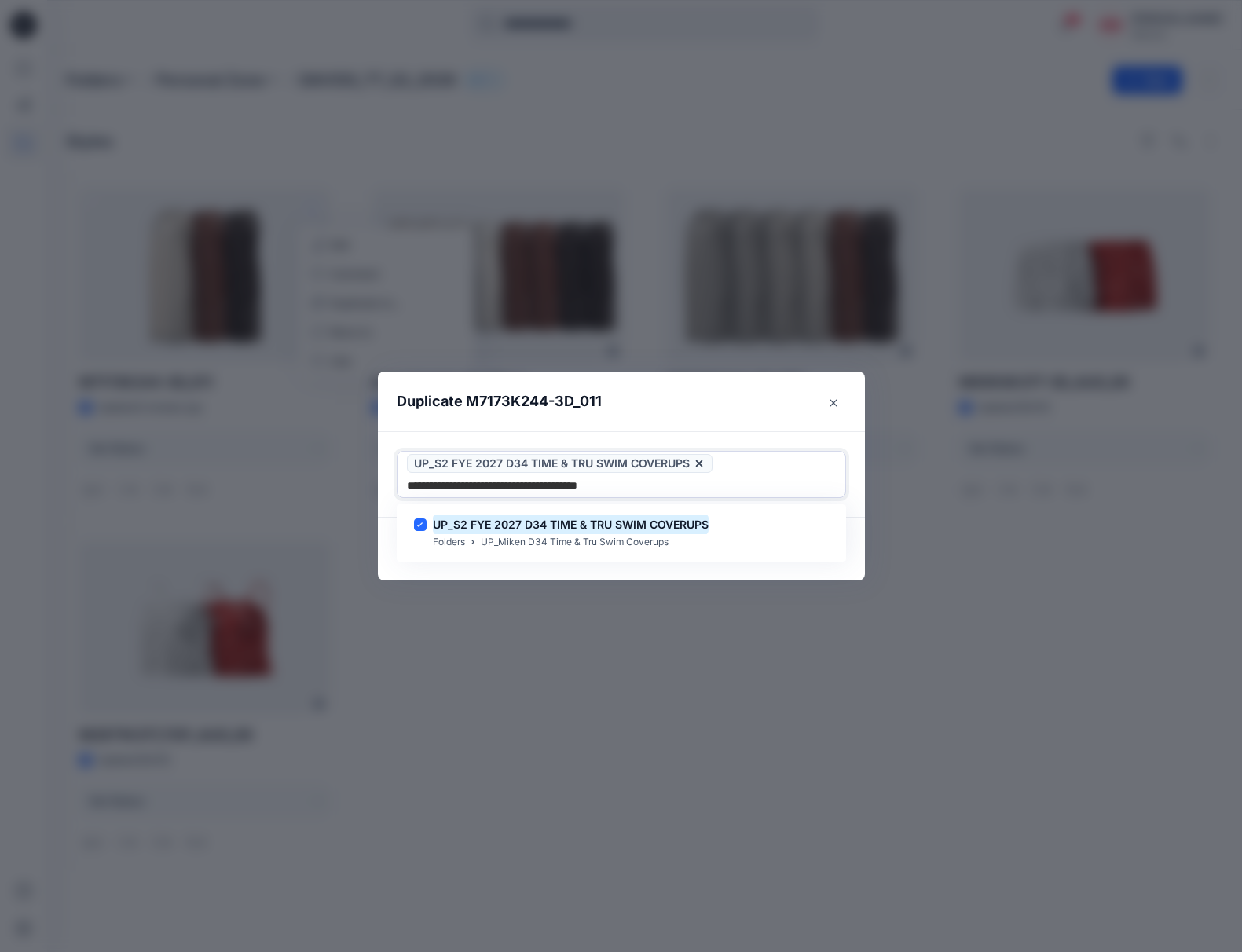
type input "**********"
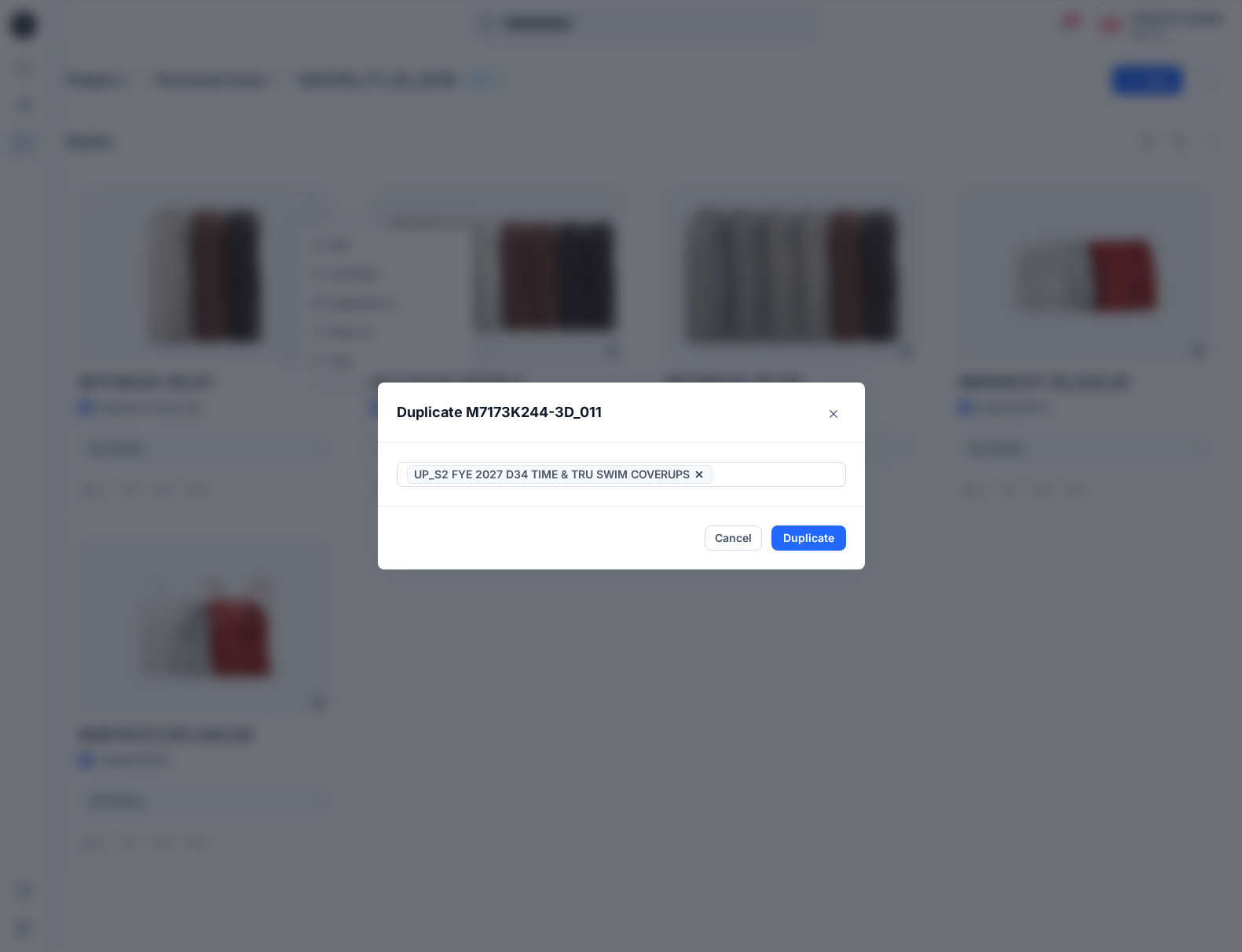
drag, startPoint x: 847, startPoint y: 650, endPoint x: 839, endPoint y: 631, distance: 20.6
click at [852, 648] on div "Duplicate M7173K244-3D_011 UP_S2 FYE 2027 D34 TIME & TRU SWIM COVERUPS Cancel D…" at bounding box center [621, 476] width 1242 height 952
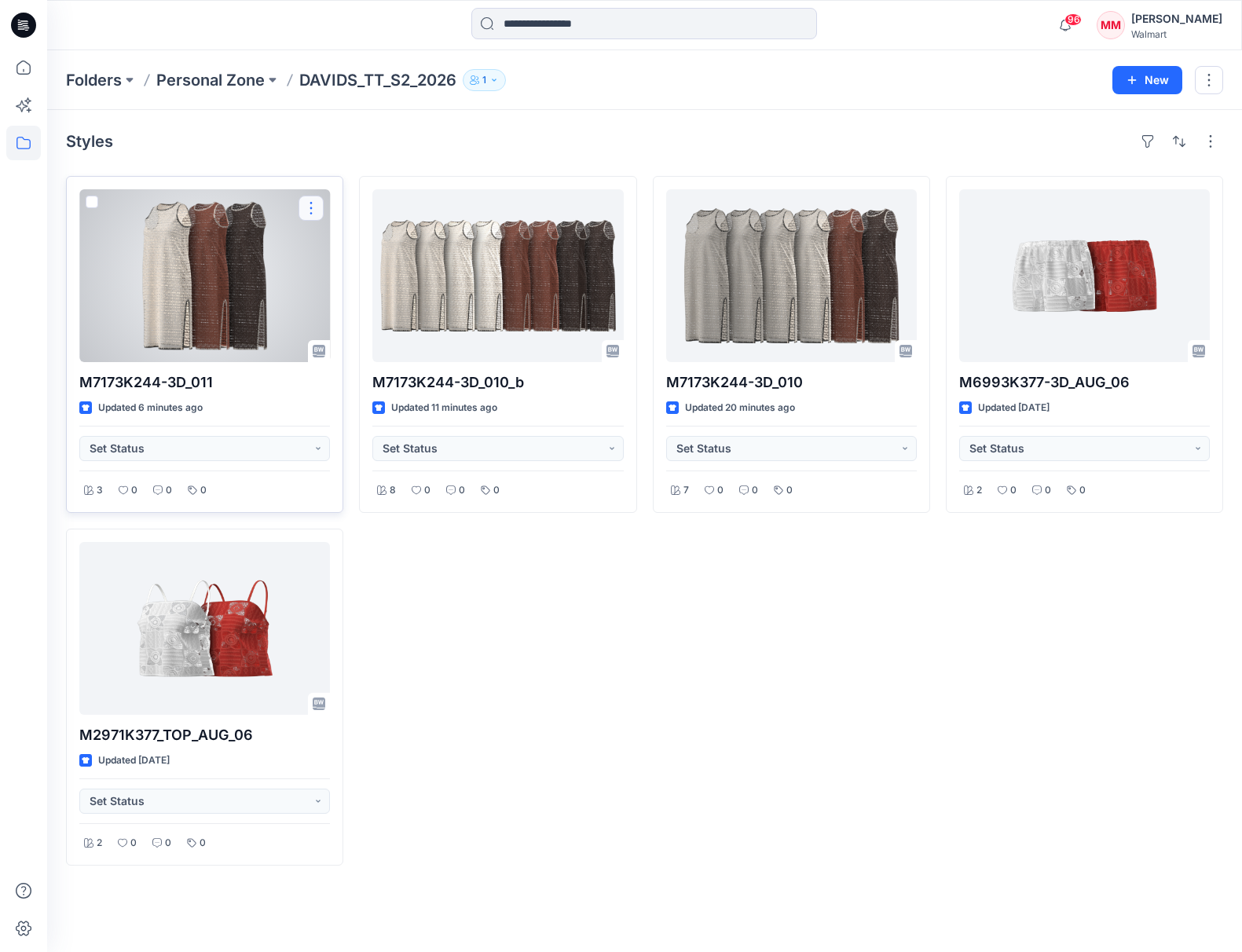
click at [309, 216] on button "button" at bounding box center [311, 208] width 26 height 26
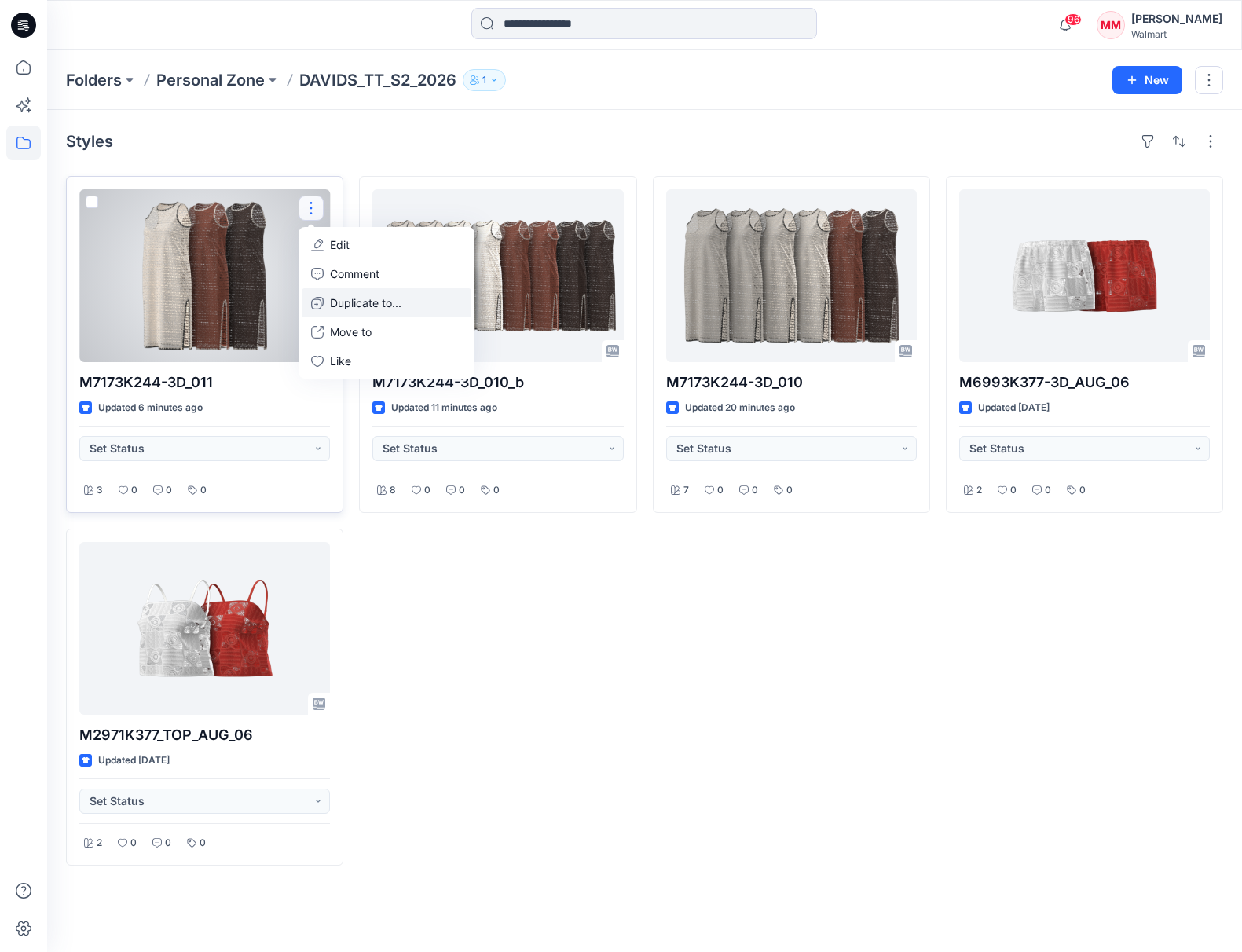
click at [391, 306] on p "Duplicate to..." at bounding box center [365, 302] width 71 height 16
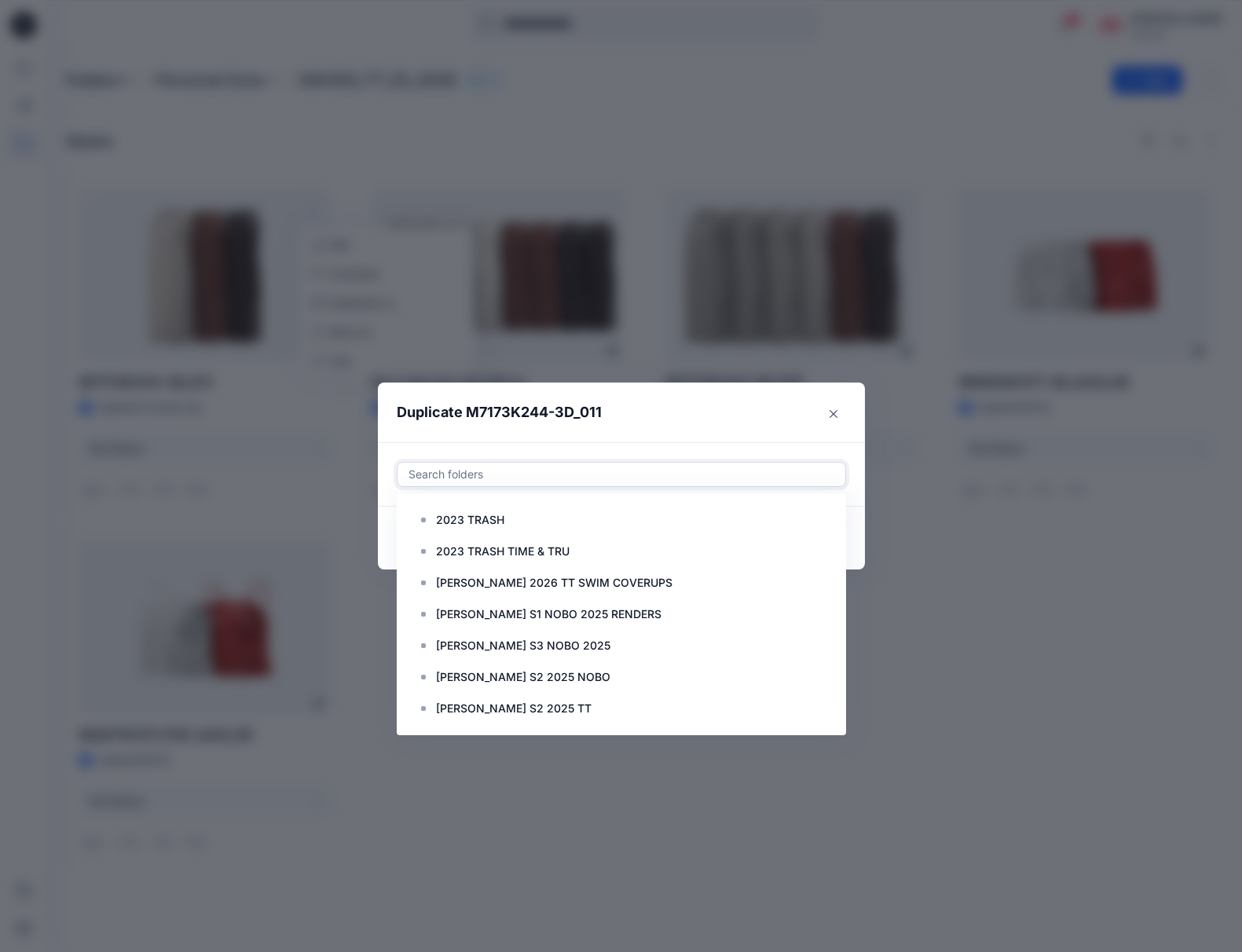
click at [509, 472] on div at bounding box center [621, 474] width 429 height 19
paste input "**********"
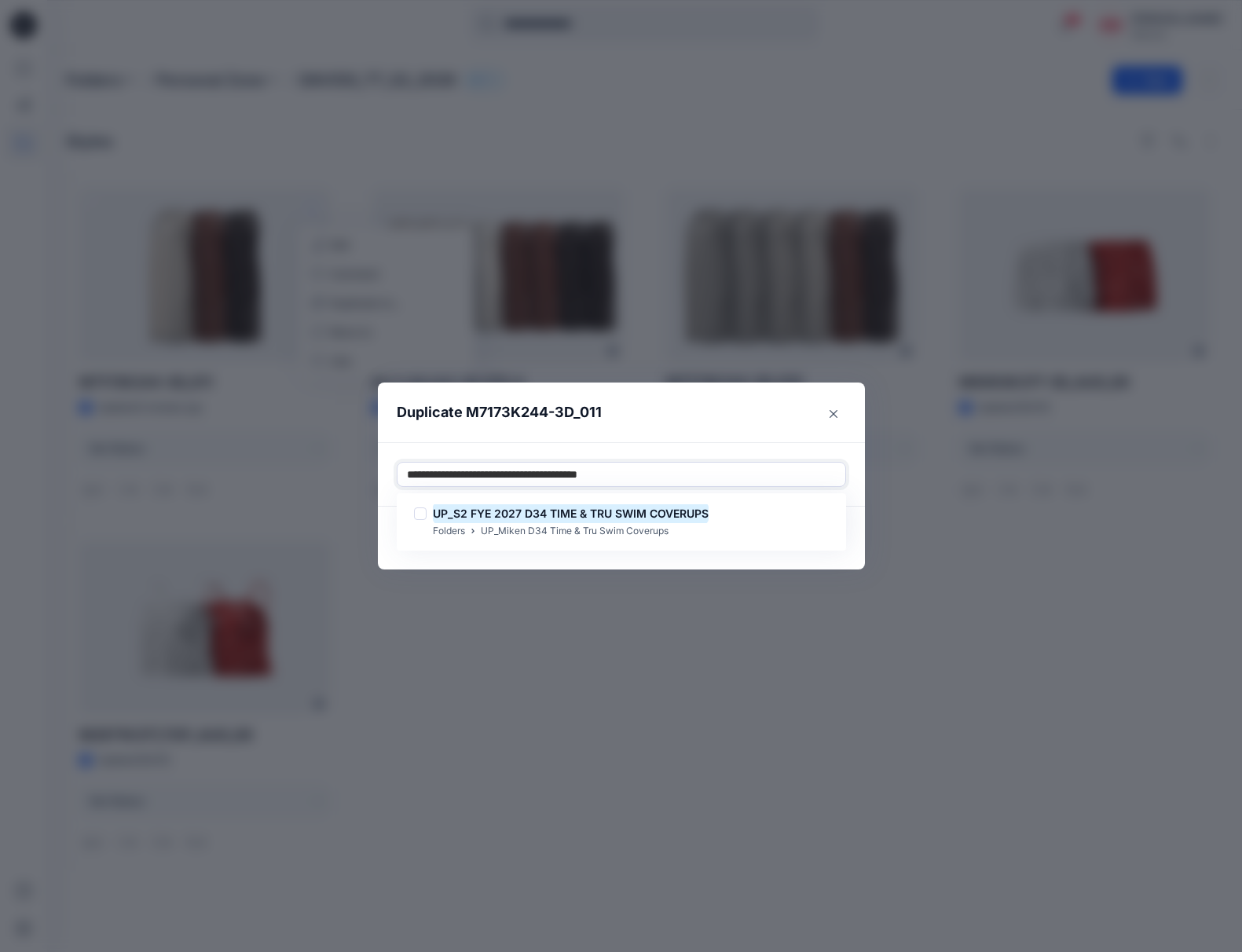
click at [417, 514] on div at bounding box center [420, 513] width 12 height 12
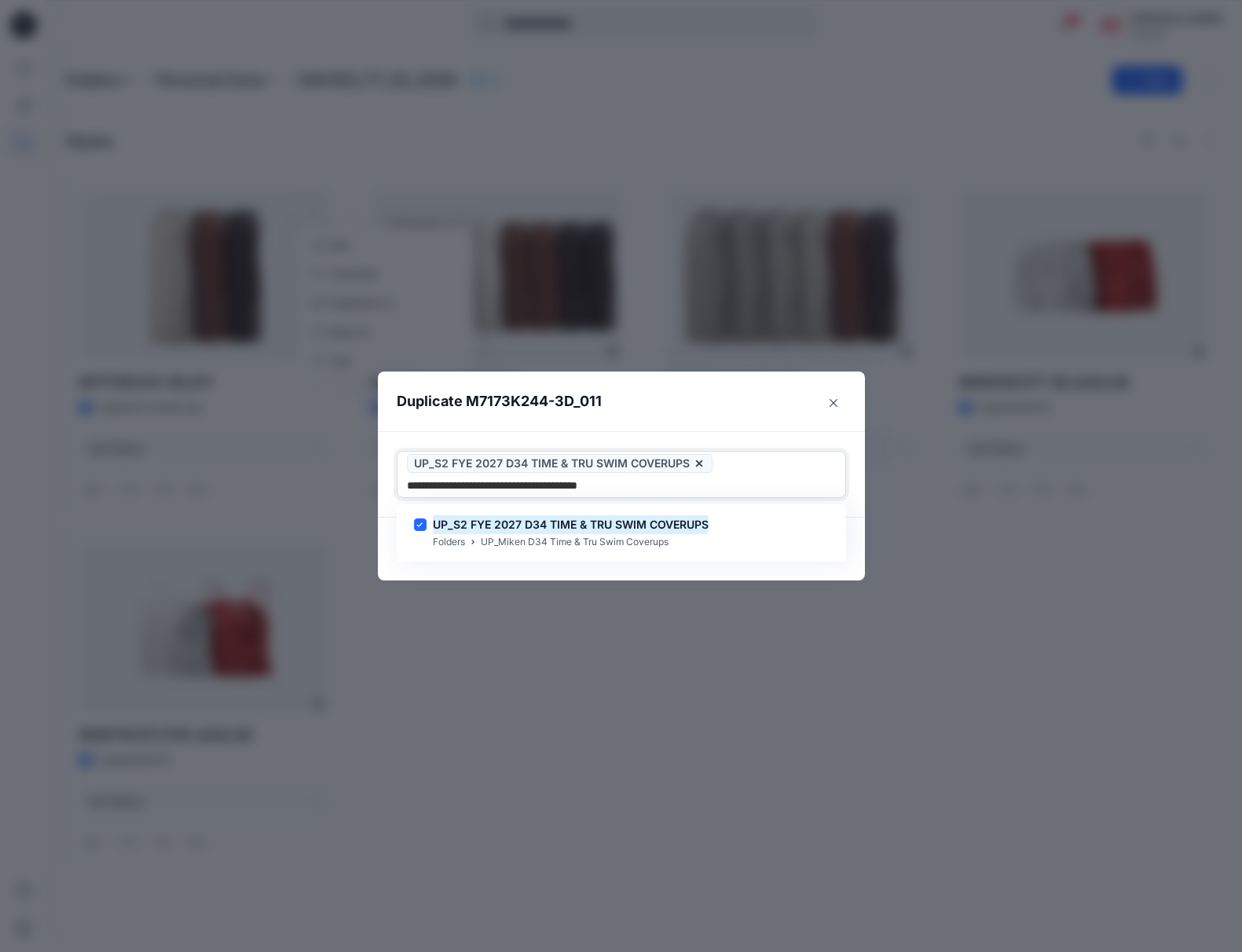
type input "**********"
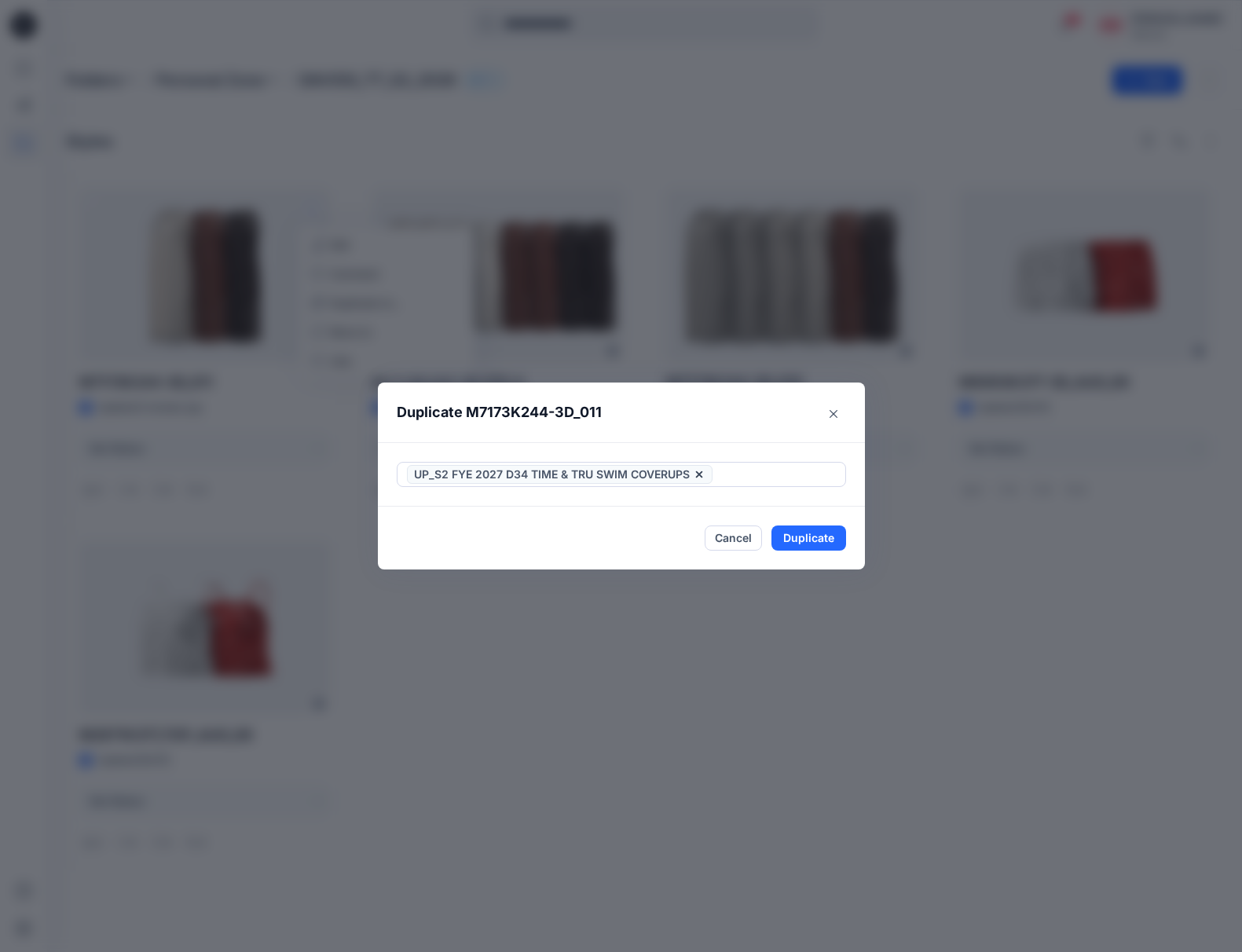
drag, startPoint x: 751, startPoint y: 413, endPoint x: 752, endPoint y: 423, distance: 10.0
click at [751, 413] on header "Duplicate M7173K244-3D_011" at bounding box center [605, 412] width 455 height 60
click at [821, 538] on button "Duplicate" at bounding box center [808, 538] width 75 height 26
click at [824, 542] on button "Close" at bounding box center [820, 538] width 51 height 26
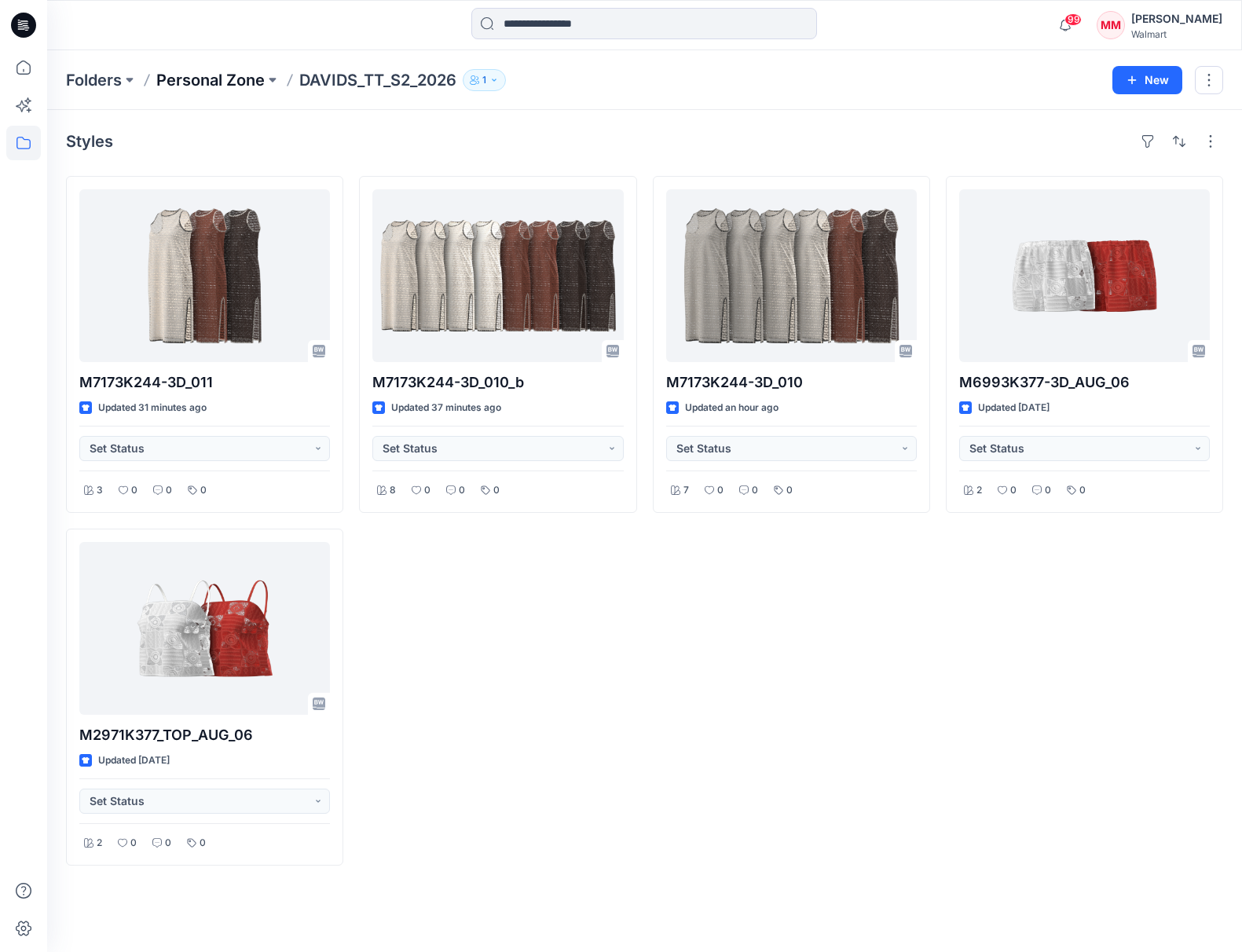
click at [239, 80] on p "Personal Zone" at bounding box center [210, 80] width 108 height 22
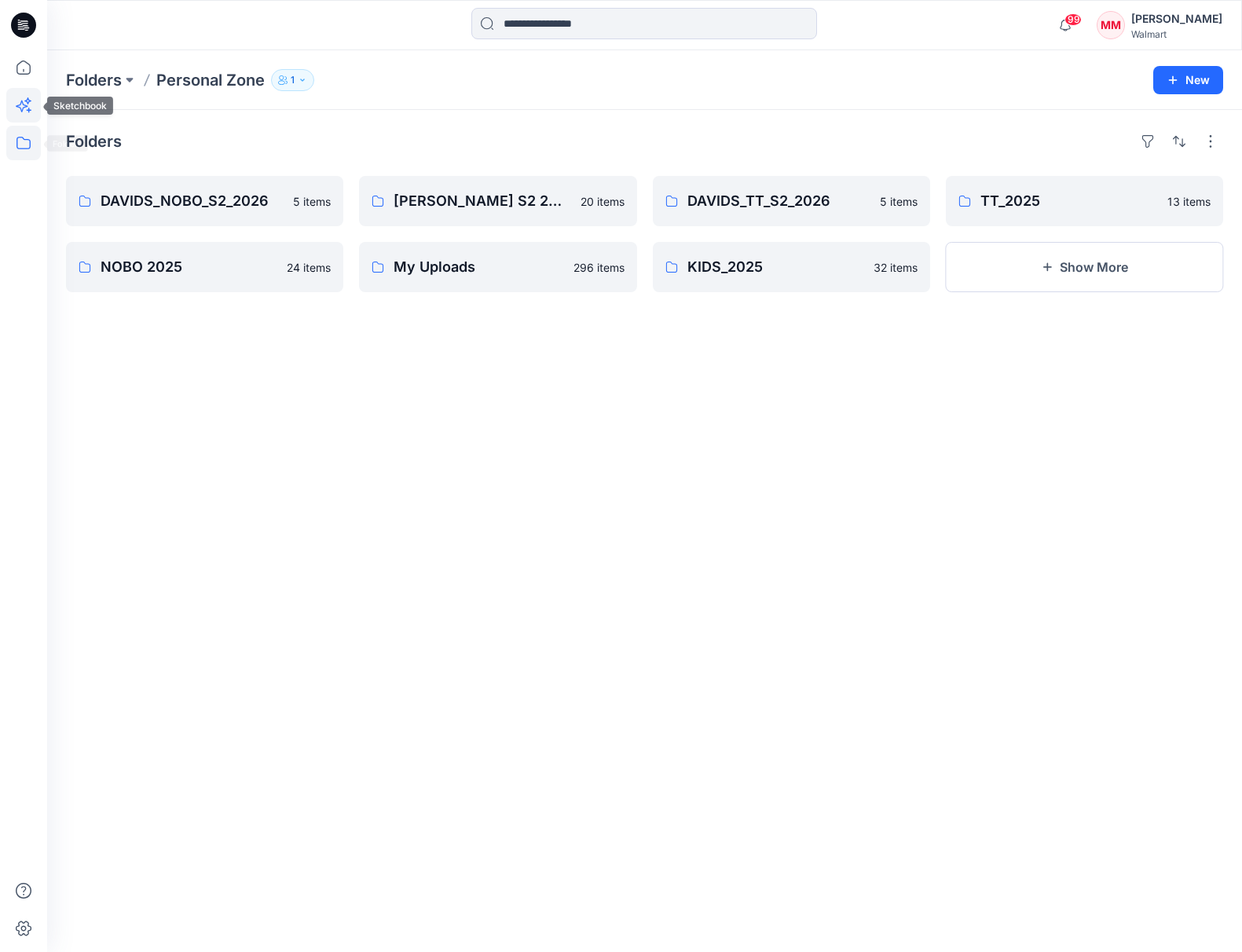
click at [28, 106] on icon at bounding box center [24, 105] width 34 height 34
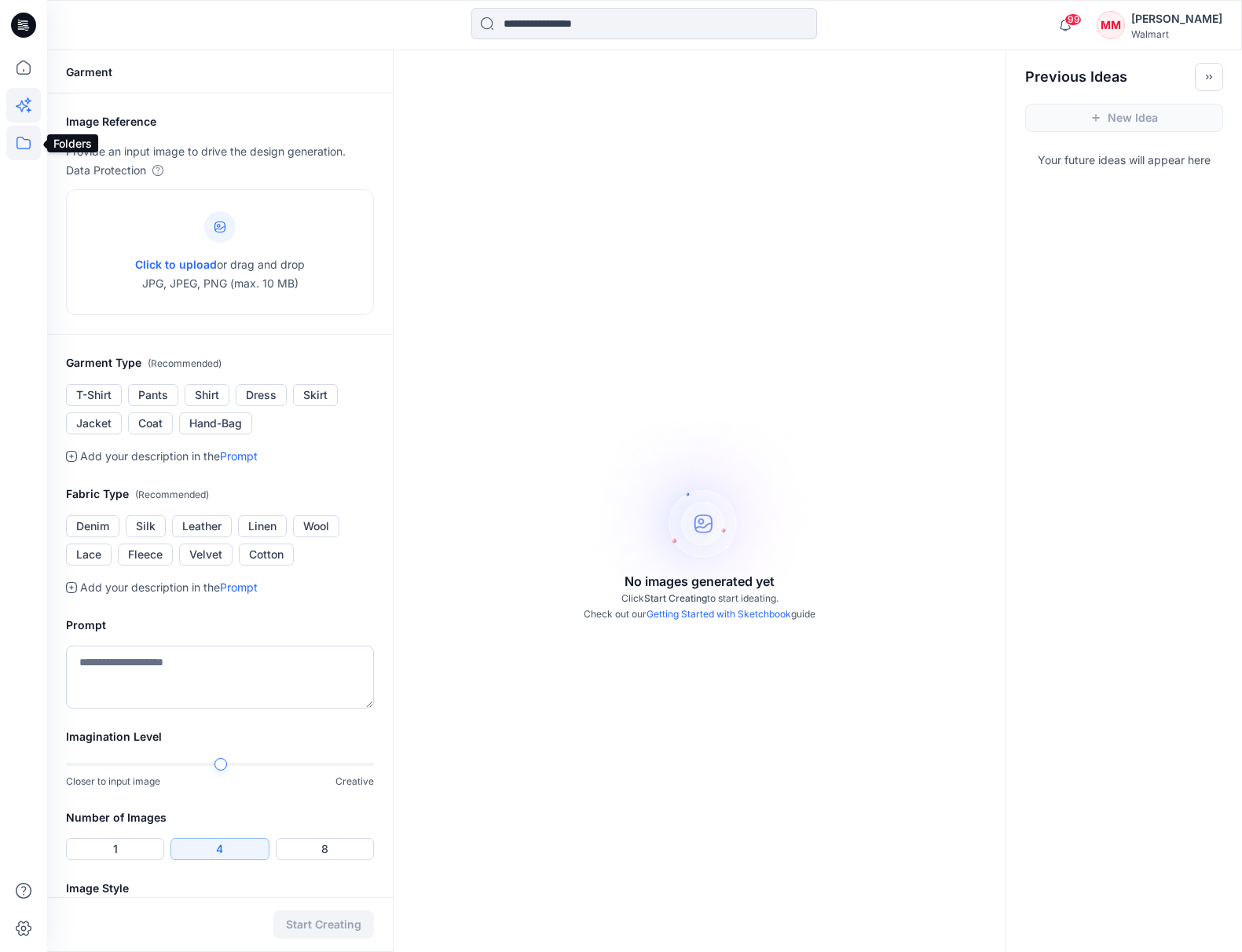
click at [21, 143] on icon at bounding box center [24, 143] width 34 height 34
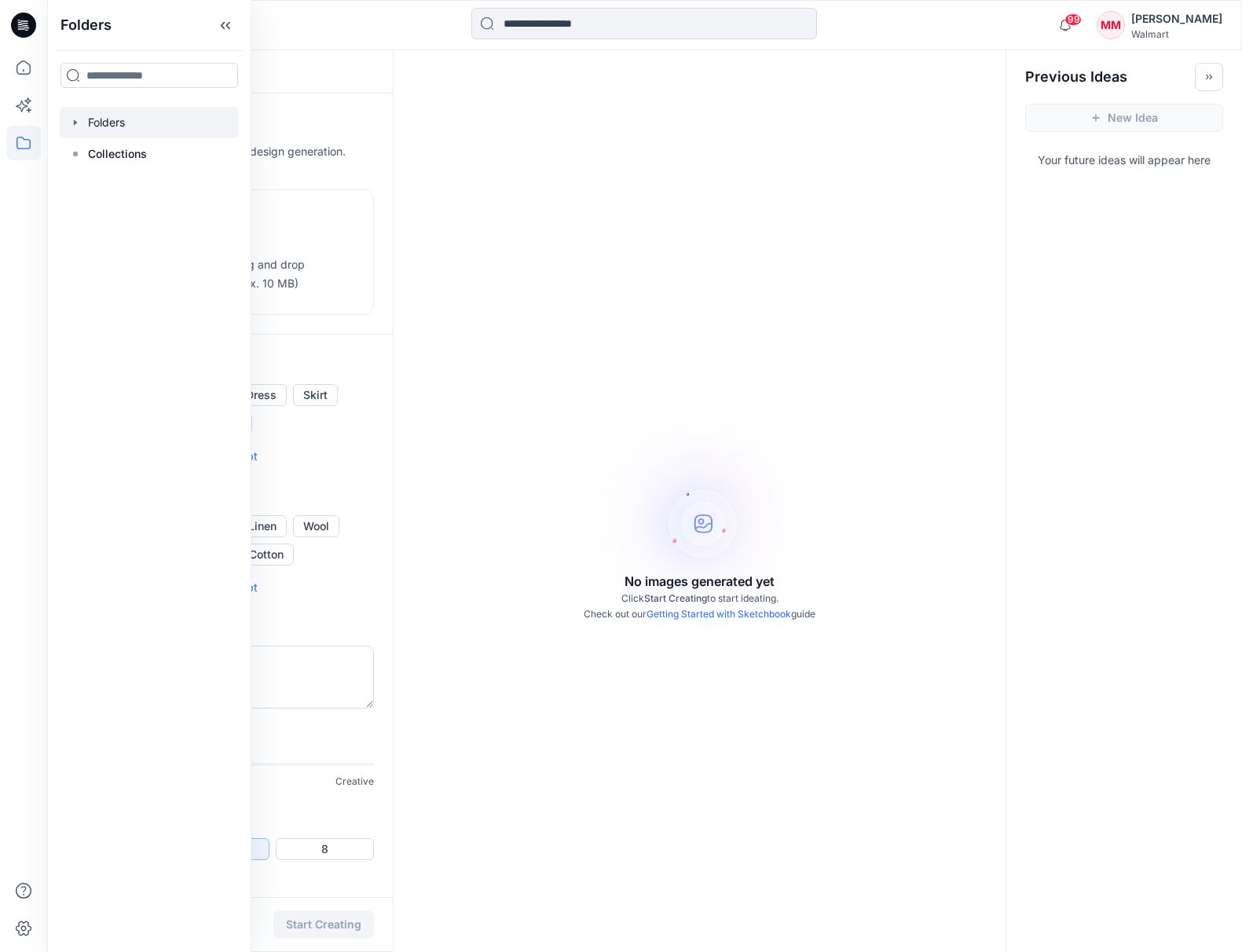
click at [71, 122] on icon "button" at bounding box center [75, 122] width 12 height 12
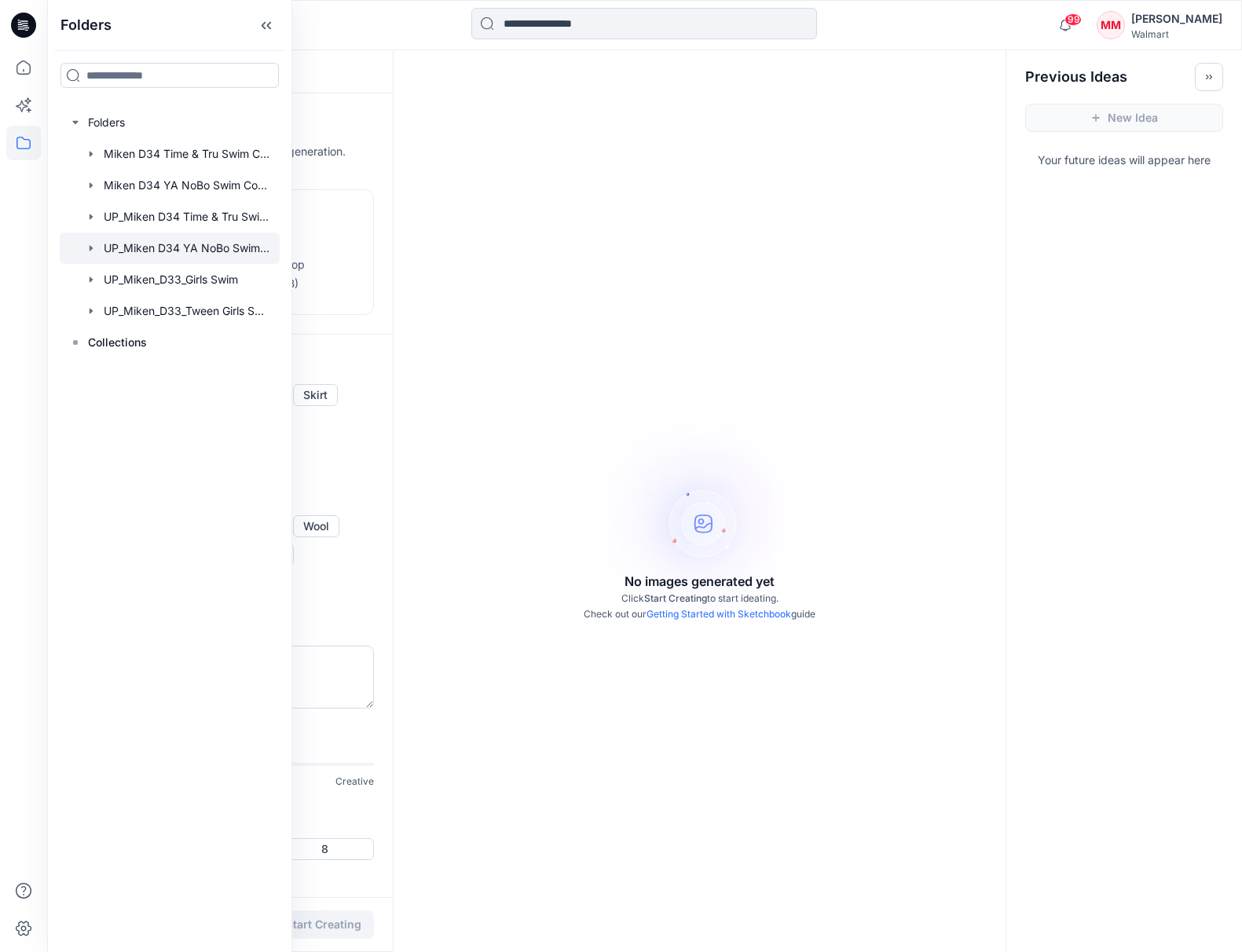
click at [172, 248] on div at bounding box center [170, 247] width 220 height 31
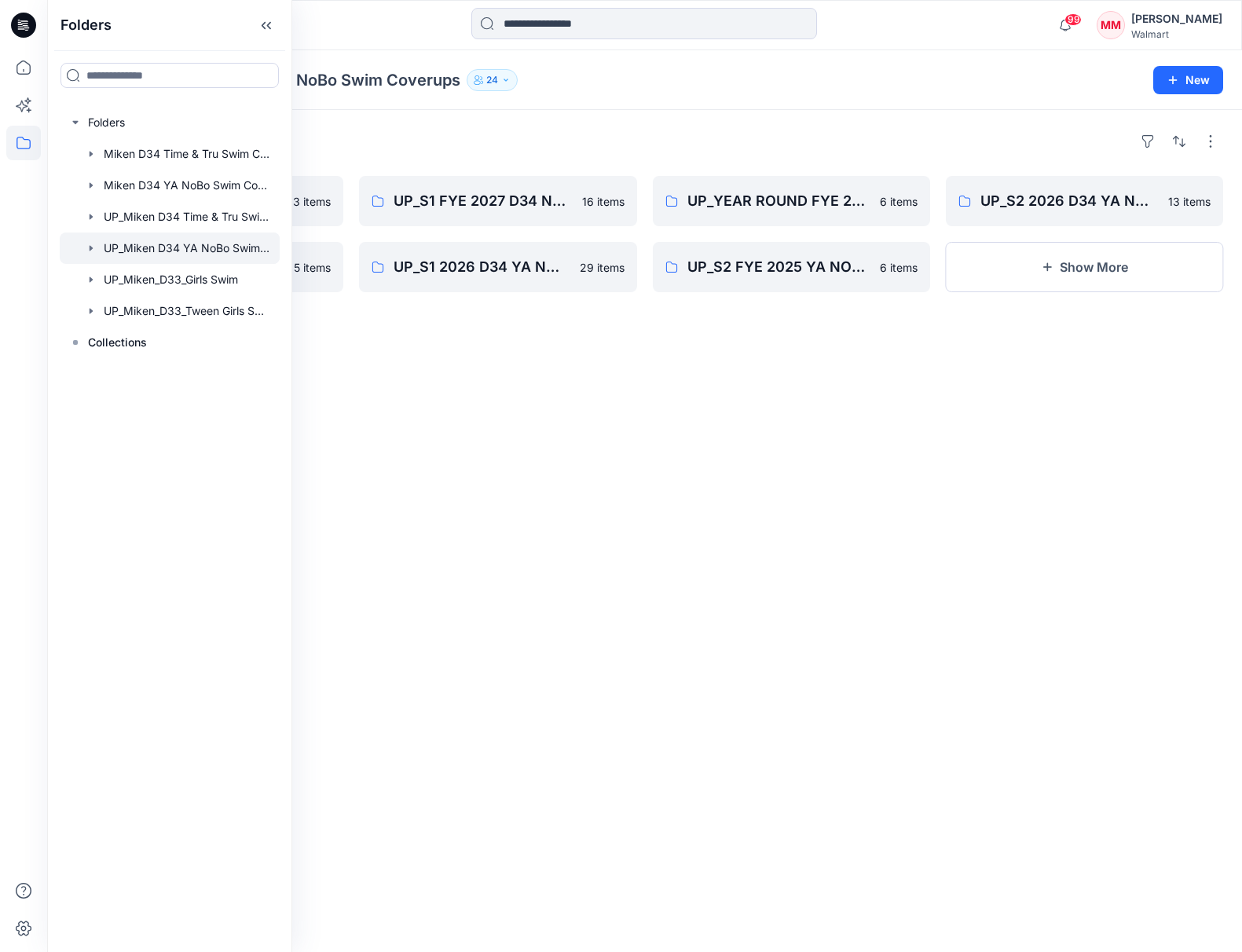
drag, startPoint x: 583, startPoint y: 731, endPoint x: 487, endPoint y: 549, distance: 205.8
click at [575, 730] on div "Folders UP_S2 FYE 2027 D34 NOBO SWIM COVERS 3 items UP_S3 FYE 2026 D34 YA NOBO …" at bounding box center [645, 531] width 1195 height 842
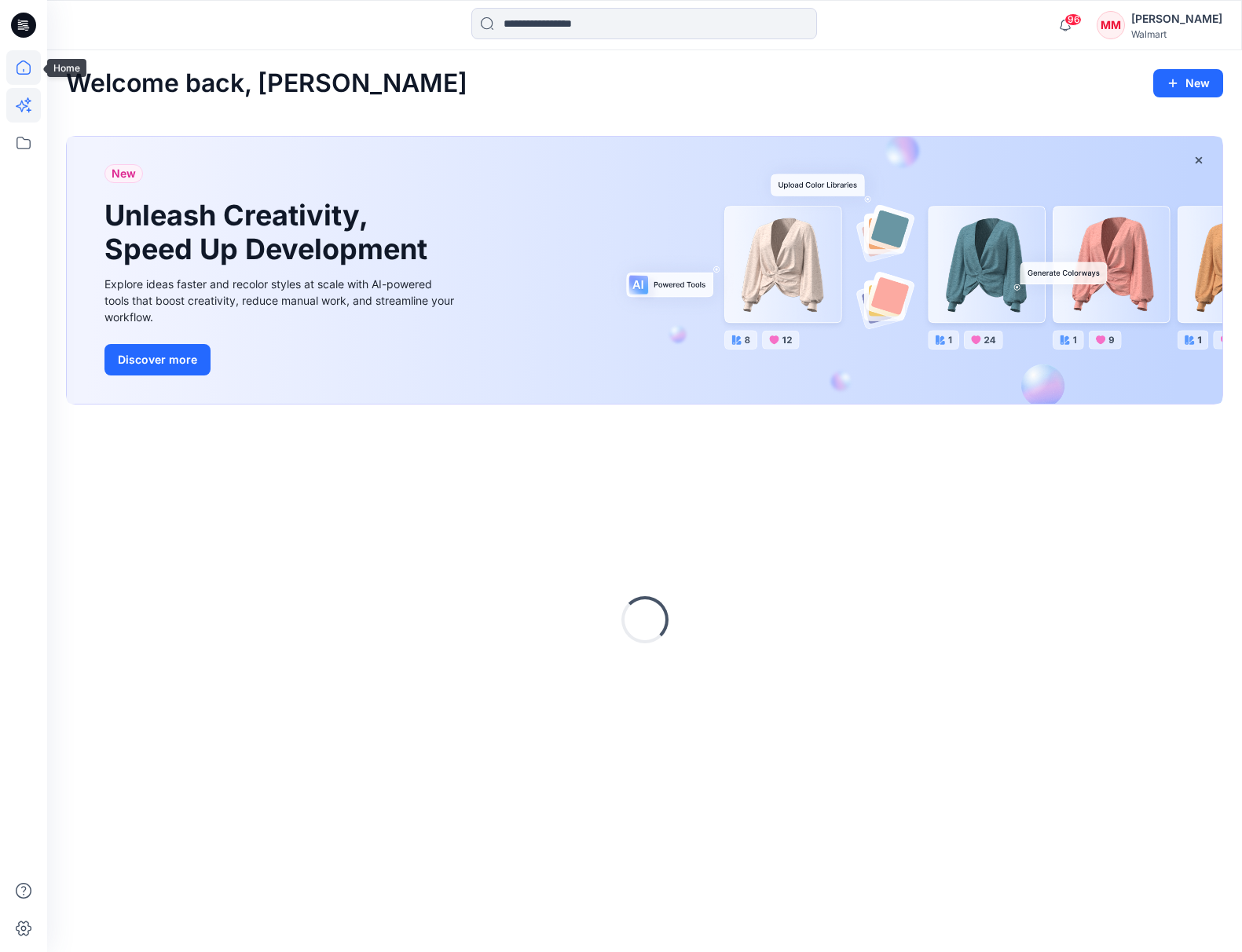
click at [21, 105] on icon at bounding box center [24, 105] width 34 height 34
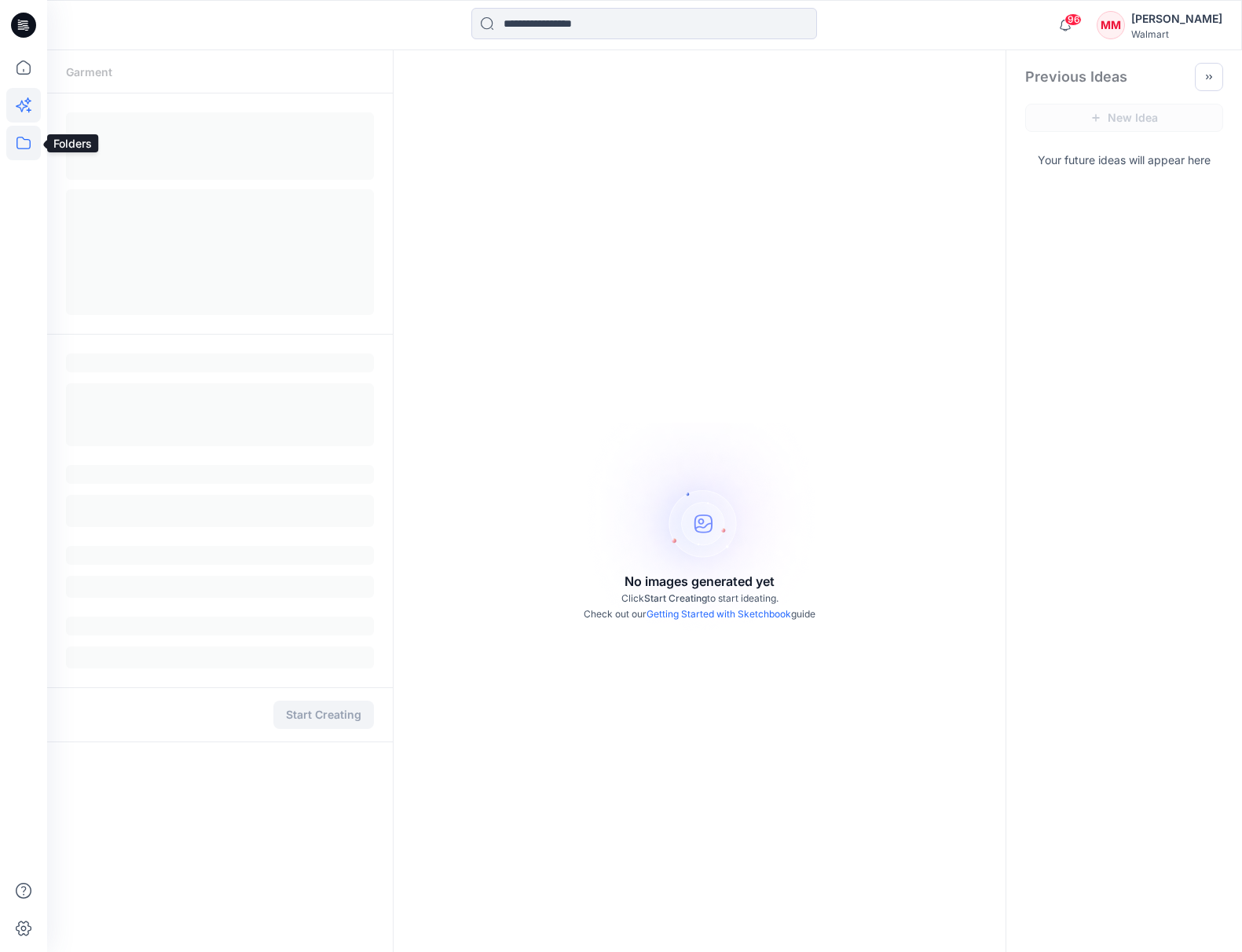
click at [27, 146] on icon at bounding box center [24, 143] width 34 height 34
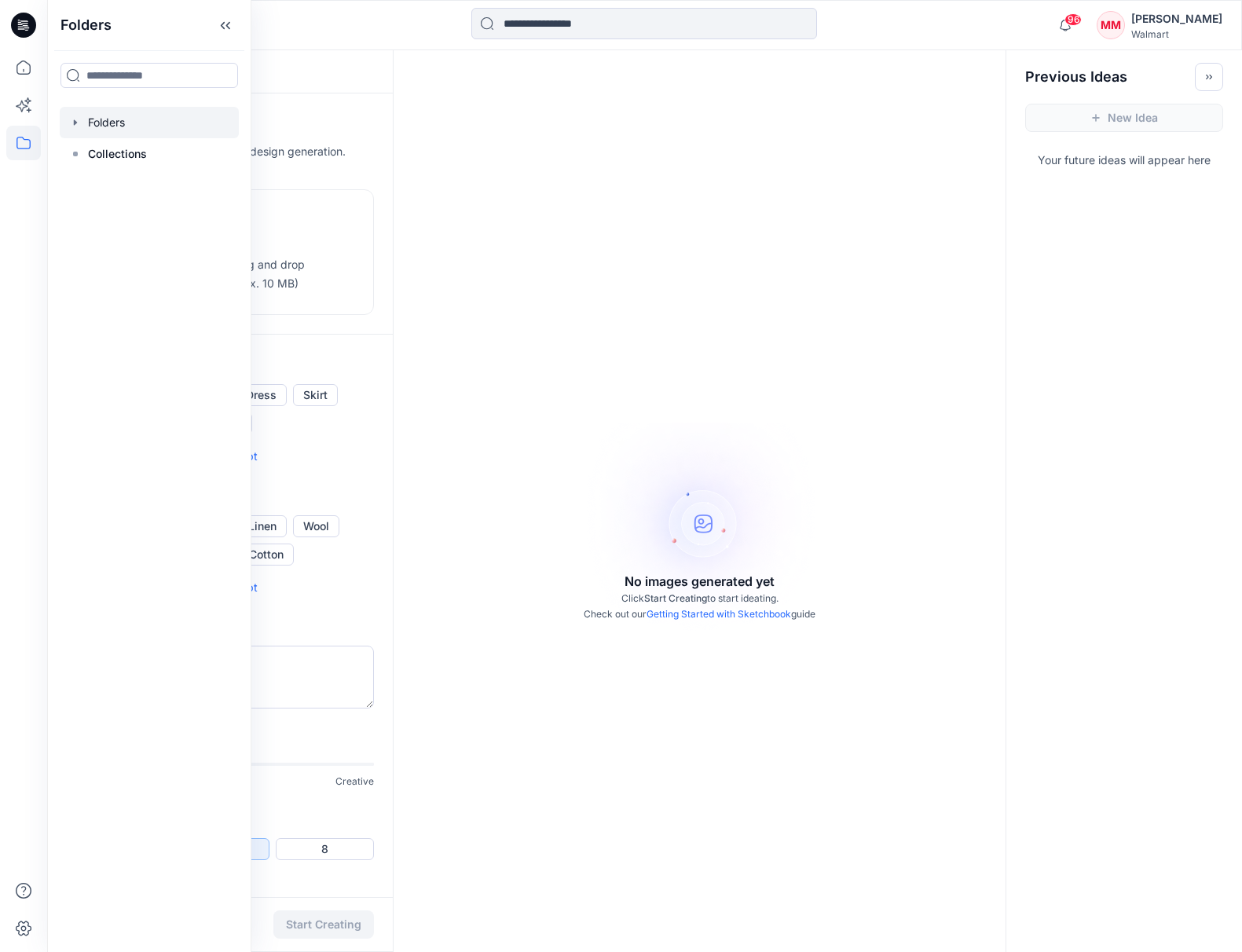
click at [71, 121] on icon "button" at bounding box center [75, 122] width 12 height 12
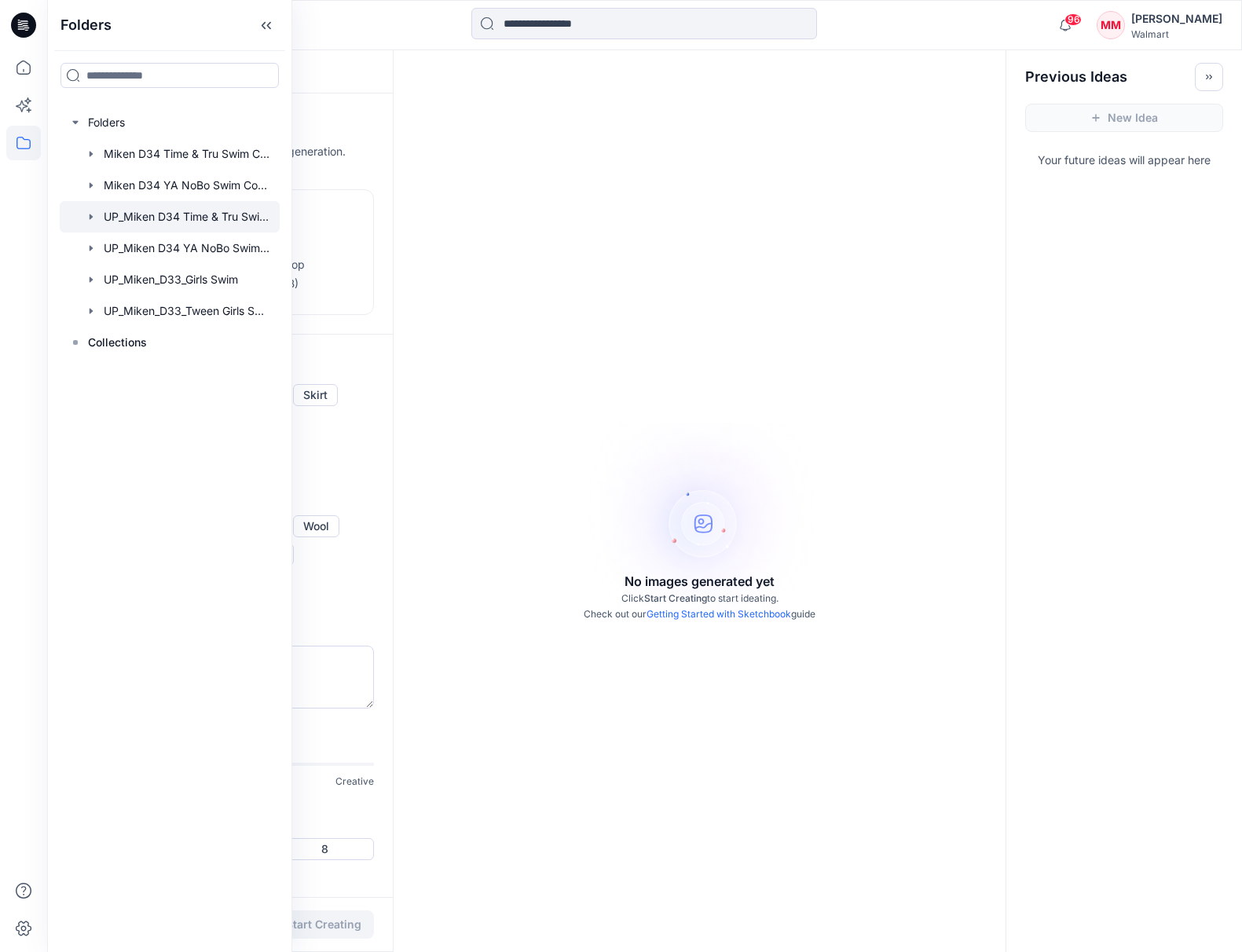
click at [170, 218] on div at bounding box center [170, 216] width 220 height 31
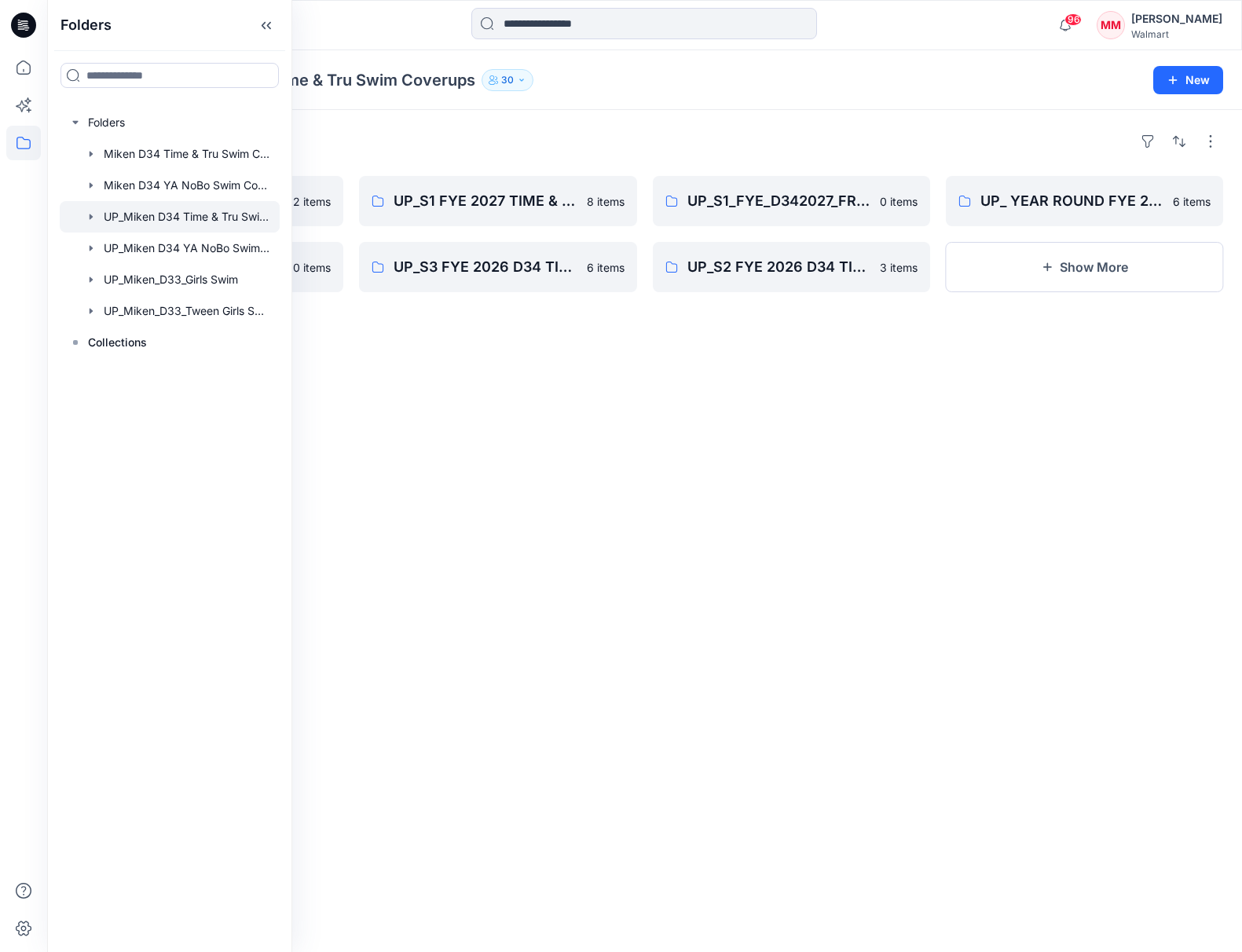
drag, startPoint x: 845, startPoint y: 530, endPoint x: 779, endPoint y: 494, distance: 75.2
click at [842, 534] on div "Folders UP_S2 FYE 2027 D34 TIME & TRU SWIM COVERUPS 2 items UP_S2_FYE D34 2026_…" at bounding box center [645, 531] width 1195 height 842
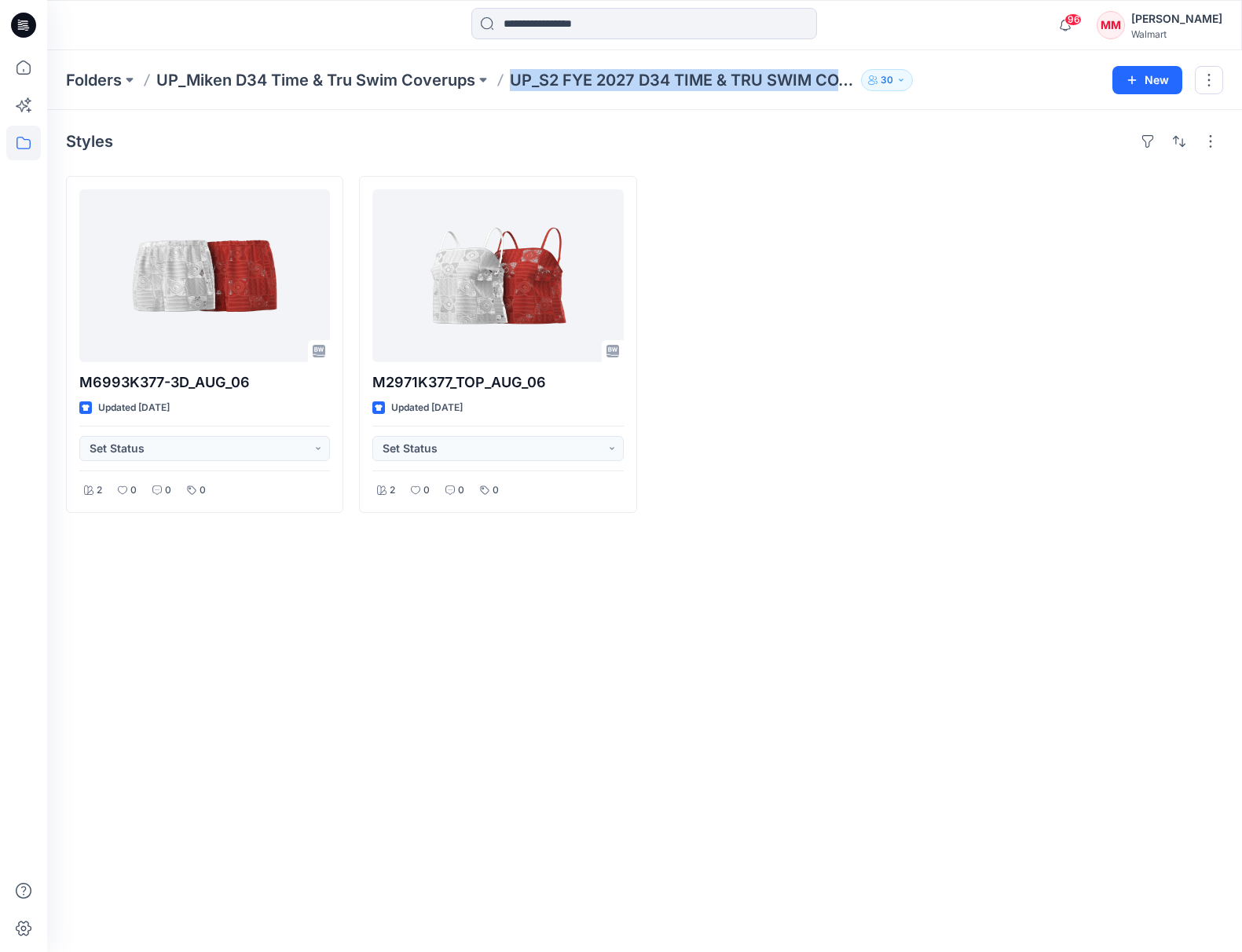
drag, startPoint x: 539, startPoint y: 86, endPoint x: 1123, endPoint y: 99, distance: 584.1
click at [1133, 98] on div "Folders UP_Miken D34 Time & Tru Swim Coverups UP_S2 FYE 2027 D34 TIME & TRU SWI…" at bounding box center [645, 80] width 1195 height 60
copy div "UP_S2 FYE 2027 D34 TIME & TRU SWIM COVERUPS 30 New"
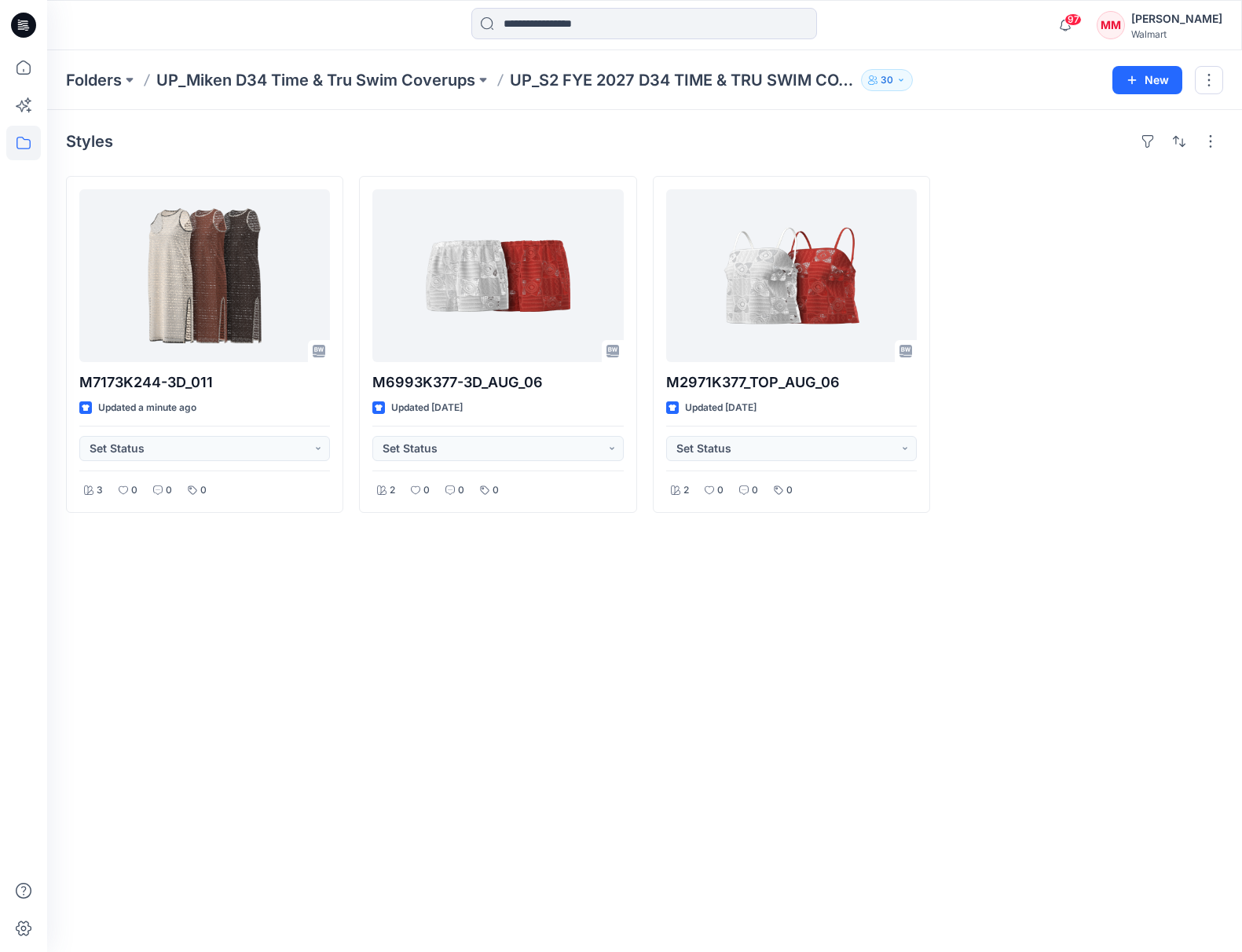
click at [364, 731] on div "Styles M7173K244-3D_011 Updated a minute ago Set Status 3 0 0 0 M6993K377-3D_AU…" at bounding box center [645, 531] width 1195 height 842
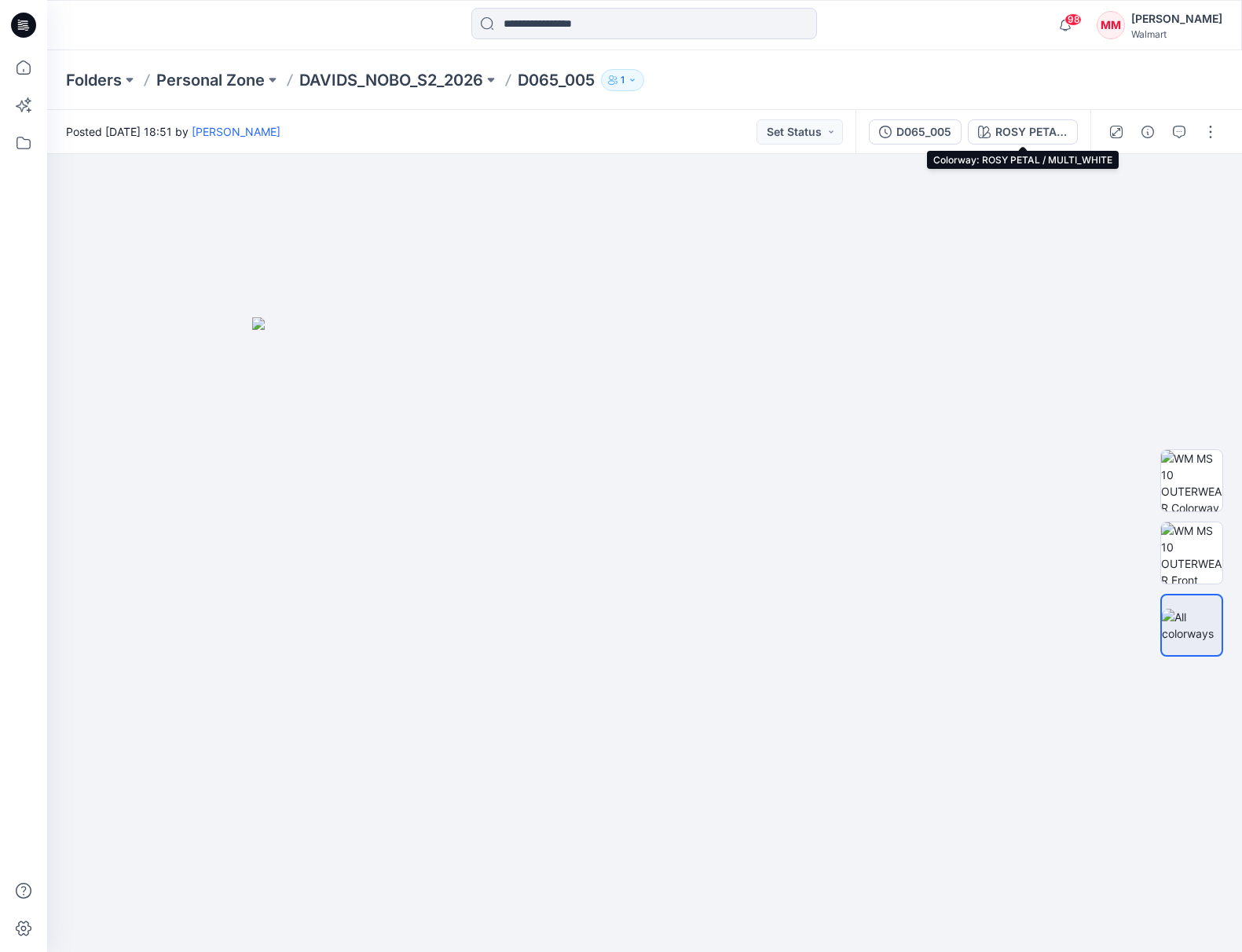
click at [1027, 128] on div "ROSY PETAL / MULTI_WHITE" at bounding box center [1032, 132] width 72 height 17
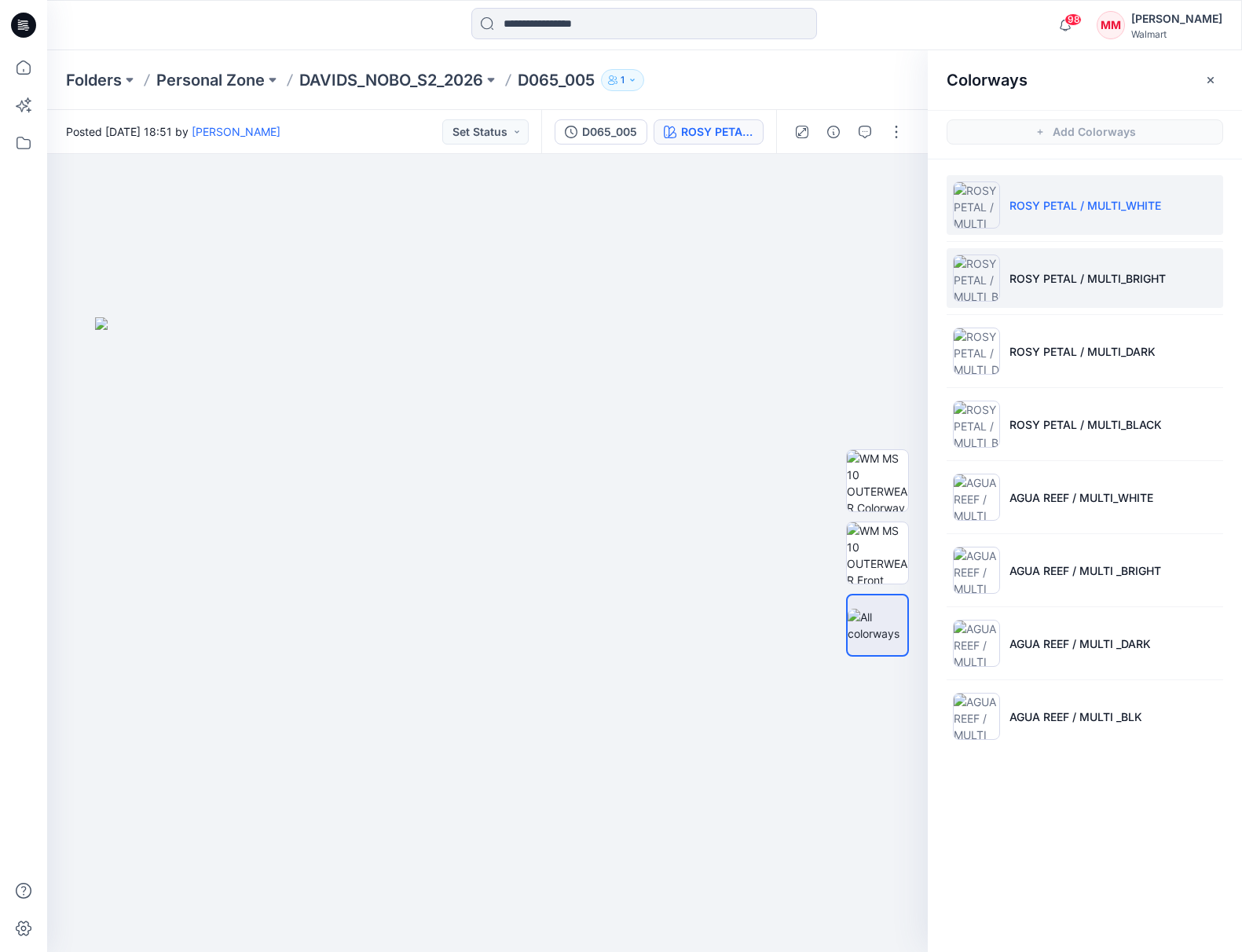
click at [1094, 258] on li "ROSY PETAL / MULTI_BRIGHT" at bounding box center [1085, 278] width 277 height 60
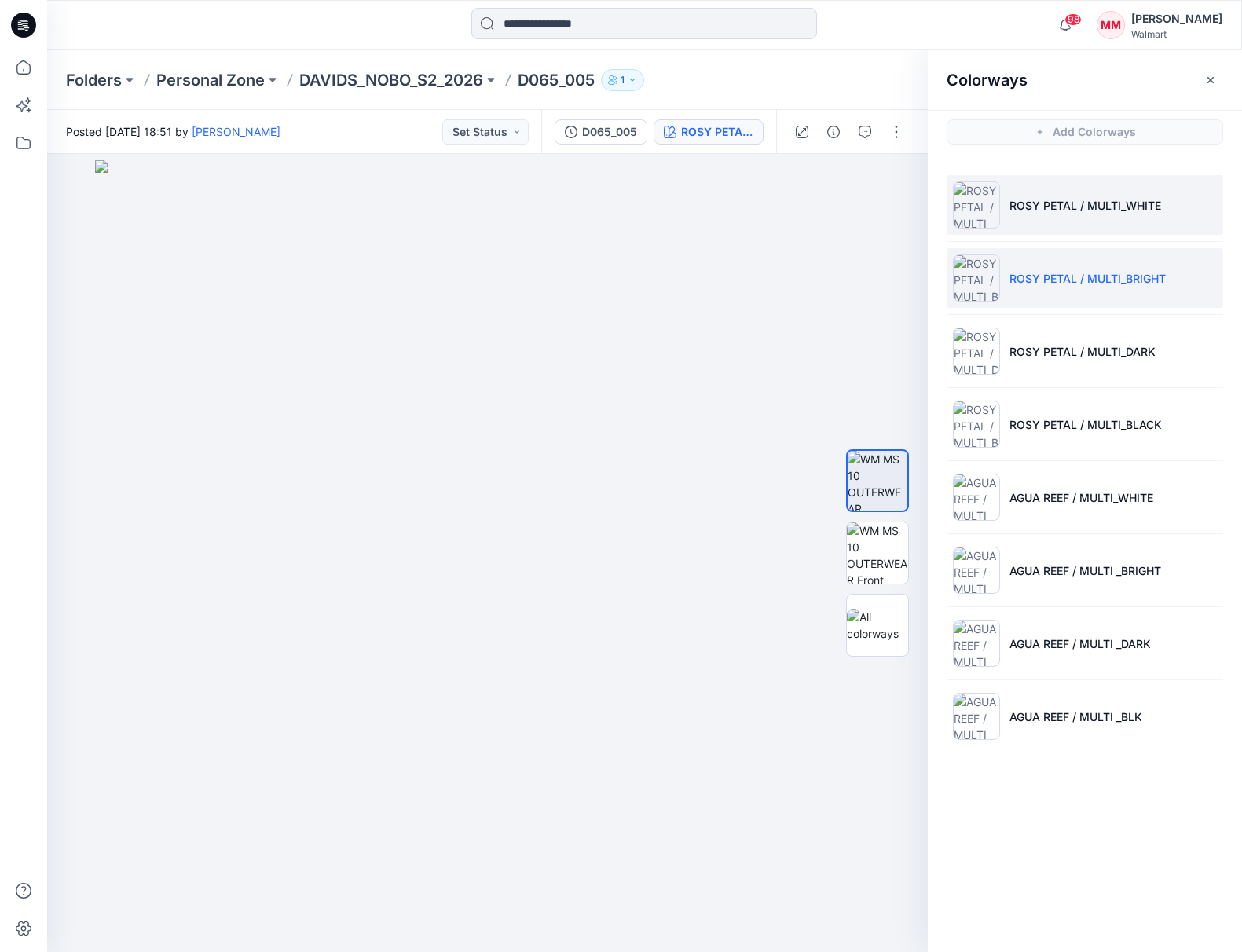
click at [1147, 221] on li "ROSY PETAL / MULTI_WHITE" at bounding box center [1085, 205] width 277 height 60
click at [1170, 261] on li "ROSY PETAL / MULTI_BRIGHT" at bounding box center [1085, 278] width 277 height 60
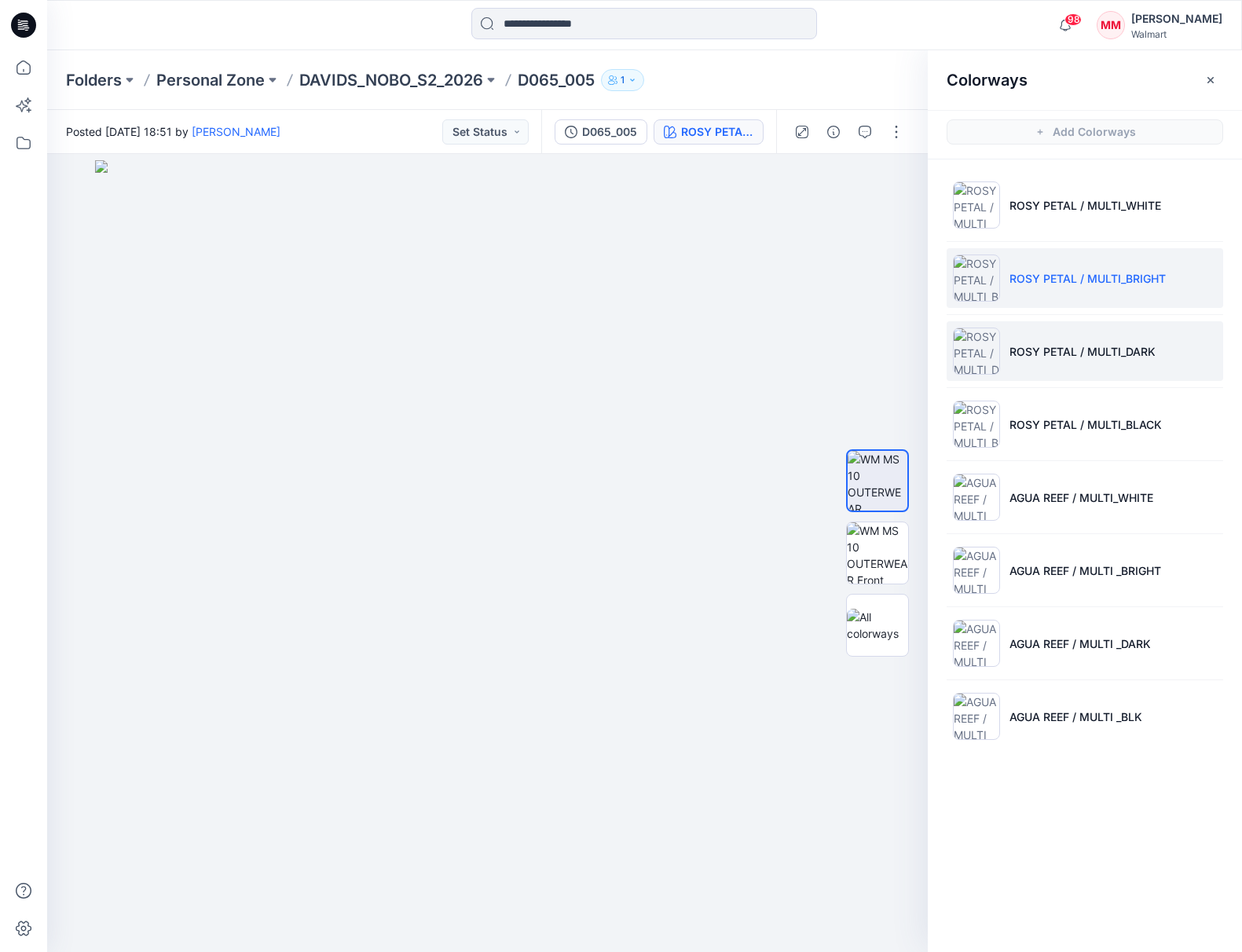
click at [1158, 336] on li "ROSY PETAL / MULTI_DARK" at bounding box center [1085, 351] width 277 height 60
click at [1115, 259] on li "ROSY PETAL / MULTI_BRIGHT" at bounding box center [1085, 278] width 277 height 60
click at [1126, 335] on li "ROSY PETAL / MULTI_DARK" at bounding box center [1085, 351] width 277 height 60
click at [1116, 258] on li "ROSY PETAL / MULTI_BRIGHT" at bounding box center [1085, 278] width 277 height 60
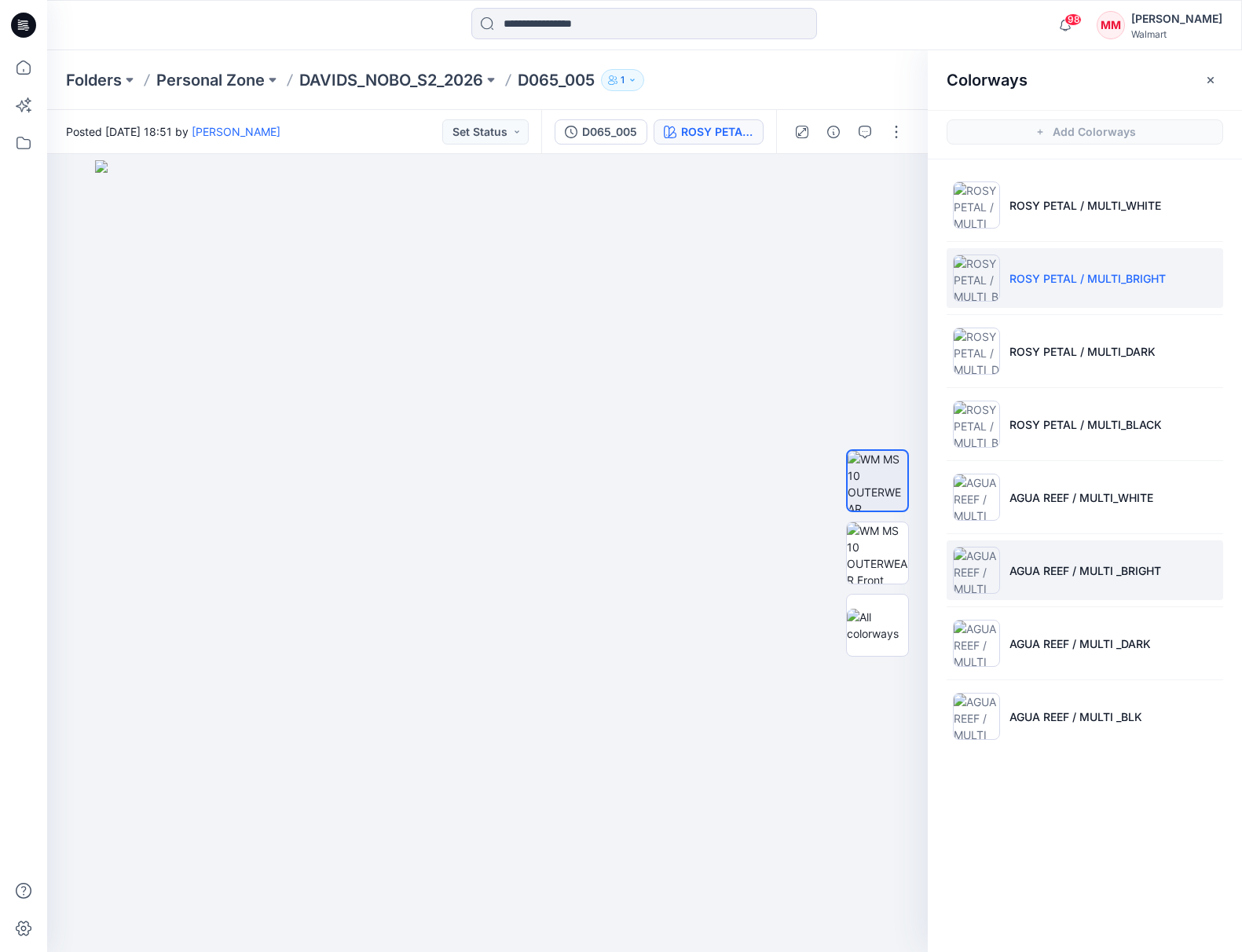
click at [1172, 553] on li "AGUA REEF / MULTI _BRIGHT" at bounding box center [1085, 570] width 277 height 60
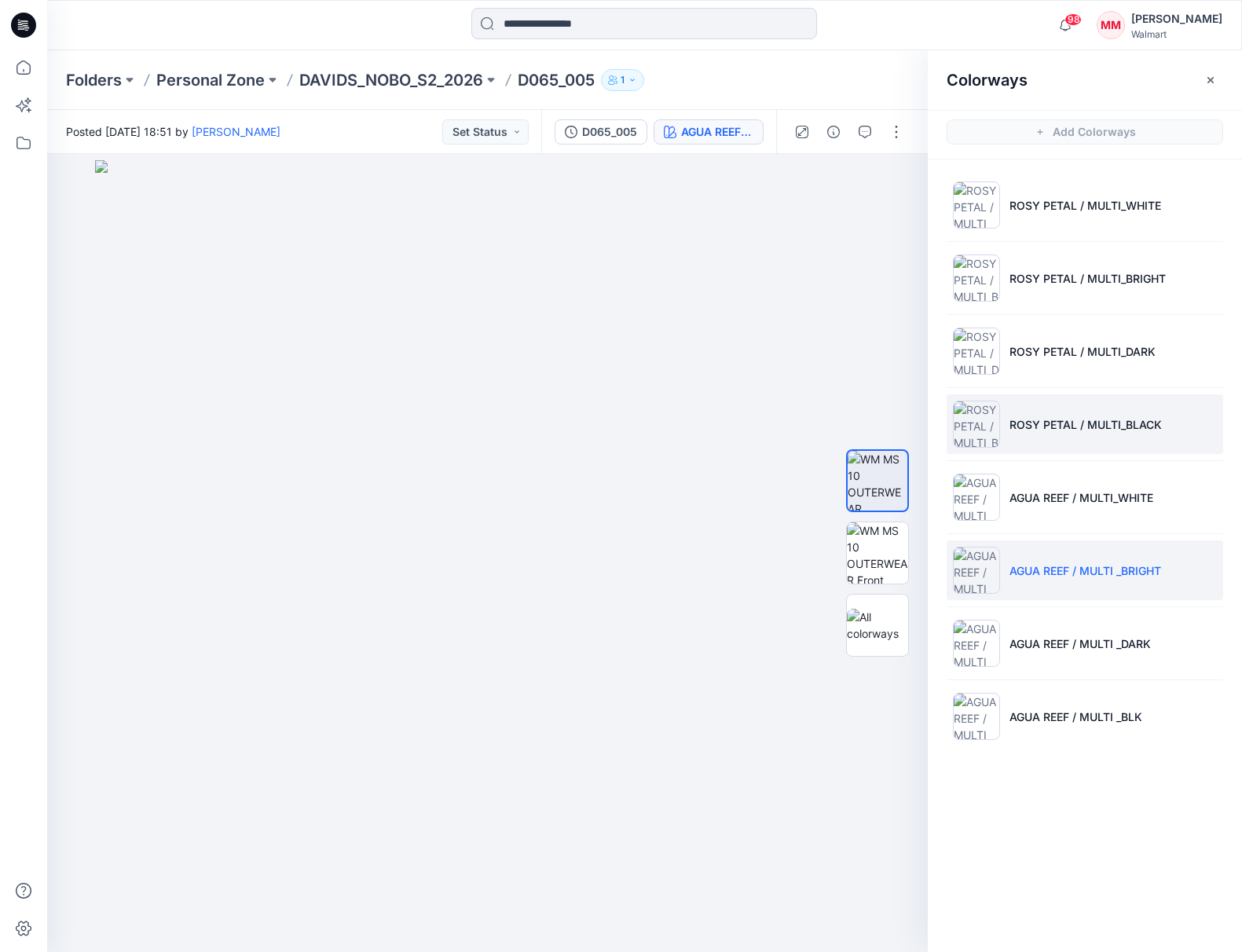
click at [1157, 409] on li "ROSY PETAL / MULTI_BLACK" at bounding box center [1085, 424] width 277 height 60
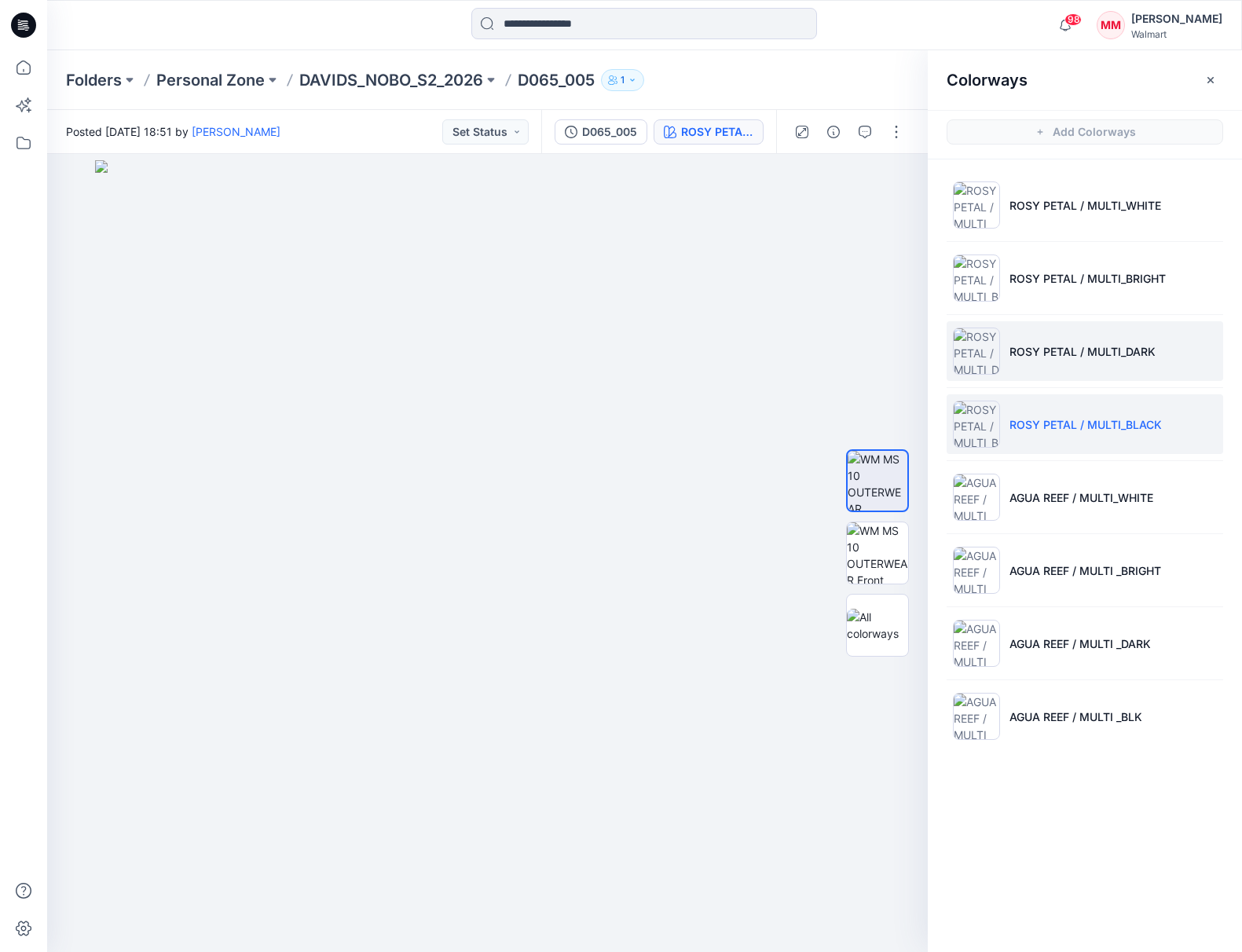
click at [1164, 346] on li "ROSY PETAL / MULTI_DARK" at bounding box center [1085, 351] width 277 height 60
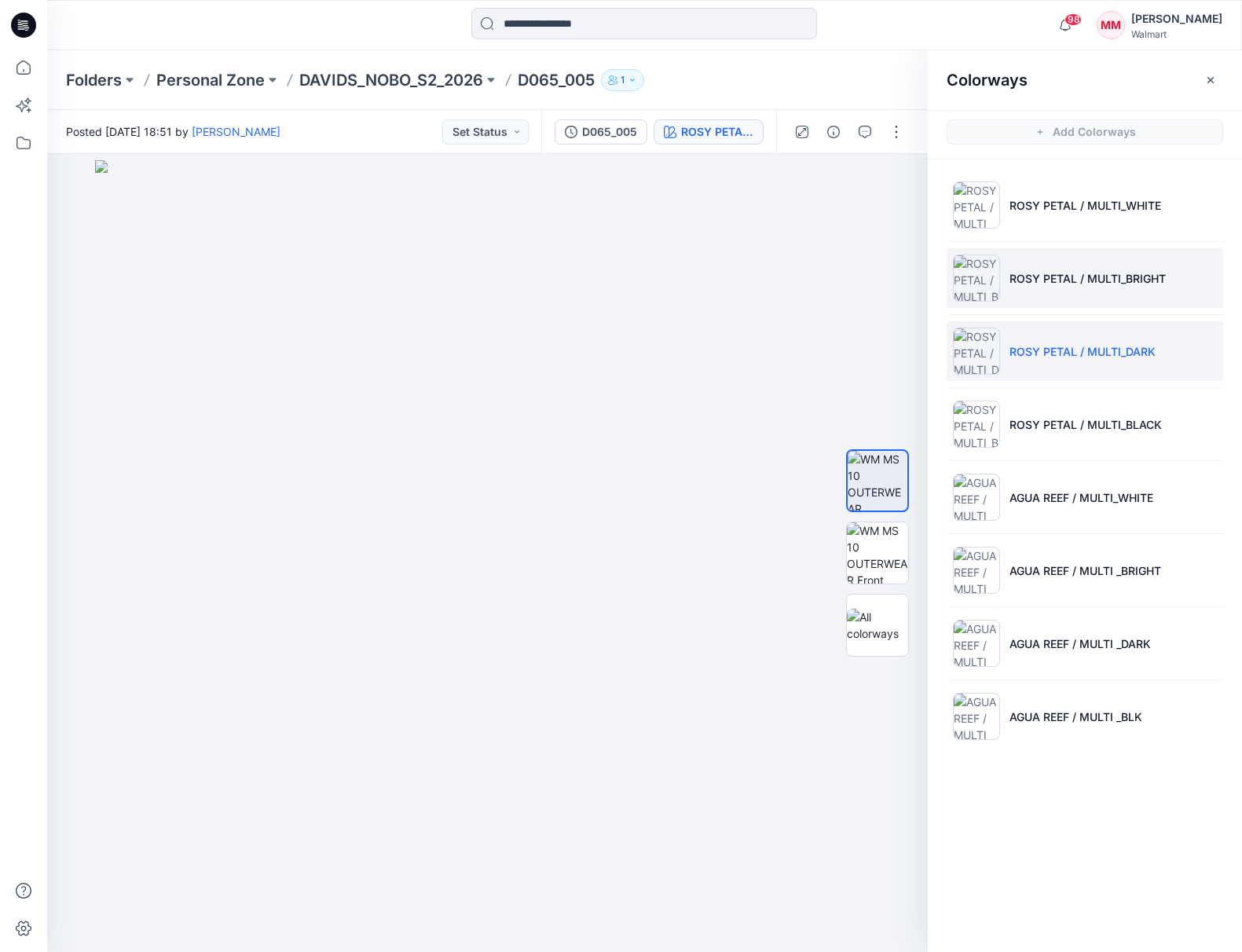
click at [1164, 255] on li "ROSY PETAL / MULTI_BRIGHT" at bounding box center [1085, 278] width 277 height 60
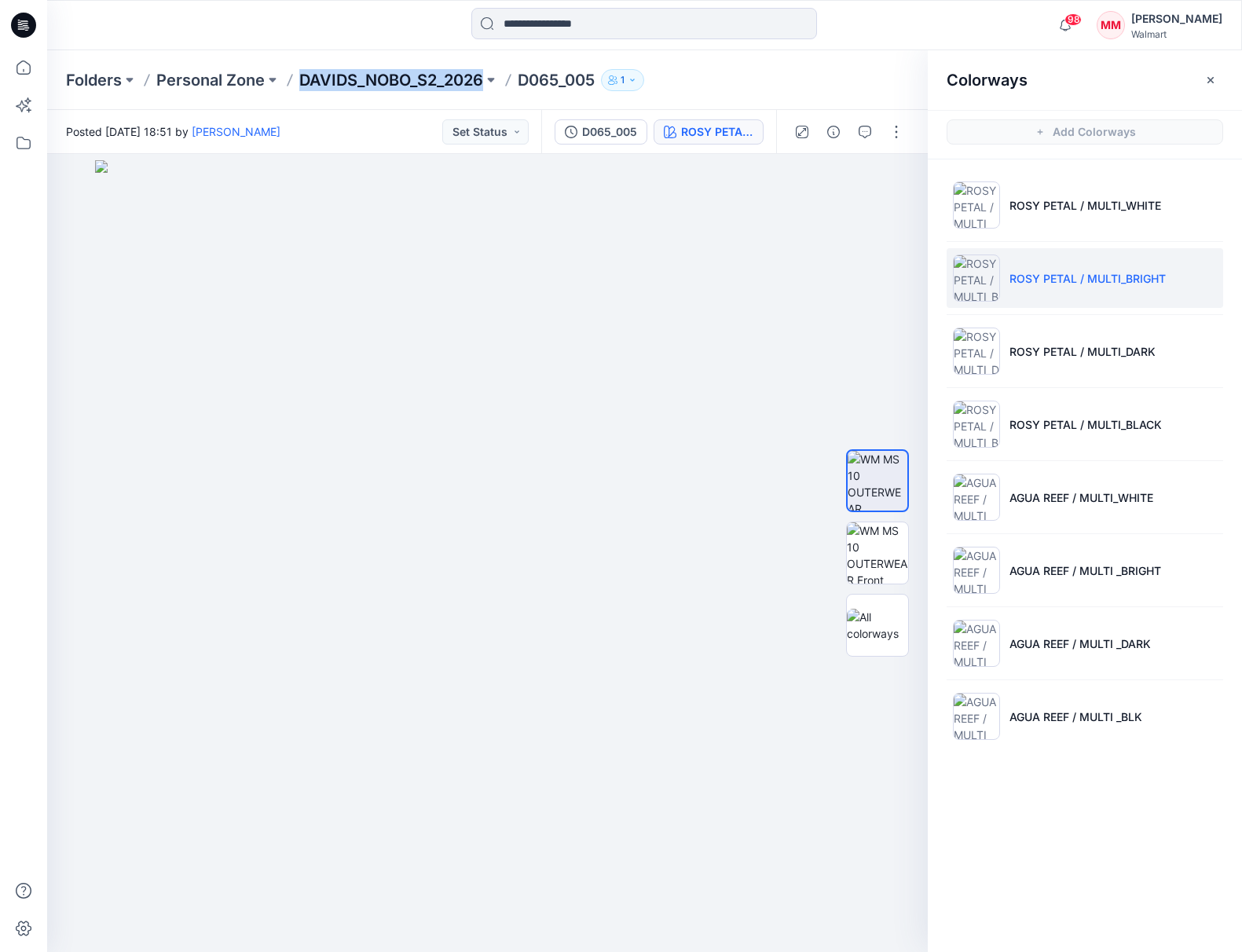
drag, startPoint x: 299, startPoint y: 83, endPoint x: 482, endPoint y: 80, distance: 183.0
click at [484, 82] on div "Folders Personal Zone DAVIDS_NOBO_S2_2026 D065_005 1" at bounding box center [583, 80] width 1034 height 22
copy p "DAVIDS_NOBO_S2_2026"
click at [397, 80] on p "DAVIDS_NOBO_S2_2026" at bounding box center [392, 80] width 184 height 22
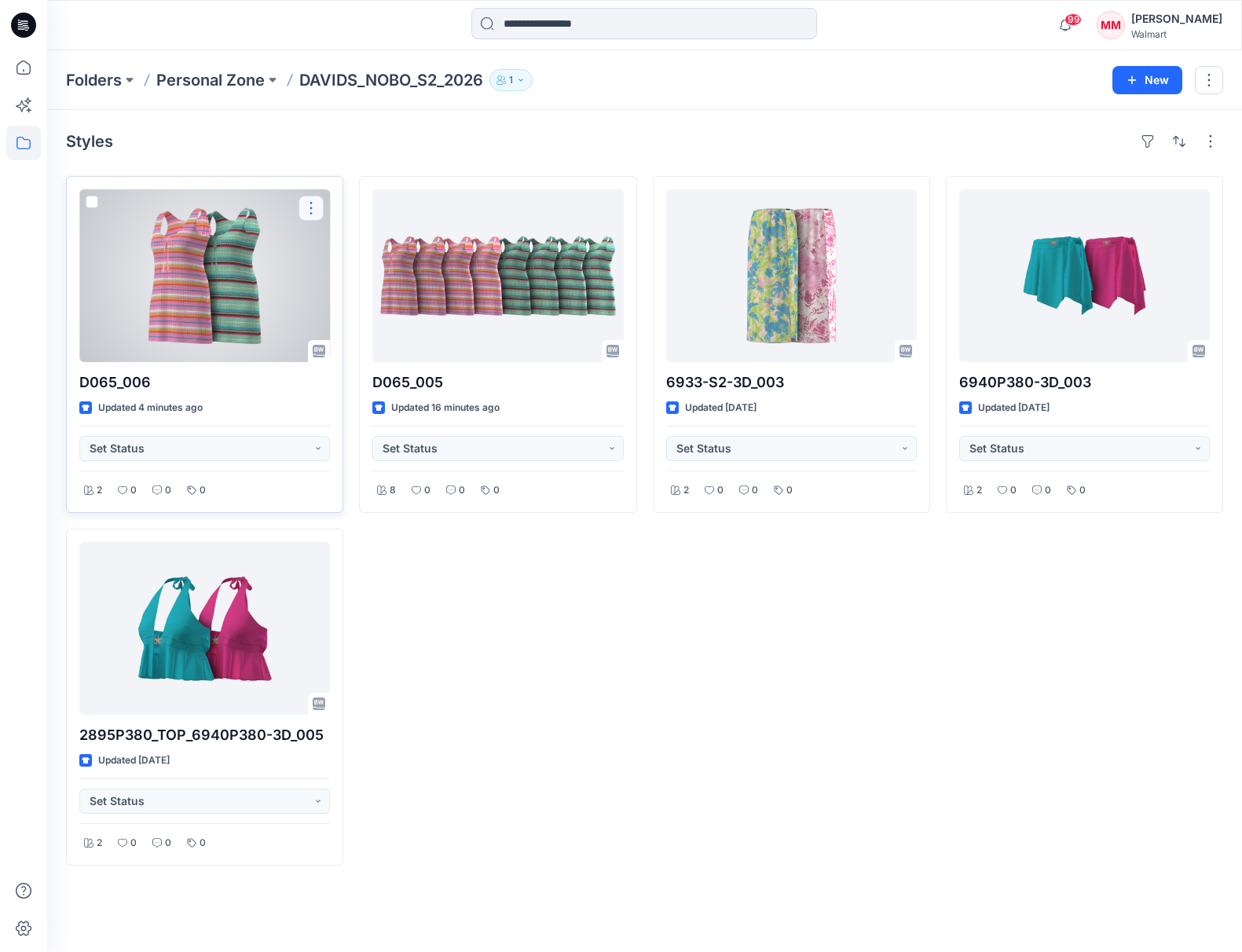
click at [315, 206] on button "button" at bounding box center [311, 208] width 26 height 26
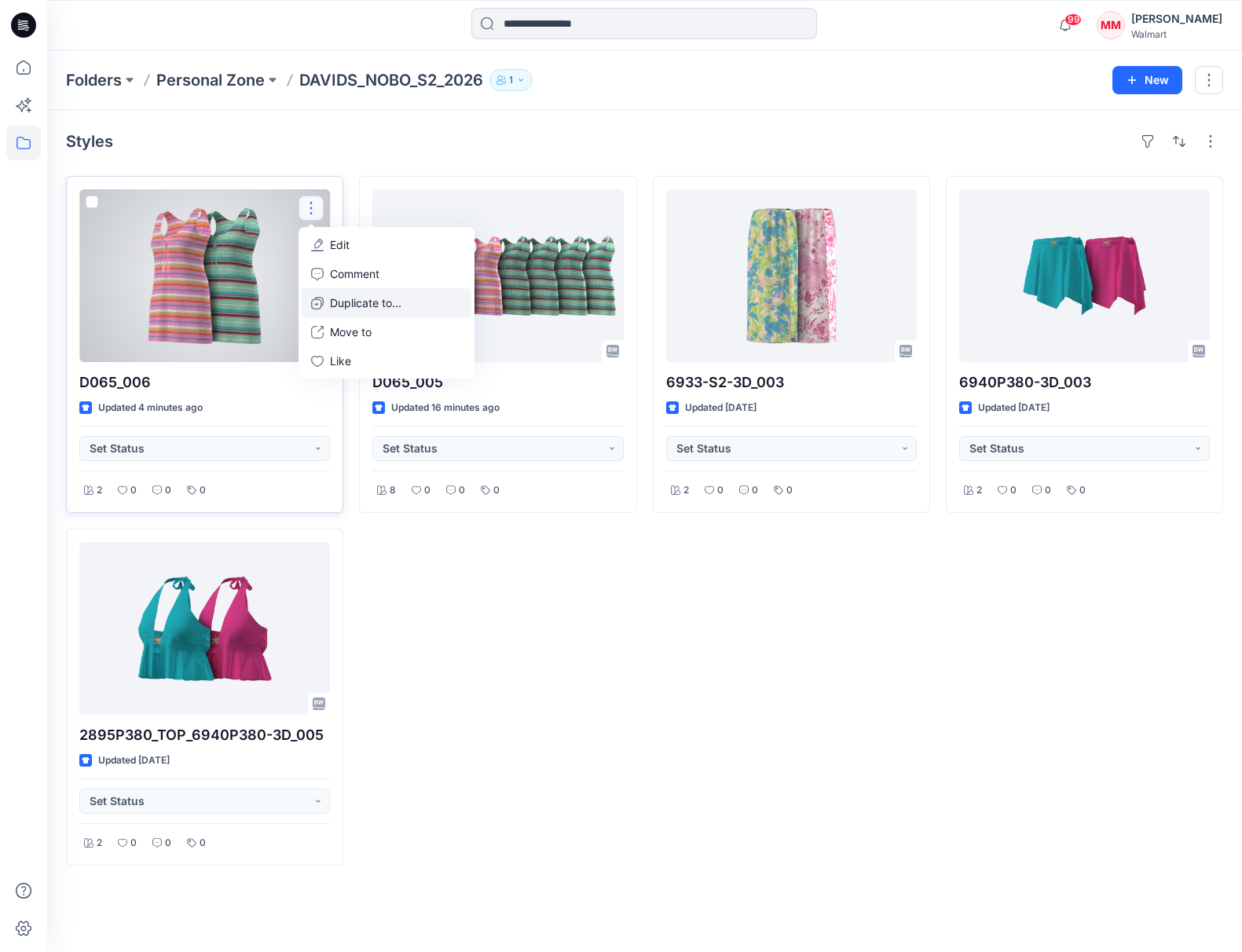
click at [390, 302] on p "Duplicate to..." at bounding box center [365, 302] width 71 height 16
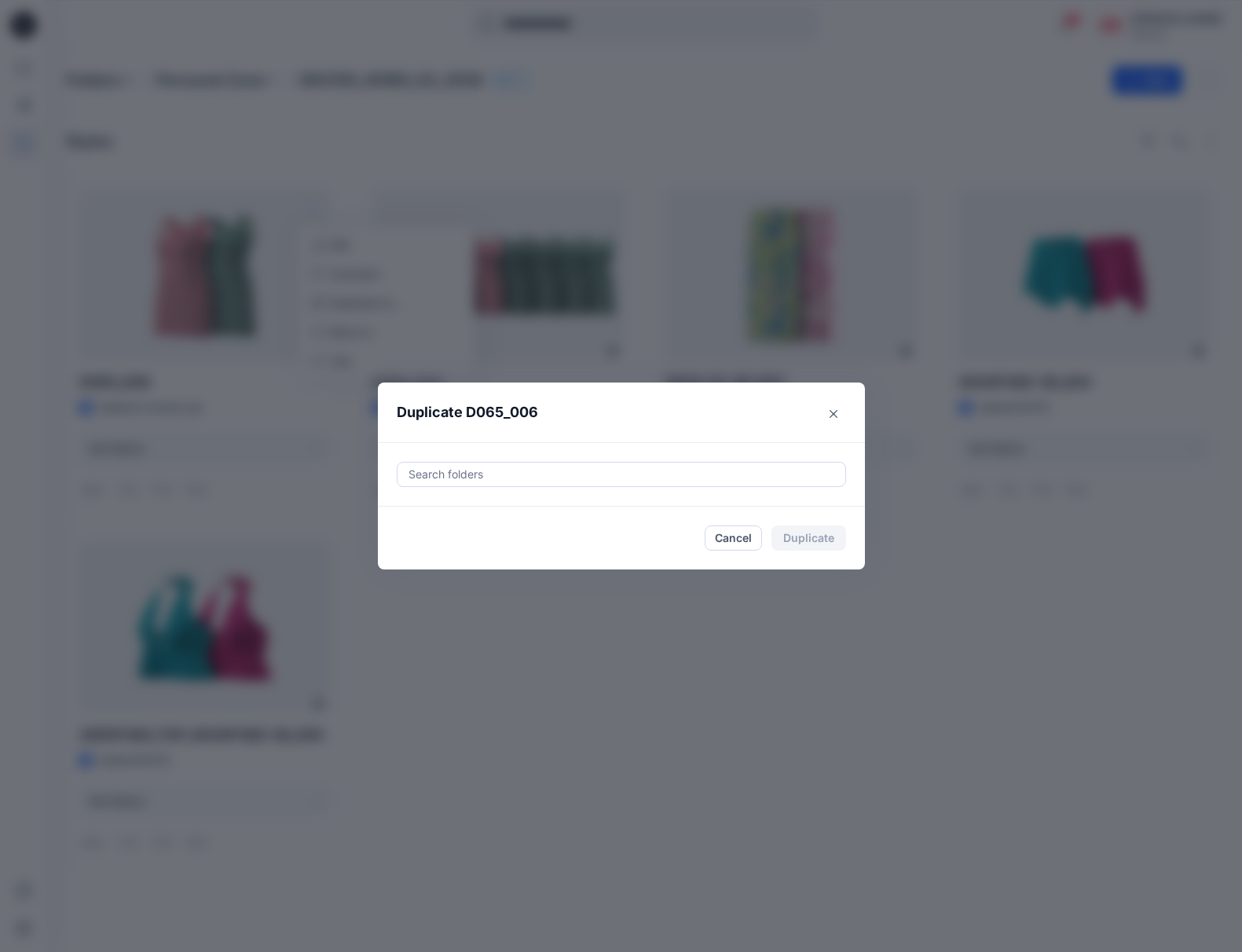
click at [508, 474] on div at bounding box center [621, 474] width 429 height 19
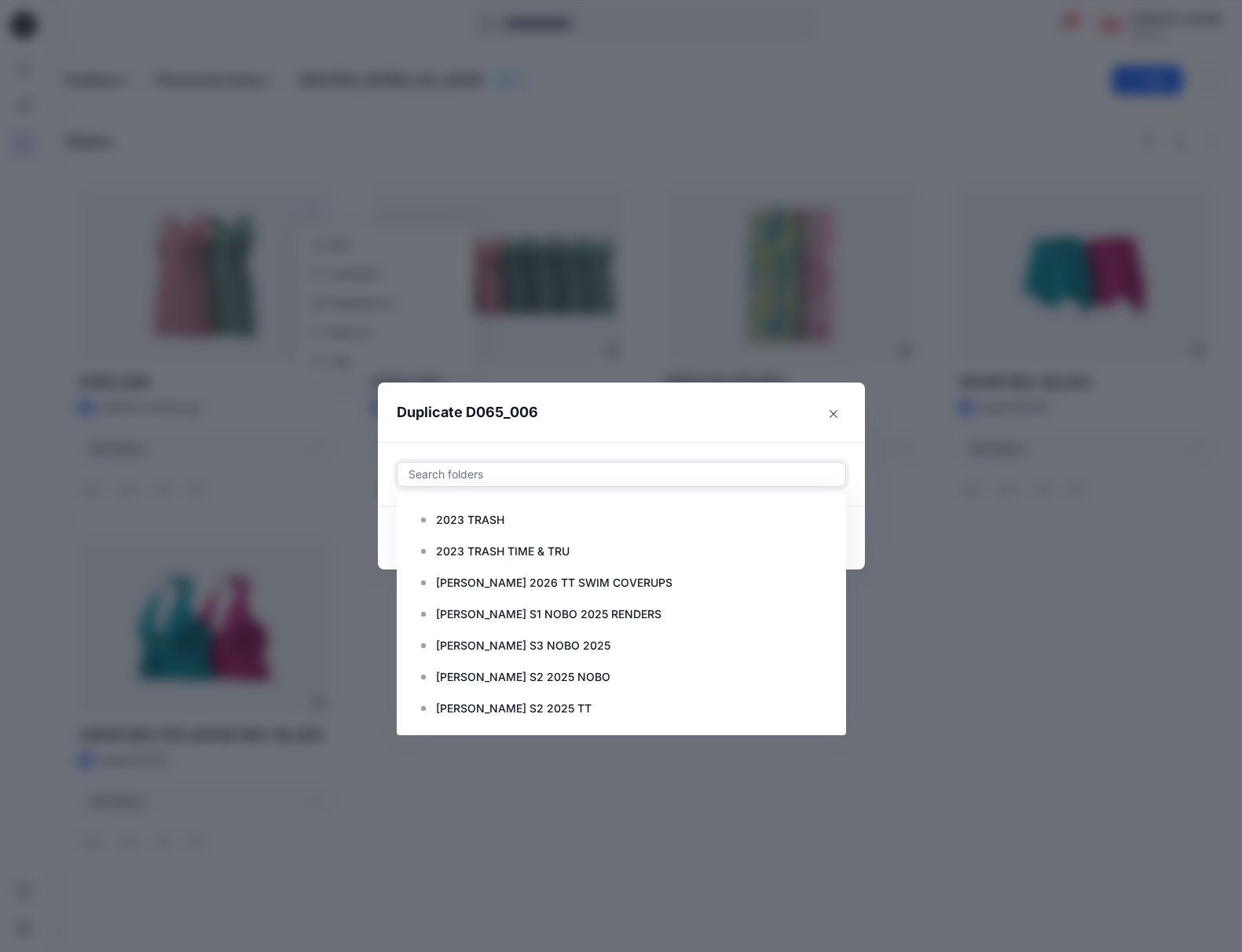
paste input "**********"
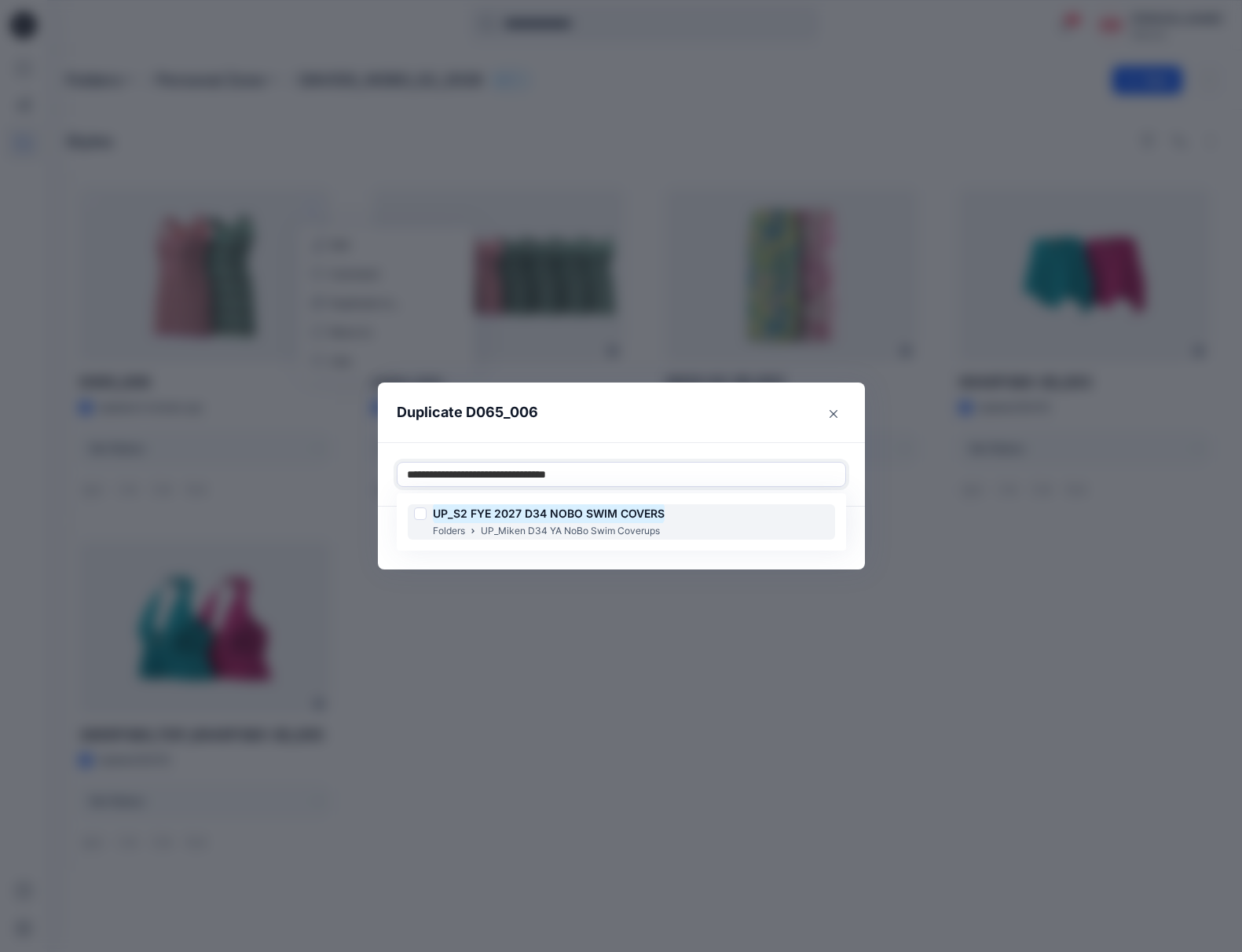
click at [427, 512] on div "UP_S2 FYE 2027 D34 NOBO SWIM COVERS" at bounding box center [539, 514] width 250 height 19
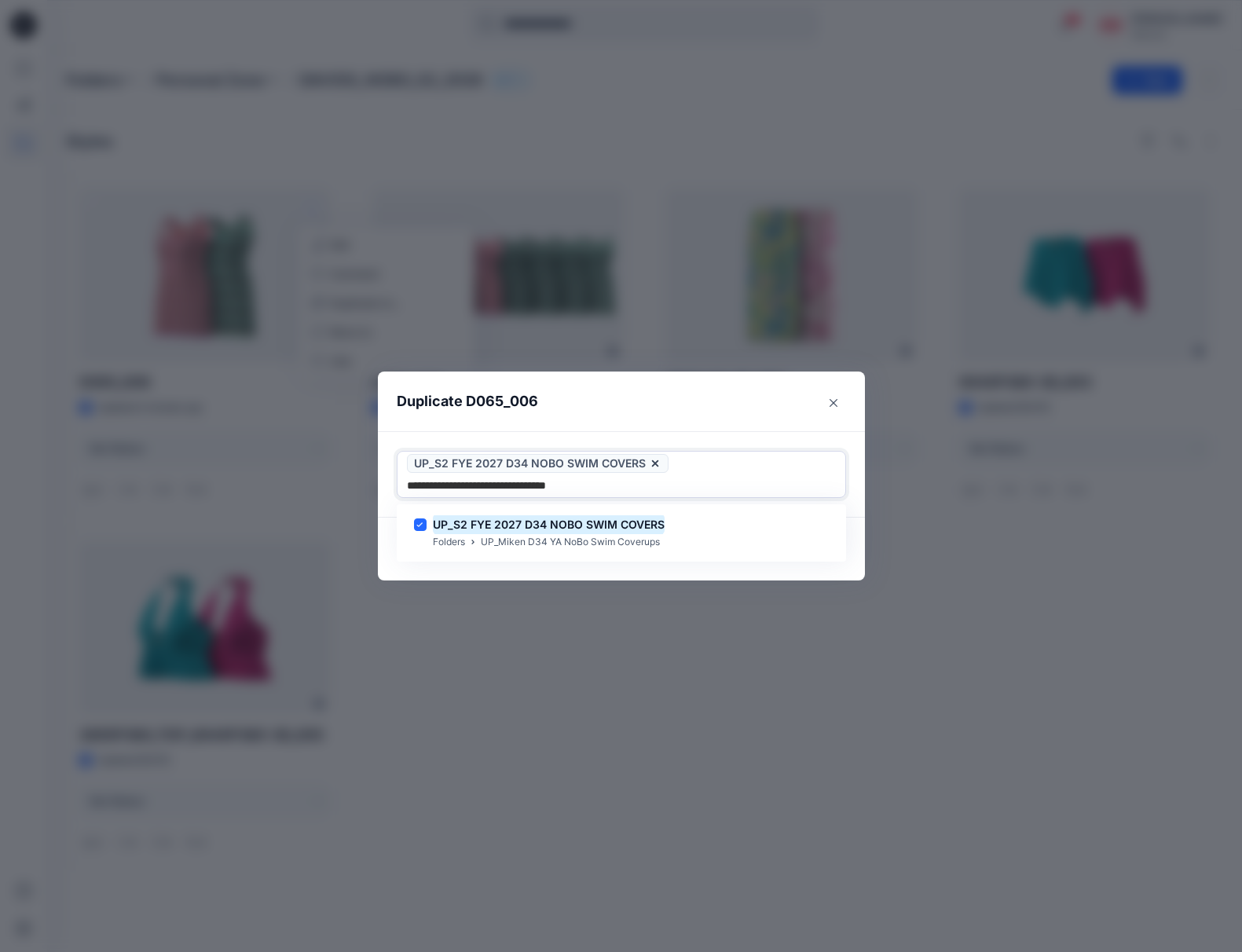
type input "**********"
click at [634, 405] on header "Duplicate D065_006" at bounding box center [605, 401] width 455 height 60
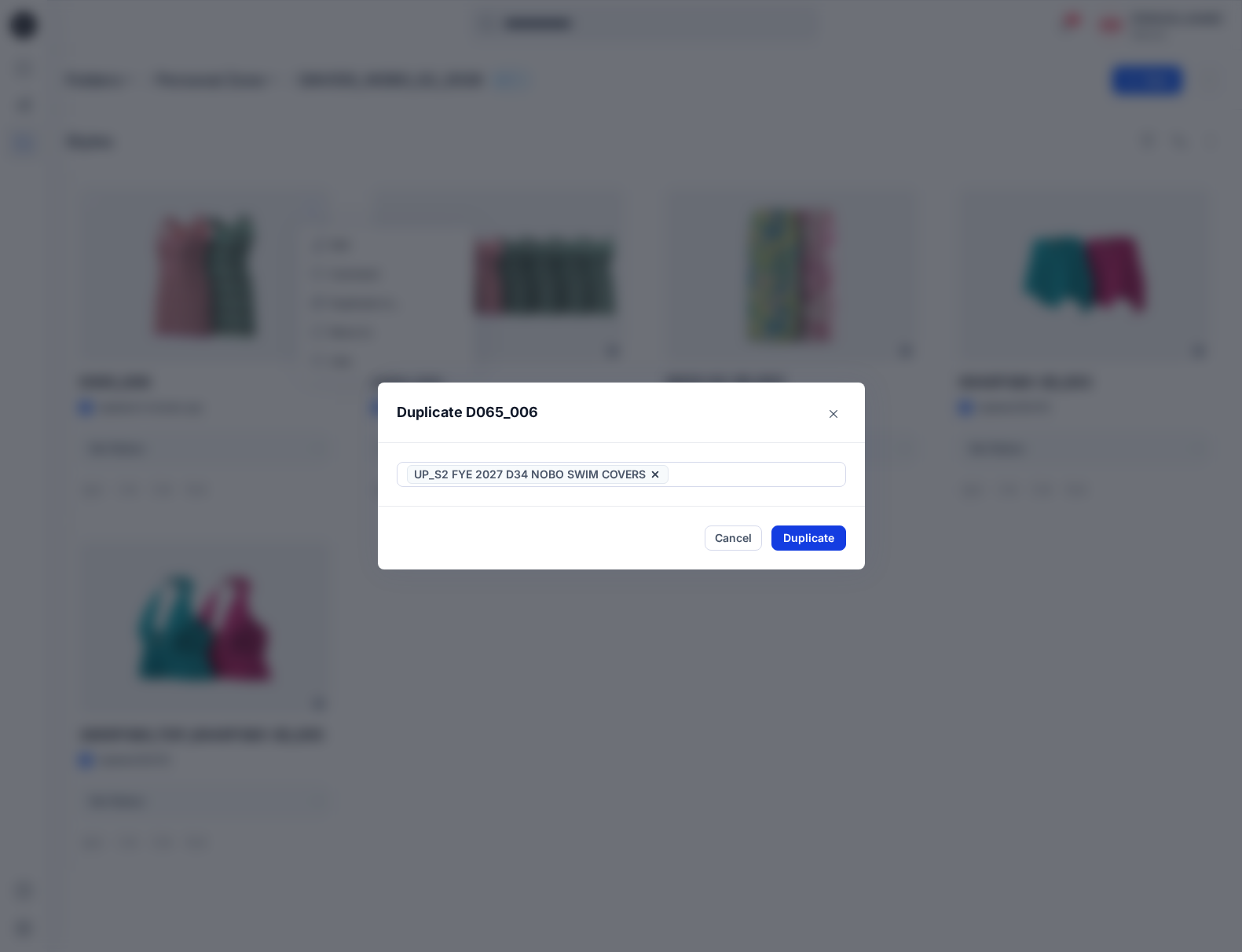
click at [824, 540] on button "Duplicate" at bounding box center [808, 538] width 75 height 26
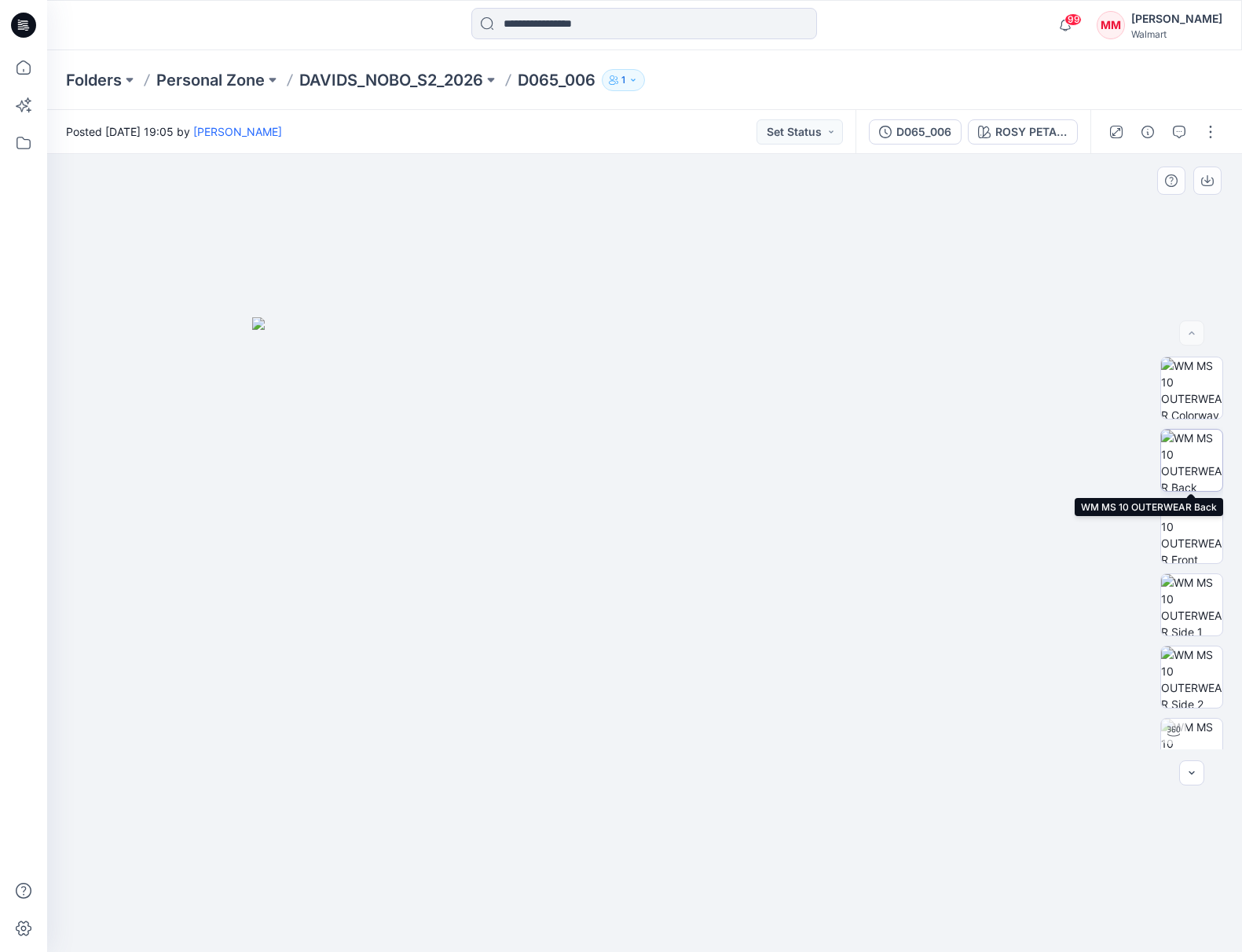
click at [1199, 456] on img at bounding box center [1191, 460] width 62 height 62
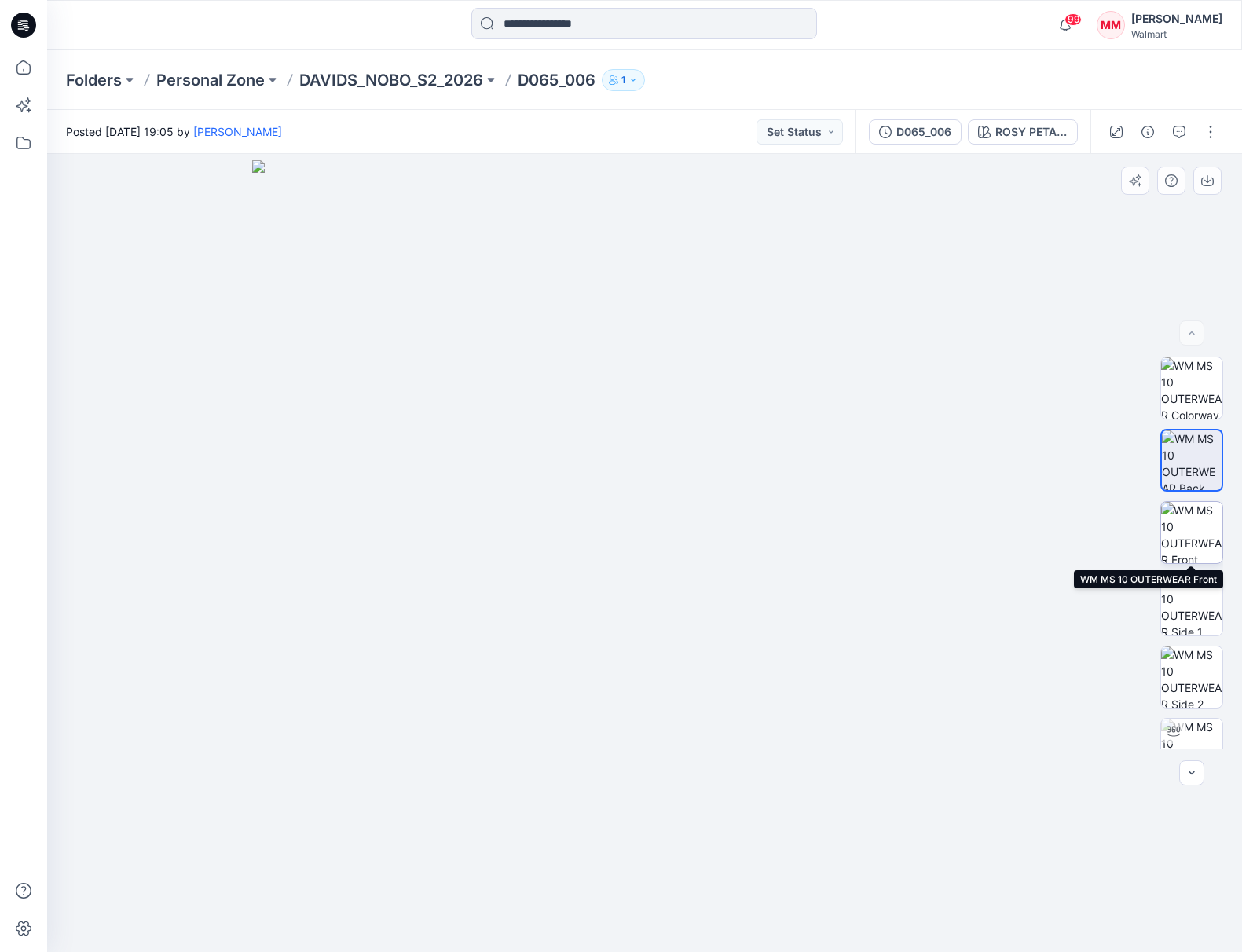
click at [1194, 522] on img at bounding box center [1191, 532] width 62 height 62
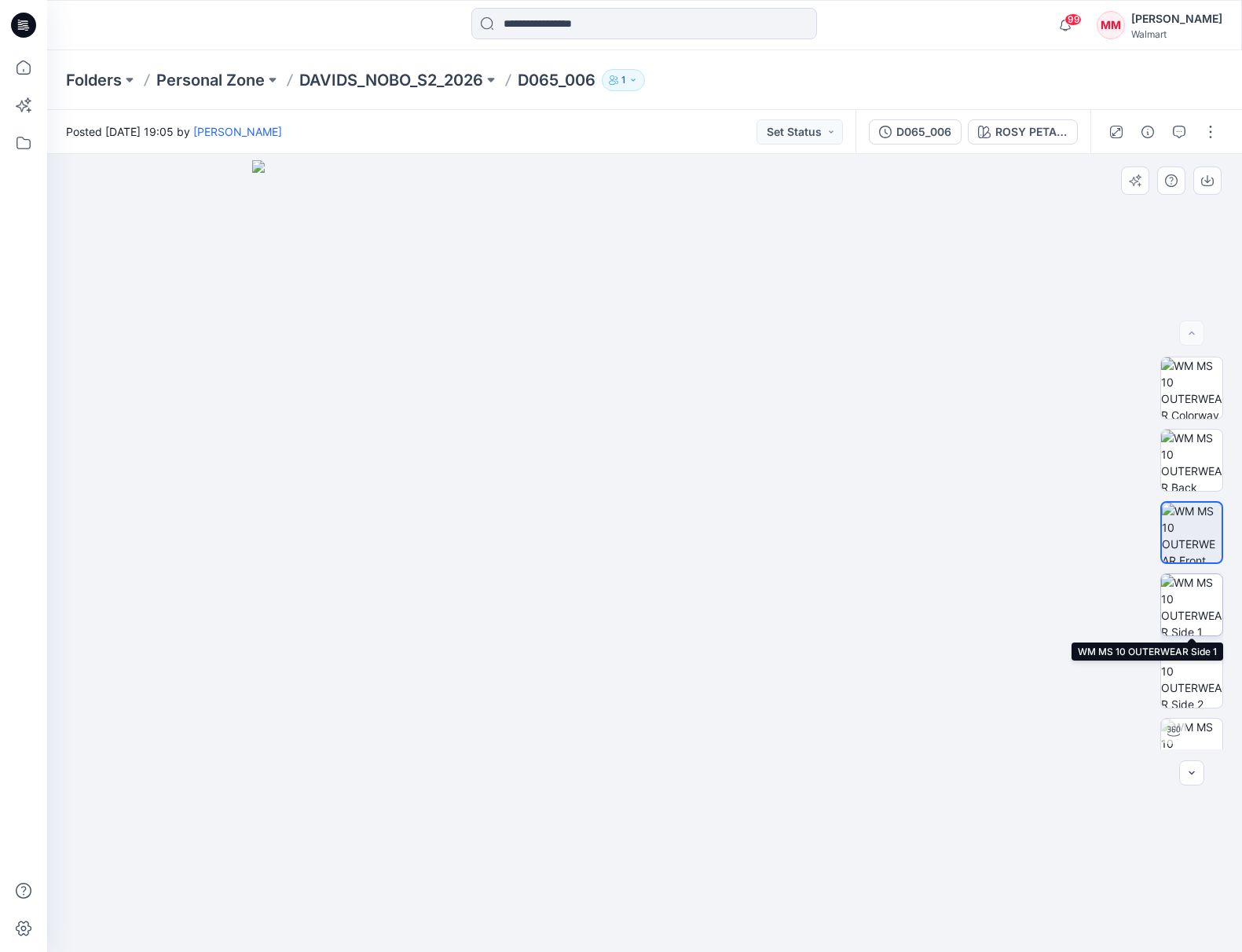
click at [1192, 579] on img at bounding box center [1191, 605] width 62 height 62
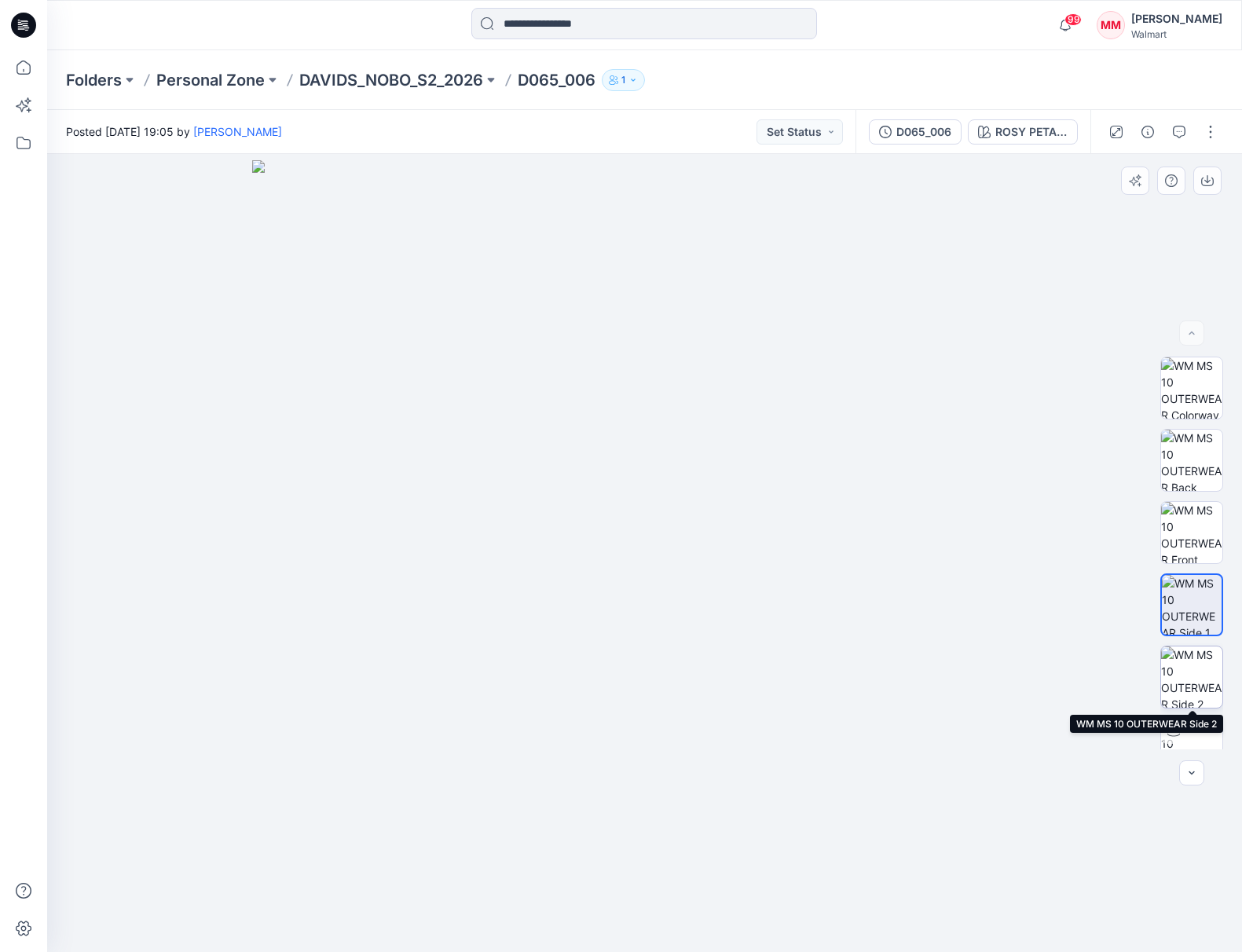
click at [1194, 674] on img at bounding box center [1191, 677] width 62 height 62
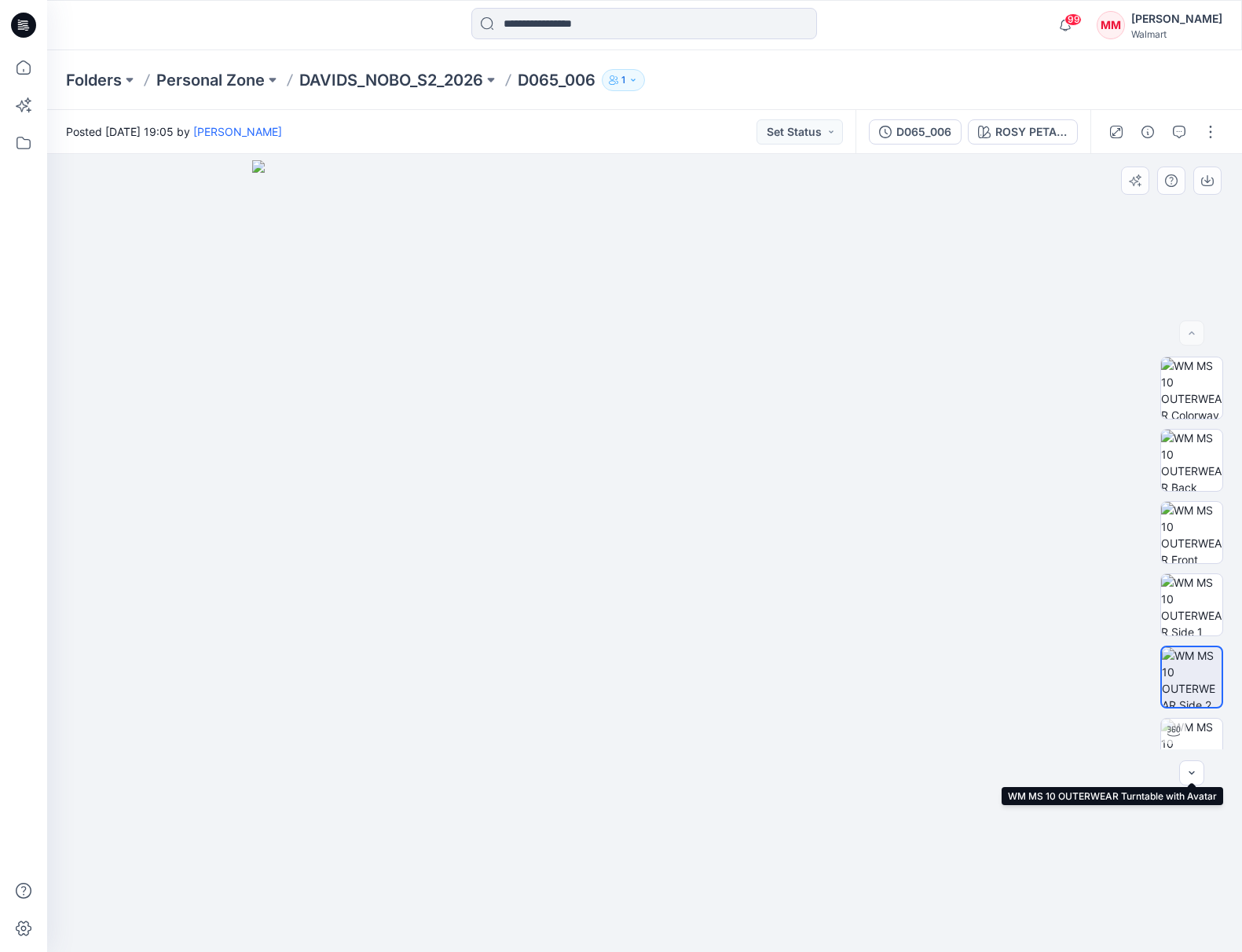
click at [1194, 725] on img at bounding box center [1191, 749] width 62 height 62
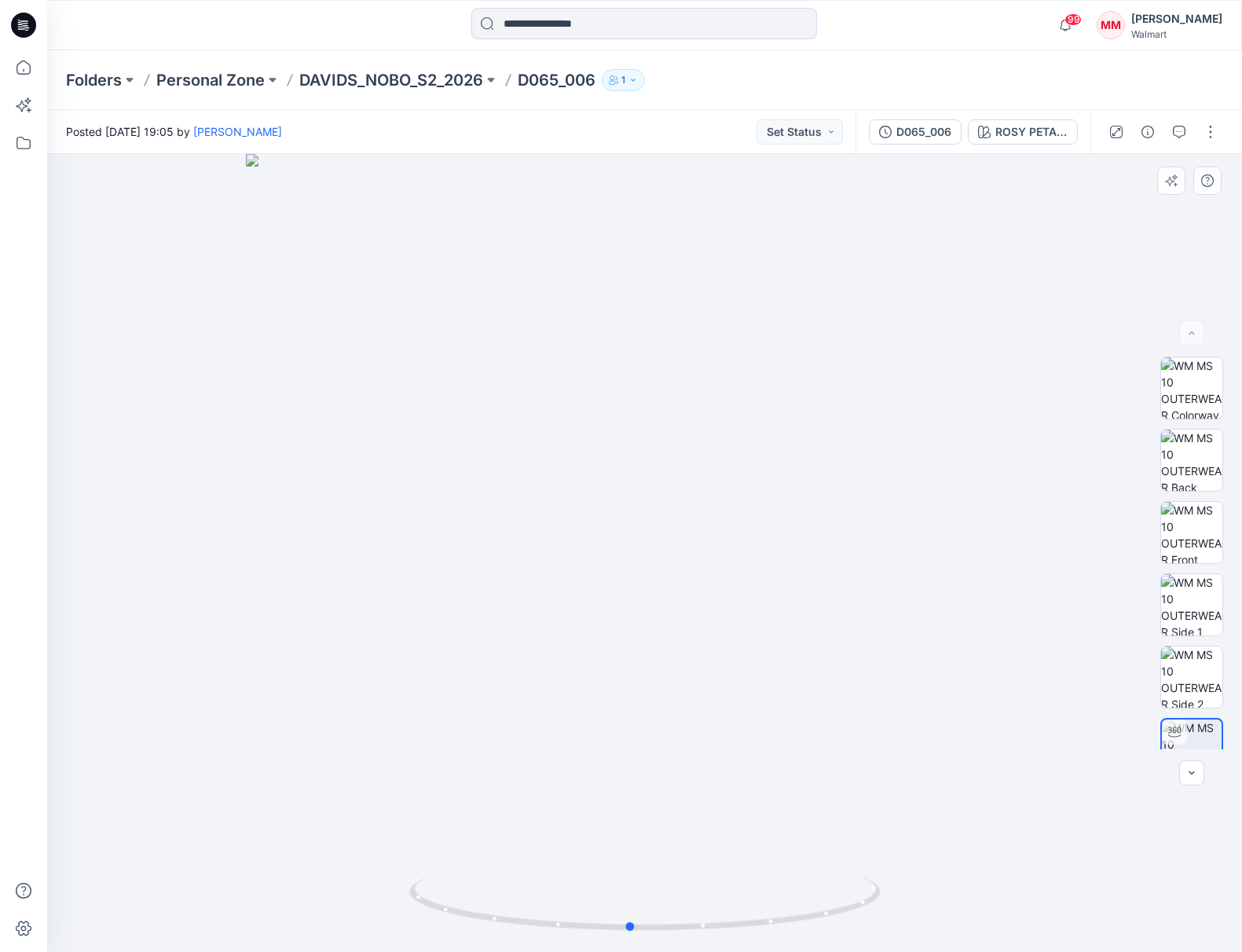
drag, startPoint x: 644, startPoint y: 497, endPoint x: 1055, endPoint y: 505, distance: 411.1
click at [1055, 505] on div at bounding box center [645, 553] width 1195 height 798
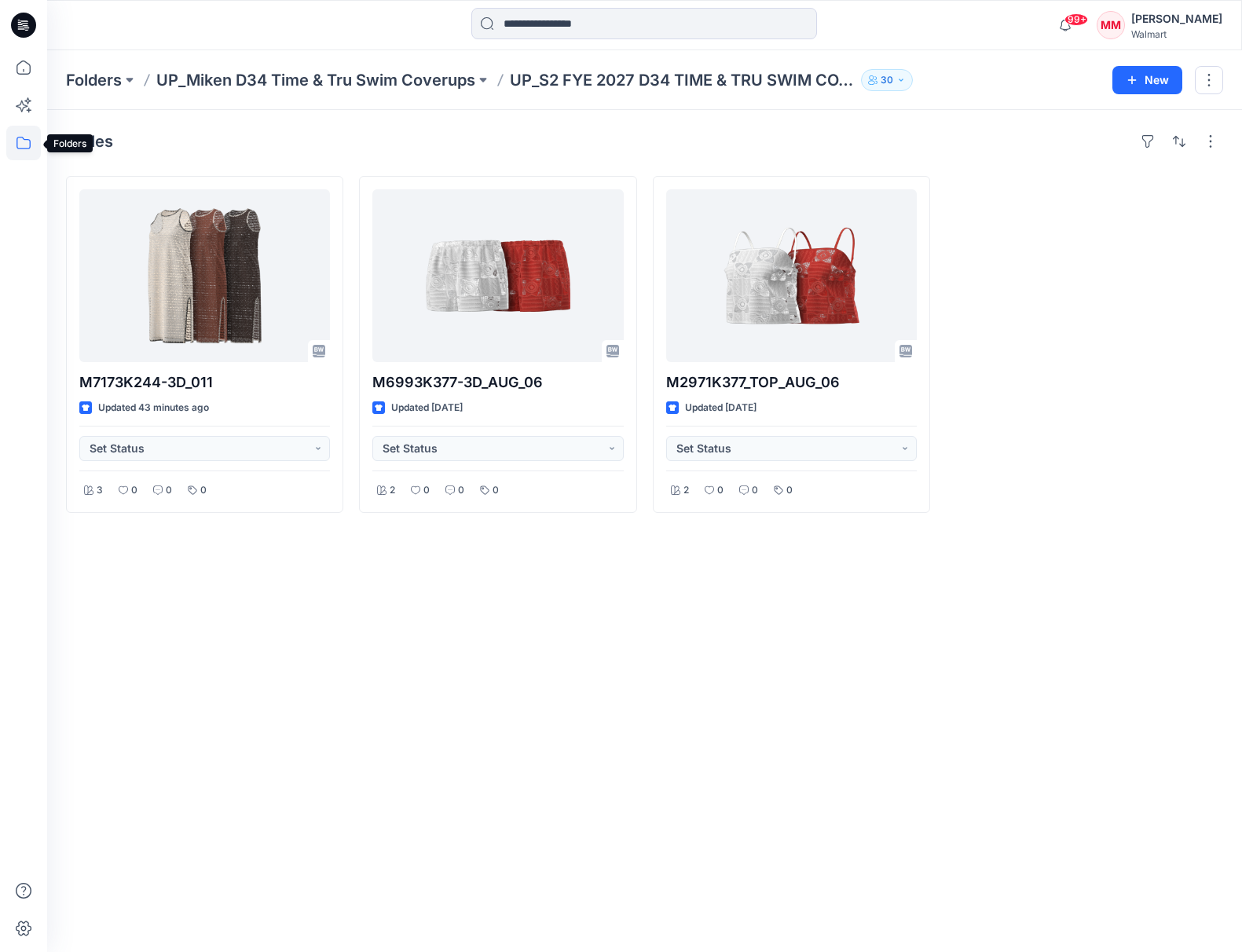
click at [27, 146] on icon at bounding box center [24, 143] width 34 height 34
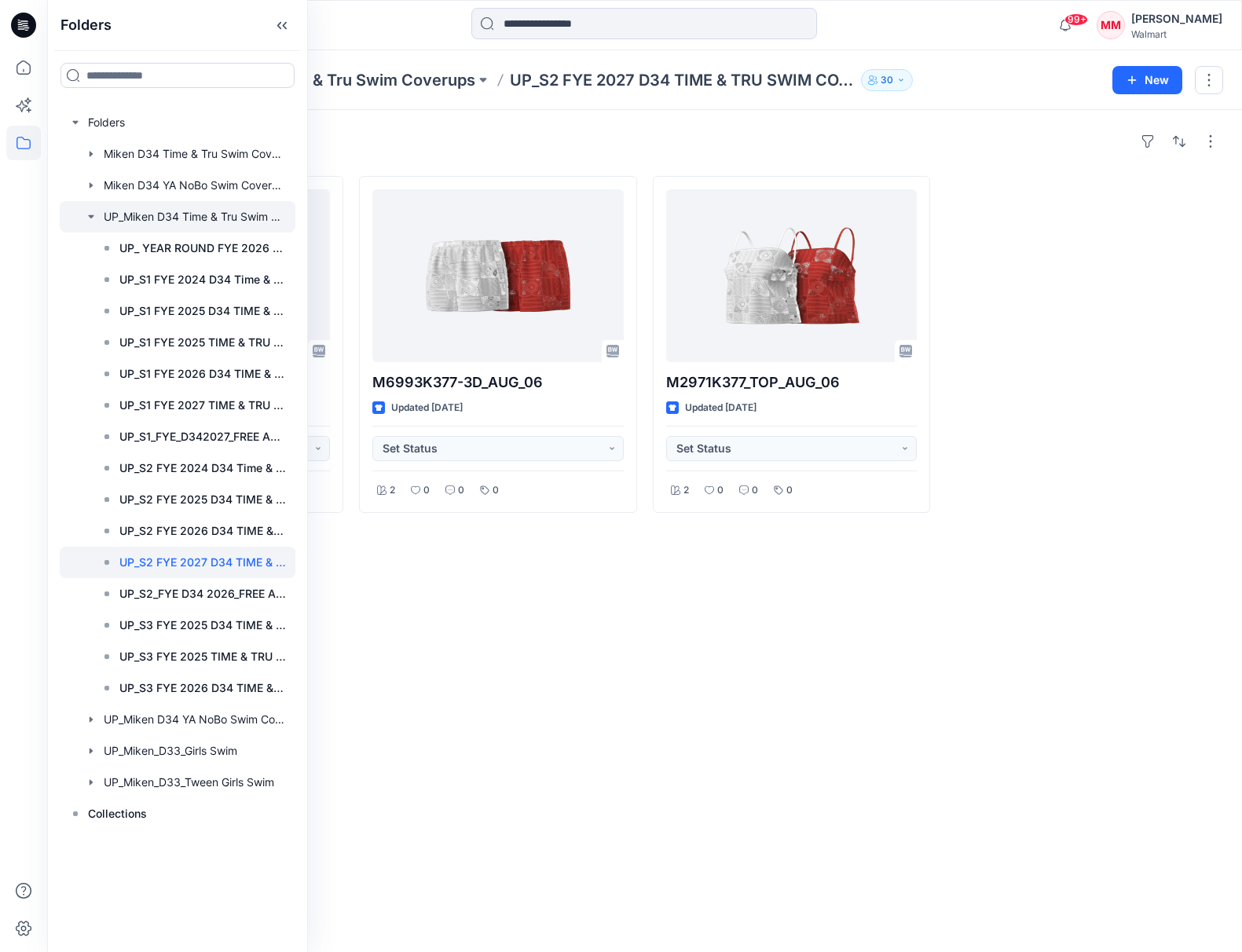
drag, startPoint x: 92, startPoint y: 216, endPoint x: 111, endPoint y: 222, distance: 19.9
click at [92, 216] on icon "button" at bounding box center [91, 216] width 6 height 3
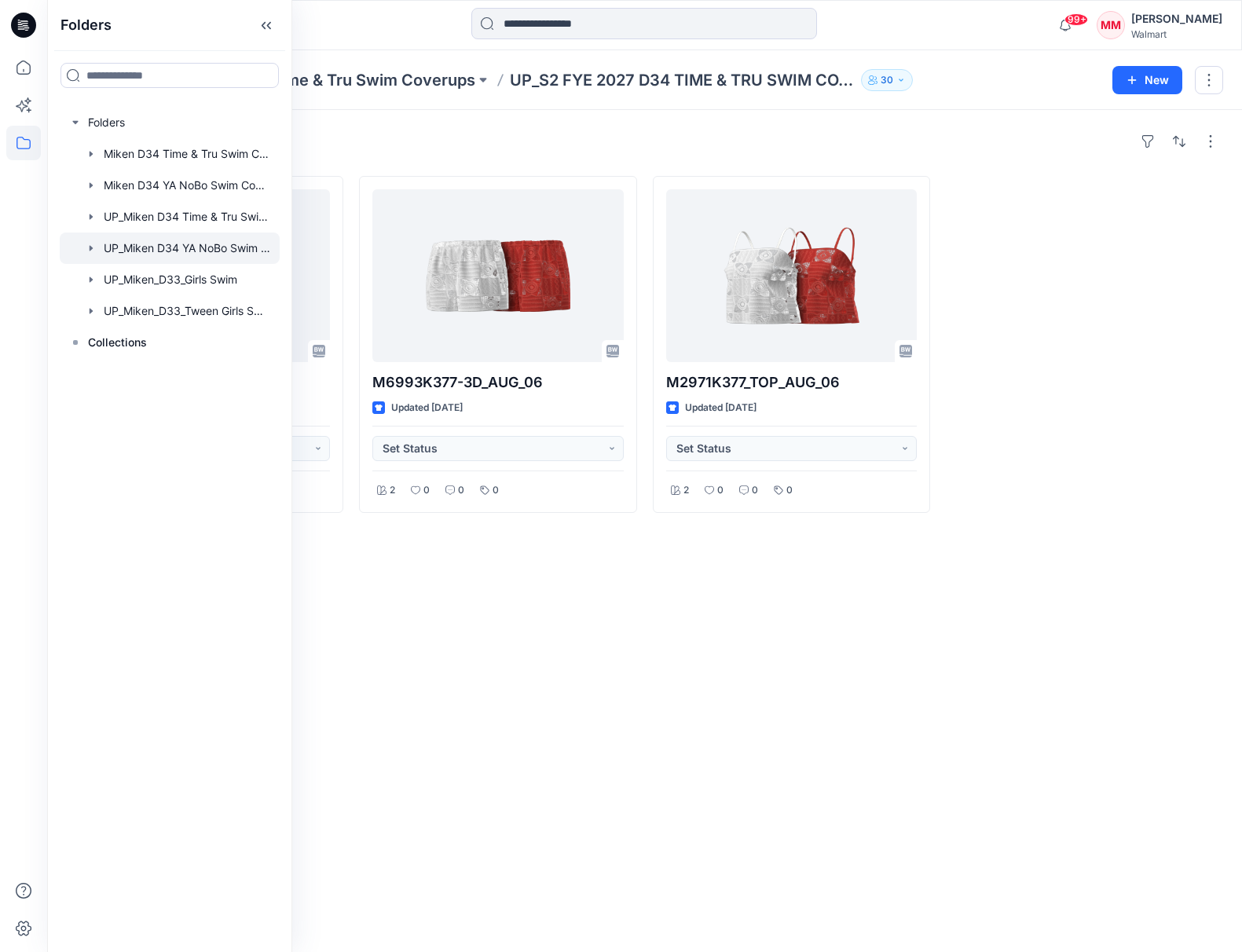
click at [166, 249] on div at bounding box center [170, 247] width 220 height 31
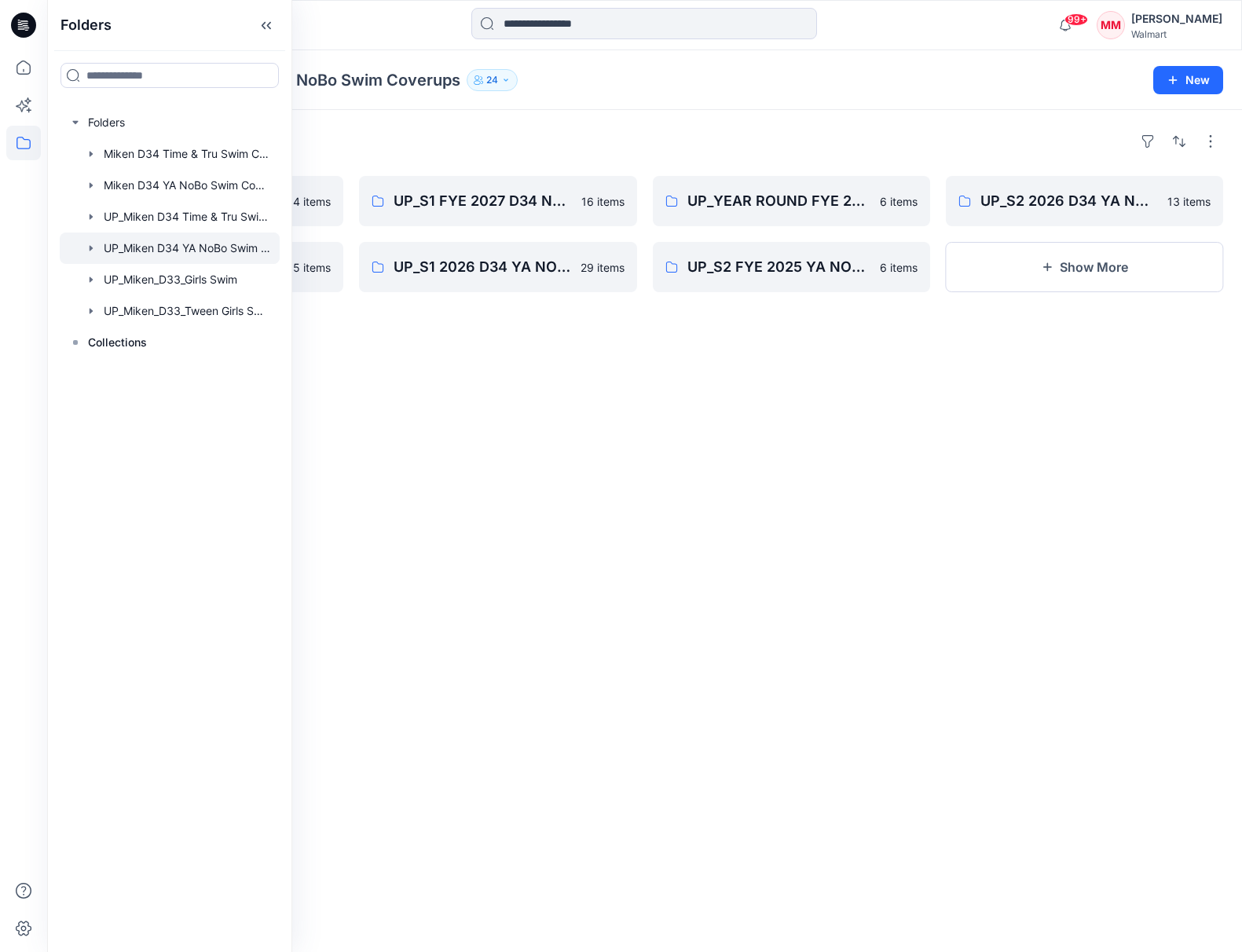
drag, startPoint x: 620, startPoint y: 459, endPoint x: 627, endPoint y: 424, distance: 35.7
click at [625, 462] on div "Folders UP_S2 FYE 2027 D34 NOBO SWIM COVERS 4 items UP_S3 FYE 2026 D34 YA NOBO …" at bounding box center [645, 531] width 1195 height 842
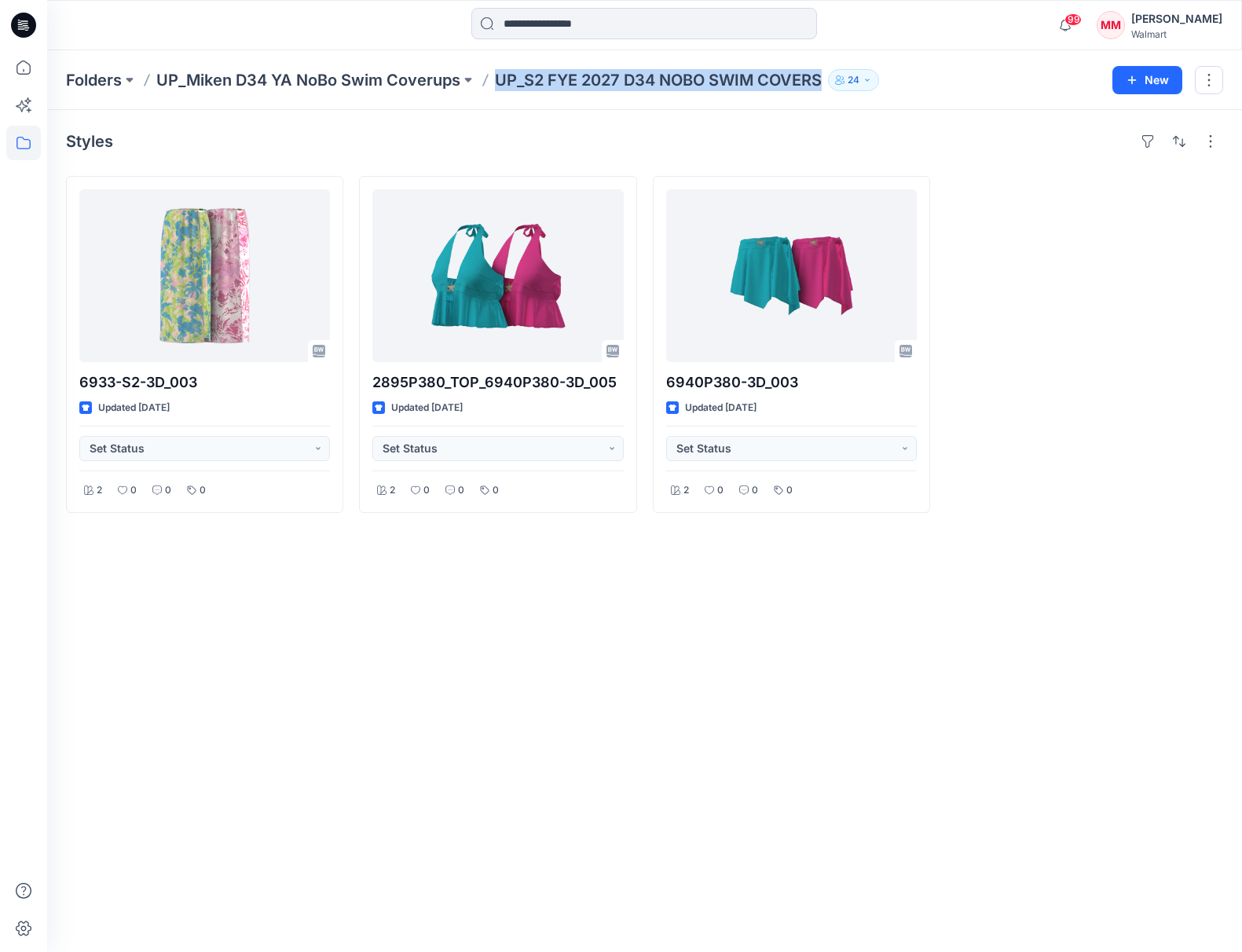
drag, startPoint x: 497, startPoint y: 81, endPoint x: 819, endPoint y: 83, distance: 322.0
click at [821, 85] on p "UP_S2 FYE 2027 D34 NOBO SWIM COVERS" at bounding box center [658, 80] width 327 height 22
copy p "UP_S2 FYE 2027 D34 NOBO SWIM COVERS"
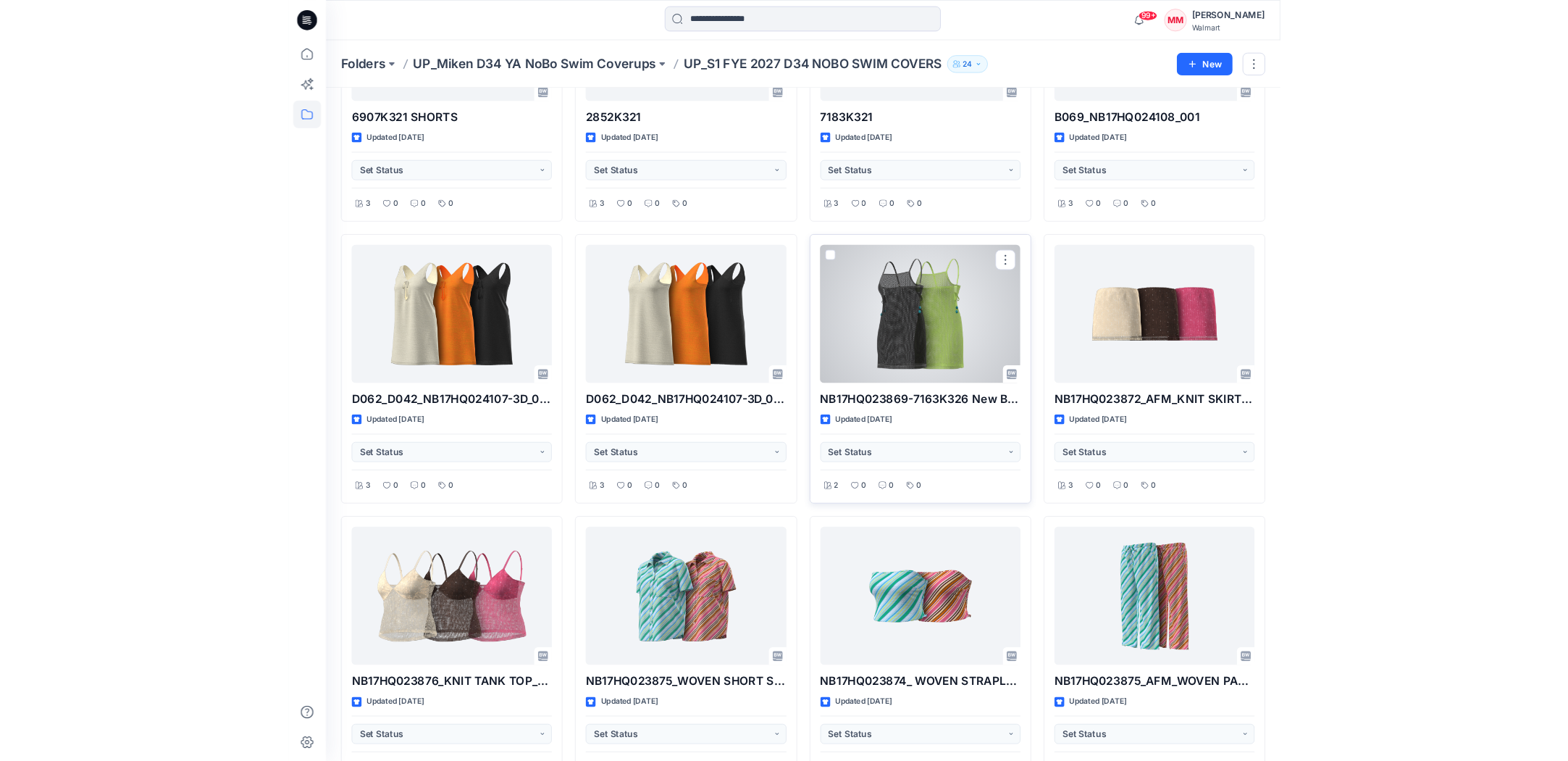
scroll to position [589, 0]
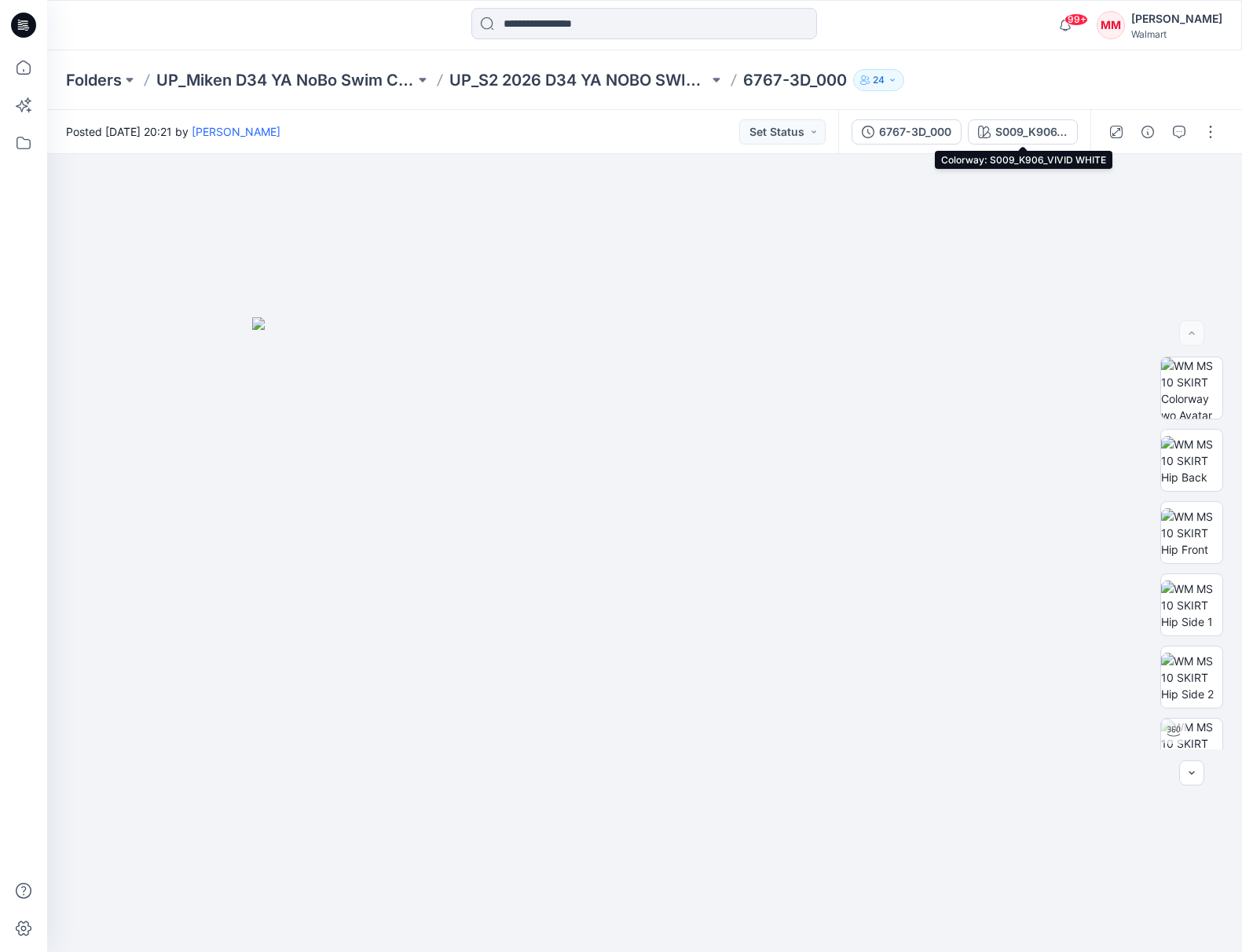
click at [1013, 129] on div "S009_K906_VIVID WHITE" at bounding box center [1032, 132] width 72 height 17
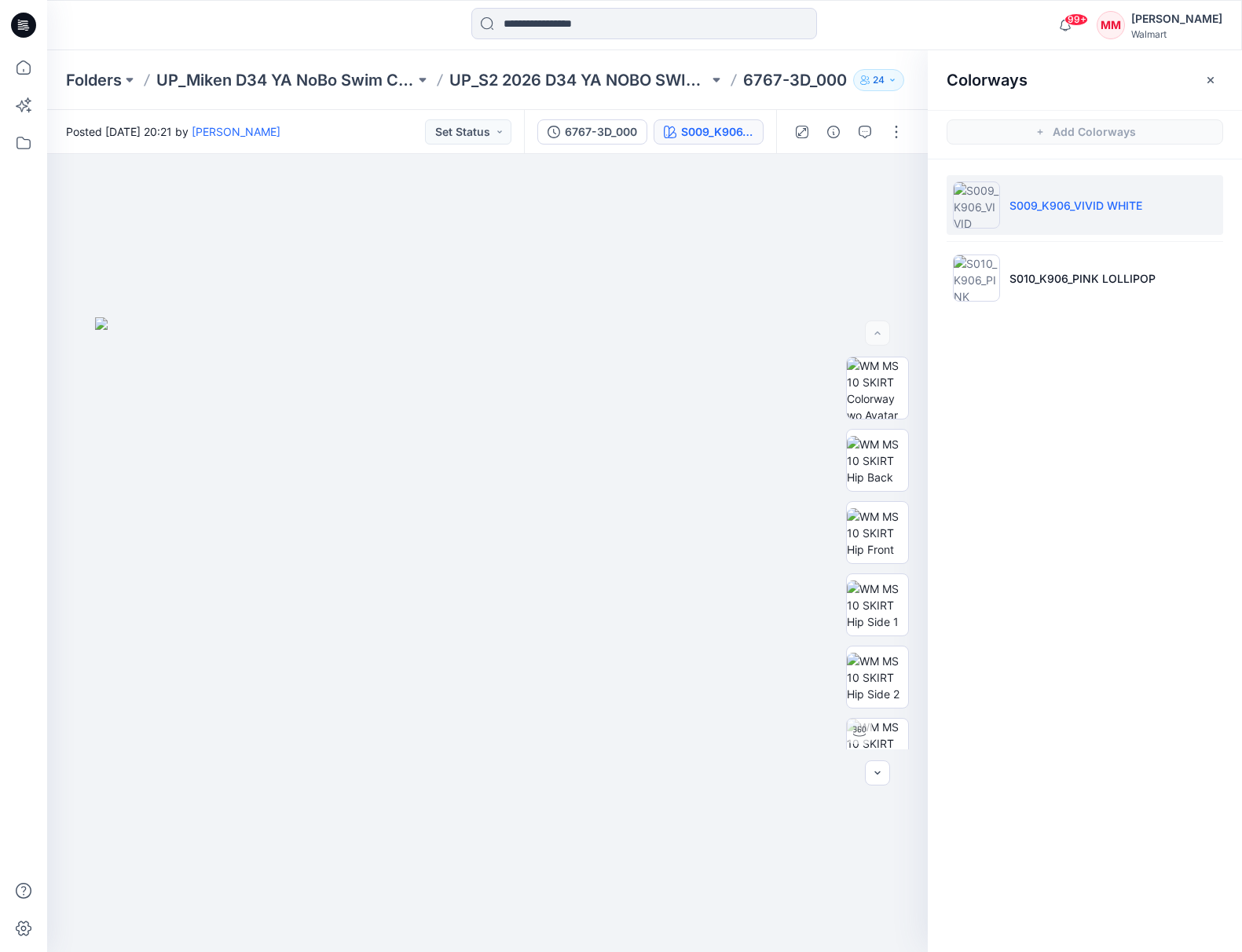
click at [979, 206] on img at bounding box center [977, 205] width 47 height 47
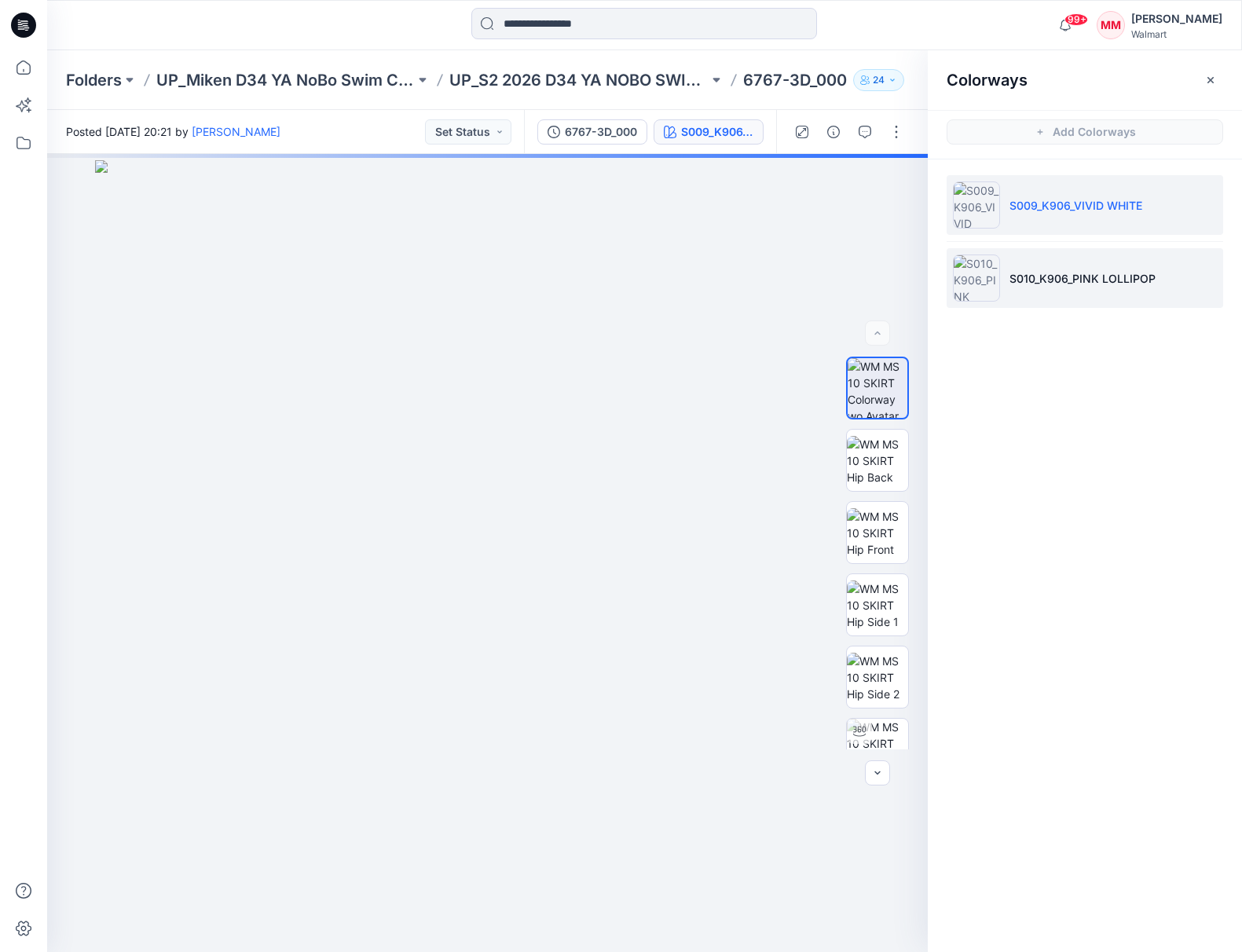
click at [983, 274] on img at bounding box center [977, 278] width 47 height 47
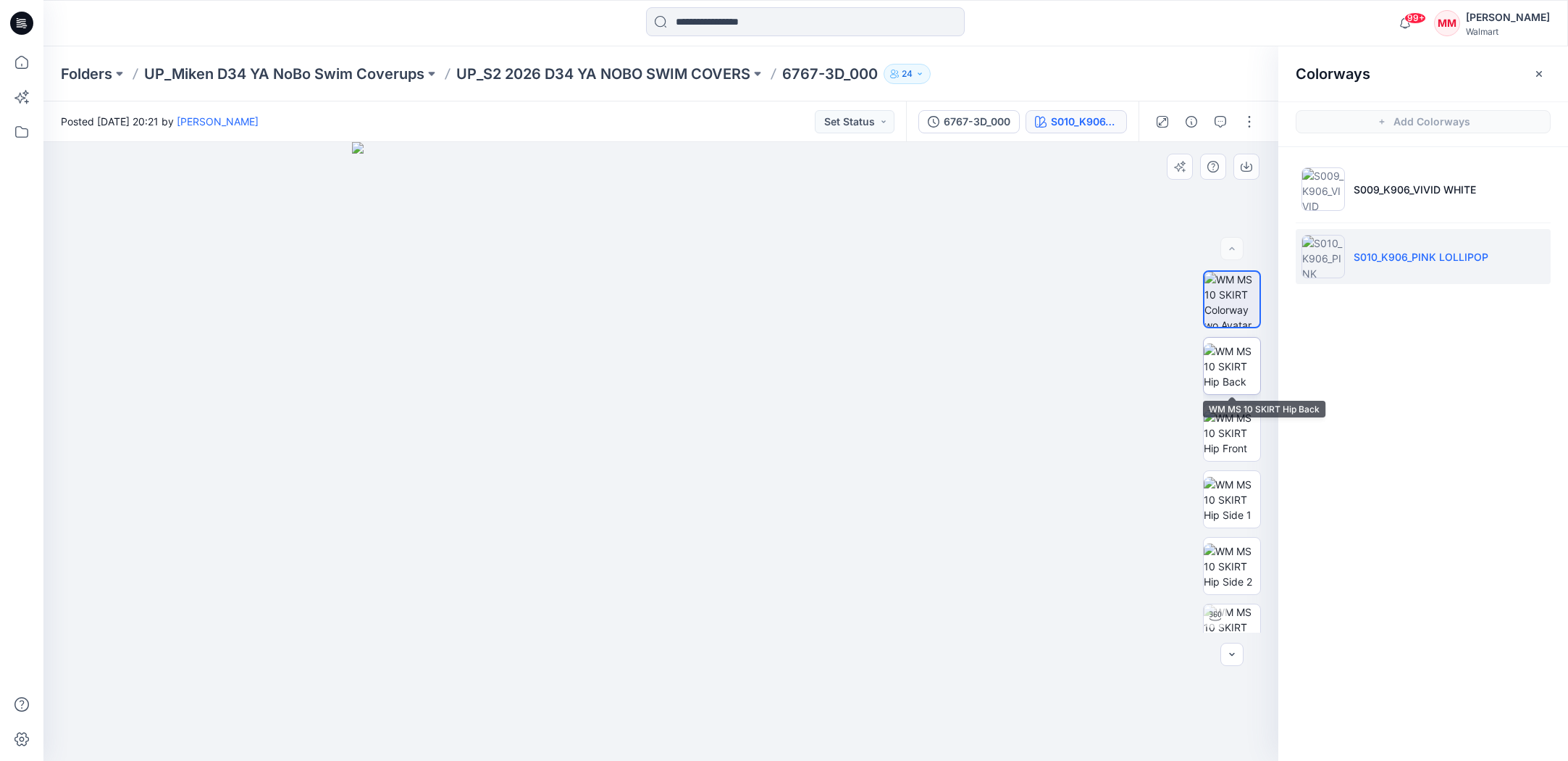
click at [1145, 363] on img at bounding box center [1232, 367] width 57 height 45
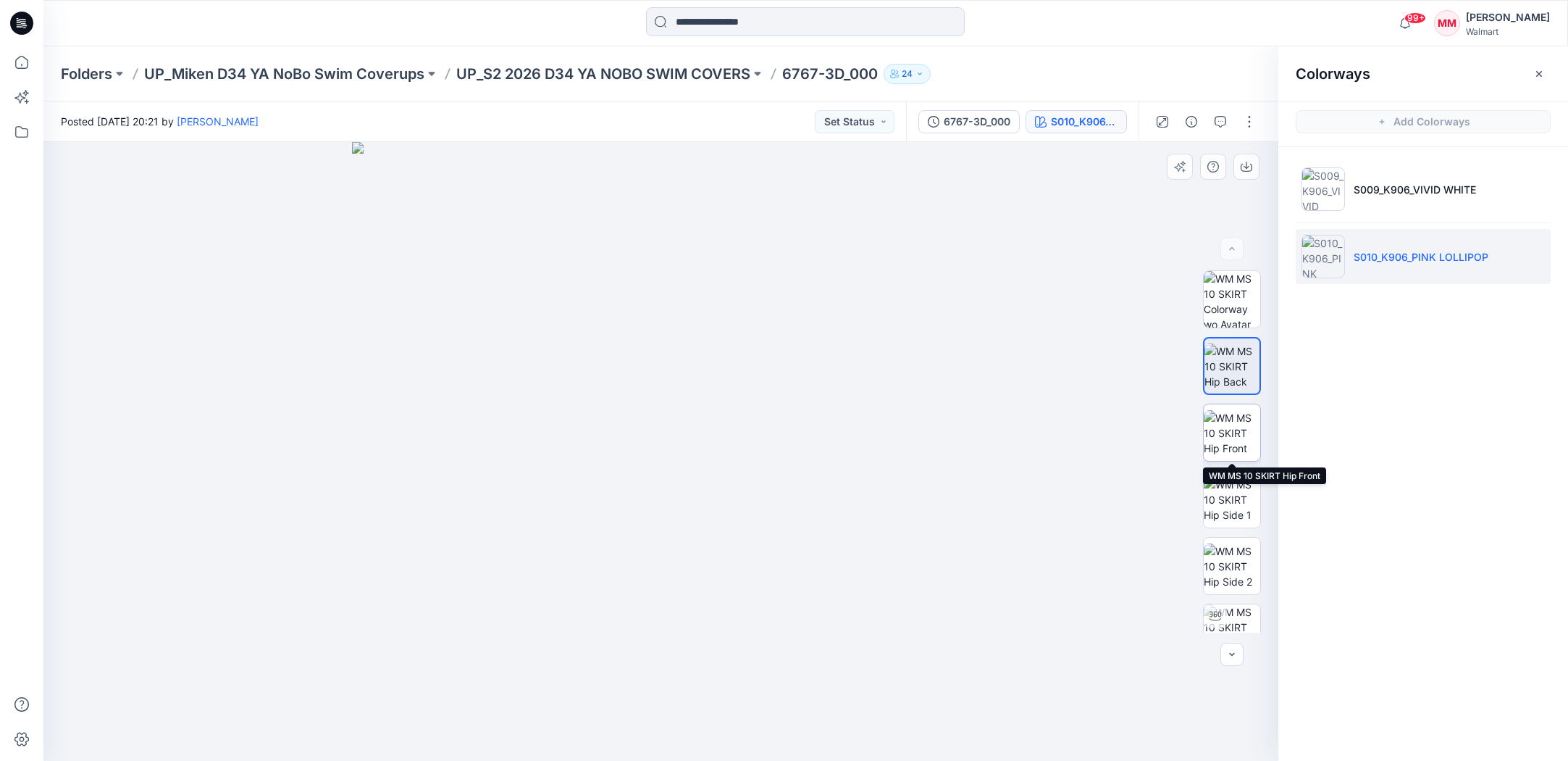
click at [1145, 427] on img at bounding box center [1232, 433] width 57 height 45
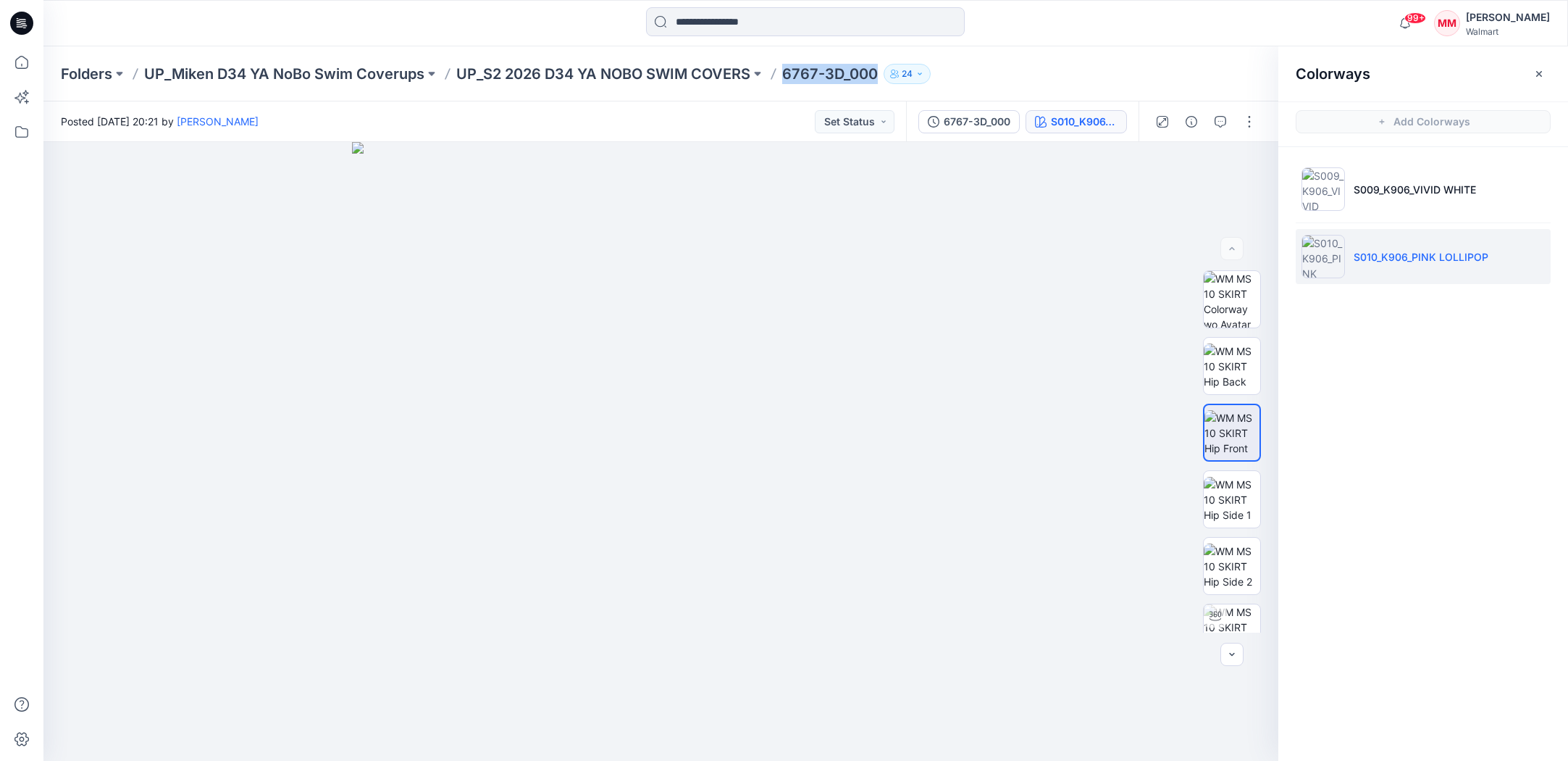
drag, startPoint x: 784, startPoint y: 74, endPoint x: 880, endPoint y: 78, distance: 96.1
click at [880, 75] on div "Folders UP_Miken D34 YA NoBo Swim Coverups UP_S2 2026 D34 YA NOBO SWIM COVERS 6…" at bounding box center [749, 73] width 1377 height 20
copy p "6767-3D_000"
